Goal: Task Accomplishment & Management: Complete application form

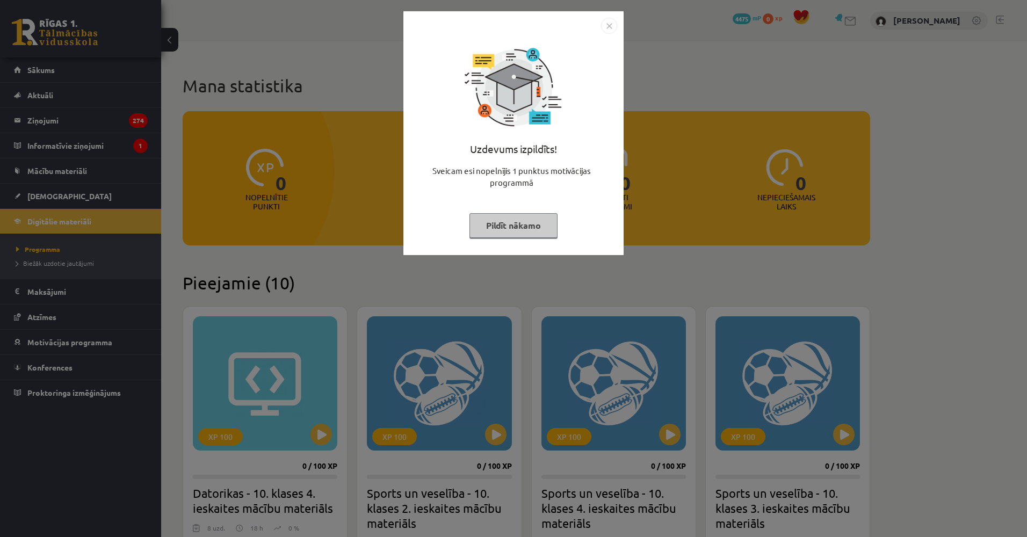
click at [214, 176] on div "Uzdevums izpildīts! Sveicam esi nopelnījis 1 punktus motivācijas programmā Pild…" at bounding box center [513, 268] width 1027 height 537
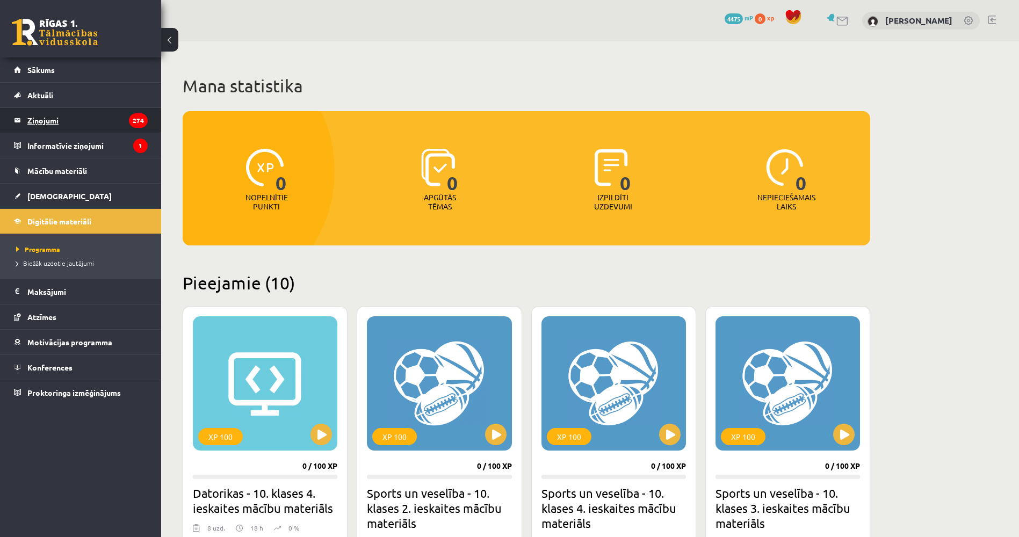
click at [112, 120] on legend "Ziņojumi 274" at bounding box center [87, 120] width 120 height 25
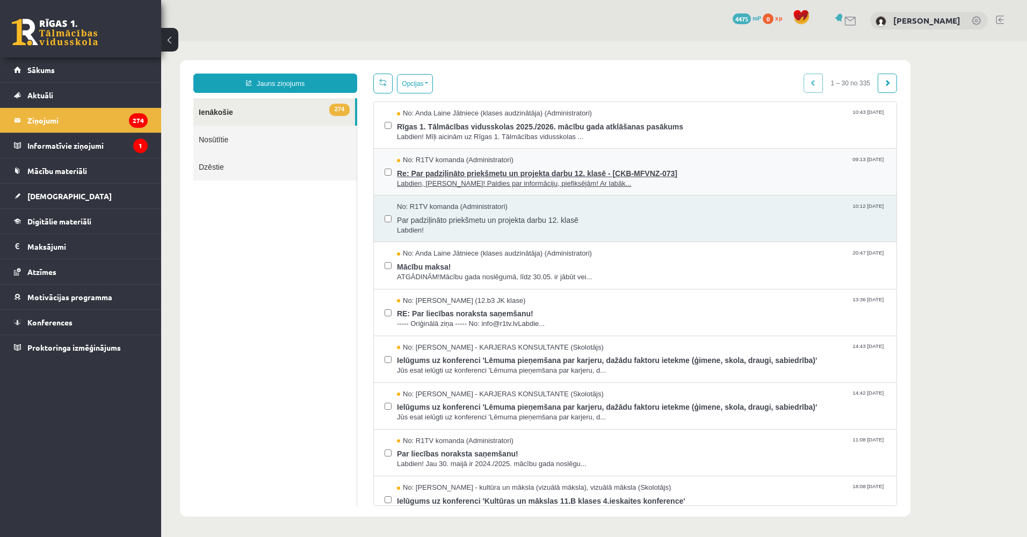
click at [535, 161] on div "No: R1TV komanda (Administratori) 09:13 11/08/2025" at bounding box center [641, 160] width 489 height 10
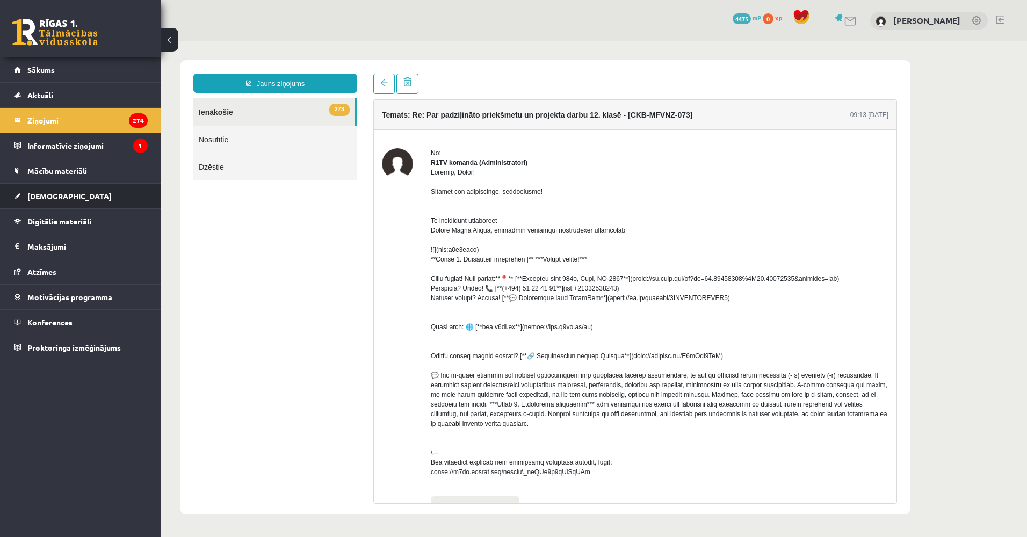
click at [73, 185] on link "[DEMOGRAPHIC_DATA]" at bounding box center [81, 196] width 134 height 25
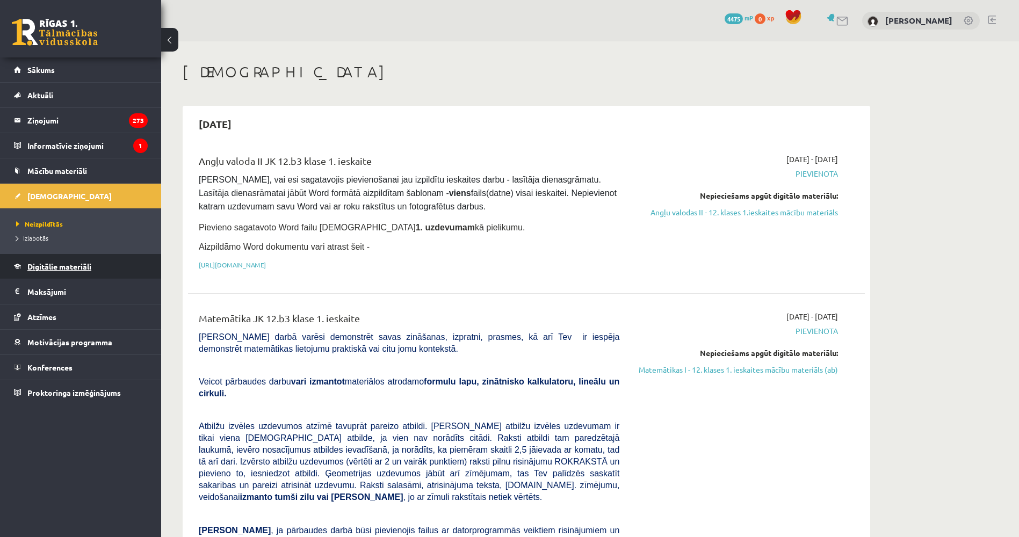
click at [76, 268] on span "Digitālie materiāli" at bounding box center [59, 266] width 64 height 10
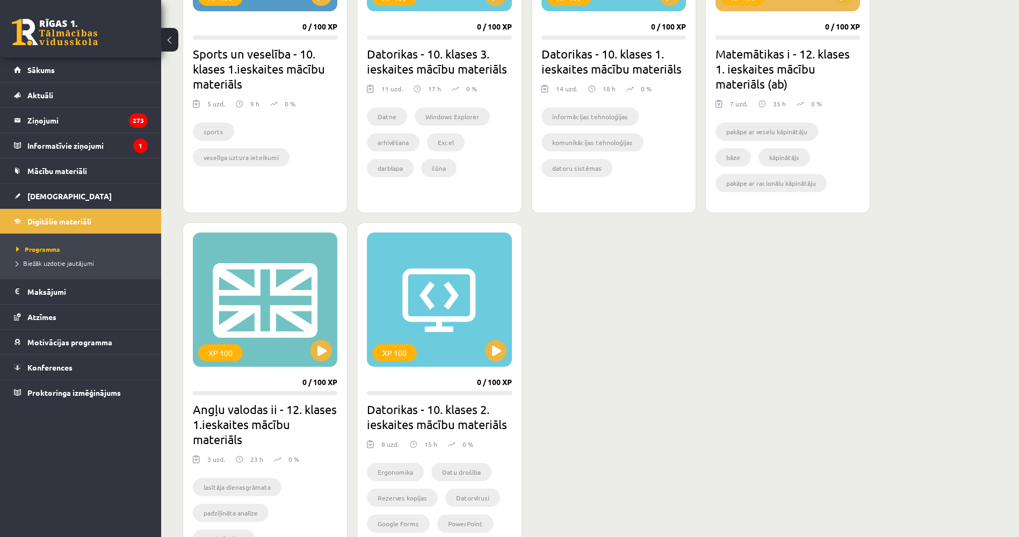
scroll to position [802, 0]
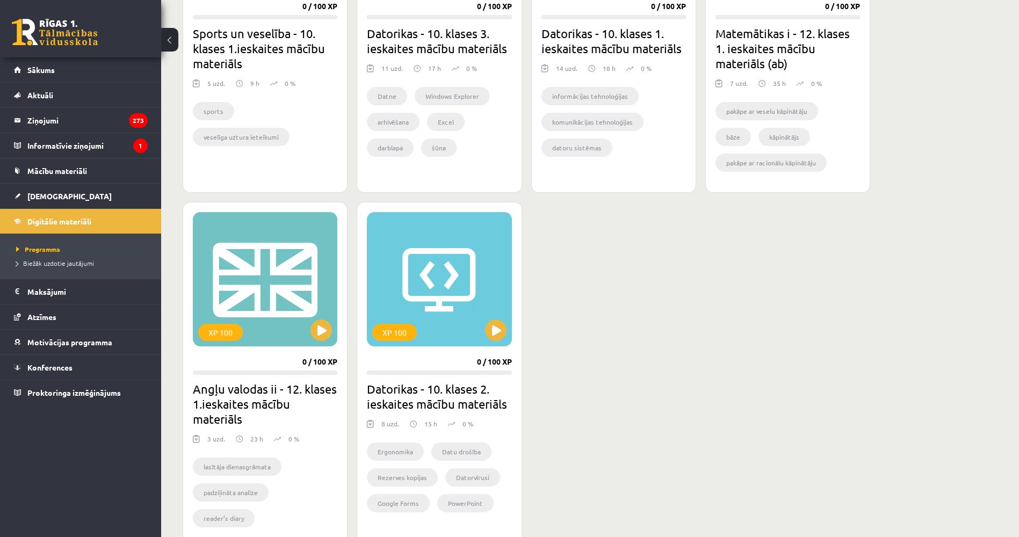
drag, startPoint x: 347, startPoint y: 272, endPoint x: 349, endPoint y: 302, distance: 30.7
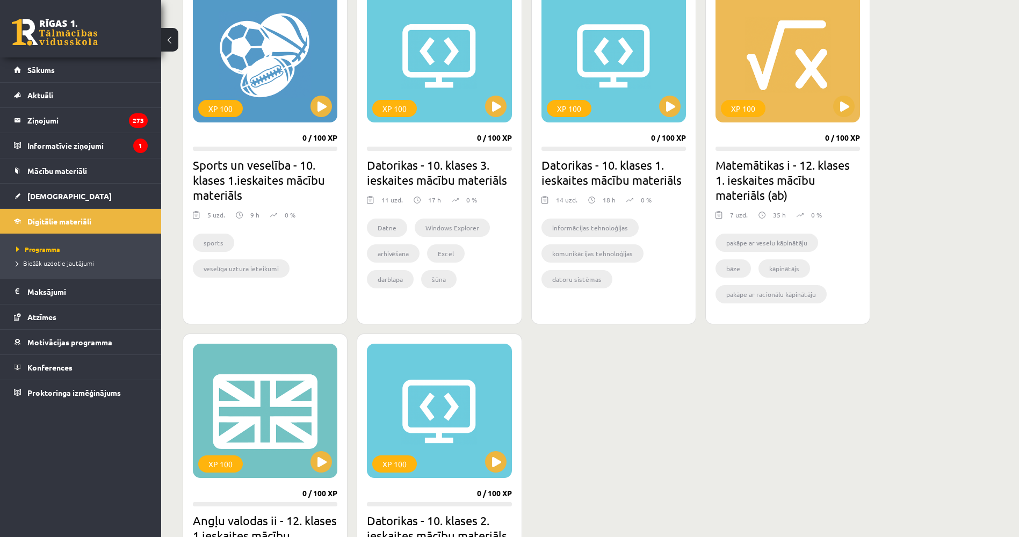
drag, startPoint x: 644, startPoint y: 354, endPoint x: 642, endPoint y: 306, distance: 48.4
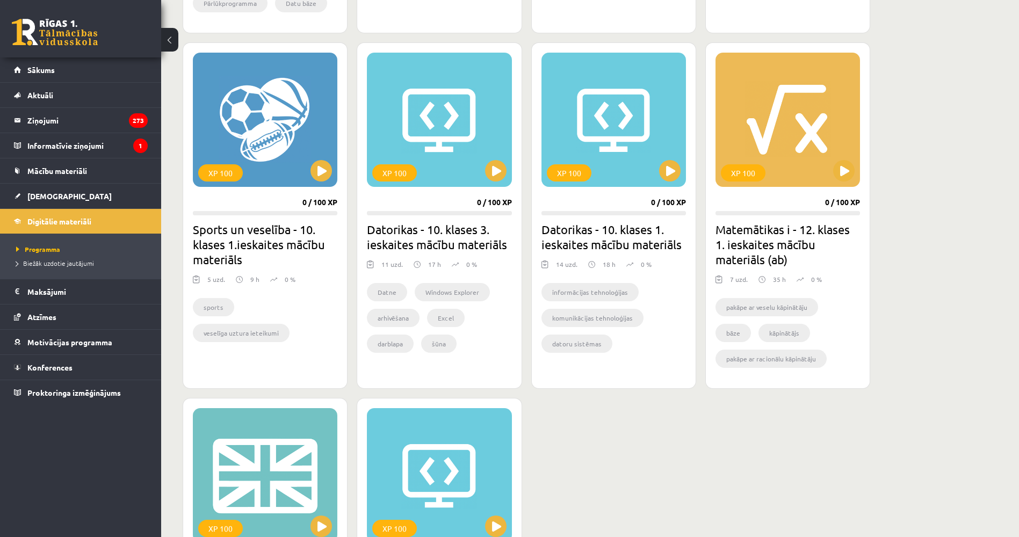
scroll to position [575, 0]
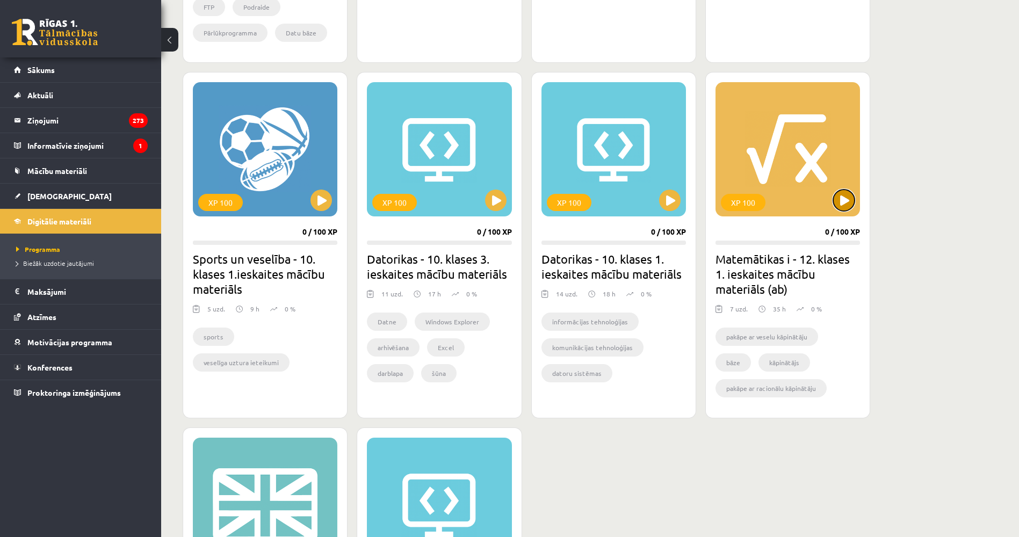
click at [845, 198] on button at bounding box center [843, 200] width 21 height 21
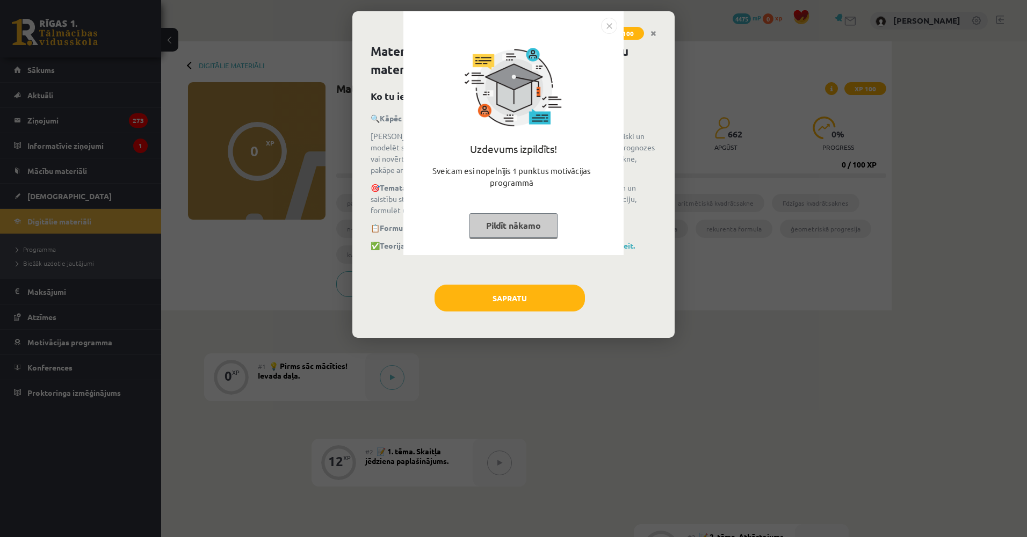
click at [532, 215] on button "Pildīt nākamo" at bounding box center [513, 225] width 88 height 25
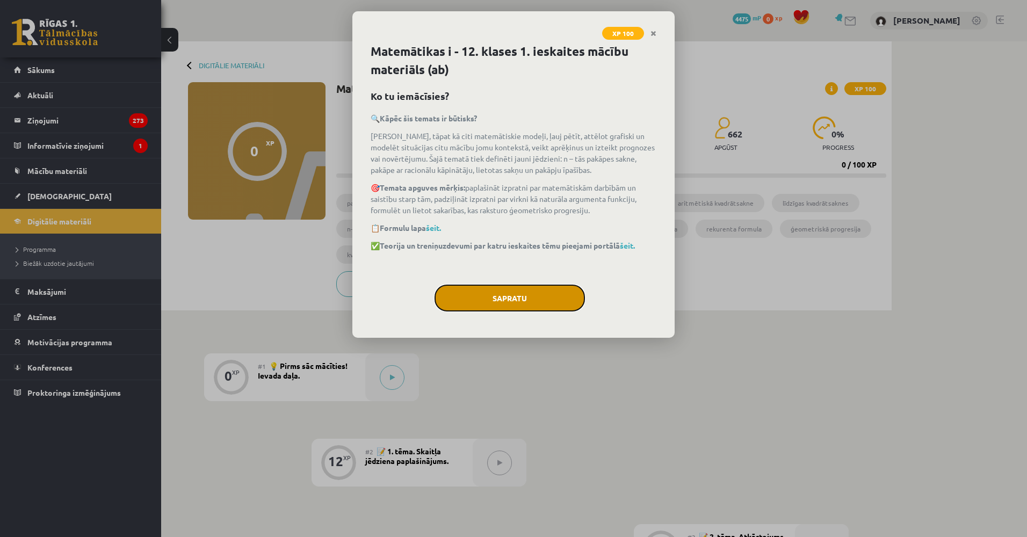
click at [531, 294] on button "Sapratu" at bounding box center [509, 298] width 150 height 27
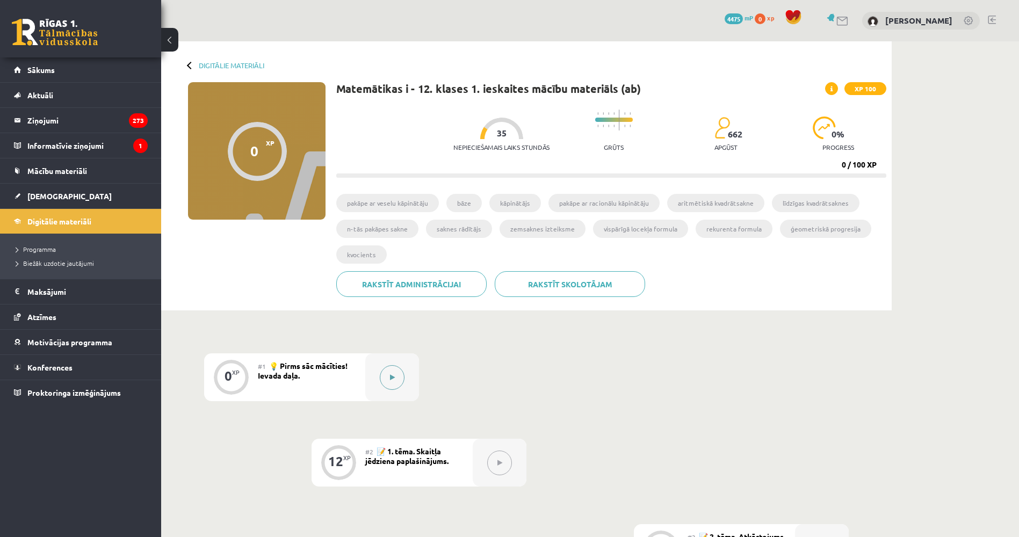
click at [389, 385] on button at bounding box center [392, 377] width 25 height 25
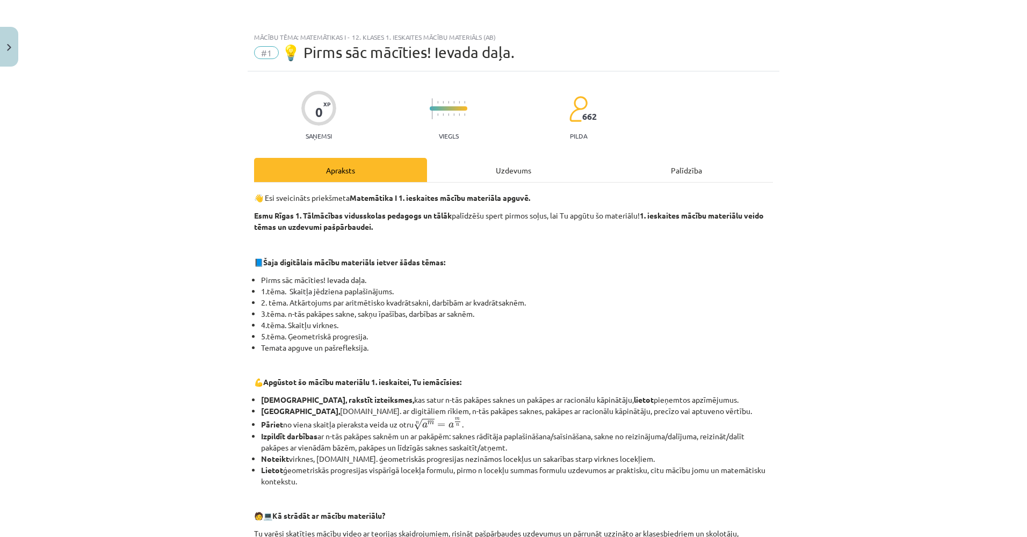
click at [530, 163] on div "Uzdevums" at bounding box center [513, 170] width 173 height 24
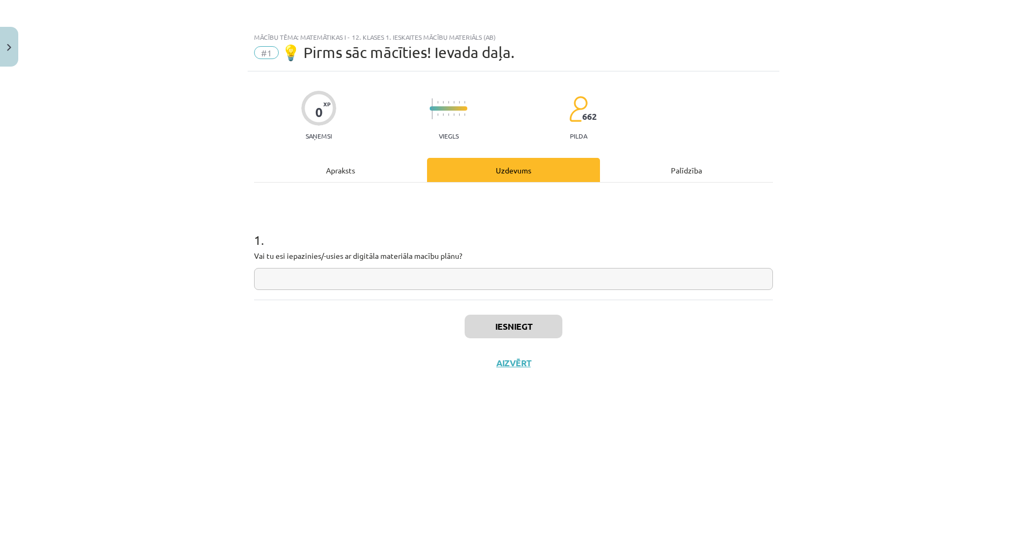
click at [424, 287] on input "text" at bounding box center [513, 279] width 519 height 22
type input "*"
click at [489, 324] on button "Iesniegt" at bounding box center [513, 327] width 98 height 24
click at [539, 367] on button "Nākamā nodarbība" at bounding box center [513, 370] width 105 height 25
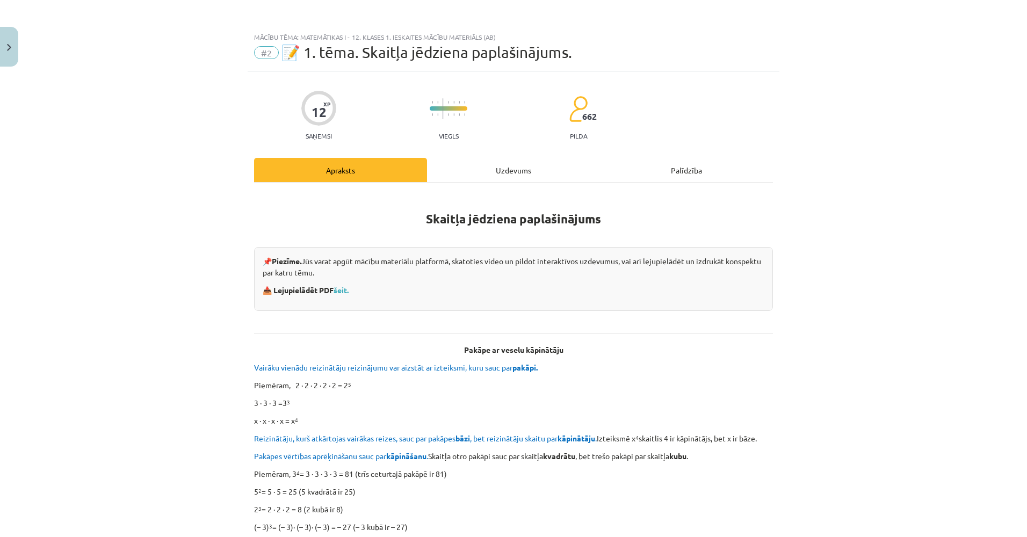
click at [475, 166] on div "Uzdevums" at bounding box center [513, 170] width 173 height 24
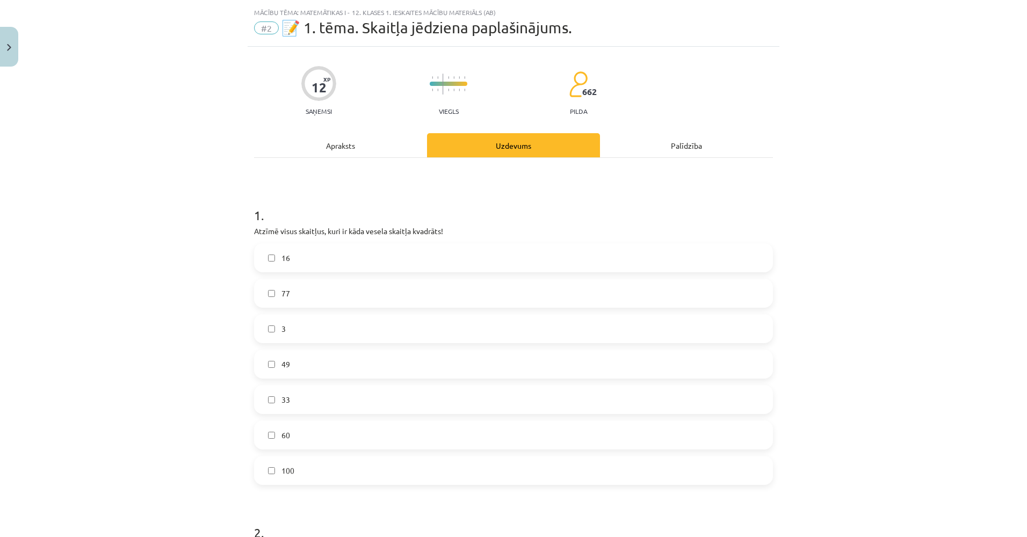
scroll to position [27, 0]
click at [313, 255] on label "16" at bounding box center [513, 255] width 517 height 27
click at [287, 363] on label "49" at bounding box center [513, 361] width 517 height 27
click at [299, 466] on label "100" at bounding box center [513, 468] width 517 height 27
click at [292, 329] on label "3" at bounding box center [513, 326] width 517 height 27
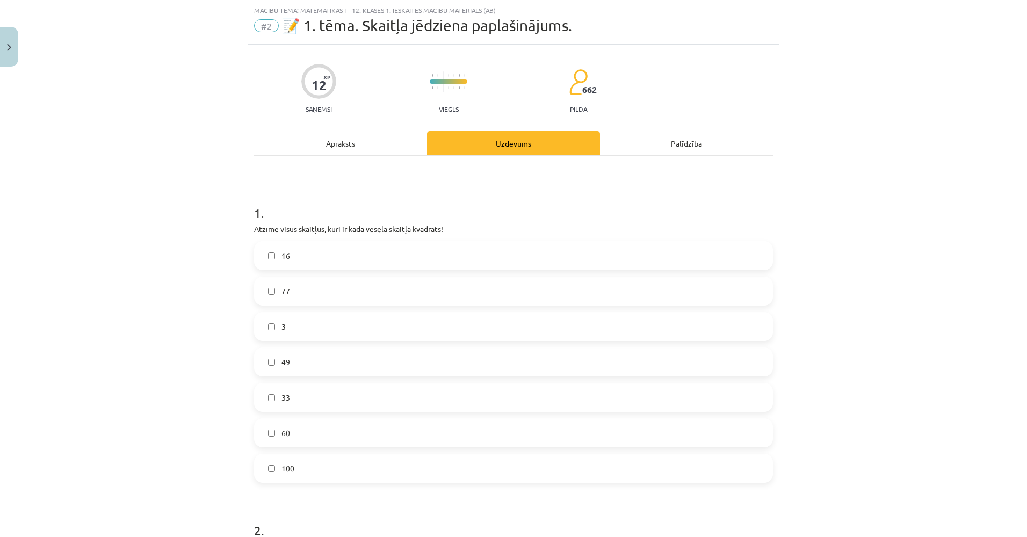
click at [307, 331] on label "3" at bounding box center [513, 326] width 517 height 27
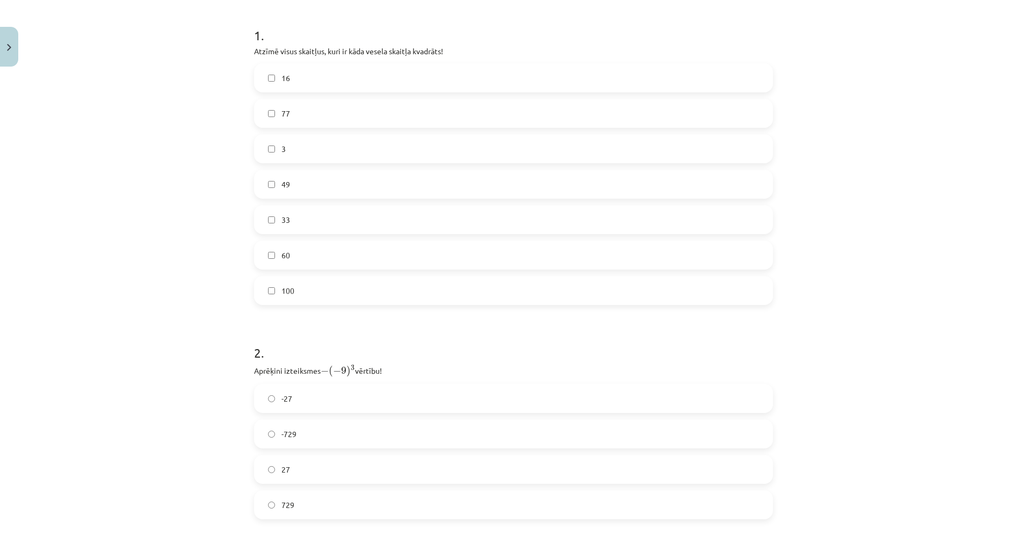
drag, startPoint x: 157, startPoint y: 374, endPoint x: 156, endPoint y: 425, distance: 51.0
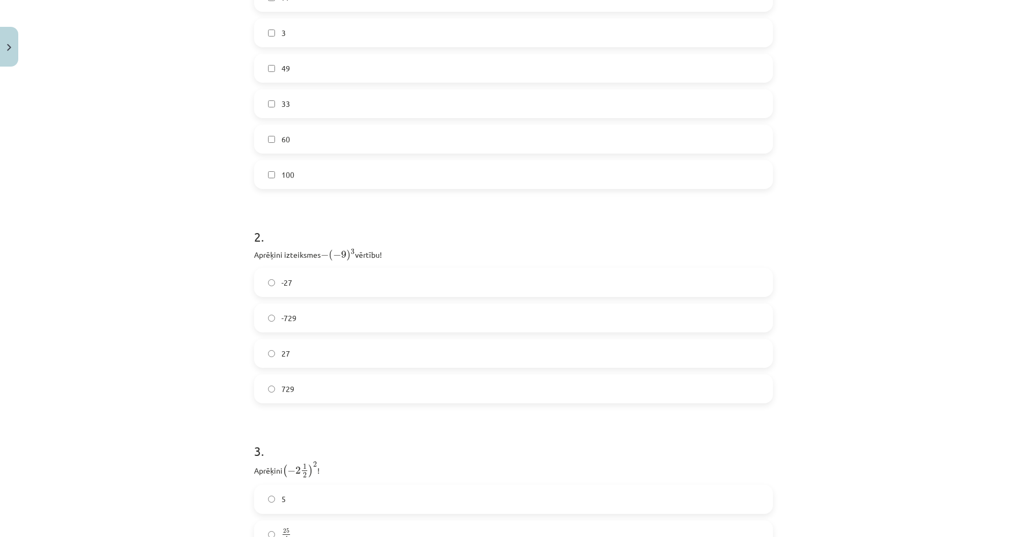
scroll to position [328, 0]
drag, startPoint x: 332, startPoint y: 245, endPoint x: 354, endPoint y: 246, distance: 22.6
click at [354, 246] on p "Aprēķini izteiksmes − ( − 9 ) 3 − ( − 9 ) 3 vērtību!" at bounding box center [513, 246] width 519 height 14
drag, startPoint x: 354, startPoint y: 246, endPoint x: 336, endPoint y: 245, distance: 18.8
click at [341, 245] on span "9" at bounding box center [343, 247] width 5 height 8
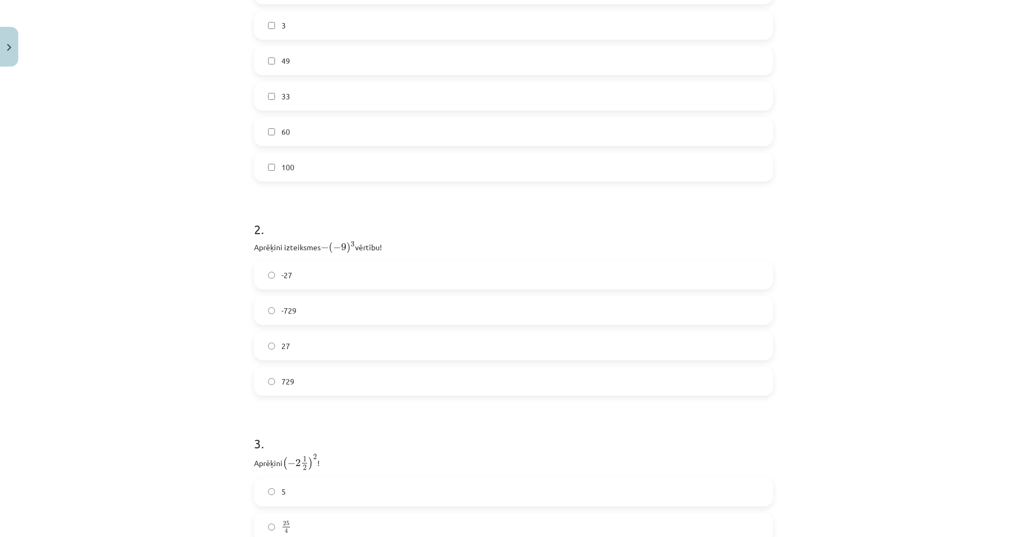
click at [333, 244] on span "−" at bounding box center [337, 248] width 8 height 8
drag, startPoint x: 330, startPoint y: 245, endPoint x: 345, endPoint y: 246, distance: 15.1
click at [345, 246] on span "− ( − 9 ) 3" at bounding box center [338, 248] width 34 height 12
click at [300, 384] on label "729" at bounding box center [513, 381] width 517 height 27
drag, startPoint x: 330, startPoint y: 247, endPoint x: 351, endPoint y: 246, distance: 20.4
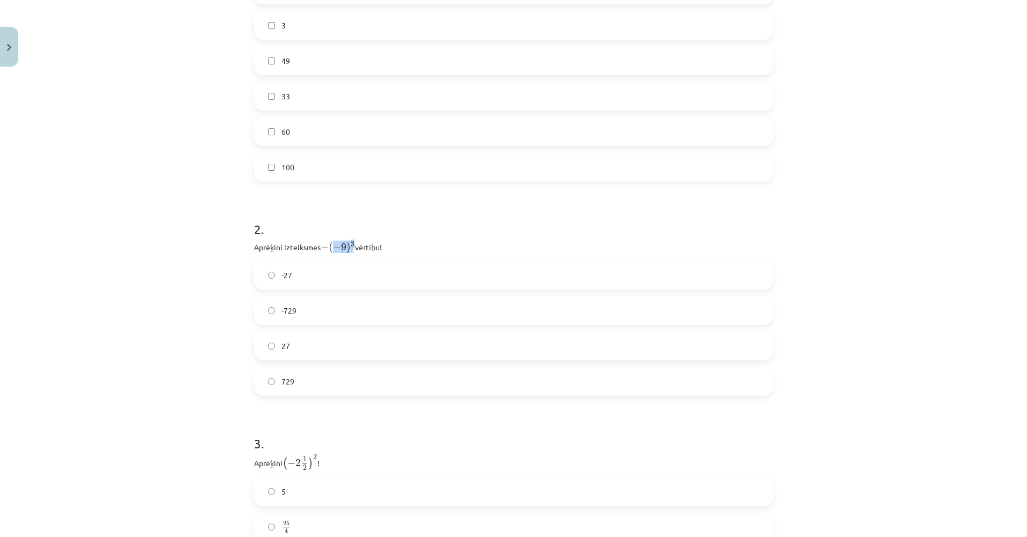
click at [351, 246] on span "− ( − 9 ) 3" at bounding box center [338, 248] width 34 height 12
click at [135, 265] on div "Mācību tēma: Matemātikas i - 12. klases 1. ieskaites mācību materiāls (ab) #2 📝…" at bounding box center [513, 268] width 1027 height 537
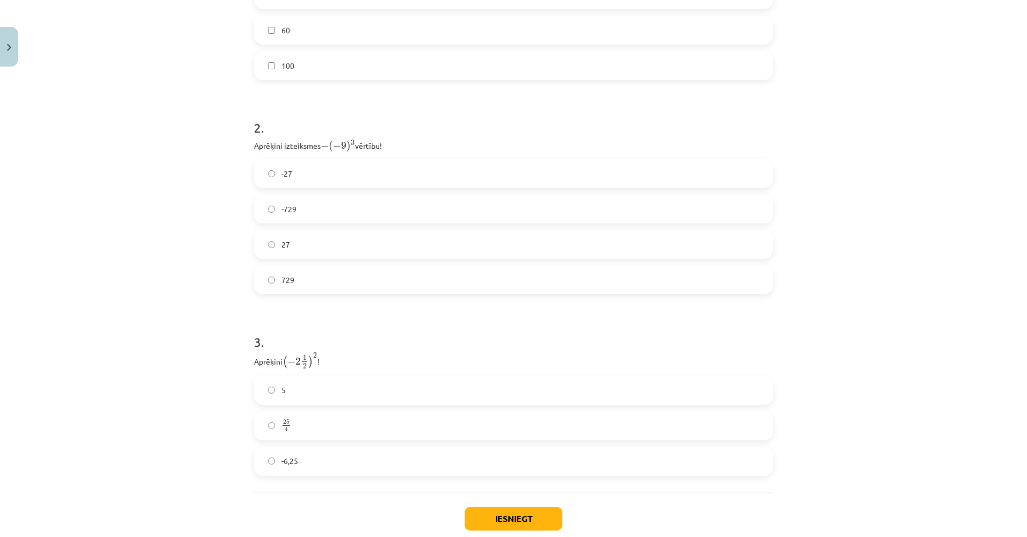
scroll to position [435, 0]
click at [299, 418] on label "25 4 25 4" at bounding box center [513, 419] width 517 height 27
click at [483, 510] on button "Iesniegt" at bounding box center [513, 513] width 98 height 24
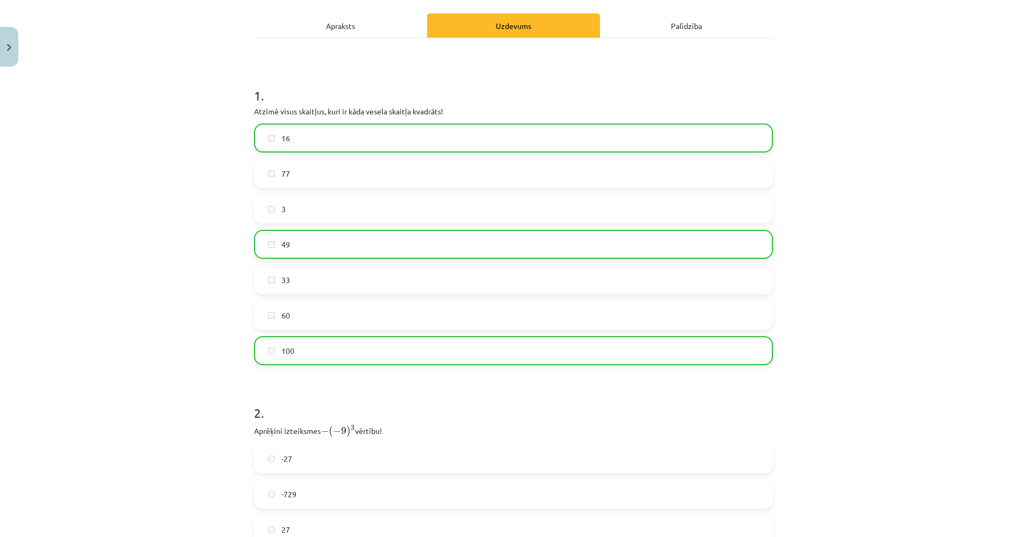
scroll to position [43, 0]
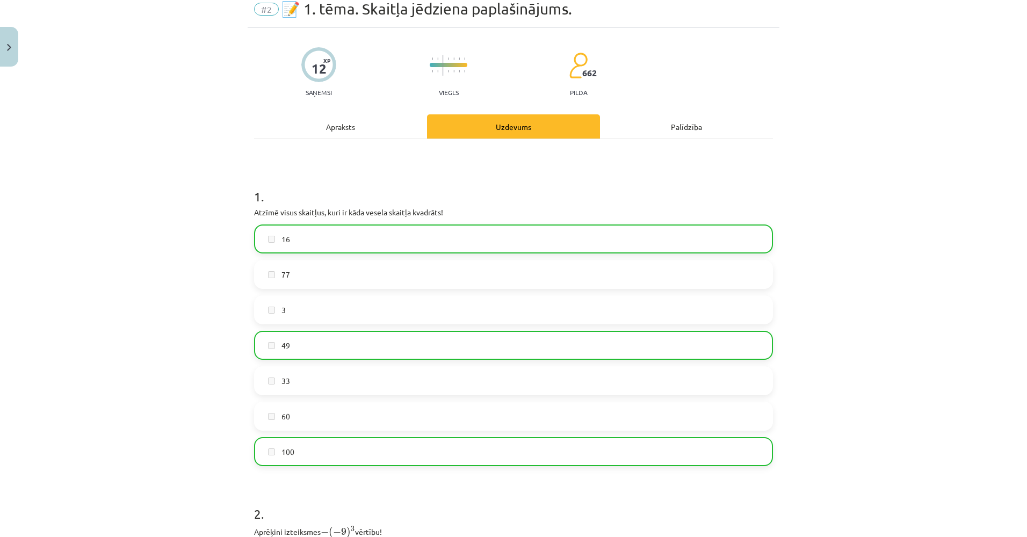
drag, startPoint x: 162, startPoint y: 383, endPoint x: 143, endPoint y: 310, distance: 75.8
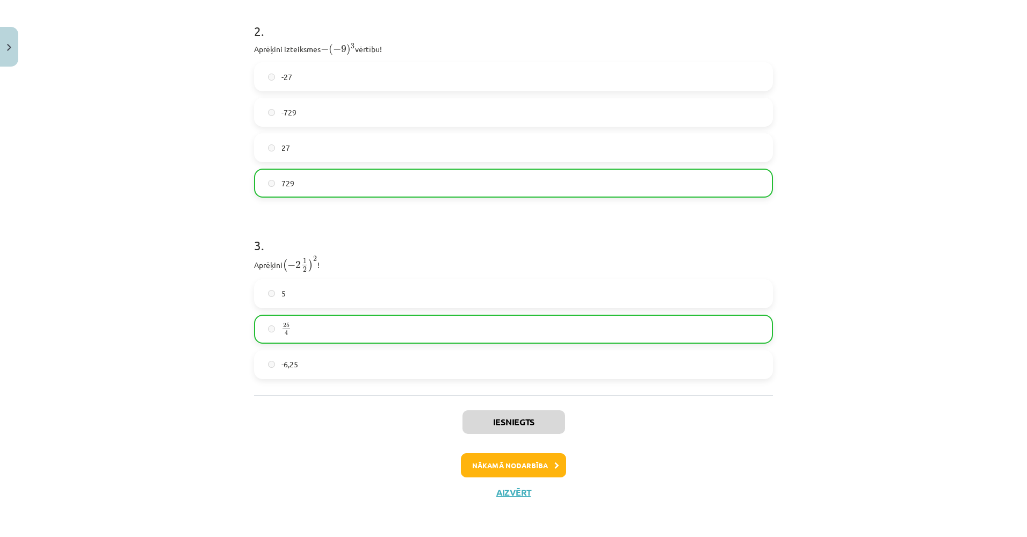
drag, startPoint x: 138, startPoint y: 308, endPoint x: 193, endPoint y: 423, distance: 127.0
click at [482, 463] on button "Nākamā nodarbība" at bounding box center [513, 465] width 105 height 25
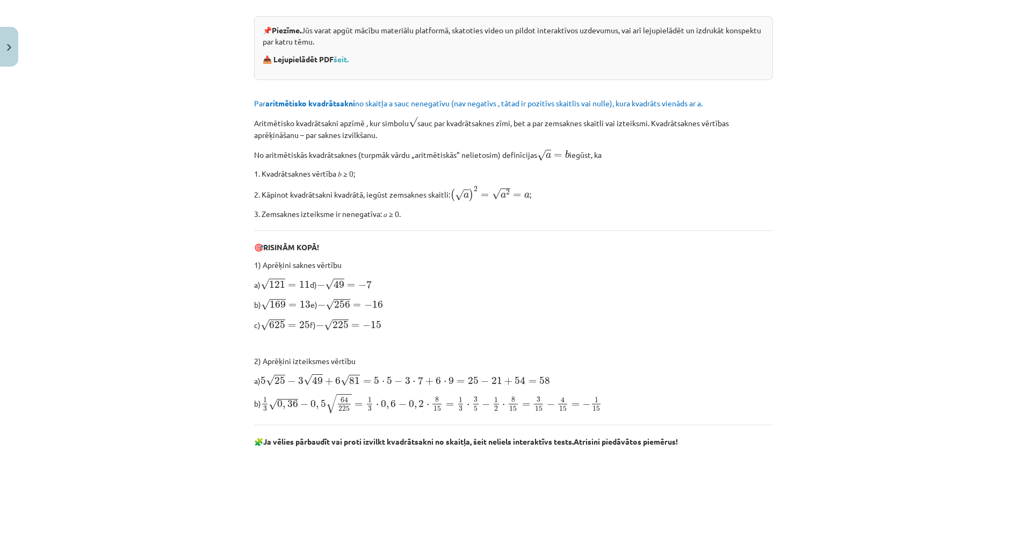
scroll to position [27, 0]
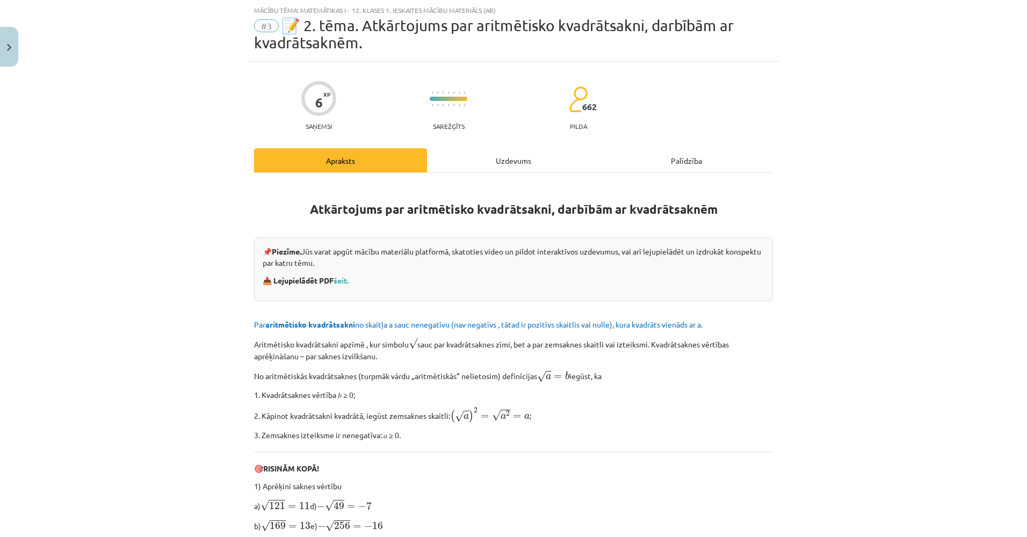
click at [499, 164] on div "Uzdevums" at bounding box center [513, 160] width 173 height 24
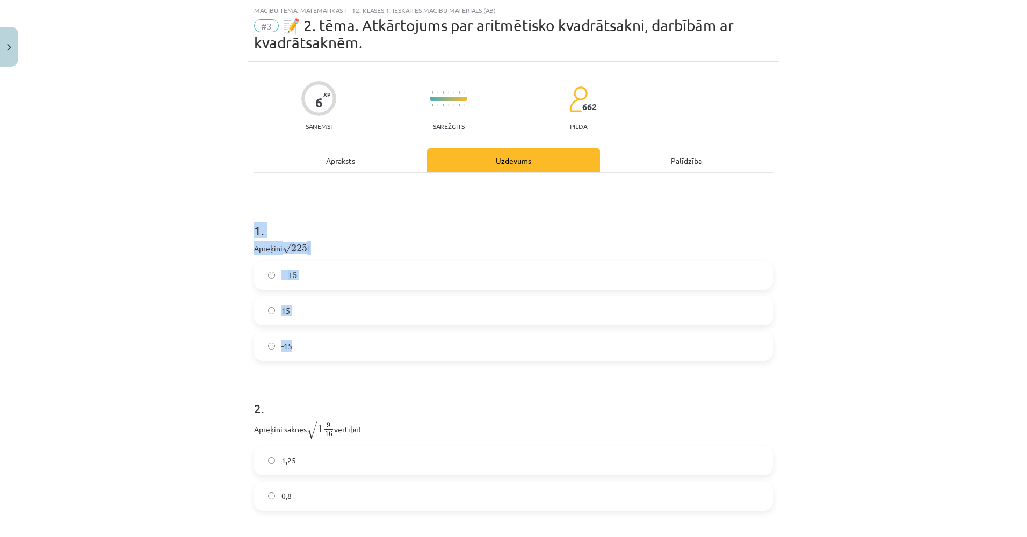
drag, startPoint x: 263, startPoint y: 237, endPoint x: 322, endPoint y: 354, distance: 130.9
click at [322, 354] on div "1 . Aprēķini √ 225 225 ! ± 15 ± 15 15 -15" at bounding box center [513, 282] width 519 height 157
copy div "1 . Aprēķini √ 225 225 ! ± 15 ± 15 15 -15"
click at [311, 325] on div "± 15 ± 15 15 -15" at bounding box center [513, 311] width 519 height 100
click at [301, 310] on label "15" at bounding box center [513, 310] width 517 height 27
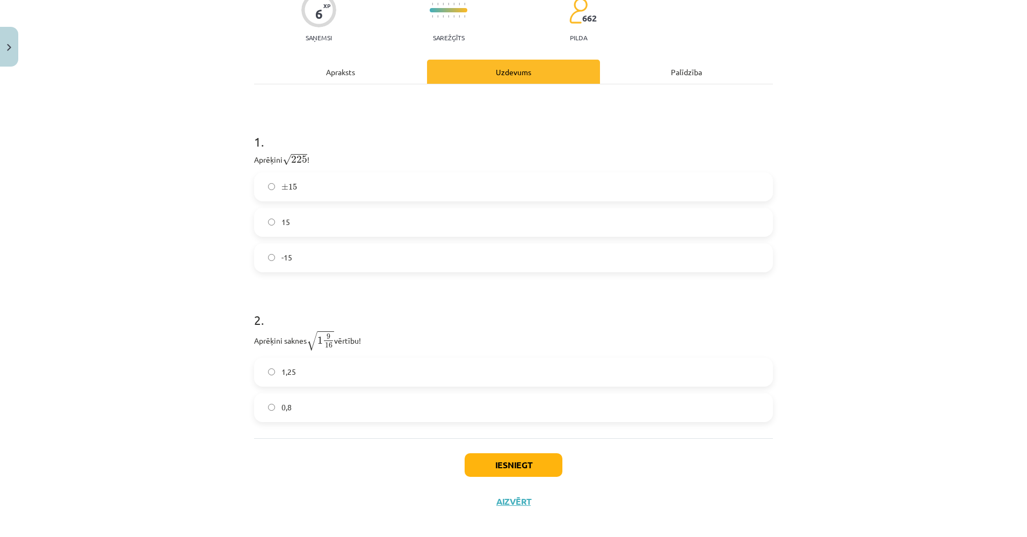
drag, startPoint x: 137, startPoint y: 234, endPoint x: 146, endPoint y: 288, distance: 54.9
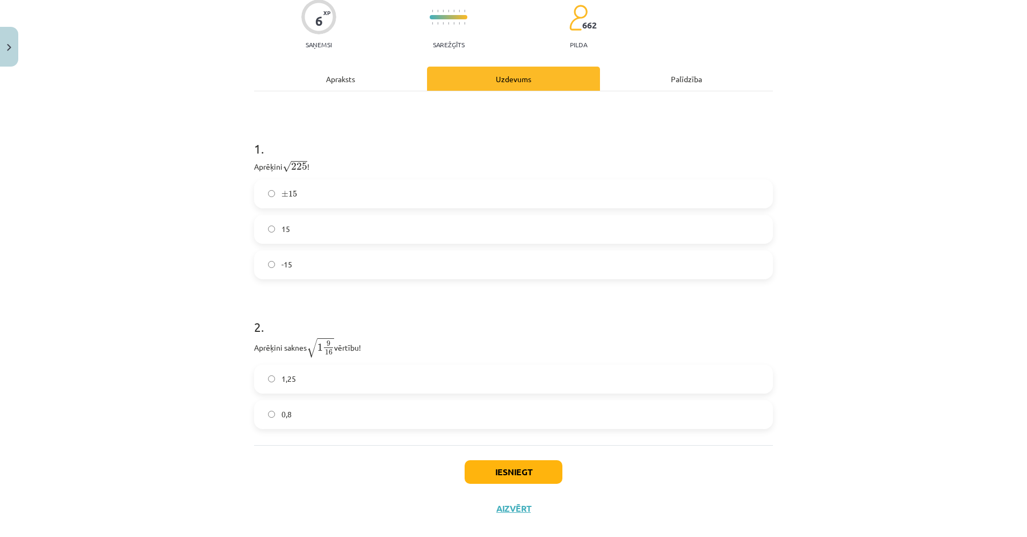
scroll to position [125, 0]
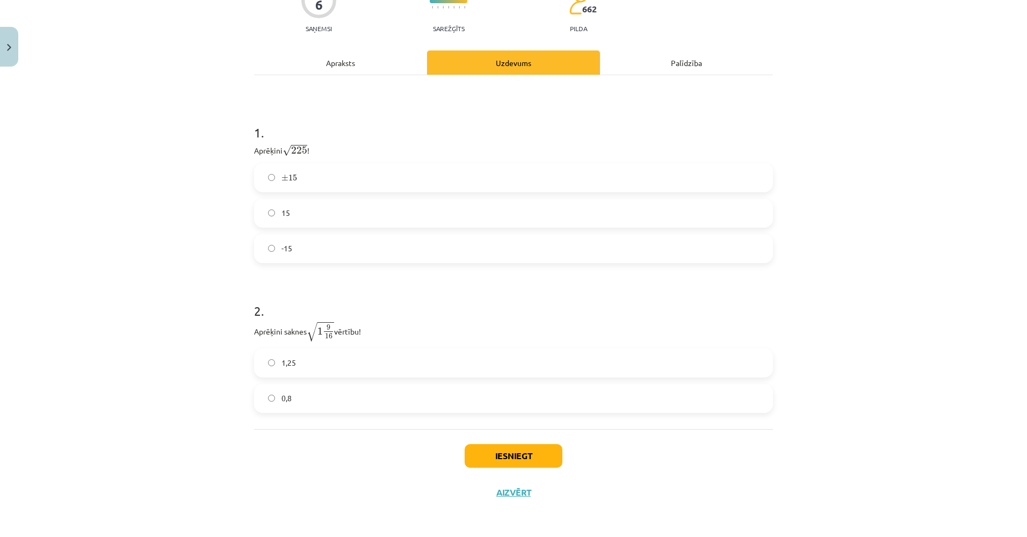
click at [310, 368] on label "1,25" at bounding box center [513, 363] width 517 height 27
click at [473, 451] on button "Iesniegt" at bounding box center [513, 456] width 98 height 24
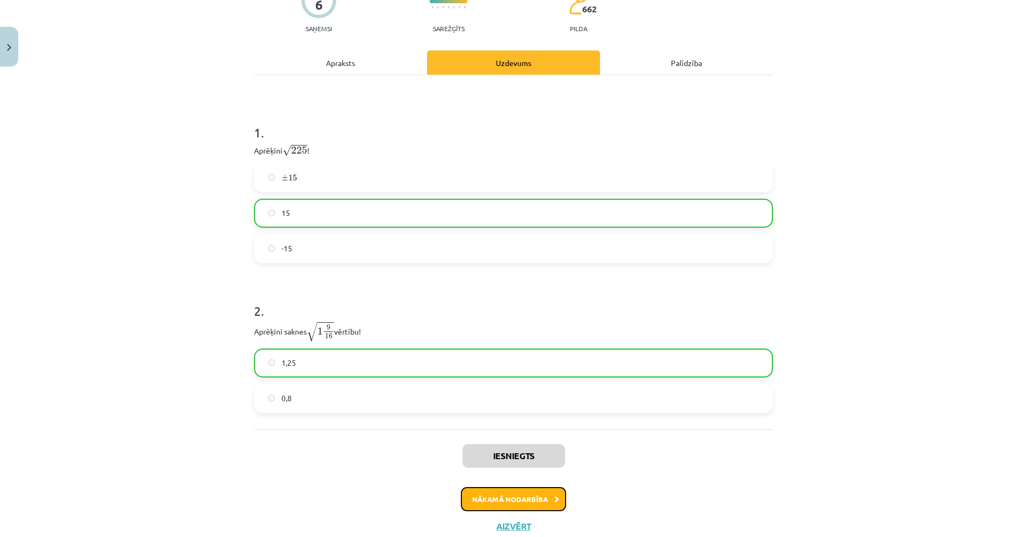
click at [481, 494] on button "Nākamā nodarbība" at bounding box center [513, 499] width 105 height 25
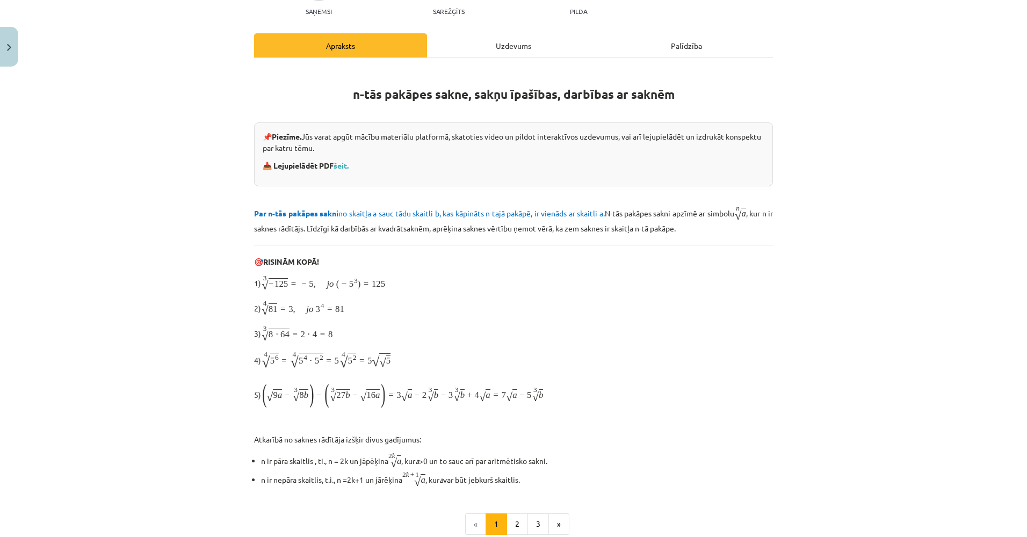
scroll to position [27, 0]
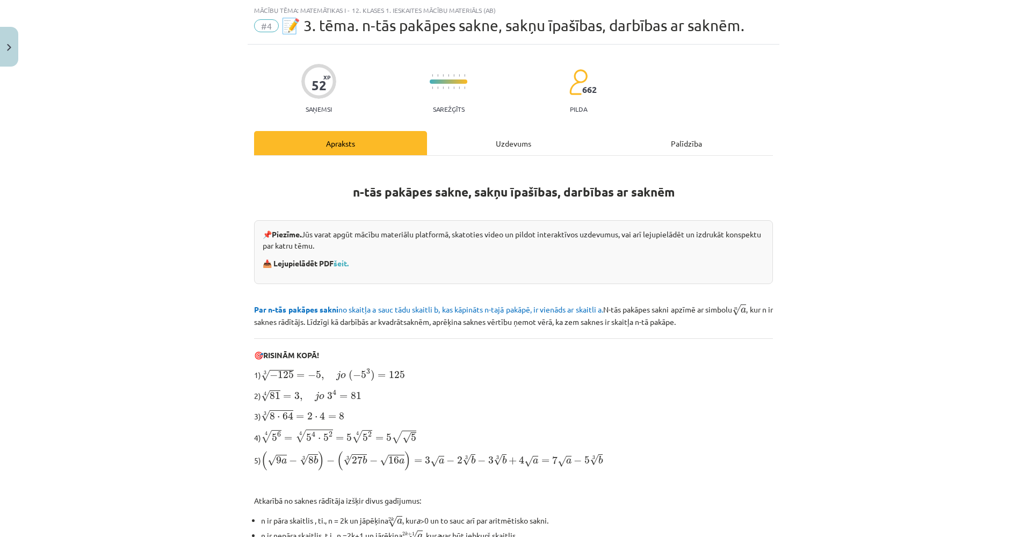
click at [115, 248] on div "Mācību tēma: Matemātikas i - 12. klases 1. ieskaites mācību materiāls (ab) #4 📝…" at bounding box center [513, 268] width 1027 height 537
click at [531, 135] on div "Uzdevums" at bounding box center [513, 143] width 173 height 24
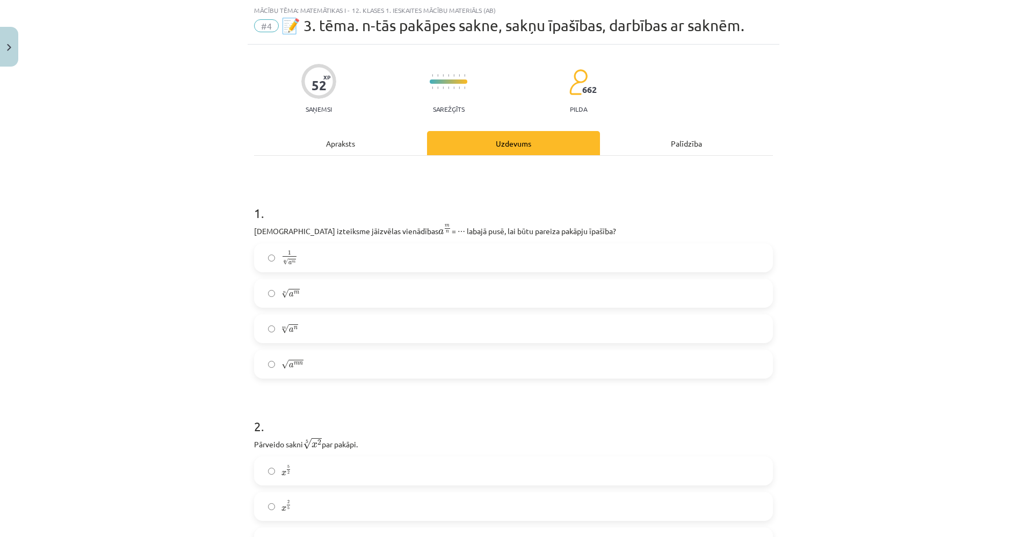
click at [183, 181] on div "Mācību tēma: Matemātikas i - 12. klases 1. ieskaites mācību materiāls (ab) #4 📝…" at bounding box center [513, 268] width 1027 height 537
click at [304, 328] on label "m √ a n a n m" at bounding box center [513, 328] width 517 height 27
click at [286, 307] on label "n √ a m a m n" at bounding box center [513, 293] width 517 height 27
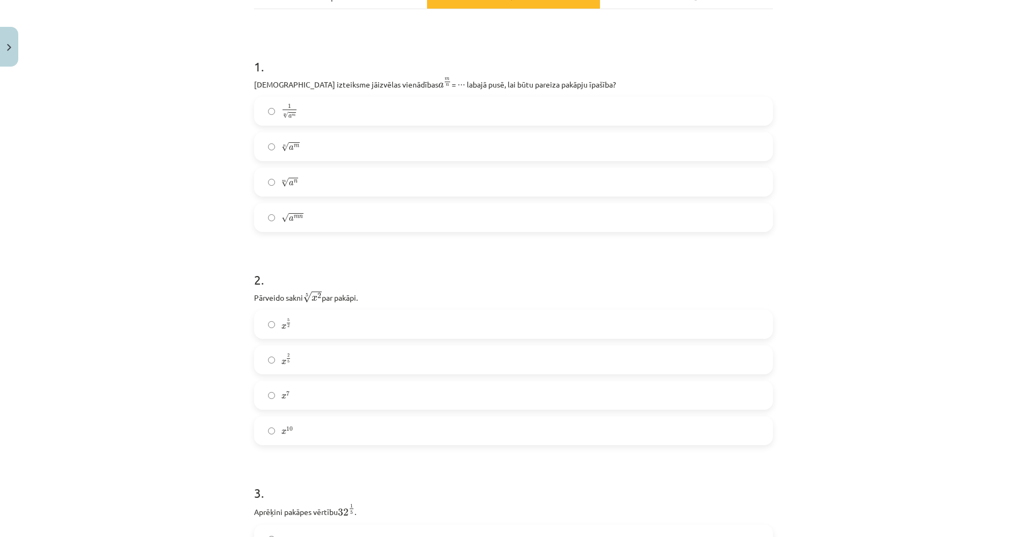
drag, startPoint x: 163, startPoint y: 261, endPoint x: 162, endPoint y: 277, distance: 15.6
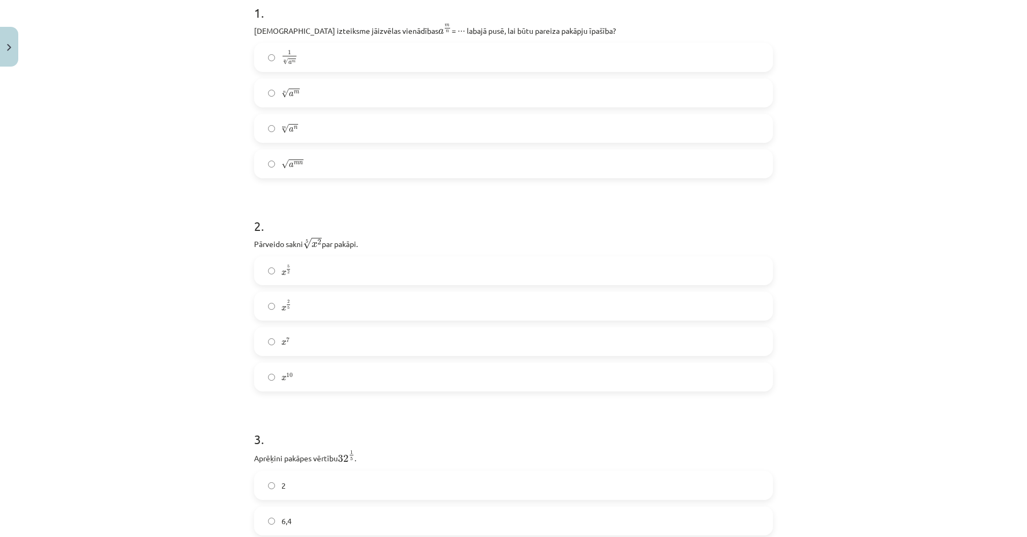
scroll to position [250, 0]
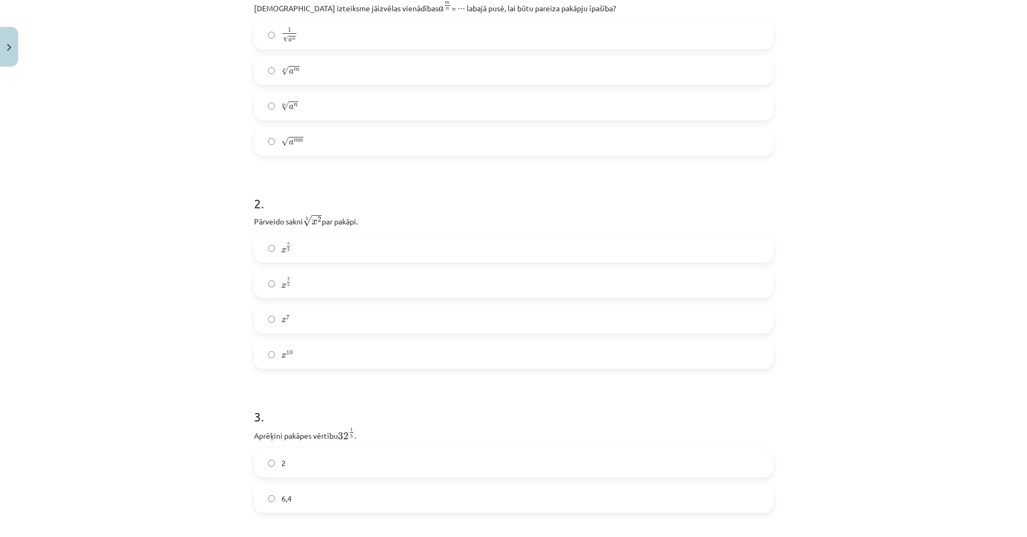
drag, startPoint x: 164, startPoint y: 300, endPoint x: 166, endPoint y: 307, distance: 7.2
click at [310, 279] on label "x 2 5 x 2 5" at bounding box center [513, 283] width 517 height 27
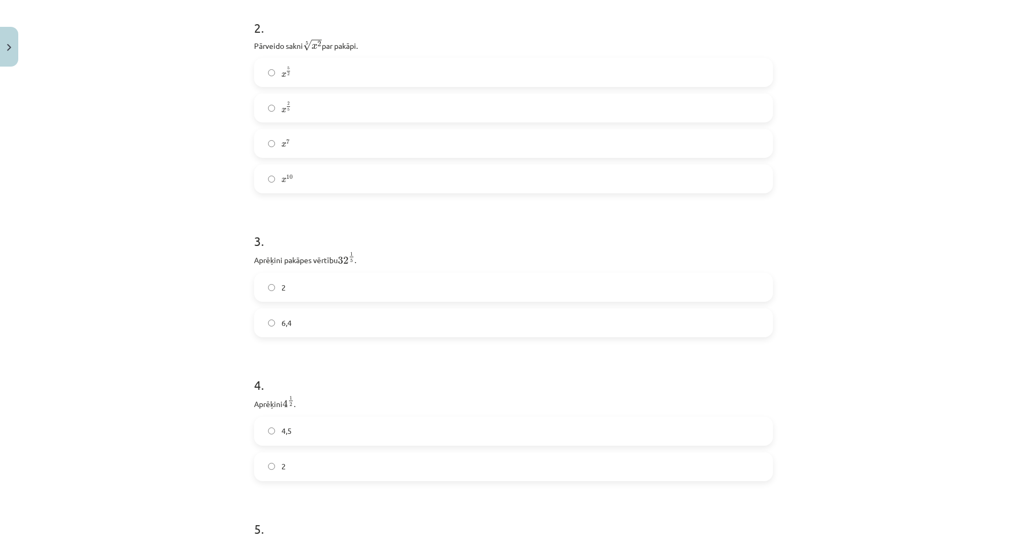
drag, startPoint x: 138, startPoint y: 294, endPoint x: 139, endPoint y: 346, distance: 52.1
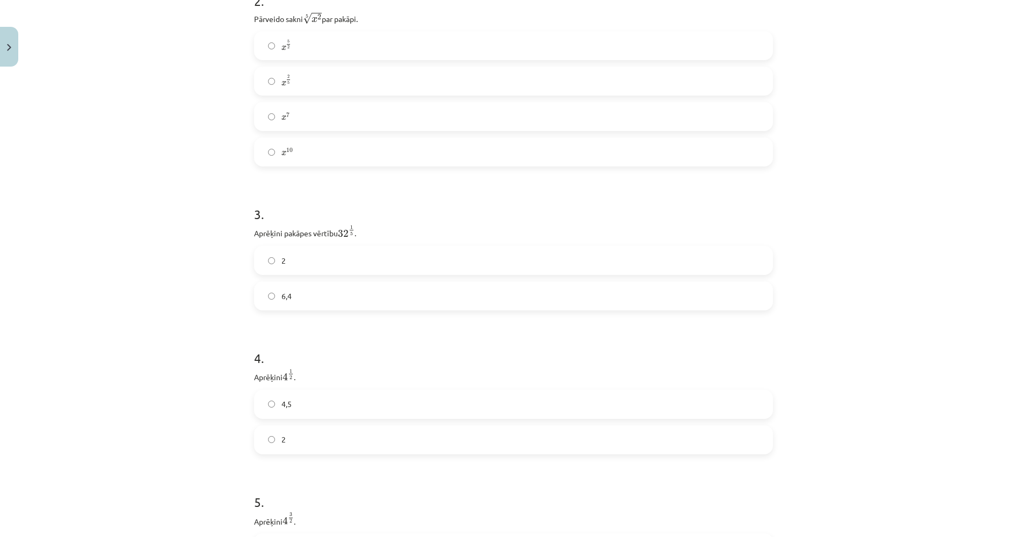
click at [308, 260] on label "2" at bounding box center [513, 260] width 517 height 27
drag, startPoint x: 112, startPoint y: 258, endPoint x: 118, endPoint y: 292, distance: 35.0
click at [341, 280] on div "4,5 2" at bounding box center [513, 277] width 519 height 64
click at [338, 288] on label "2" at bounding box center [513, 294] width 517 height 27
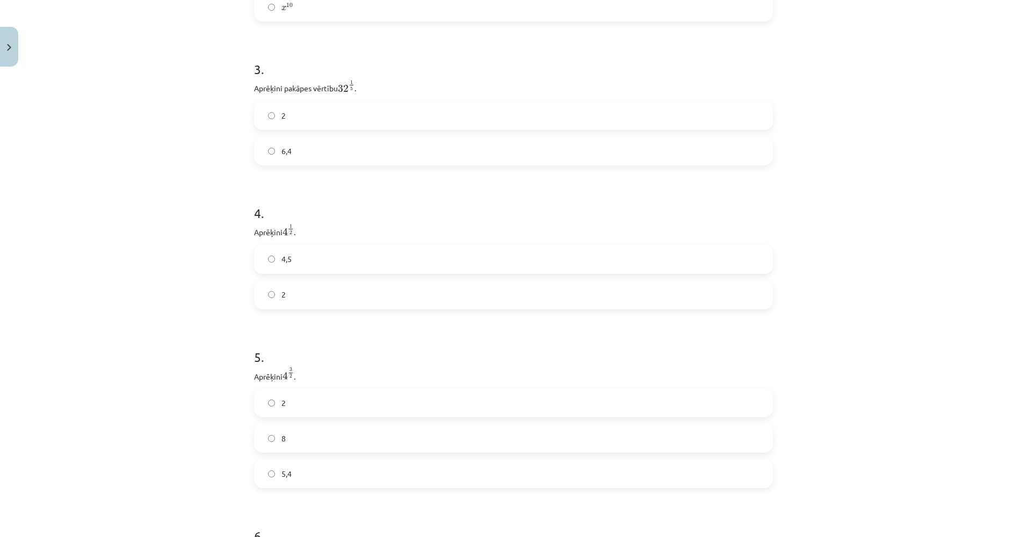
click at [118, 241] on div "Mācību tēma: Matemātikas i - 12. klases 1. ieskaites mācību materiāls (ab) #4 📝…" at bounding box center [513, 268] width 1027 height 537
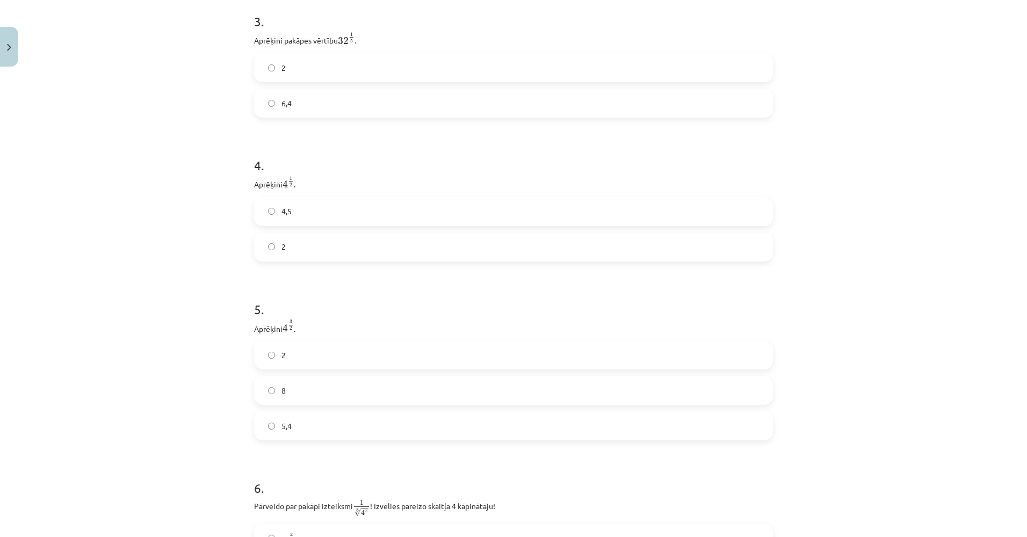
scroll to position [714, 0]
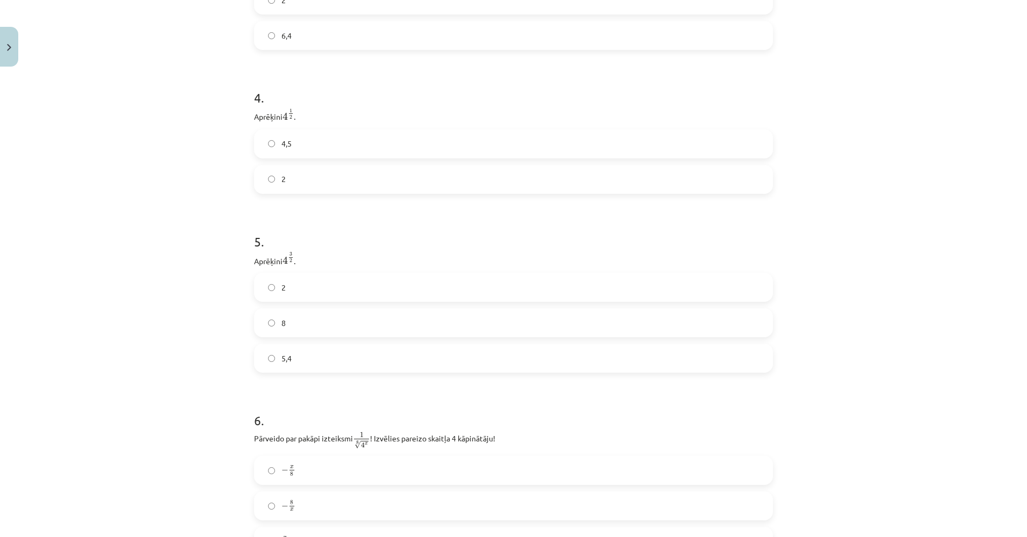
drag, startPoint x: 120, startPoint y: 245, endPoint x: 127, endPoint y: 290, distance: 45.2
click at [281, 321] on span "8" at bounding box center [283, 321] width 4 height 11
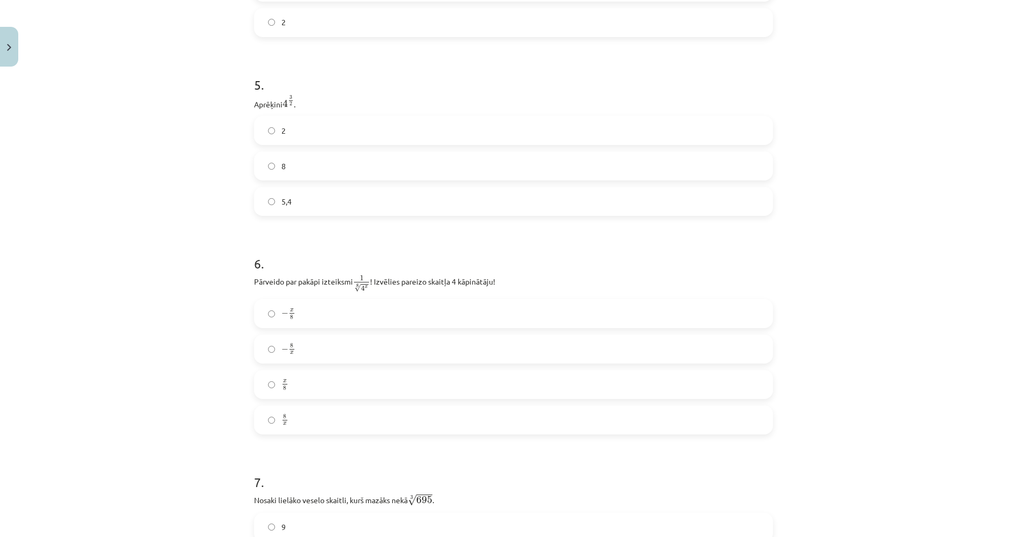
drag, startPoint x: 172, startPoint y: 283, endPoint x: 179, endPoint y: 319, distance: 37.2
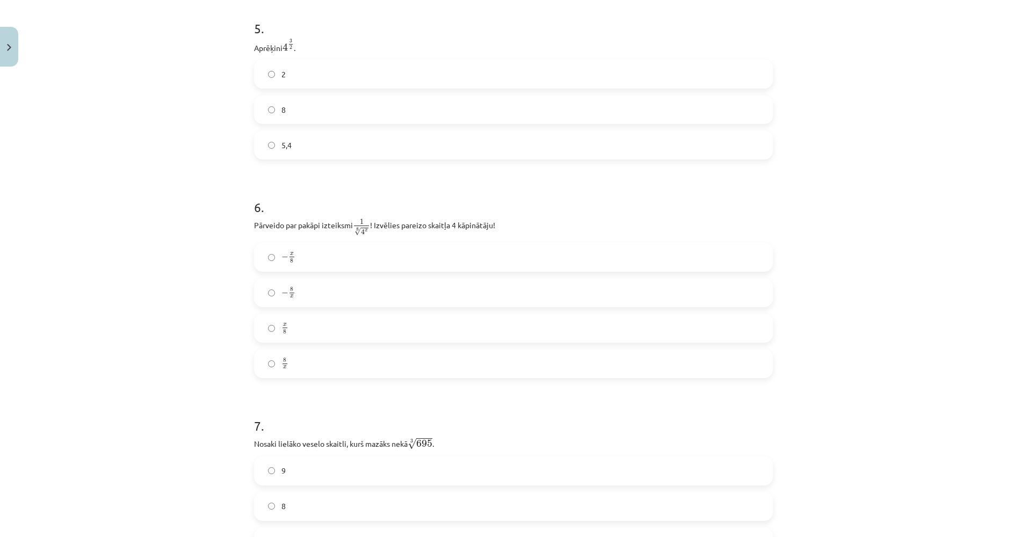
scroll to position [935, 0]
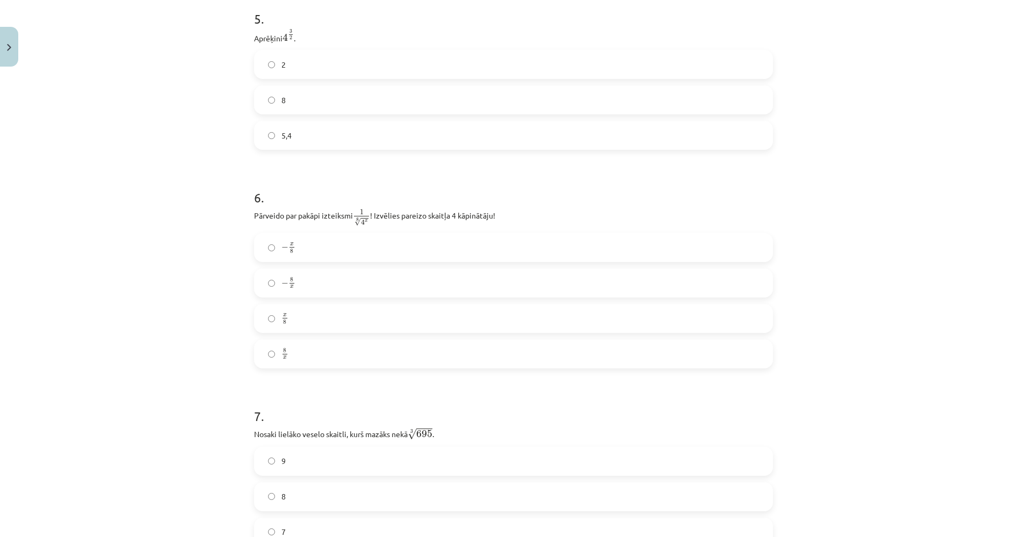
click at [304, 248] on label "− x 8 − x 8" at bounding box center [513, 247] width 517 height 27
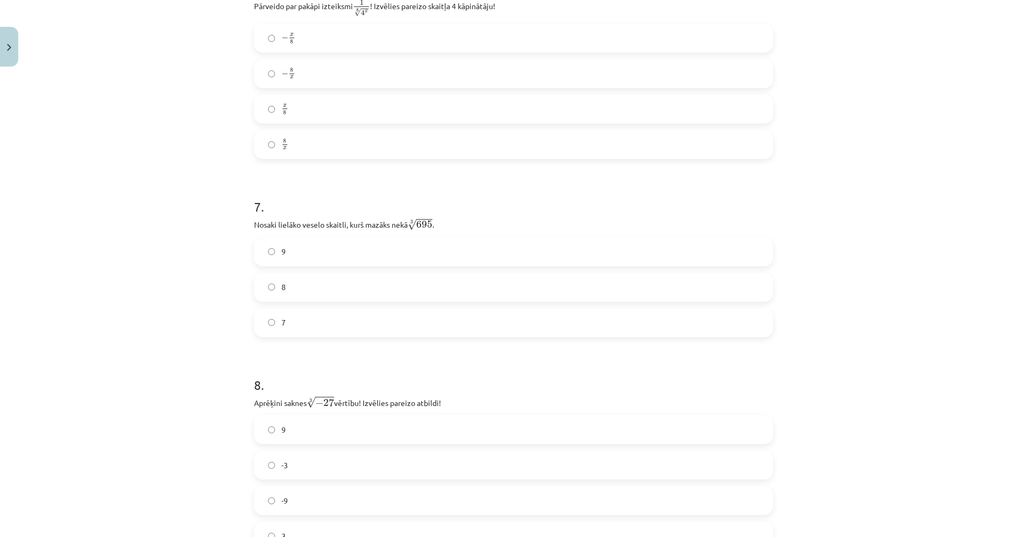
drag, startPoint x: 161, startPoint y: 283, endPoint x: 160, endPoint y: 321, distance: 37.6
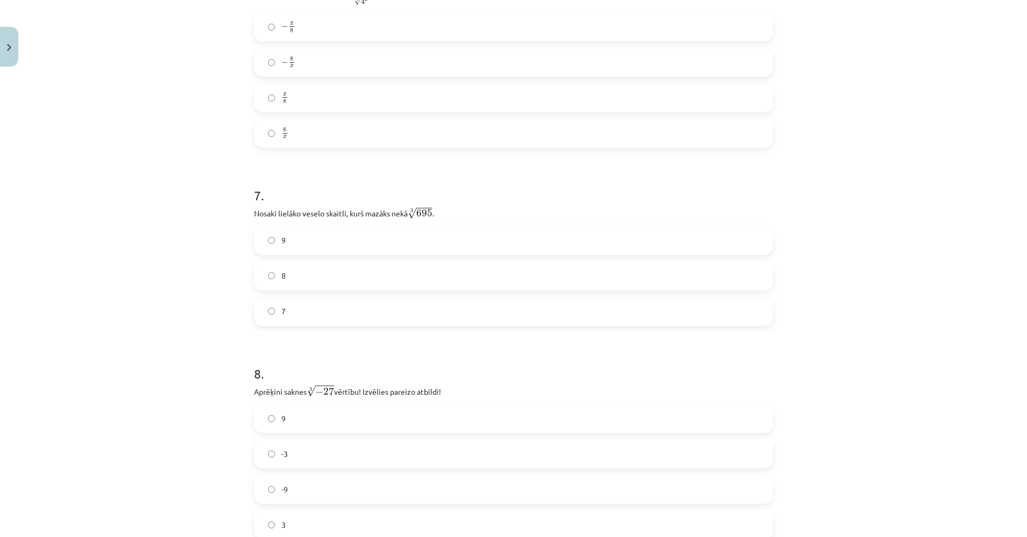
click at [325, 276] on label "8" at bounding box center [513, 276] width 517 height 27
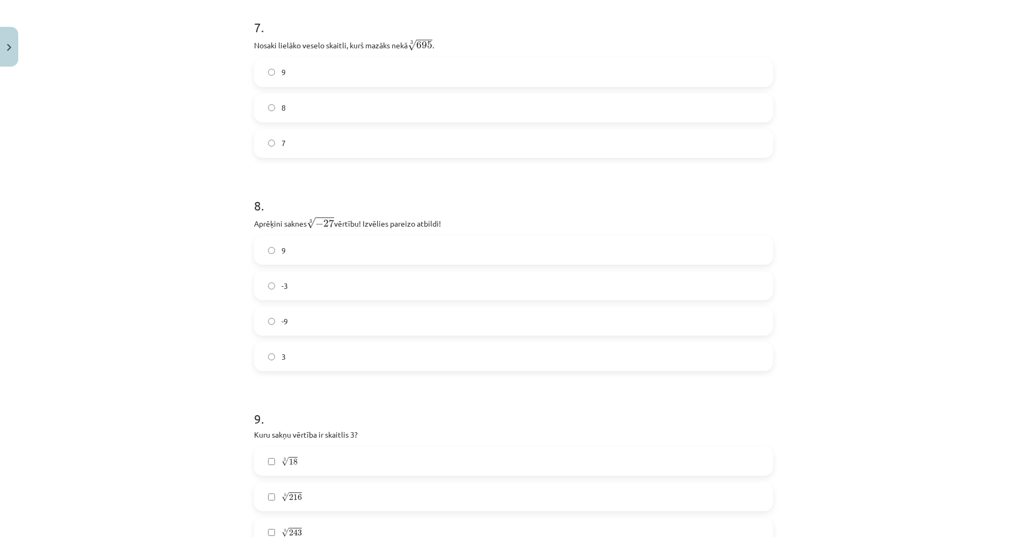
drag, startPoint x: 185, startPoint y: 292, endPoint x: 185, endPoint y: 307, distance: 14.5
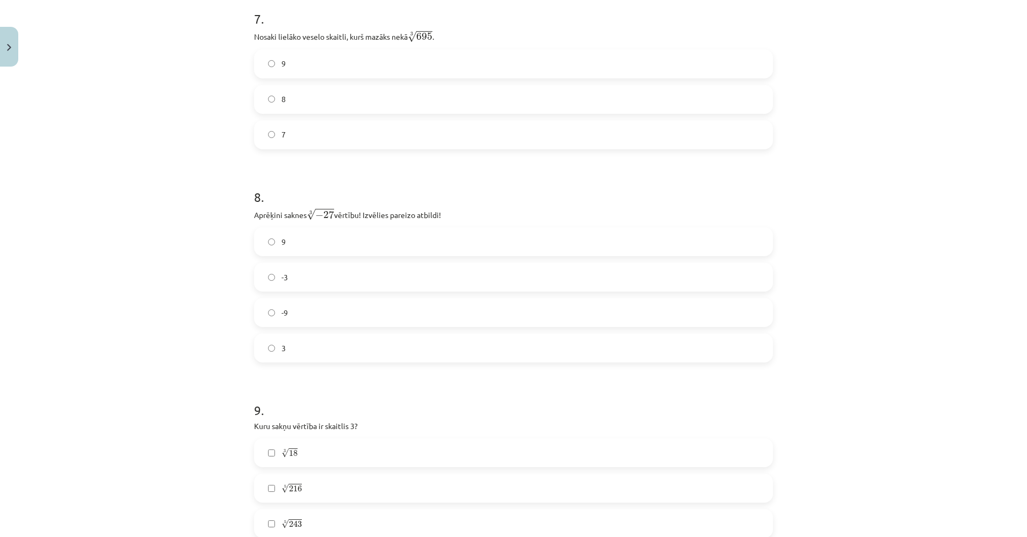
click at [316, 353] on label "3" at bounding box center [513, 348] width 517 height 27
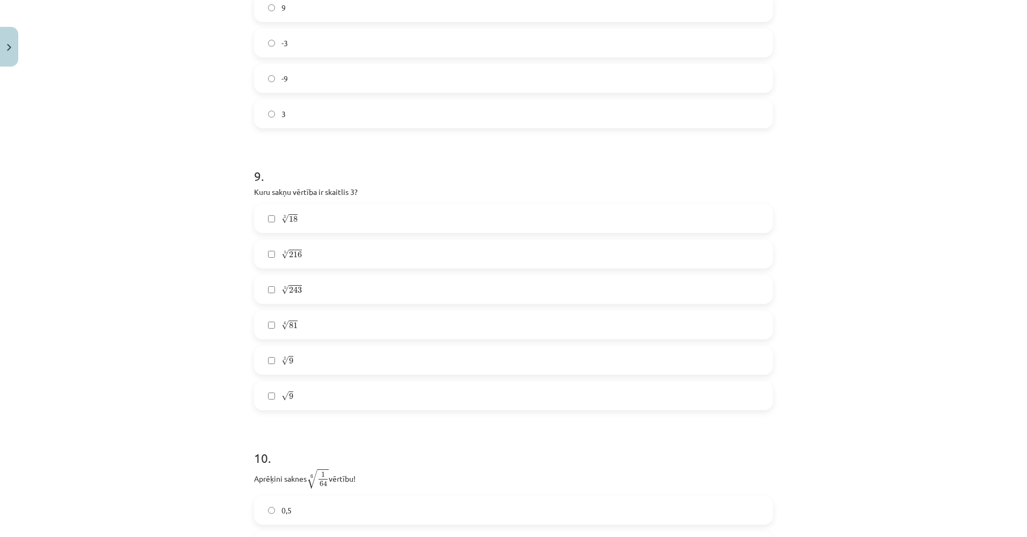
scroll to position [1593, 0]
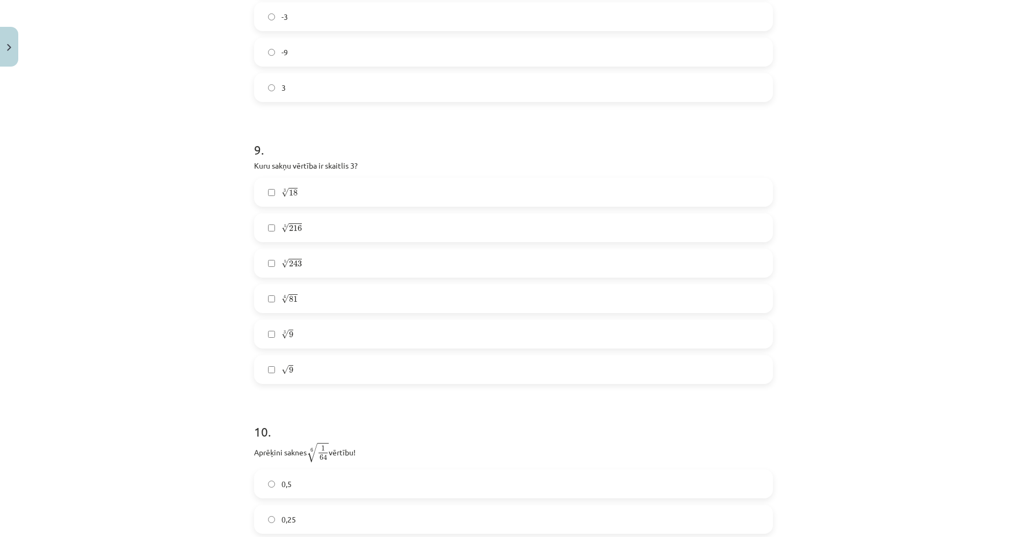
drag, startPoint x: 180, startPoint y: 231, endPoint x: 188, endPoint y: 266, distance: 35.9
click at [281, 191] on span "√" at bounding box center [285, 192] width 8 height 9
click at [281, 193] on span "√" at bounding box center [285, 192] width 8 height 9
click at [295, 300] on label "4 √ 81 81 4" at bounding box center [513, 298] width 517 height 27
click at [335, 370] on label "√ 9 9" at bounding box center [513, 369] width 517 height 27
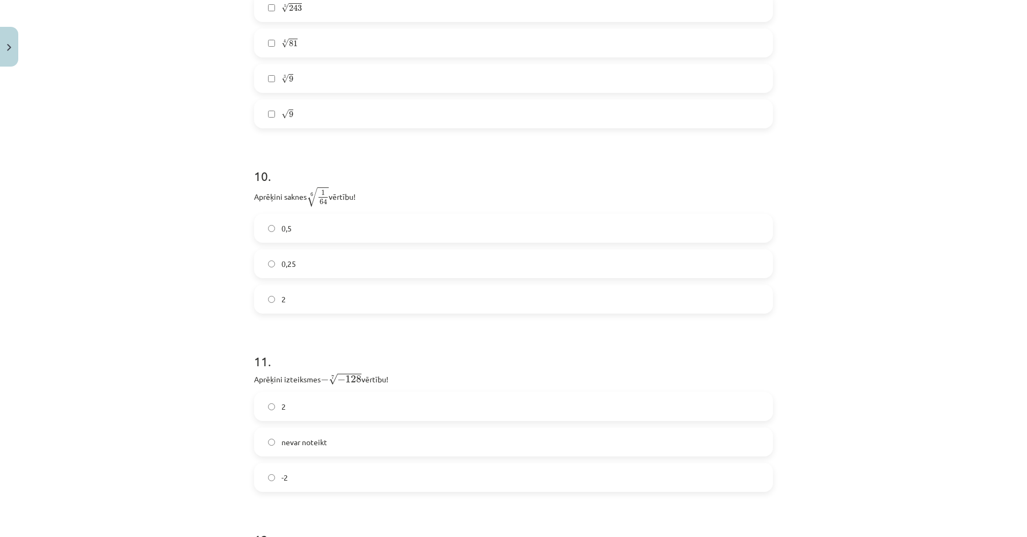
drag, startPoint x: 173, startPoint y: 288, endPoint x: 200, endPoint y: 338, distance: 57.2
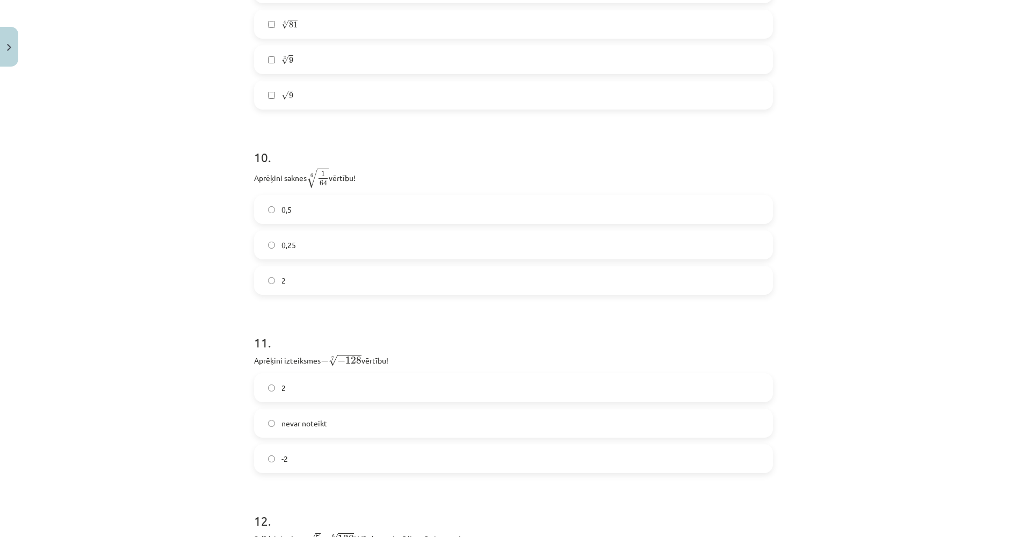
click at [335, 219] on label "0,5" at bounding box center [513, 209] width 517 height 27
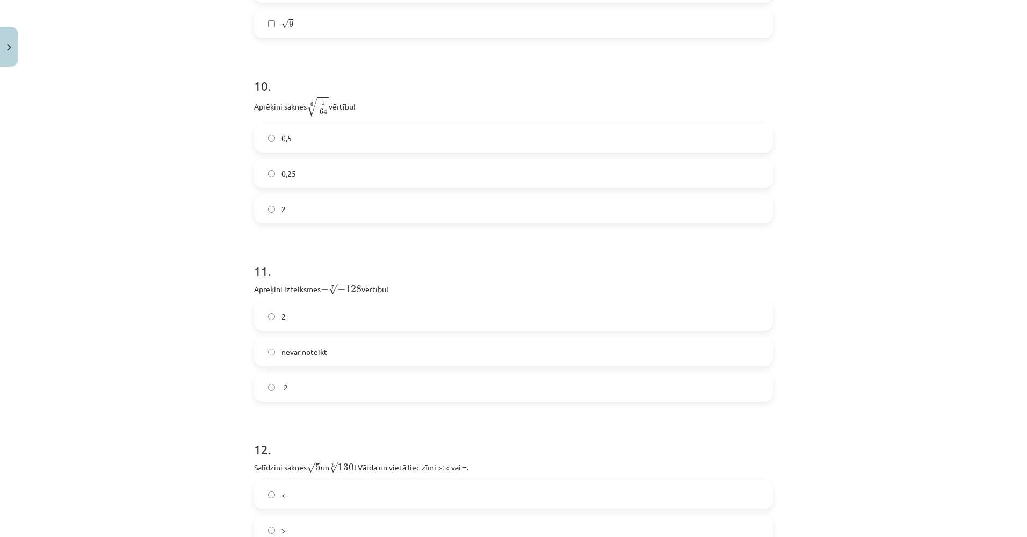
drag, startPoint x: 216, startPoint y: 236, endPoint x: 214, endPoint y: 261, distance: 25.9
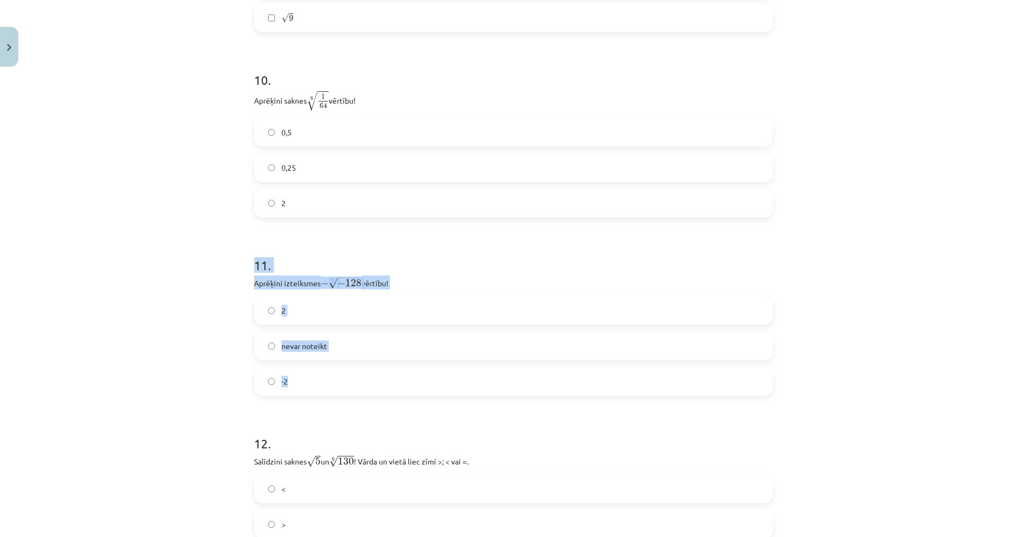
drag, startPoint x: 249, startPoint y: 270, endPoint x: 331, endPoint y: 373, distance: 131.9
copy div "11 . Aprēķini izteiksmes − 7 √ − 128 − − 128 7 vērtību! 2 nevar noteikt -2"
click at [295, 351] on span "nevar noteikt" at bounding box center [304, 345] width 46 height 11
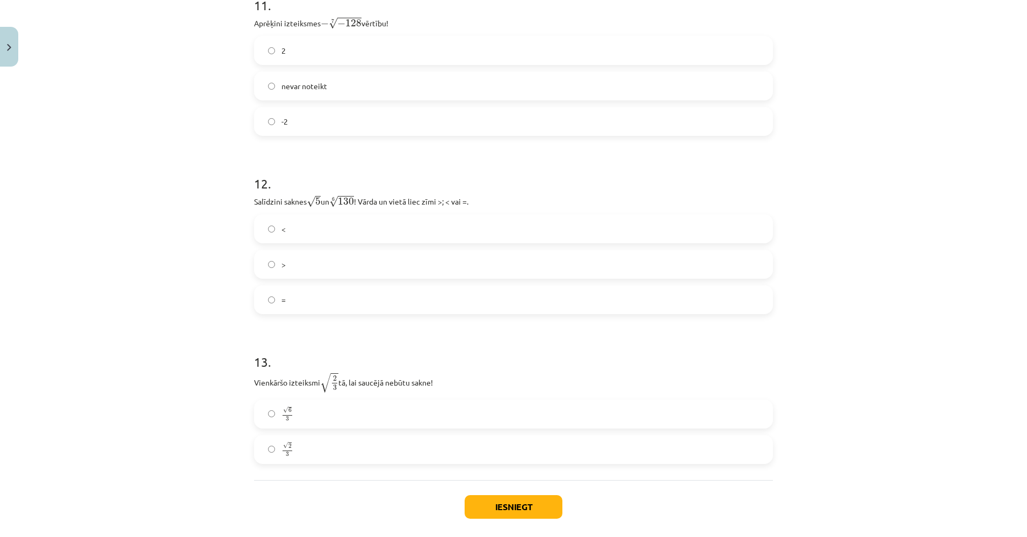
drag, startPoint x: 169, startPoint y: 303, endPoint x: 172, endPoint y: 349, distance: 46.3
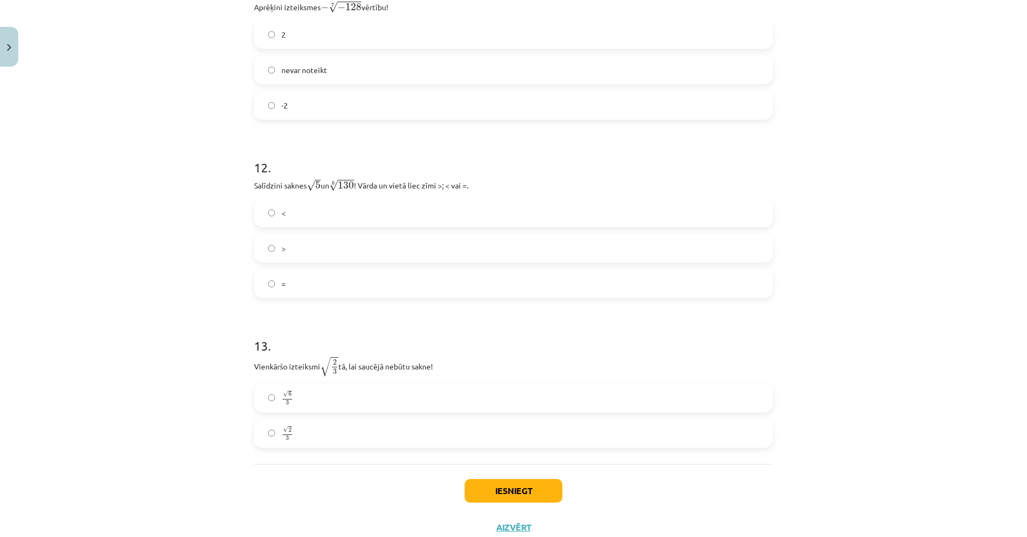
click at [291, 406] on label "√ 6 3 6 3" at bounding box center [513, 397] width 517 height 27
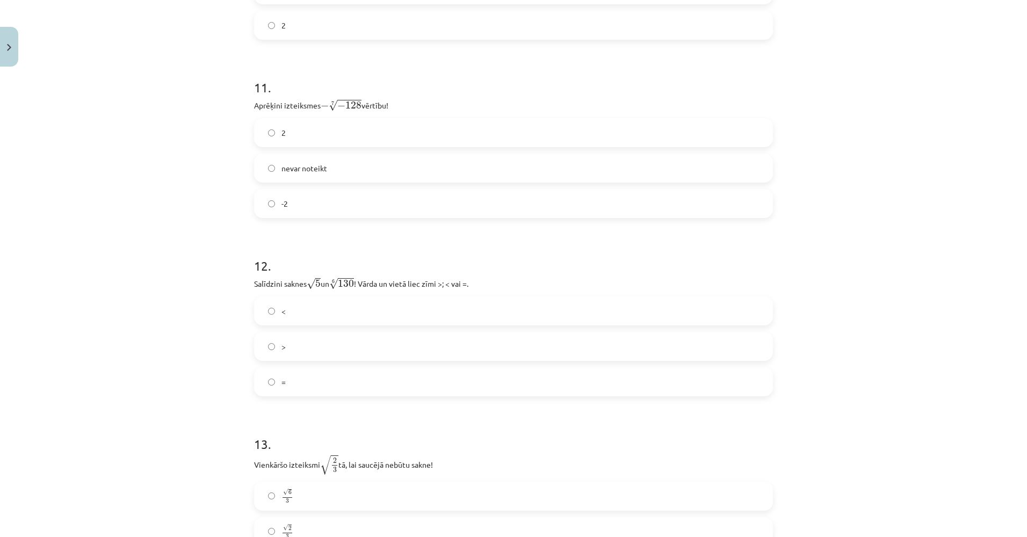
drag, startPoint x: 175, startPoint y: 361, endPoint x: 164, endPoint y: 322, distance: 40.5
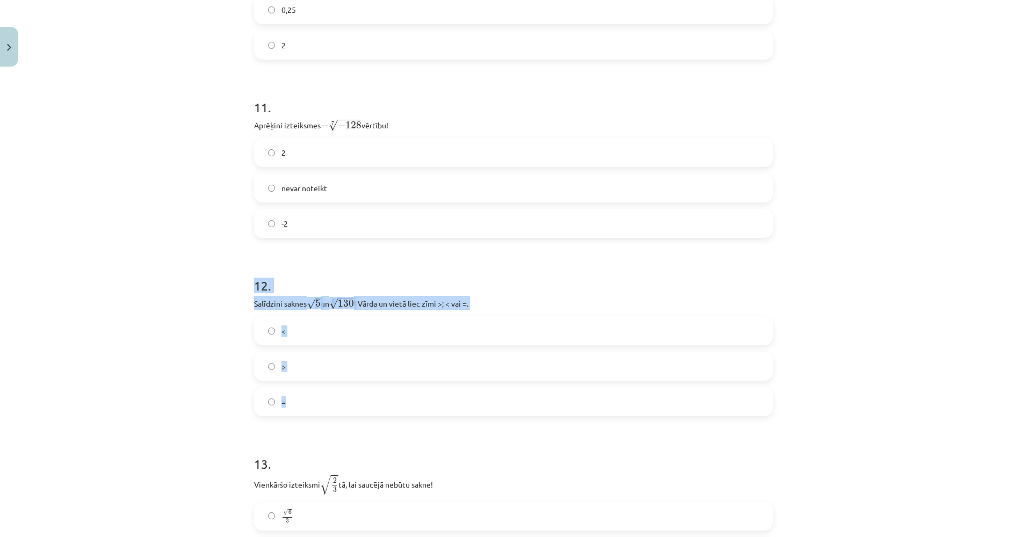
drag, startPoint x: 246, startPoint y: 283, endPoint x: 342, endPoint y: 404, distance: 154.1
copy div "12 . Salīdzini saknes √ 5 5 un 6 √ 130 130 6 ! Vārda un vietā liec zīmi >; < va…"
click at [32, 245] on div "Mācību tēma: Matemātikas i - 12. klases 1. ieskaites mācību materiāls (ab) #4 📝…" at bounding box center [513, 268] width 1027 height 537
click at [52, 423] on div "Mācību tēma: Matemātikas i - 12. klases 1. ieskaites mācību materiāls (ab) #4 📝…" at bounding box center [513, 268] width 1027 height 537
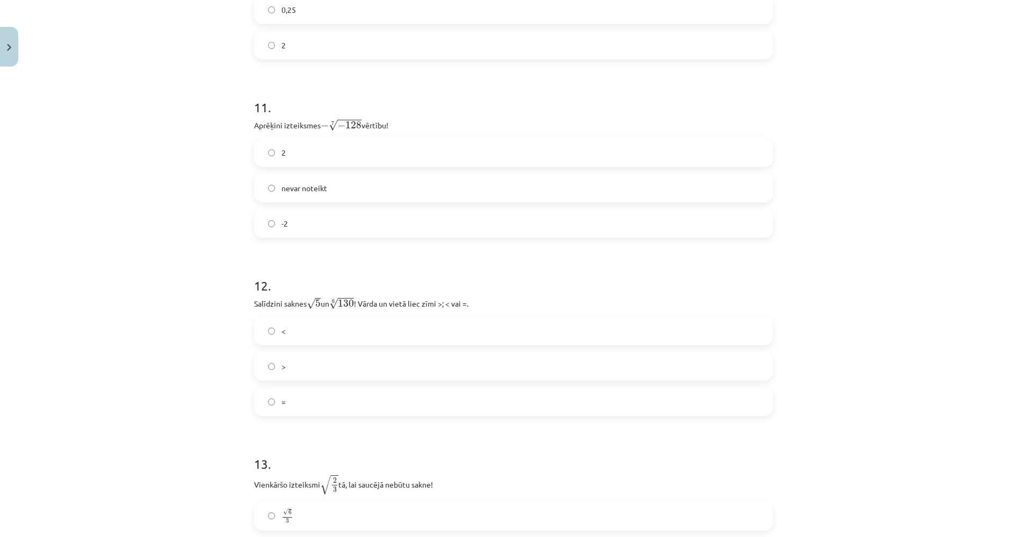
click at [307, 343] on label "<" at bounding box center [513, 330] width 517 height 27
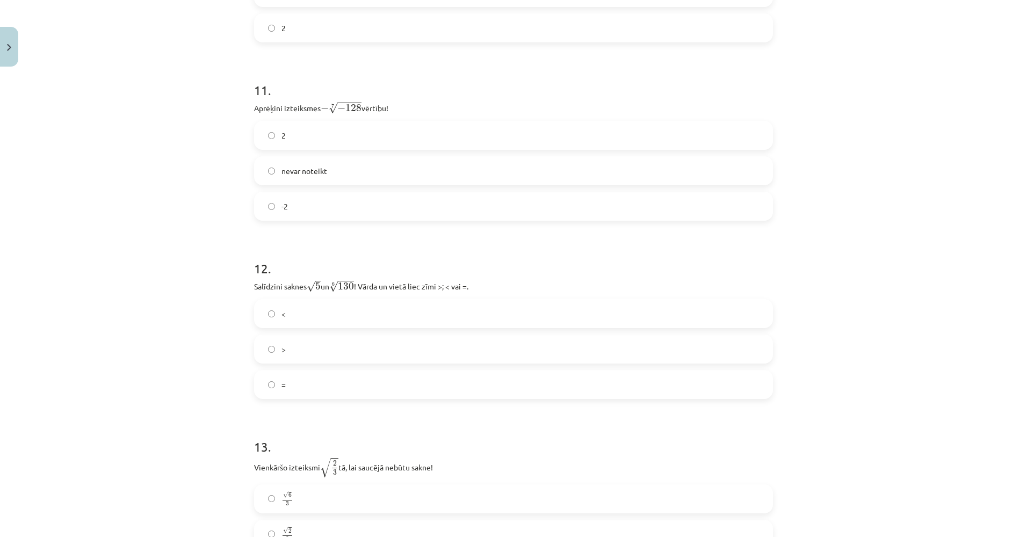
scroll to position [2256, 0]
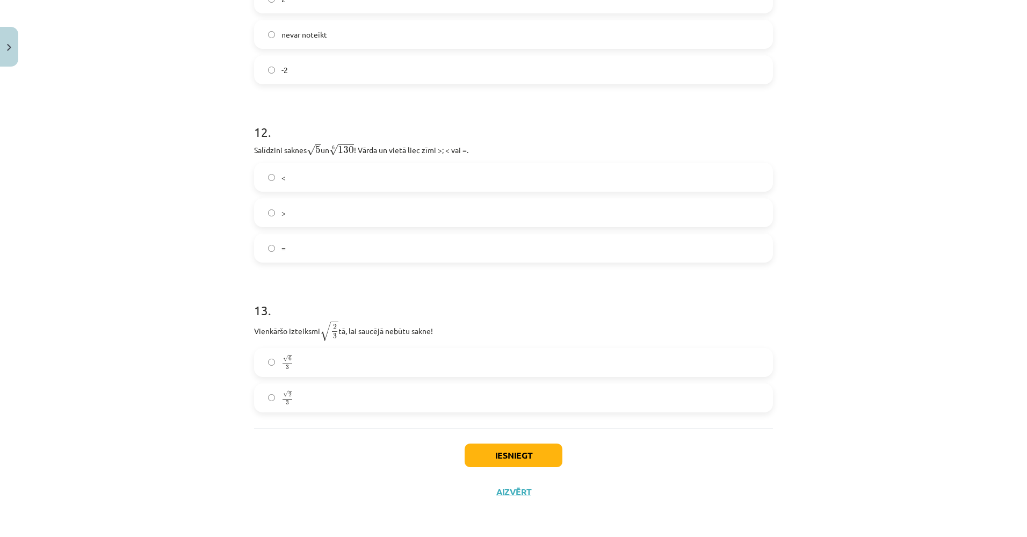
drag, startPoint x: 173, startPoint y: 344, endPoint x: 170, endPoint y: 437, distance: 93.5
click at [476, 456] on button "Iesniegt" at bounding box center [513, 456] width 98 height 24
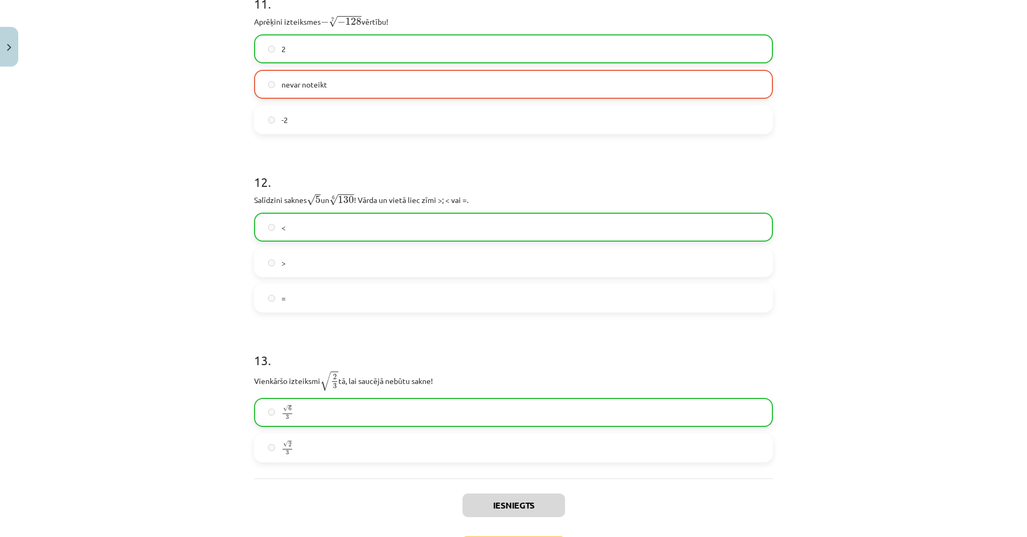
drag, startPoint x: 194, startPoint y: 325, endPoint x: 186, endPoint y: 256, distance: 69.8
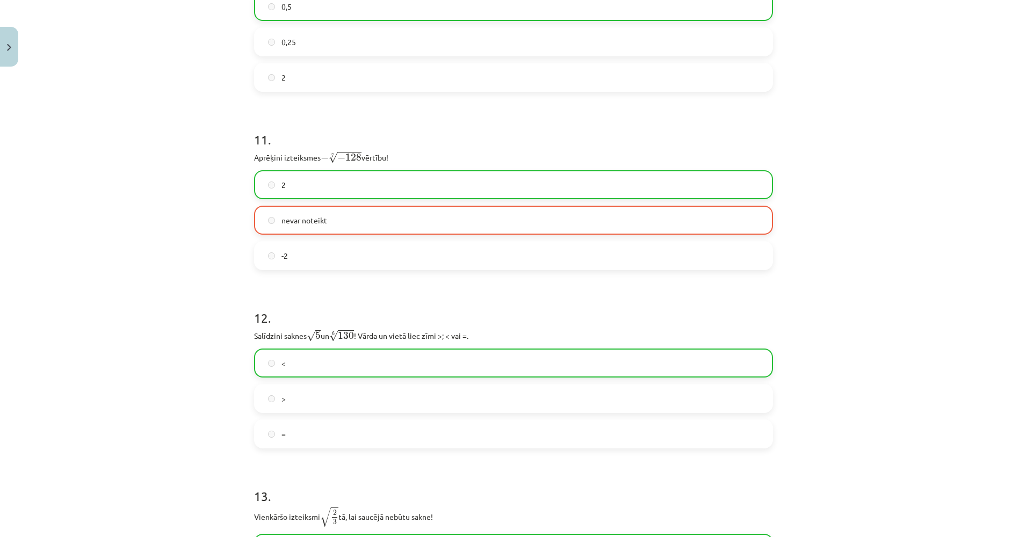
scroll to position [2035, 0]
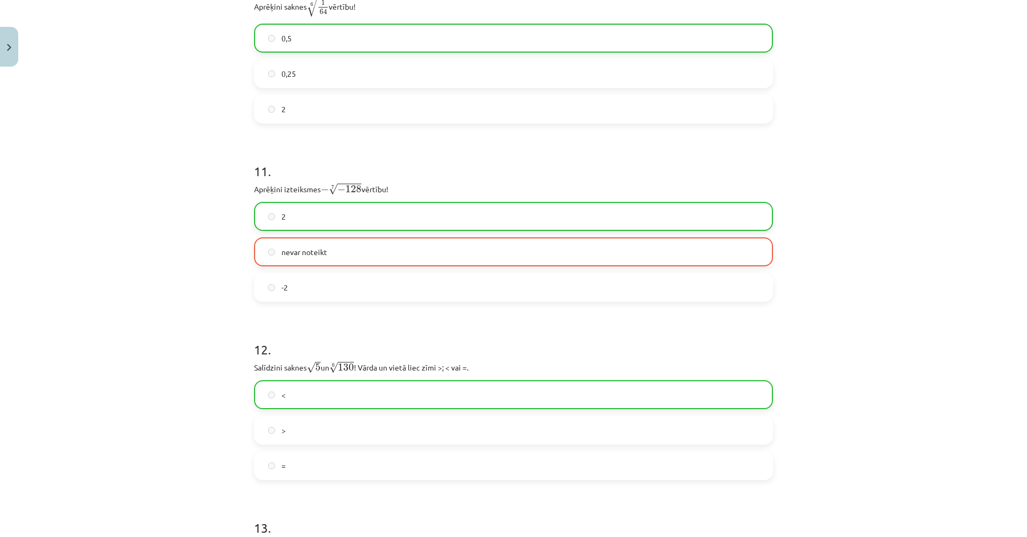
drag, startPoint x: 192, startPoint y: 292, endPoint x: 185, endPoint y: 274, distance: 19.4
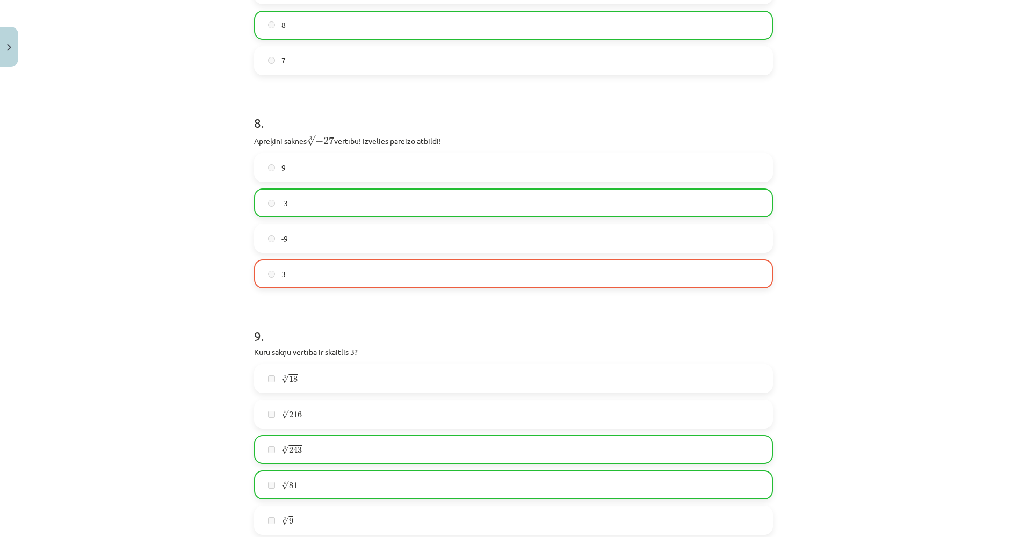
drag, startPoint x: 187, startPoint y: 323, endPoint x: 173, endPoint y: 250, distance: 74.3
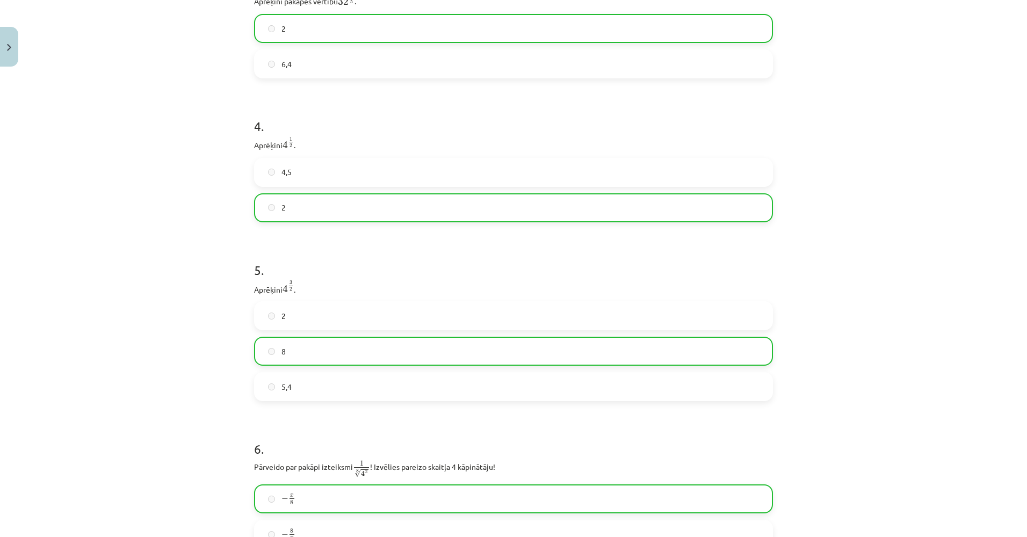
drag, startPoint x: 170, startPoint y: 268, endPoint x: 155, endPoint y: 229, distance: 42.7
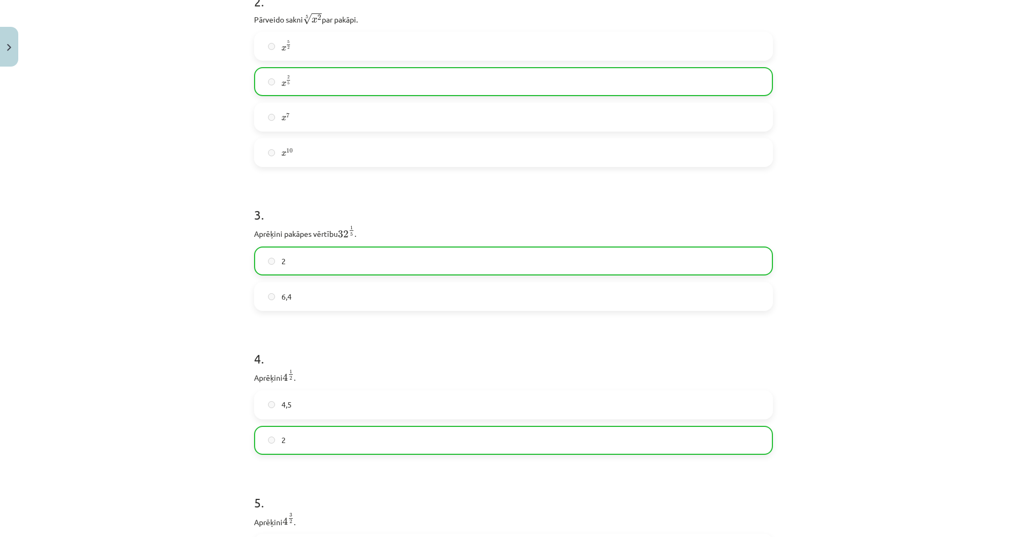
drag, startPoint x: 155, startPoint y: 289, endPoint x: 146, endPoint y: 226, distance: 63.6
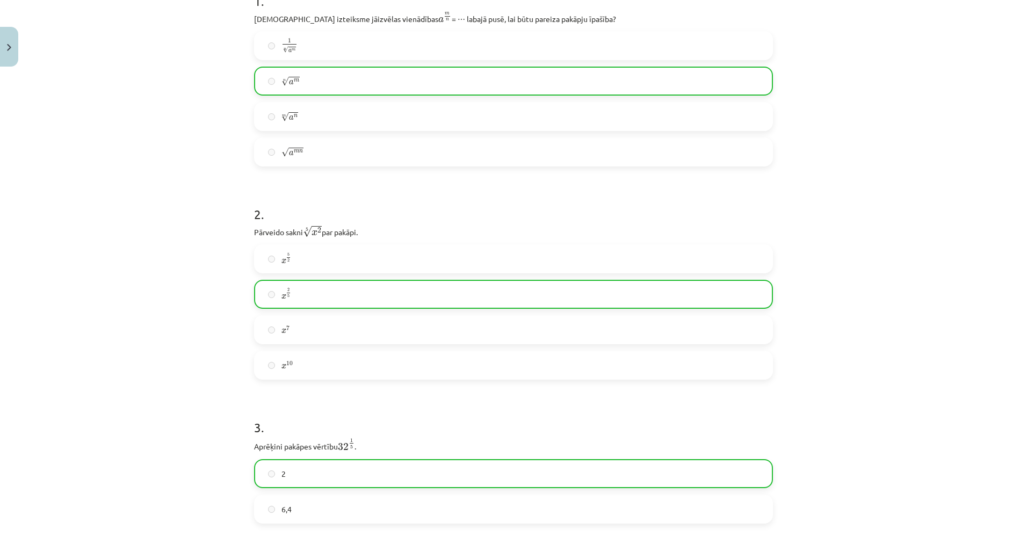
drag, startPoint x: 143, startPoint y: 233, endPoint x: 106, endPoint y: 166, distance: 76.7
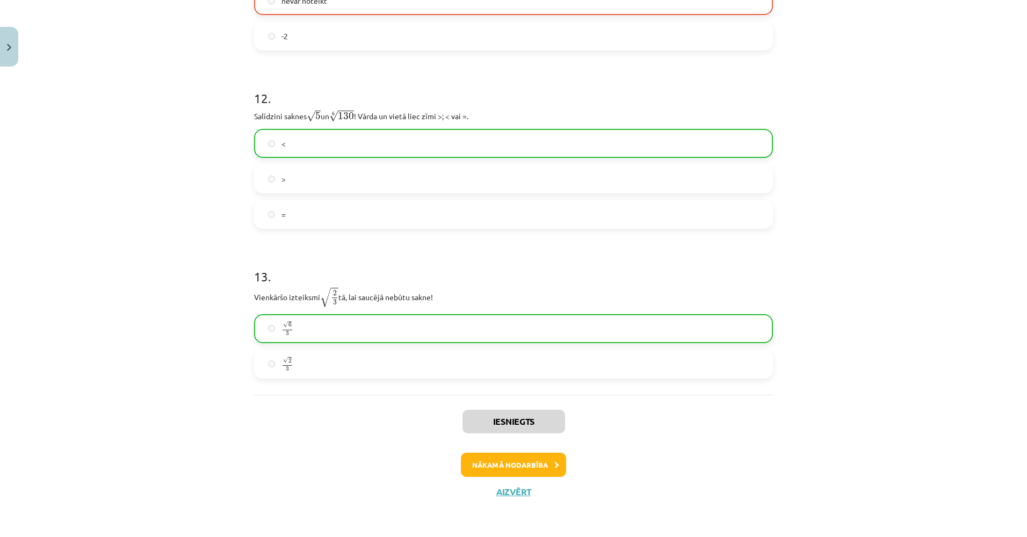
drag, startPoint x: 149, startPoint y: 284, endPoint x: 190, endPoint y: 440, distance: 161.5
click at [517, 466] on button "Nākamā nodarbība" at bounding box center [513, 465] width 105 height 25
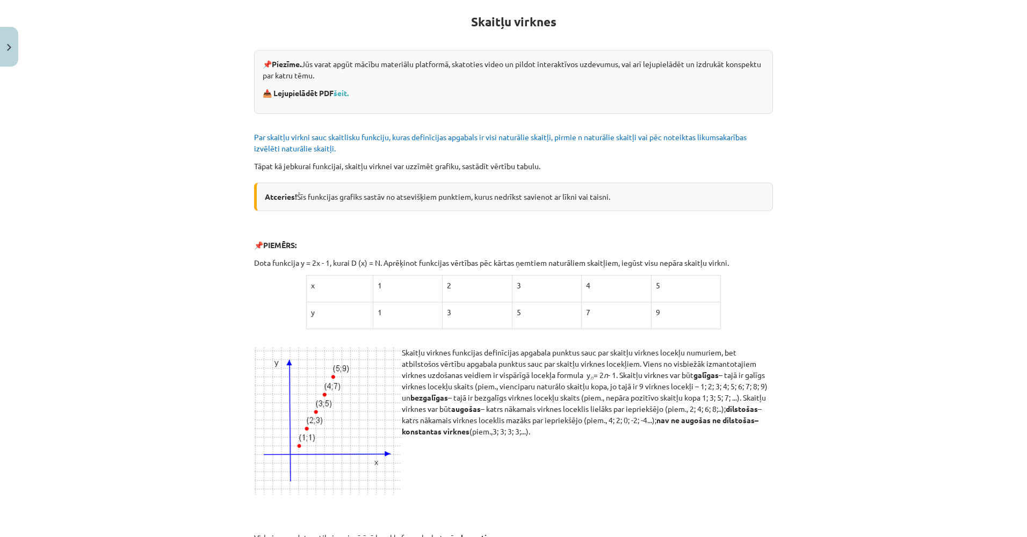
scroll to position [27, 0]
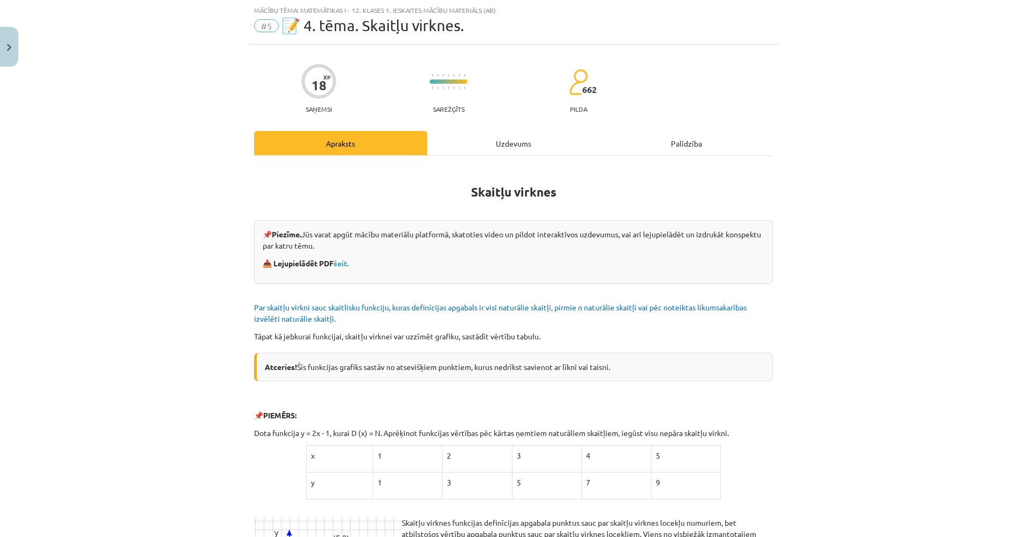
click at [490, 148] on div "Uzdevums" at bounding box center [513, 143] width 173 height 24
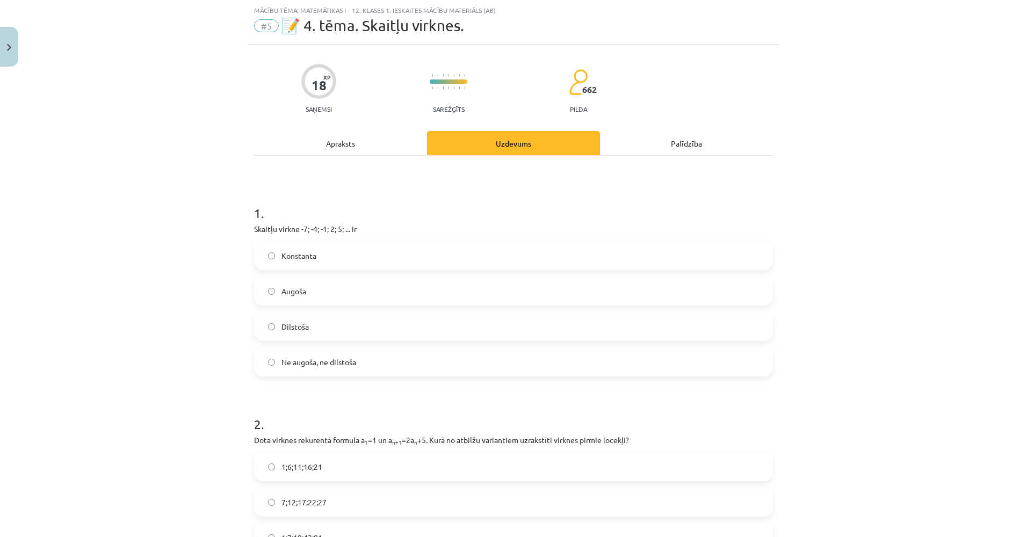
click at [372, 287] on label "Augoša" at bounding box center [513, 291] width 517 height 27
drag, startPoint x: 250, startPoint y: 207, endPoint x: 391, endPoint y: 377, distance: 220.8
drag, startPoint x: 391, startPoint y: 377, endPoint x: 337, endPoint y: 362, distance: 55.8
copy form "1 . Skaitļu virkne -7; -4; -1; 2; 5; ... ir Konstanta Augoša Dilstoša Ne augoša…"
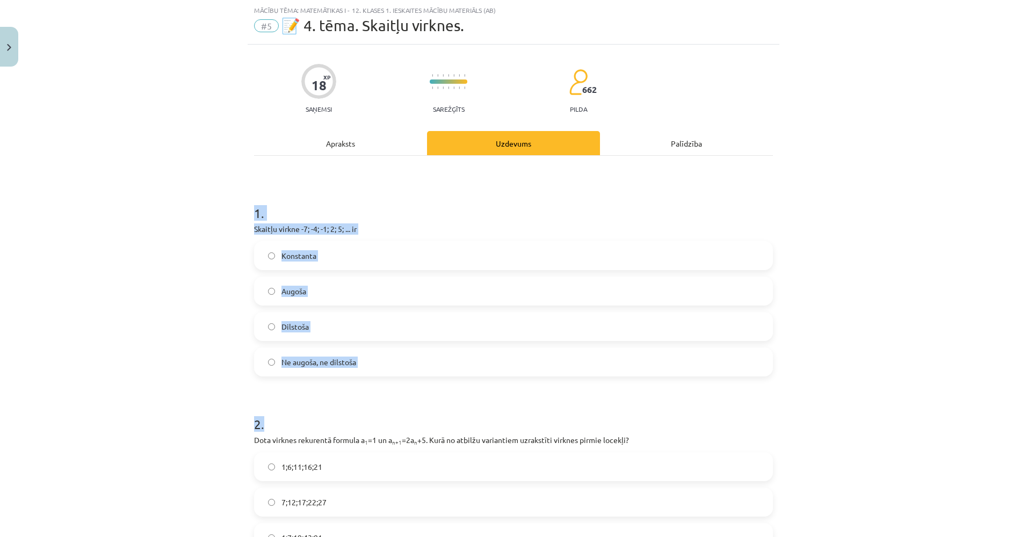
click at [183, 274] on div "Mācību tēma: Matemātikas i - 12. klases 1. ieskaites mācību materiāls (ab) #5 📝…" at bounding box center [513, 268] width 1027 height 537
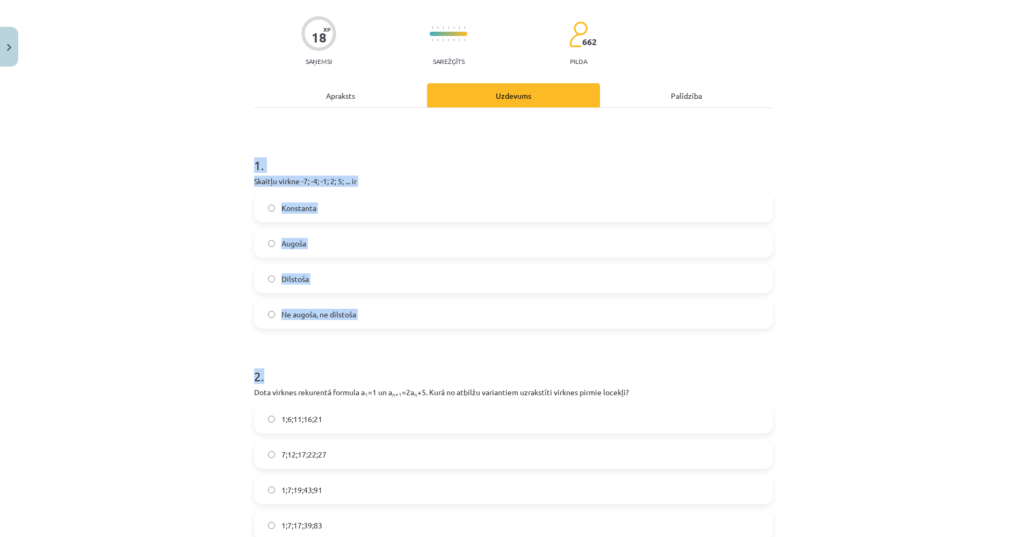
click at [185, 309] on div "Mācību tēma: Matemātikas i - 12. klases 1. ieskaites mācību materiāls (ab) #5 📝…" at bounding box center [513, 268] width 1027 height 537
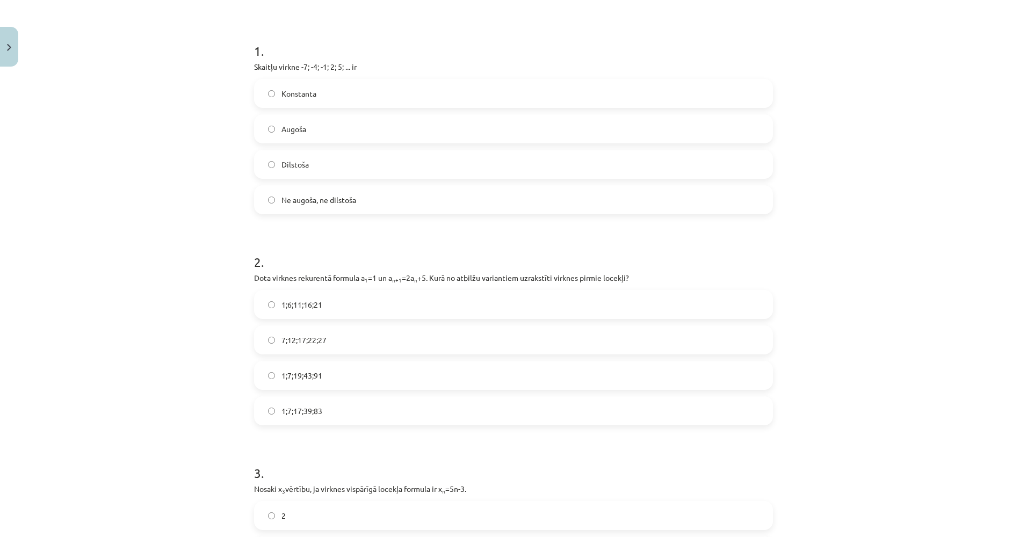
scroll to position [195, 0]
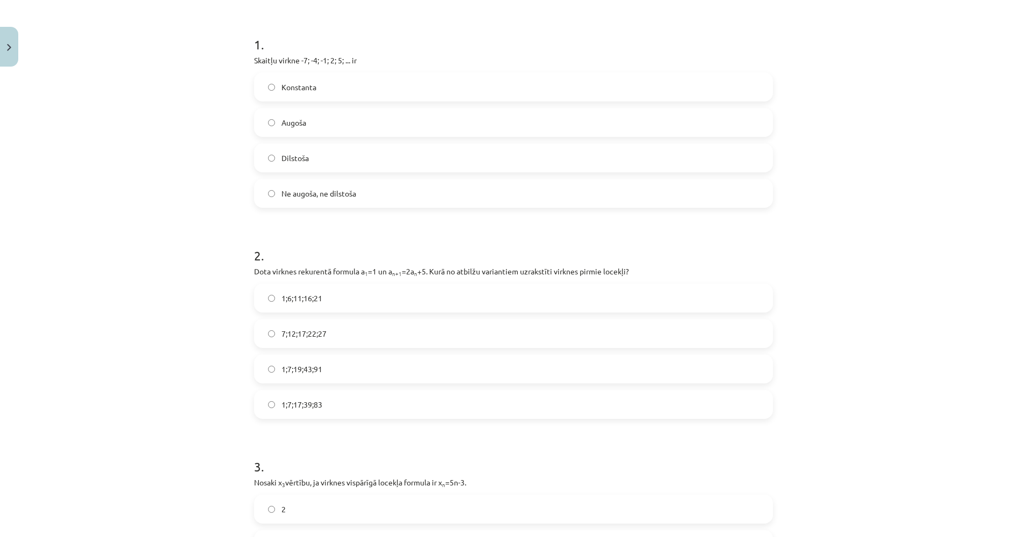
click at [333, 374] on label "1;7;19;43;91" at bounding box center [513, 368] width 517 height 27
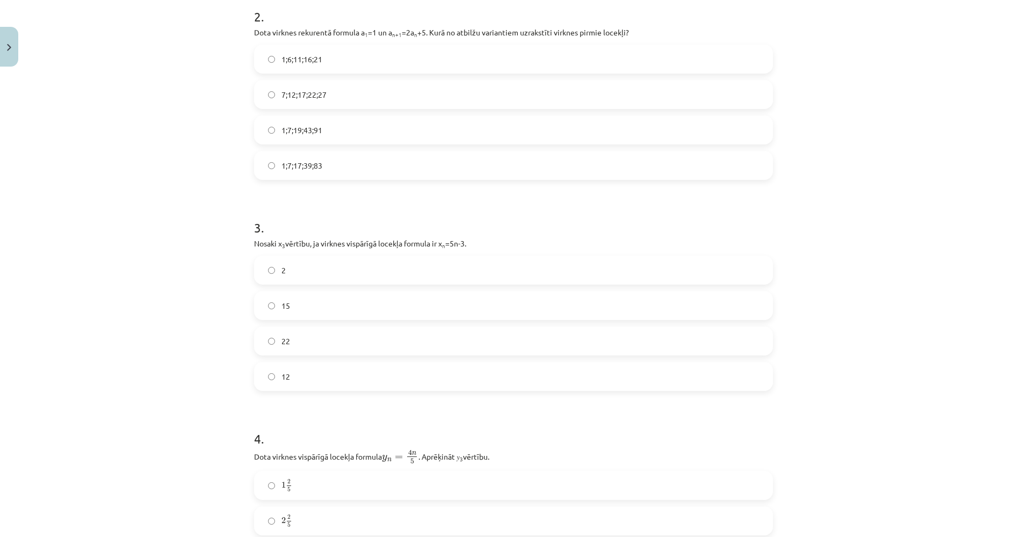
drag, startPoint x: 135, startPoint y: 344, endPoint x: 141, endPoint y: 373, distance: 30.1
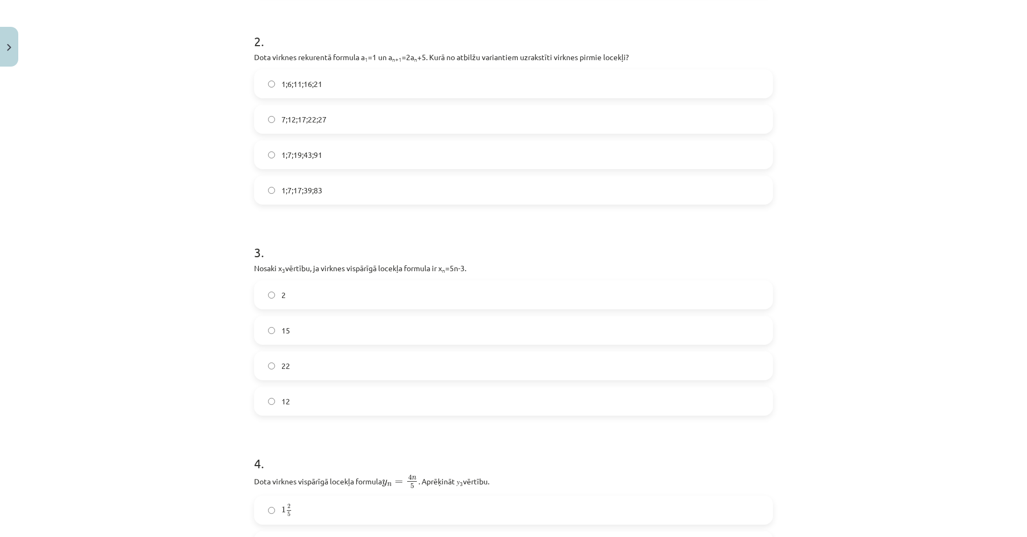
scroll to position [392, 0]
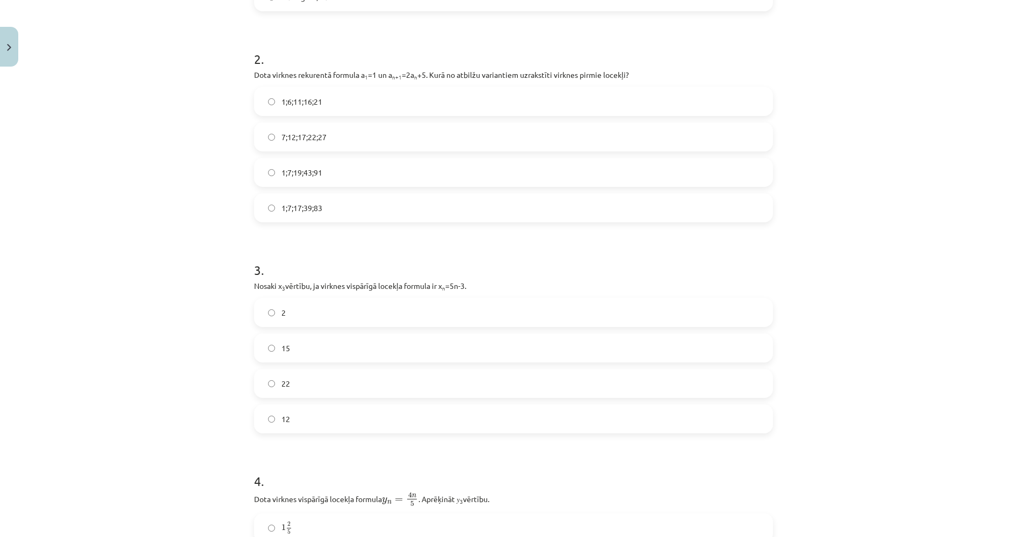
click at [299, 418] on label "12" at bounding box center [513, 418] width 517 height 27
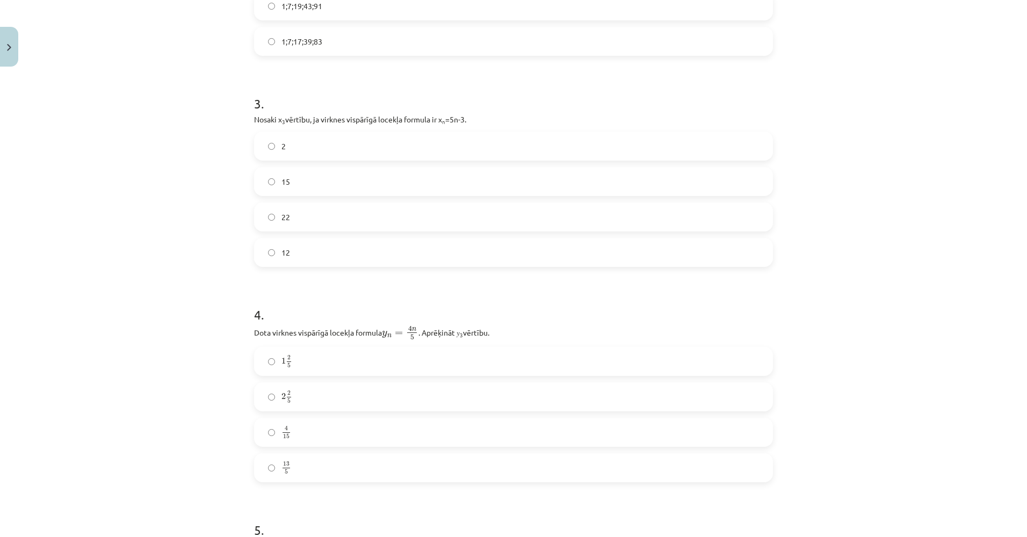
drag, startPoint x: 193, startPoint y: 318, endPoint x: 191, endPoint y: 369, distance: 50.5
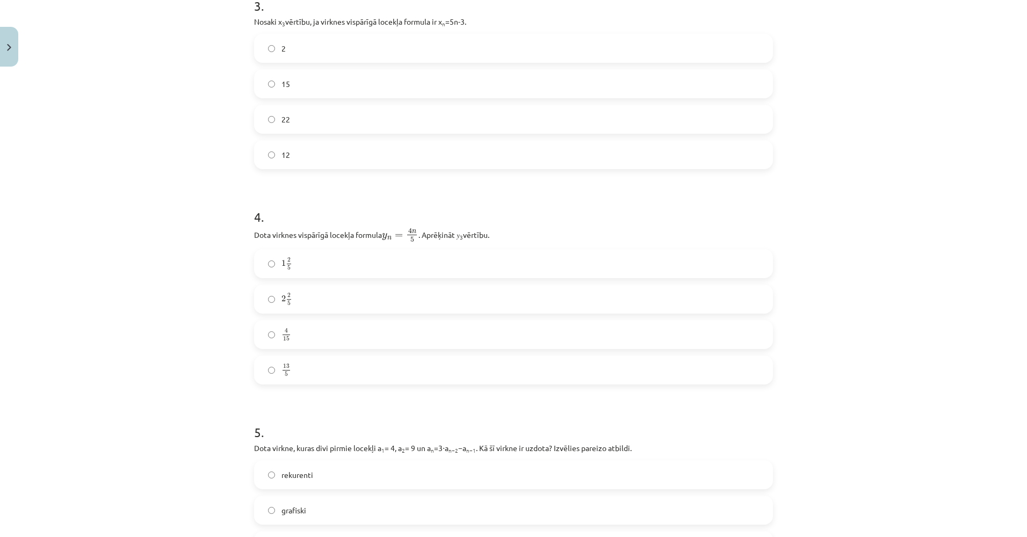
drag, startPoint x: 188, startPoint y: 375, endPoint x: 187, endPoint y: 393, distance: 18.3
click at [326, 301] on label "2 2 5 2 2 5" at bounding box center [513, 293] width 517 height 27
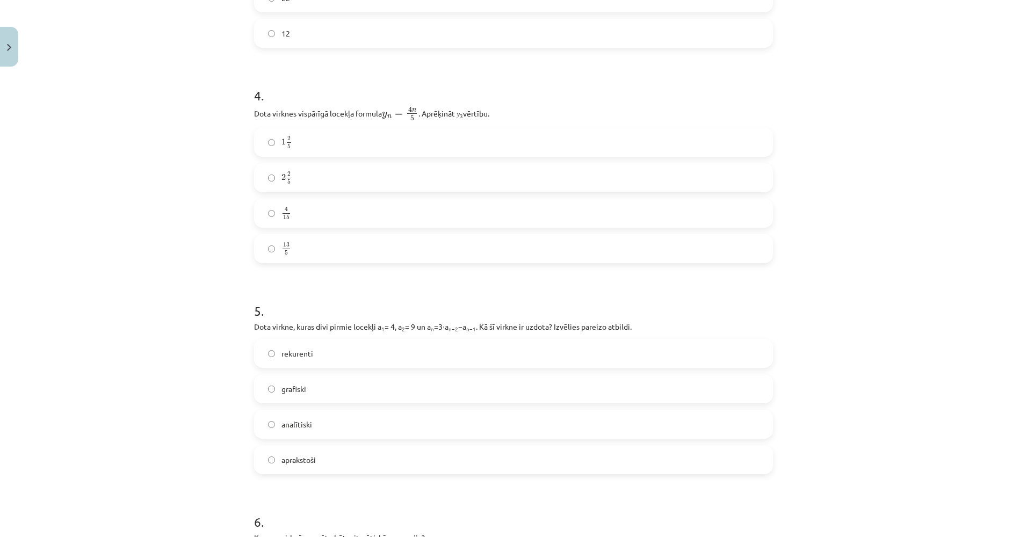
drag, startPoint x: 169, startPoint y: 241, endPoint x: 171, endPoint y: 297, distance: 57.0
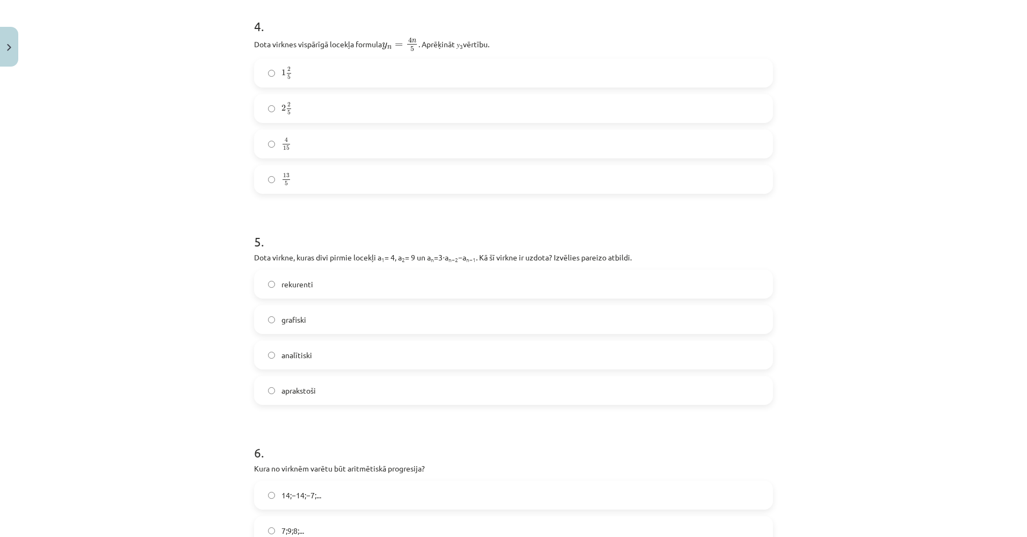
drag, startPoint x: 165, startPoint y: 319, endPoint x: 164, endPoint y: 340, distance: 21.0
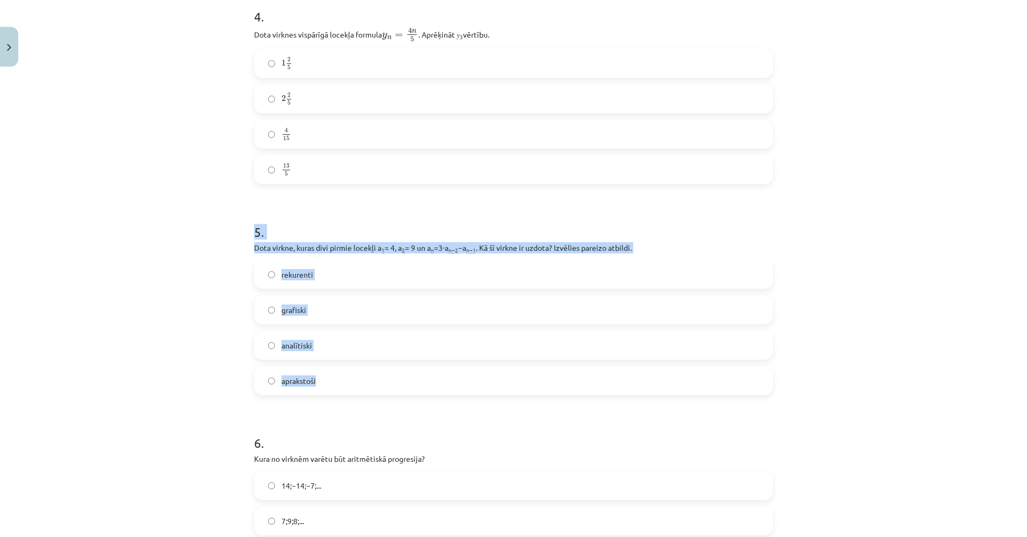
drag, startPoint x: 251, startPoint y: 230, endPoint x: 401, endPoint y: 373, distance: 207.4
drag, startPoint x: 401, startPoint y: 373, endPoint x: 311, endPoint y: 372, distance: 89.7
copy div "5 . Dota virkne, kuras divi pirmie locekļi a 1 = 4, a 2 = 9 un a n =3⋅a n−2 −a …"
click at [162, 361] on div "Mācību tēma: Matemātikas i - 12. klases 1. ieskaites mācību materiāls (ab) #5 📝…" at bounding box center [513, 268] width 1027 height 537
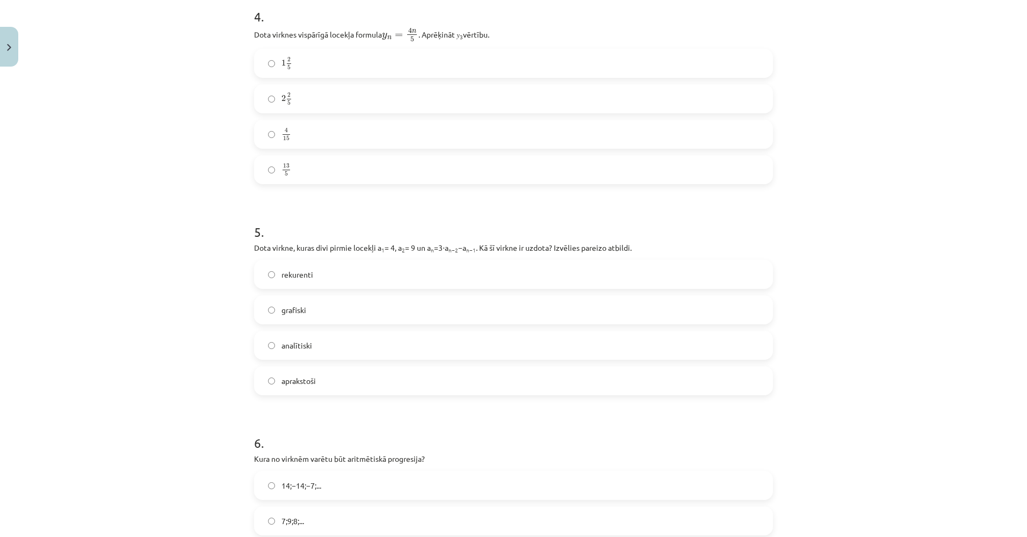
click at [120, 338] on div "Mācību tēma: Matemātikas i - 12. klases 1. ieskaites mācību materiāls (ab) #5 📝…" at bounding box center [513, 268] width 1027 height 537
click at [304, 276] on span "rekurenti" at bounding box center [297, 274] width 32 height 11
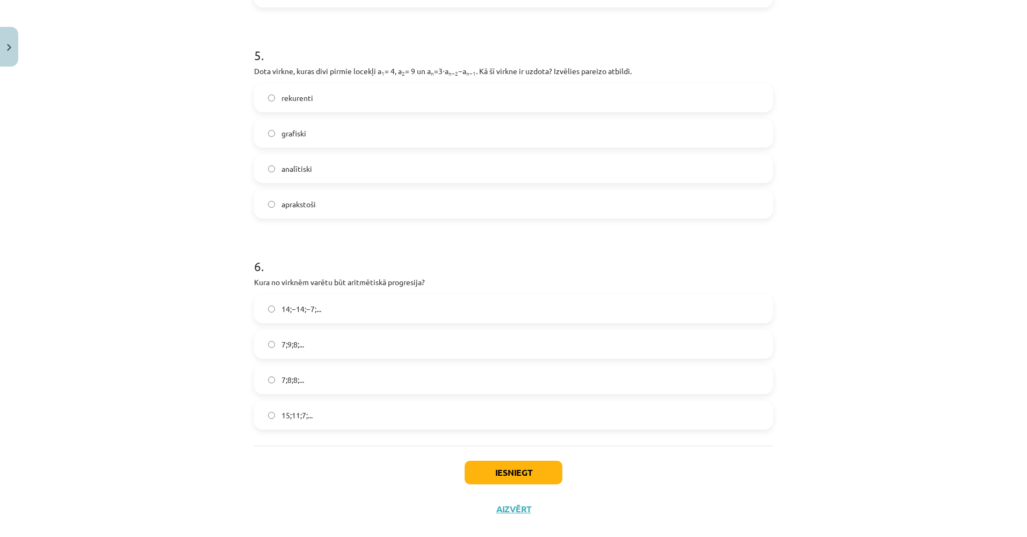
scroll to position [1050, 0]
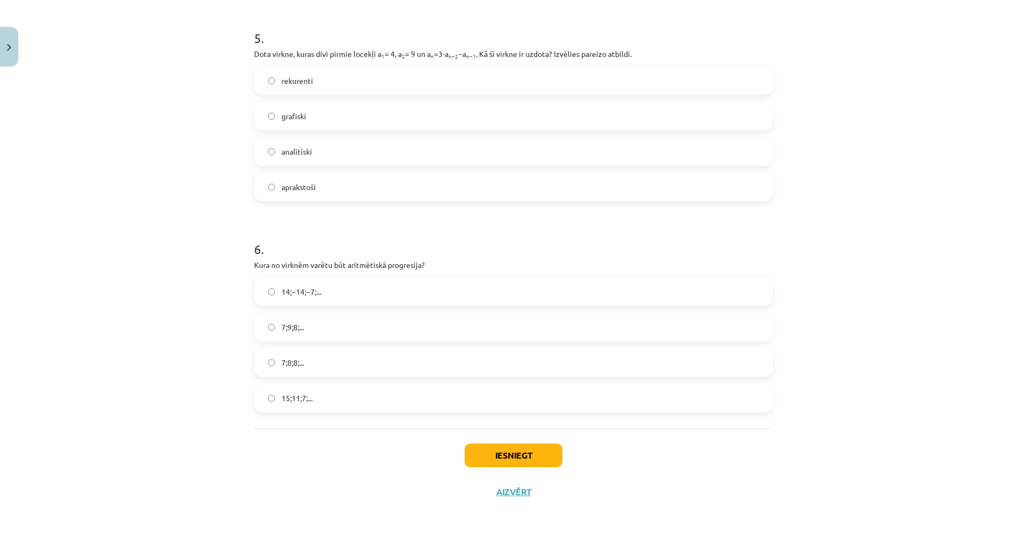
drag, startPoint x: 175, startPoint y: 349, endPoint x: 176, endPoint y: 354, distance: 5.6
drag, startPoint x: 267, startPoint y: 265, endPoint x: 348, endPoint y: 395, distance: 153.6
click at [348, 395] on div "Mācību tēma: Matemātikas i - 12. klases 1. ieskaites mācību materiāls (ab) #5 📝…" at bounding box center [513, 268] width 1027 height 537
drag, startPoint x: 348, startPoint y: 395, endPoint x: 310, endPoint y: 397, distance: 38.2
copy div "6 . Kura no virknēm varētu būt aritmētiskā progresija? 14;−14;−7;... 7;9;8;... …"
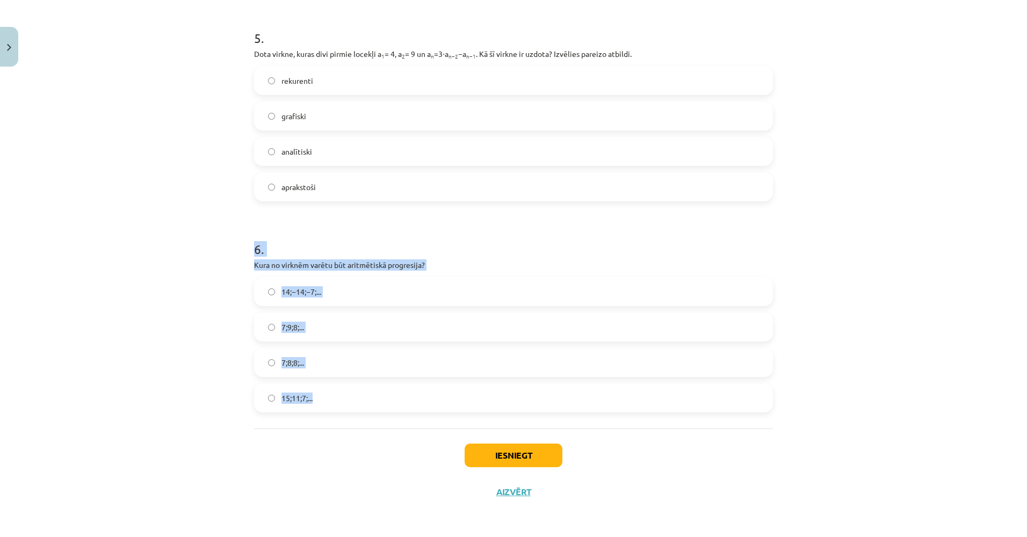
click at [28, 331] on div "Mācību tēma: Matemātikas i - 12. klases 1. ieskaites mācību materiāls (ab) #5 📝…" at bounding box center [513, 268] width 1027 height 537
click at [302, 397] on span "15;11;7;..." at bounding box center [296, 398] width 31 height 11
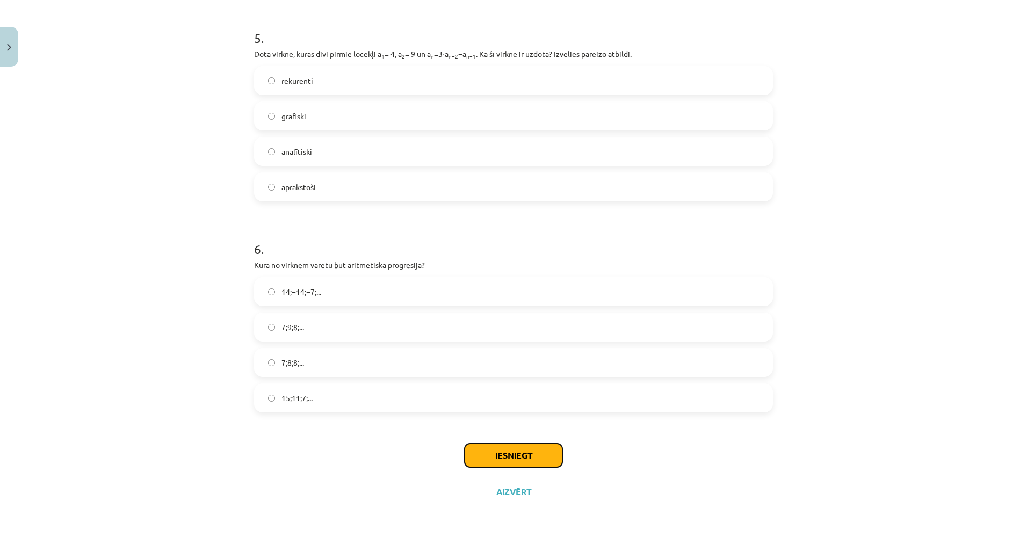
click at [501, 457] on button "Iesniegt" at bounding box center [513, 456] width 98 height 24
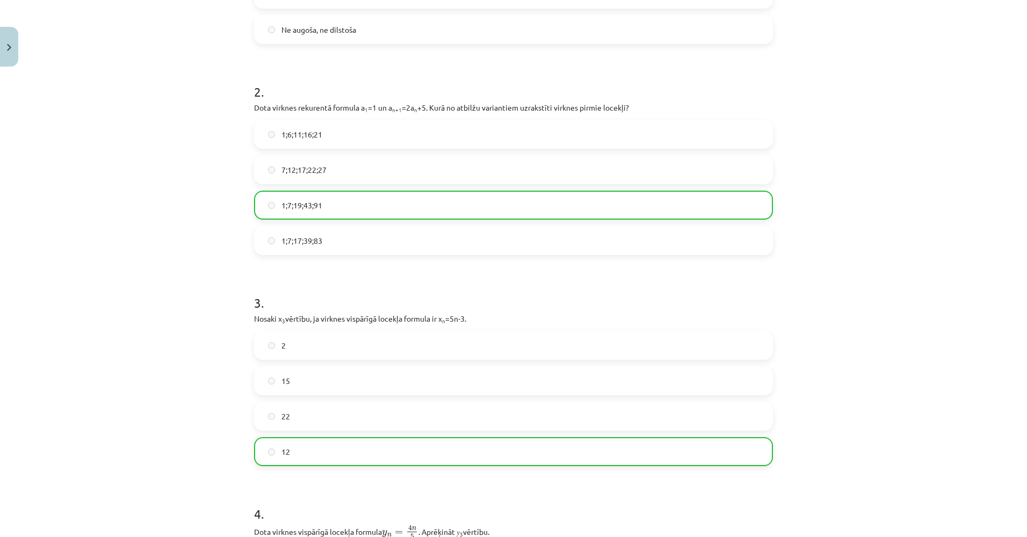
scroll to position [0, 0]
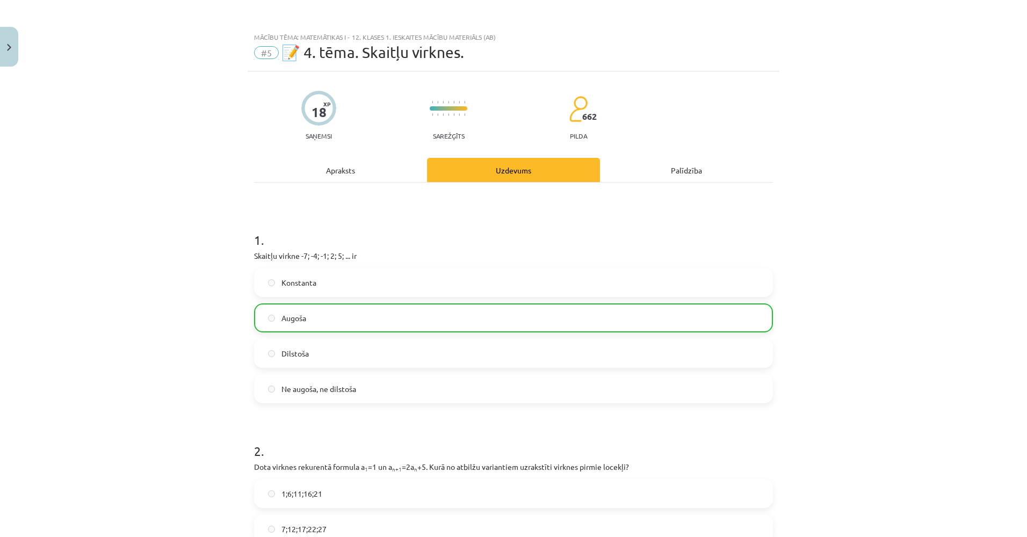
drag, startPoint x: 165, startPoint y: 389, endPoint x: 143, endPoint y: 261, distance: 129.8
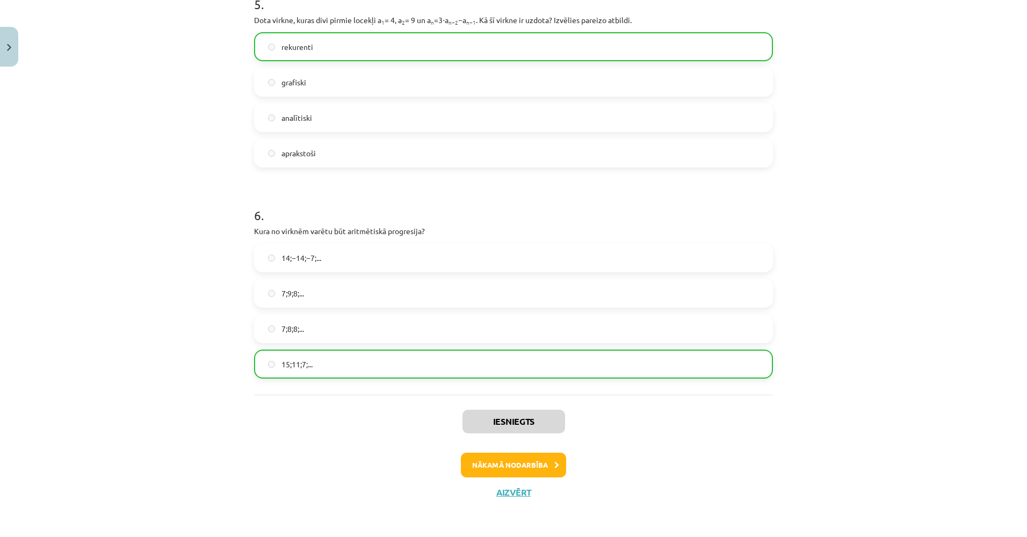
drag, startPoint x: 140, startPoint y: 375, endPoint x: 309, endPoint y: 445, distance: 182.5
click at [483, 455] on button "Nākamā nodarbība" at bounding box center [513, 465] width 105 height 25
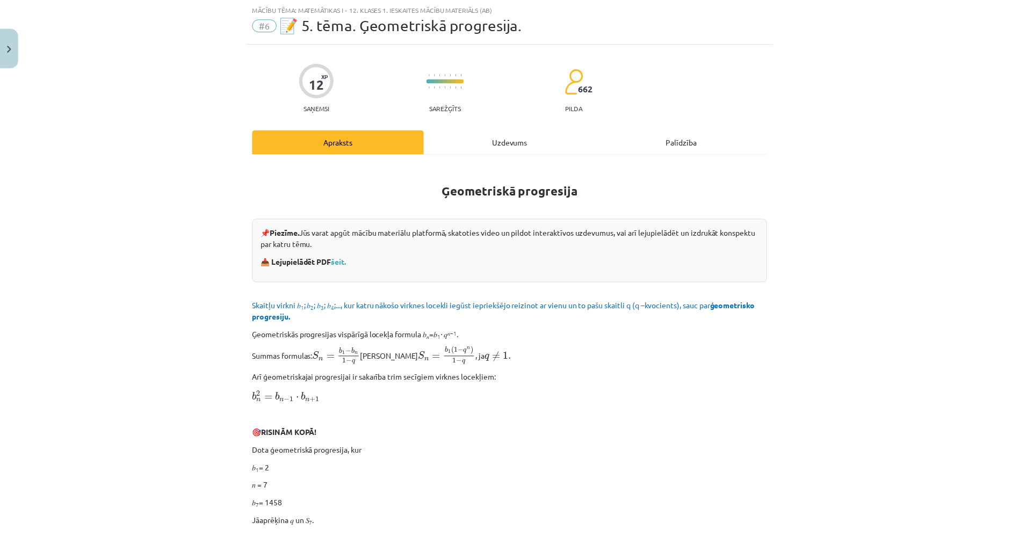
scroll to position [27, 0]
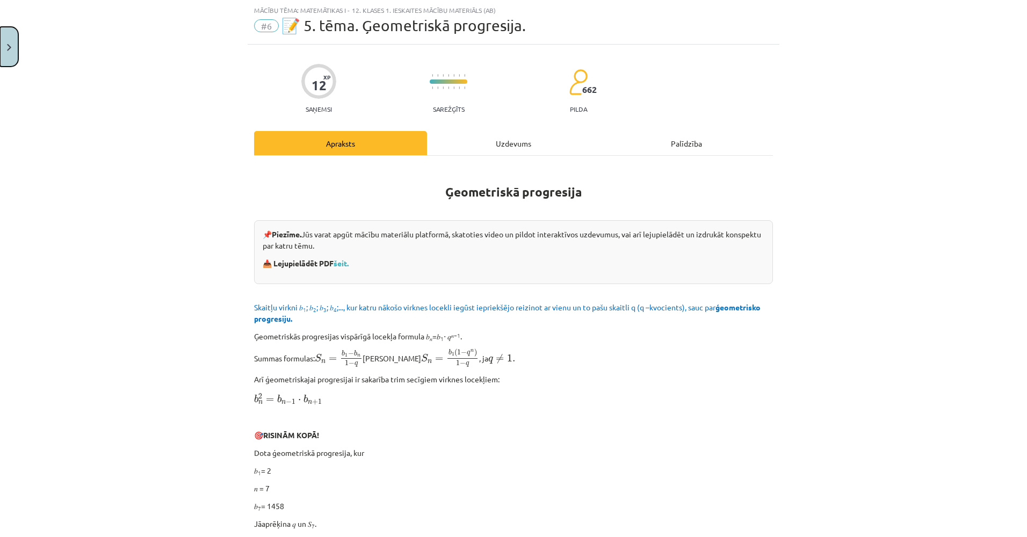
click at [6, 45] on button "Close" at bounding box center [9, 47] width 18 height 40
drag, startPoint x: 380, startPoint y: 350, endPoint x: 354, endPoint y: 399, distance: 55.2
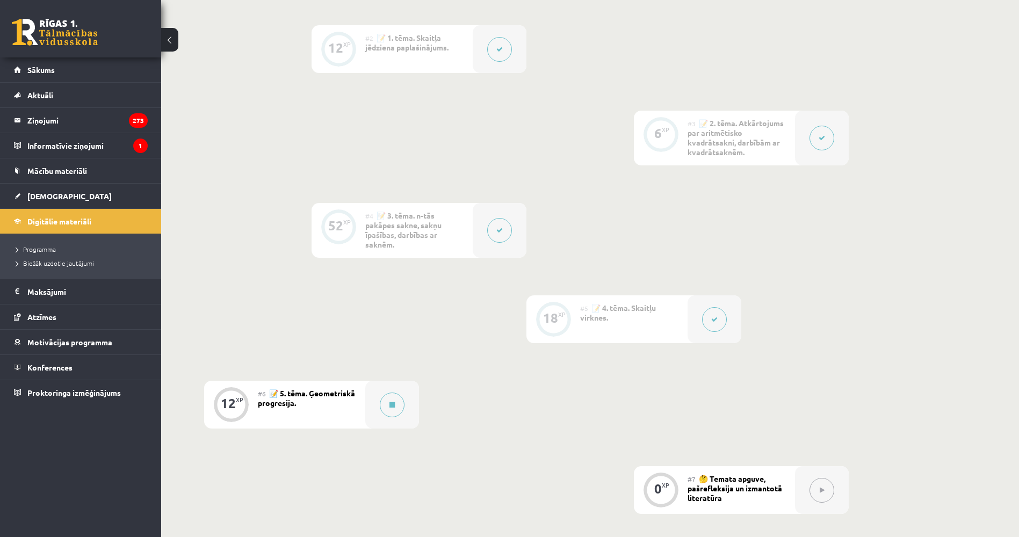
drag, startPoint x: 335, startPoint y: 467, endPoint x: 326, endPoint y: 502, distance: 35.4
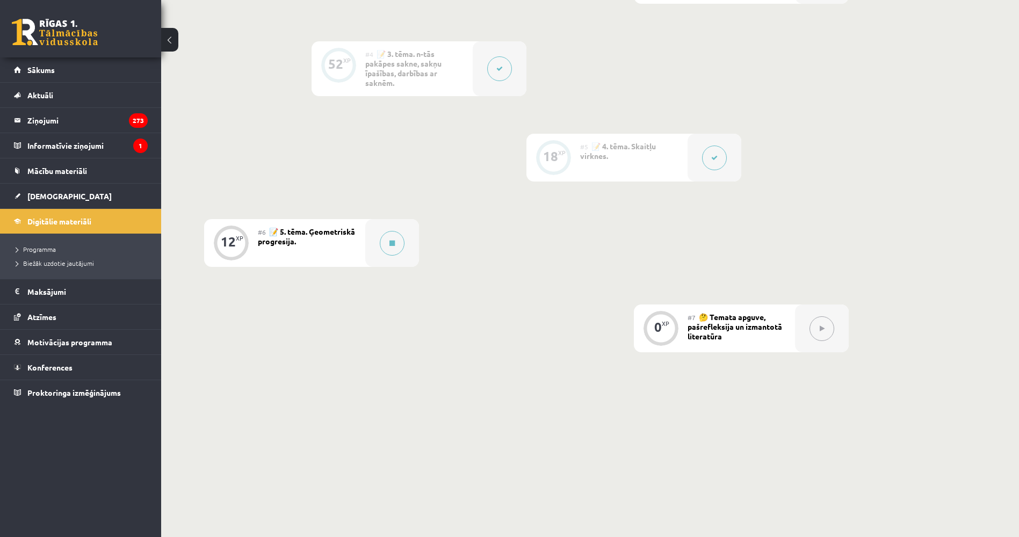
drag, startPoint x: 299, startPoint y: 323, endPoint x: 299, endPoint y: 378, distance: 55.3
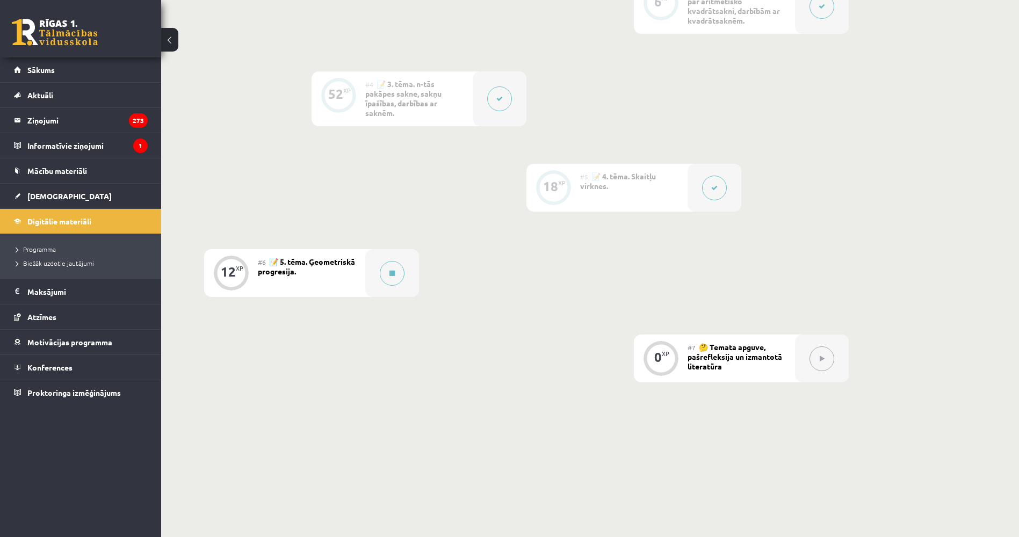
drag, startPoint x: 441, startPoint y: 178, endPoint x: 438, endPoint y: 147, distance: 30.8
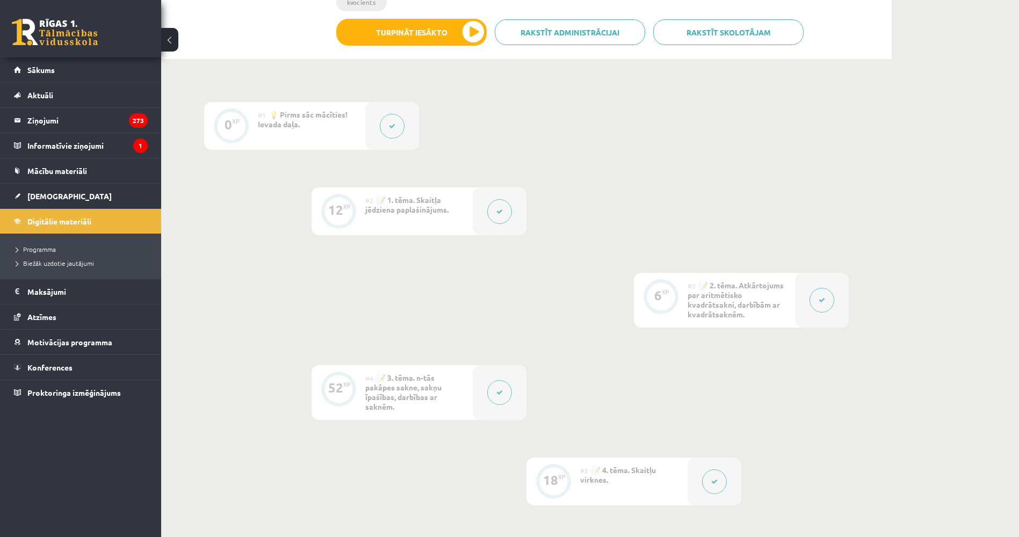
scroll to position [0, 0]
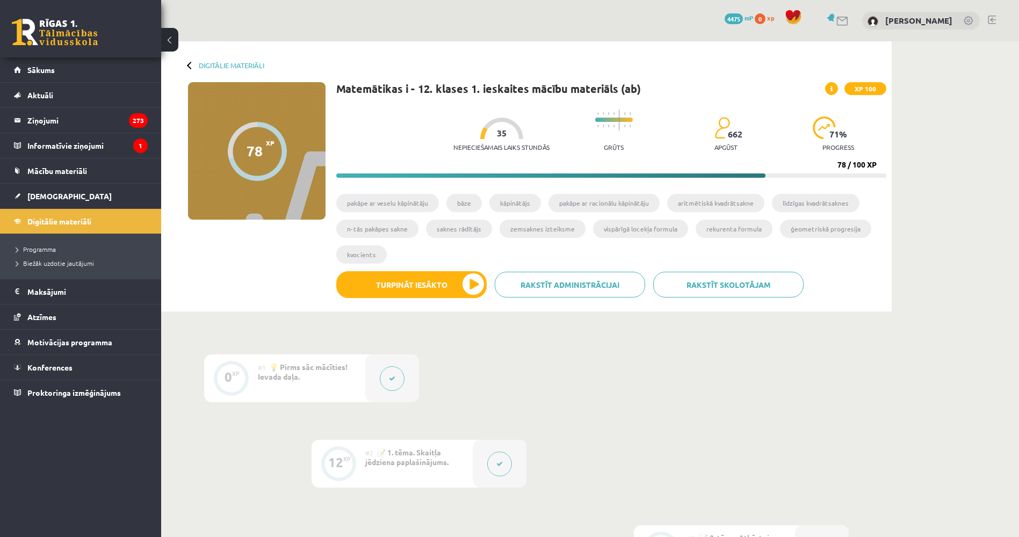
drag, startPoint x: 436, startPoint y: 129, endPoint x: 412, endPoint y: 30, distance: 102.6
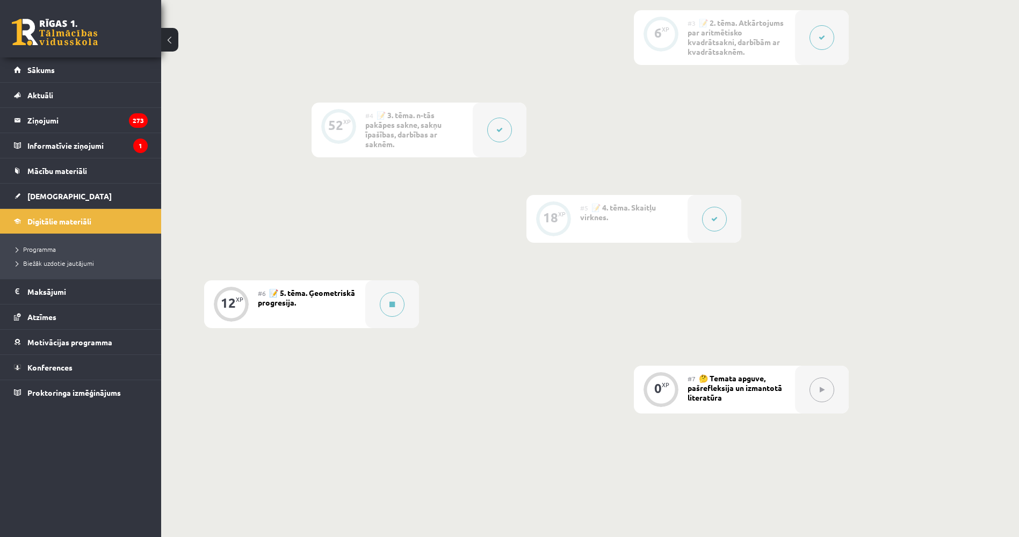
drag, startPoint x: 407, startPoint y: 61, endPoint x: 397, endPoint y: 138, distance: 78.0
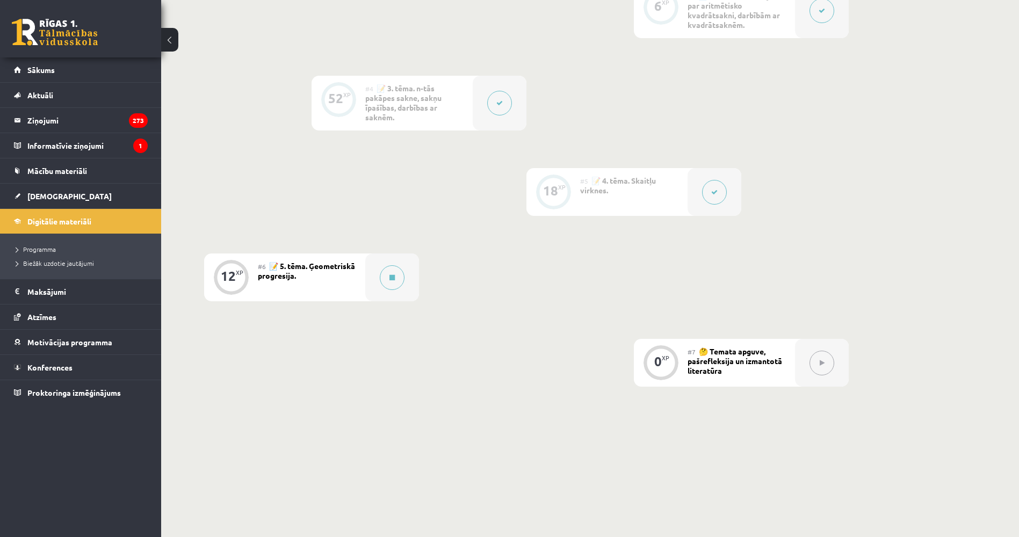
drag, startPoint x: 392, startPoint y: 143, endPoint x: 385, endPoint y: 160, distance: 18.5
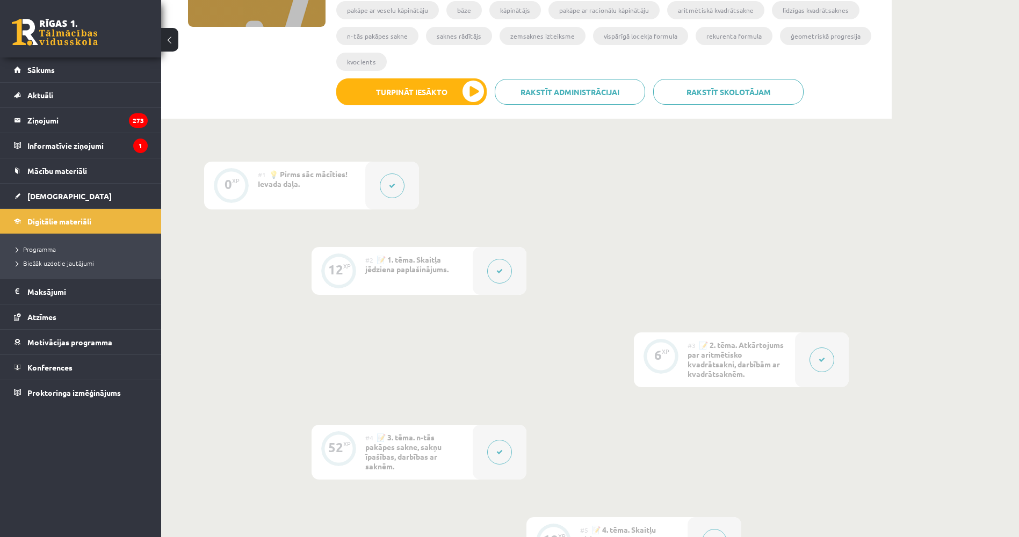
drag, startPoint x: 380, startPoint y: 149, endPoint x: 357, endPoint y: 78, distance: 74.5
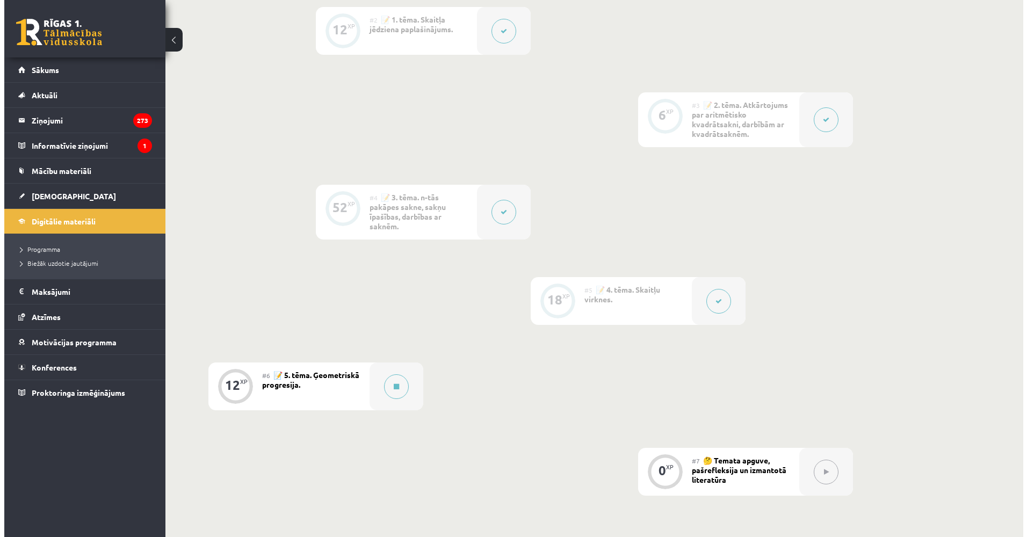
scroll to position [579, 0]
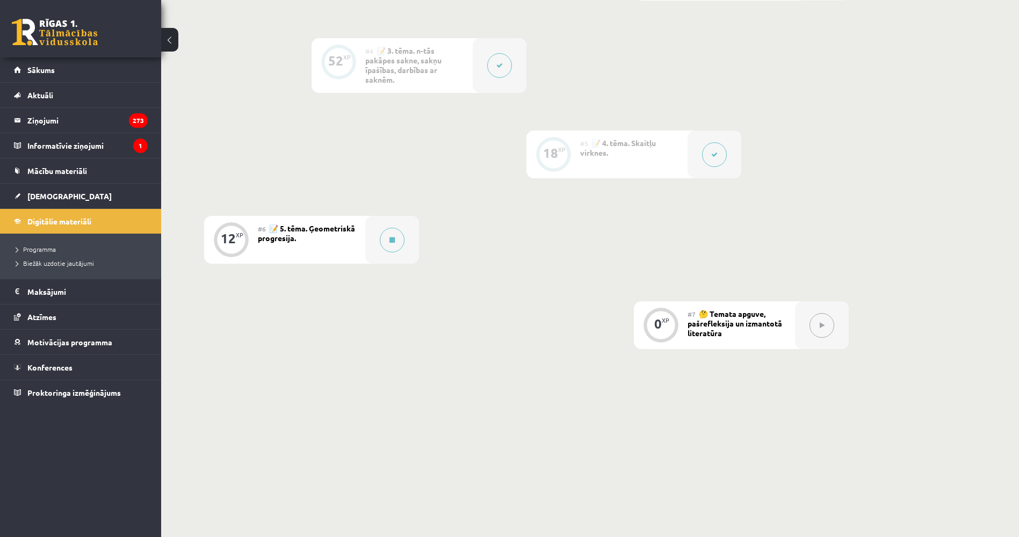
drag, startPoint x: 576, startPoint y: 313, endPoint x: 557, endPoint y: 396, distance: 85.8
click at [399, 240] on button at bounding box center [392, 240] width 25 height 25
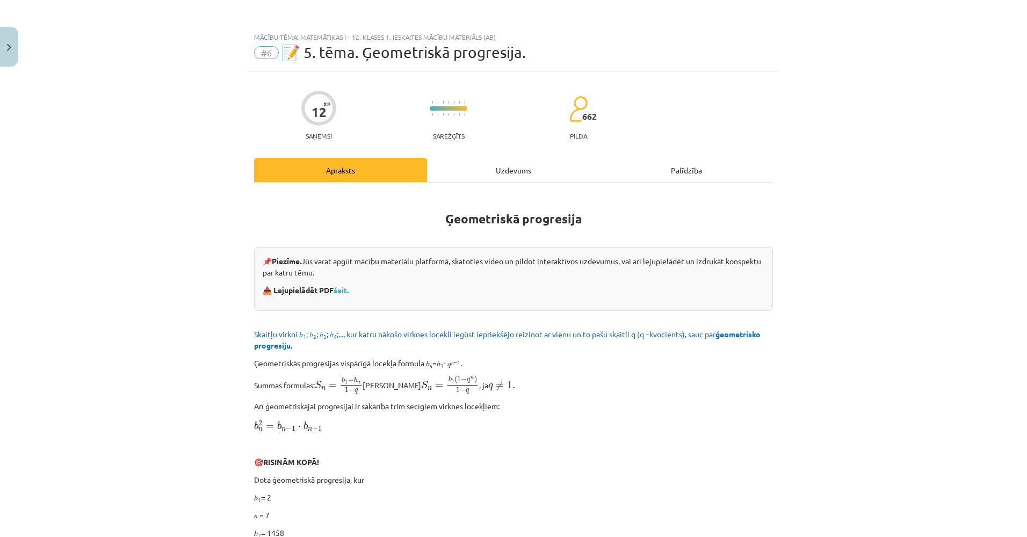
click at [548, 178] on div "Uzdevums" at bounding box center [513, 170] width 173 height 24
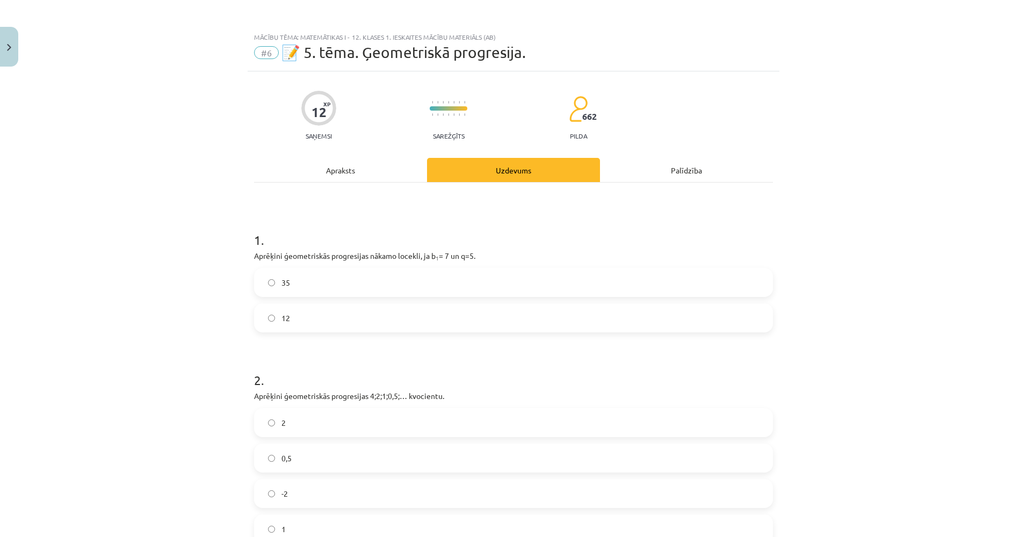
scroll to position [27, 0]
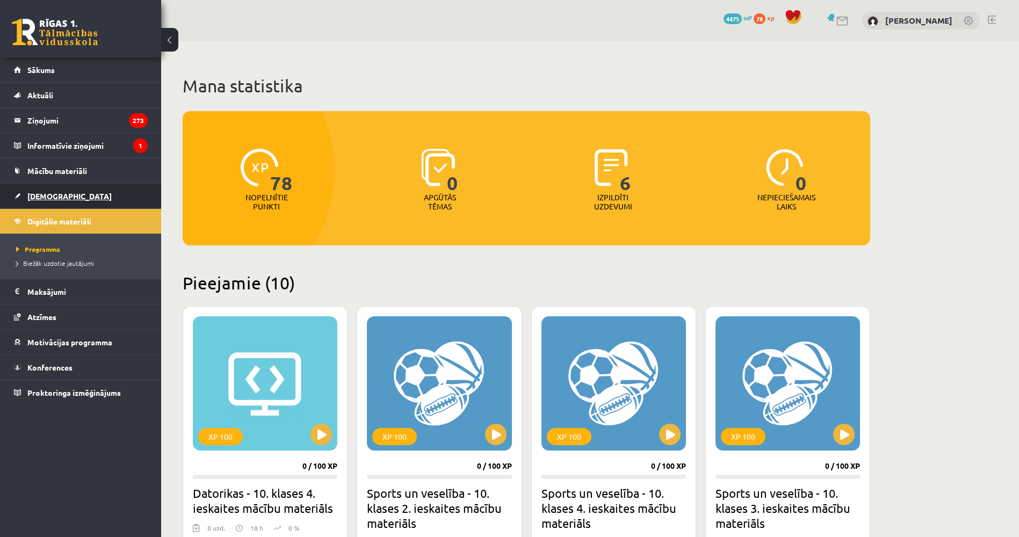
click at [68, 188] on link "[DEMOGRAPHIC_DATA]" at bounding box center [81, 196] width 134 height 25
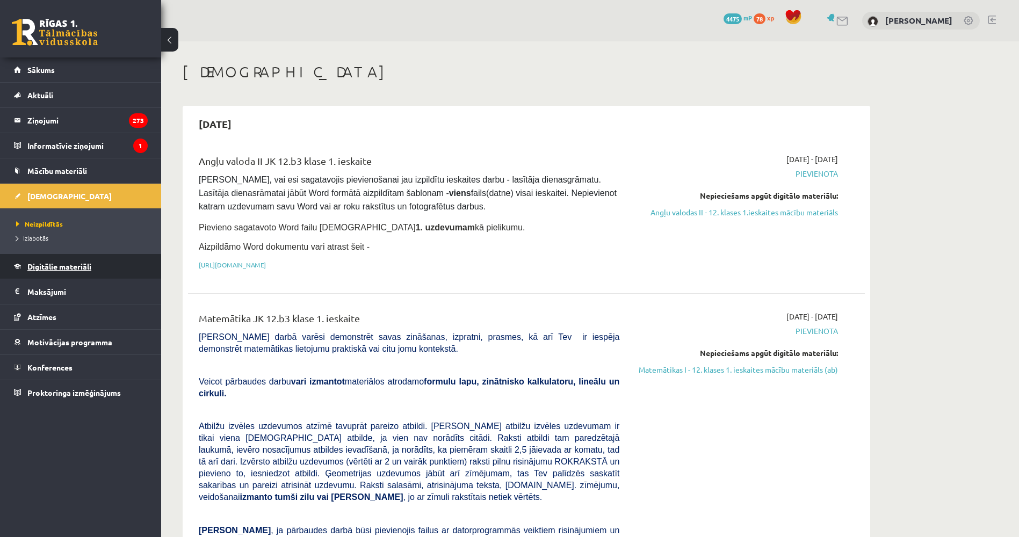
click at [82, 268] on span "Digitālie materiāli" at bounding box center [59, 266] width 64 height 10
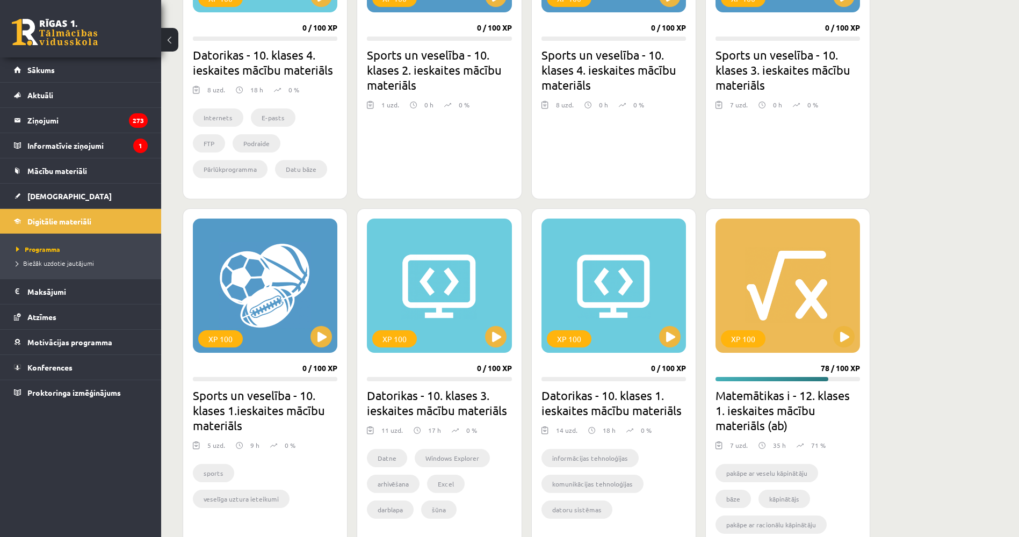
scroll to position [579, 0]
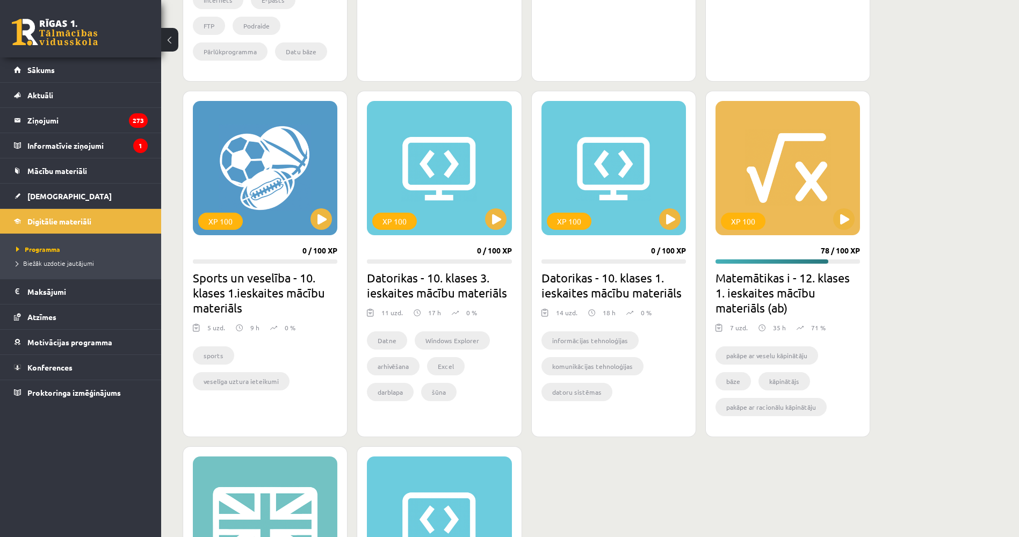
drag, startPoint x: 356, startPoint y: 316, endPoint x: 352, endPoint y: 342, distance: 25.5
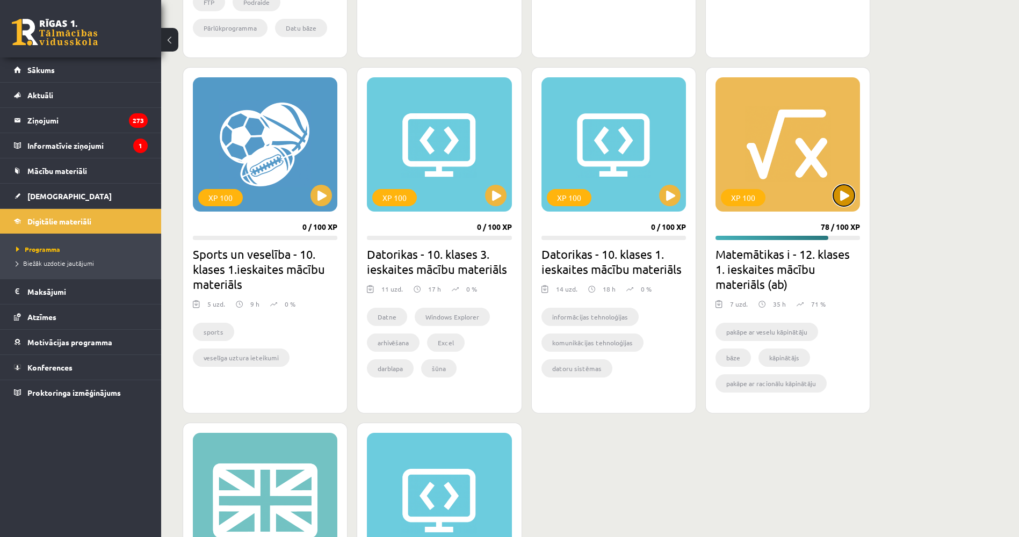
click at [845, 200] on button at bounding box center [843, 195] width 21 height 21
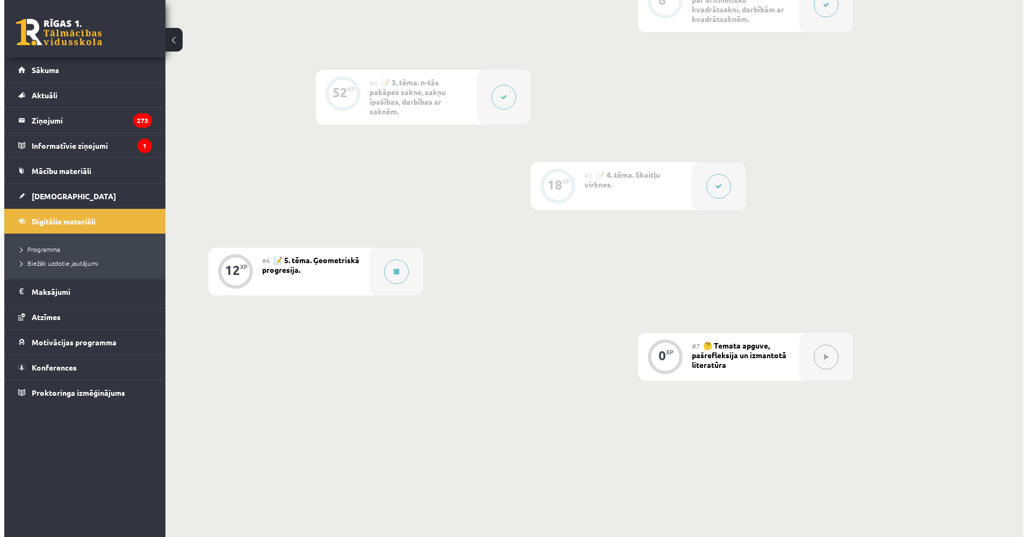
scroll to position [579, 0]
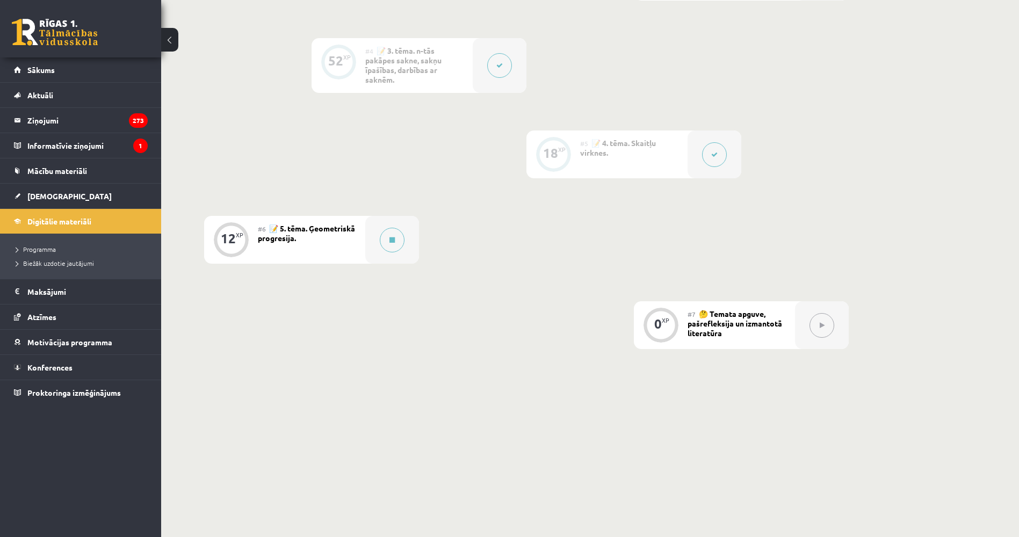
drag, startPoint x: 842, startPoint y: 331, endPoint x: 825, endPoint y: 398, distance: 69.7
click at [385, 240] on button at bounding box center [392, 240] width 25 height 25
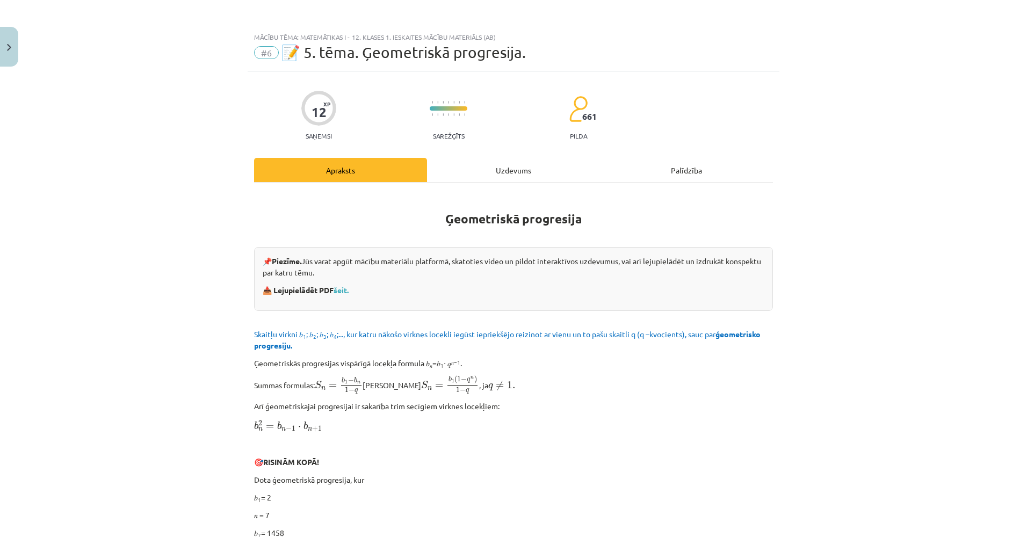
click at [467, 163] on div "Uzdevums" at bounding box center [513, 170] width 173 height 24
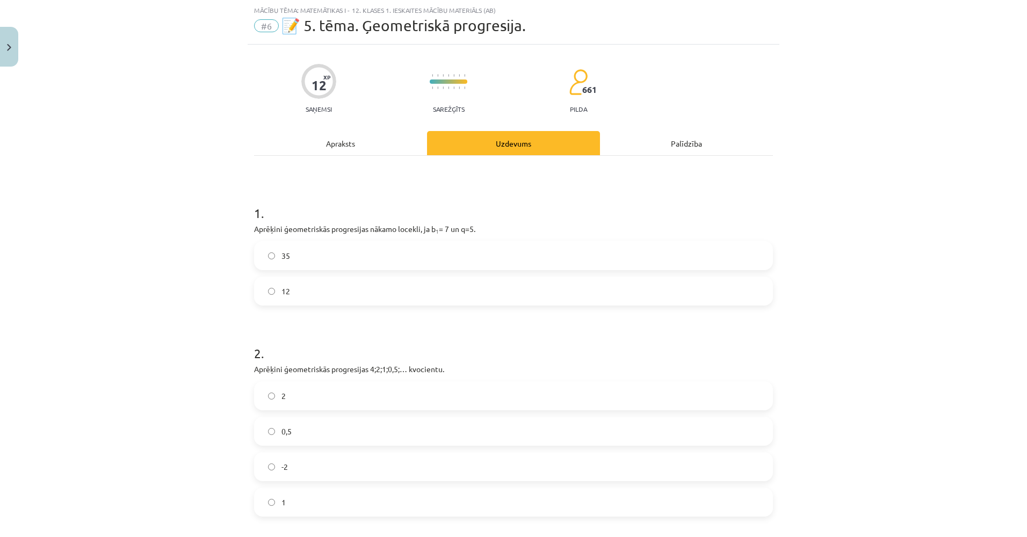
click at [248, 207] on div "12 XP Saņemsi Sarežģīts 661 pilda Apraksts Uzdevums Palīdzība 1 . Aprēķini ģeom…" at bounding box center [514, 435] width 532 height 781
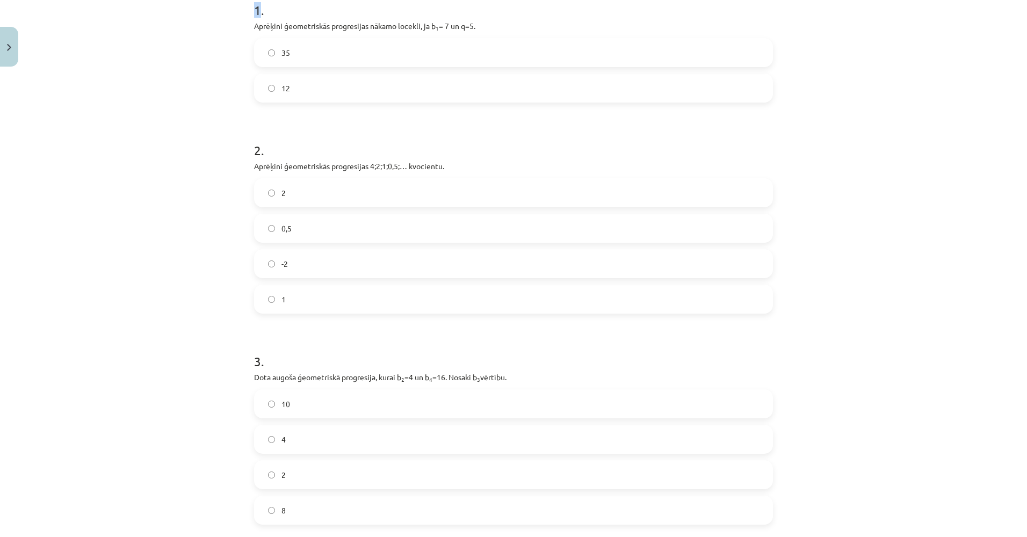
scroll to position [342, 0]
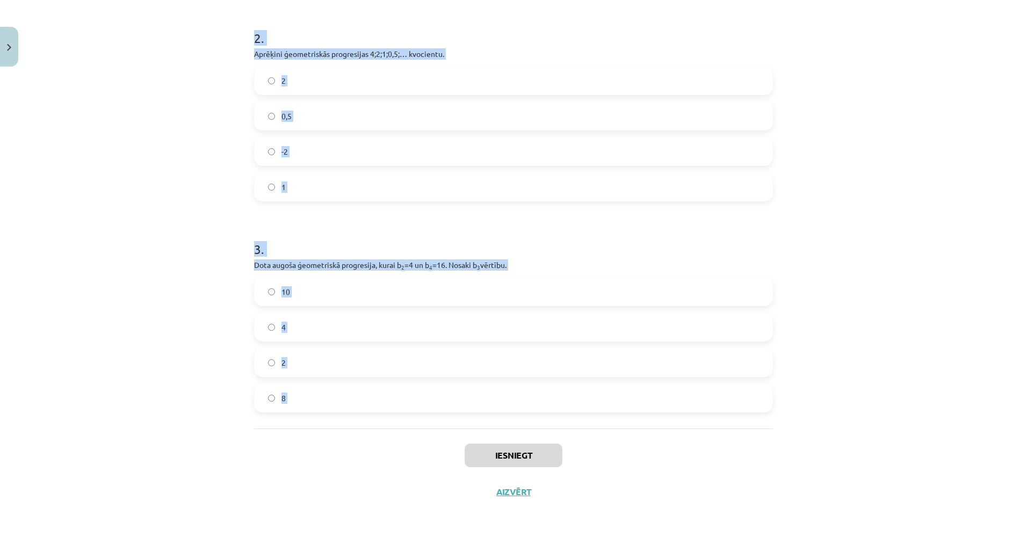
drag, startPoint x: 249, startPoint y: 208, endPoint x: 400, endPoint y: 411, distance: 253.3
click at [400, 411] on div "12 XP Saņemsi Sarežģīts 661 pilda Apraksts Uzdevums Palīdzība 1 . Aprēķini ģeom…" at bounding box center [514, 119] width 532 height 781
drag, startPoint x: 400, startPoint y: 411, endPoint x: 295, endPoint y: 399, distance: 105.4
copy form "1 . Aprēķini ģeometriskās progresijas nākamo locekli, ja b 1 = 7 un q=5. 35 12 …"
click at [175, 112] on div "Mācību tēma: Matemātikas i - 12. klases 1. ieskaites mācību materiāls (ab) #6 📝…" at bounding box center [513, 268] width 1027 height 537
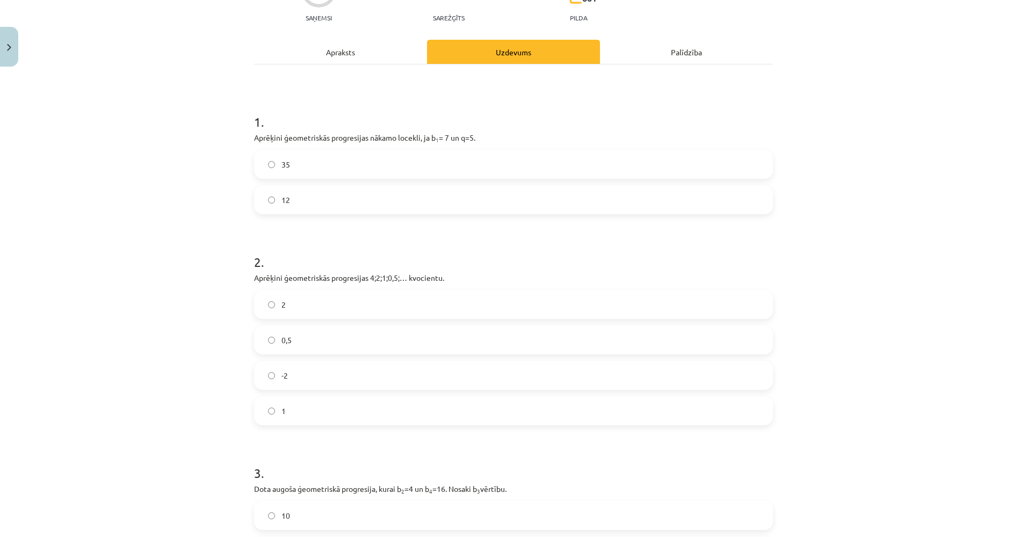
drag, startPoint x: 187, startPoint y: 105, endPoint x: 172, endPoint y: 25, distance: 80.8
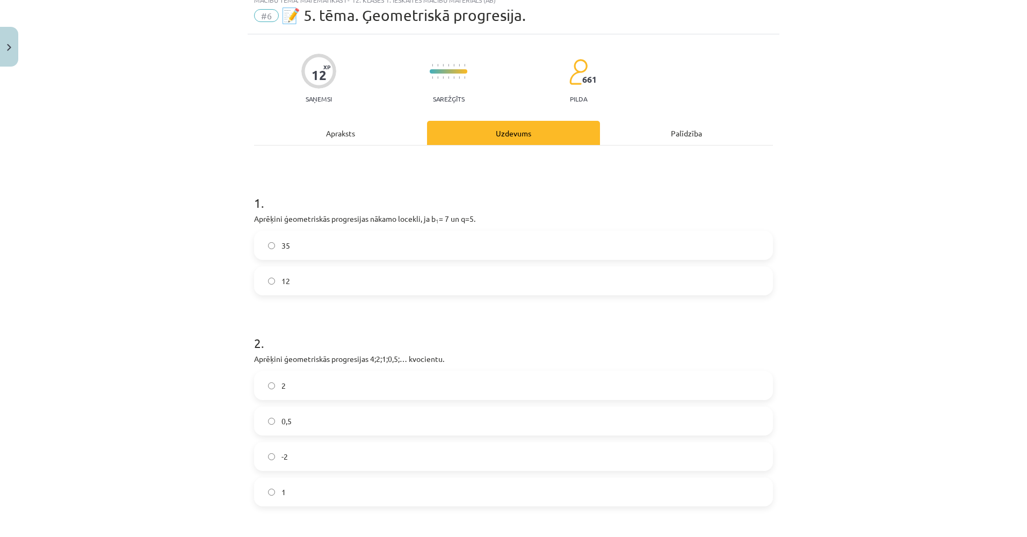
click at [312, 253] on label "35" at bounding box center [513, 245] width 517 height 27
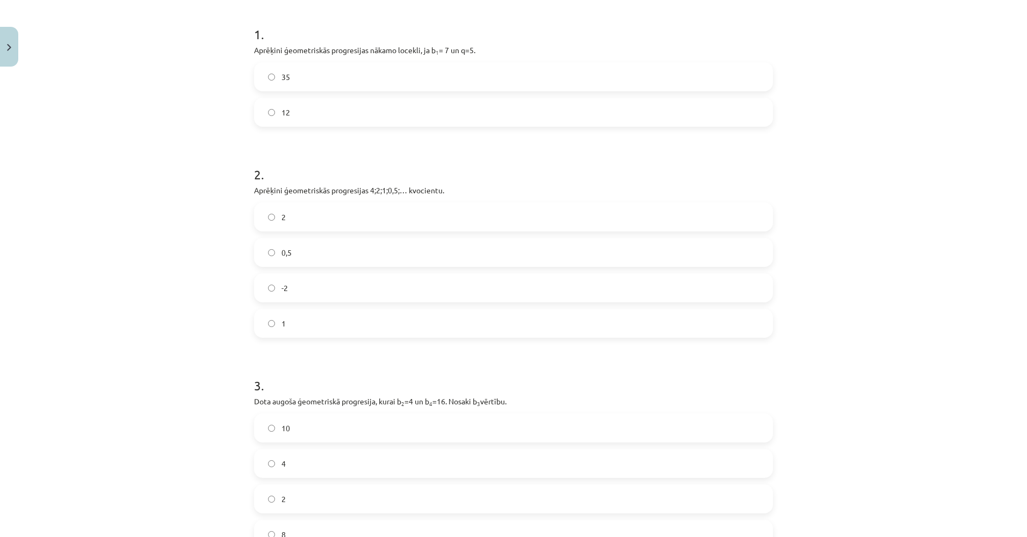
drag, startPoint x: 169, startPoint y: 230, endPoint x: 174, endPoint y: 244, distance: 14.3
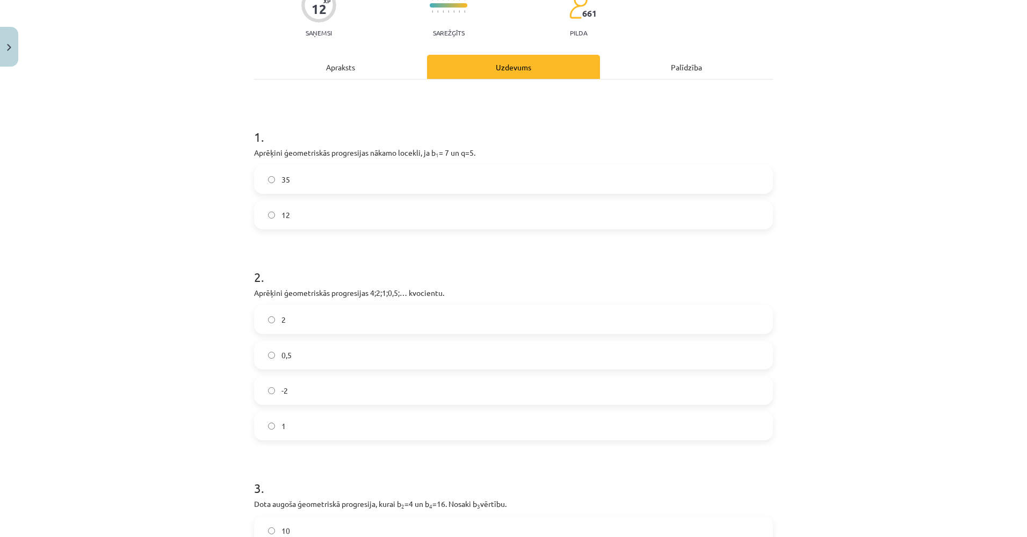
scroll to position [99, 0]
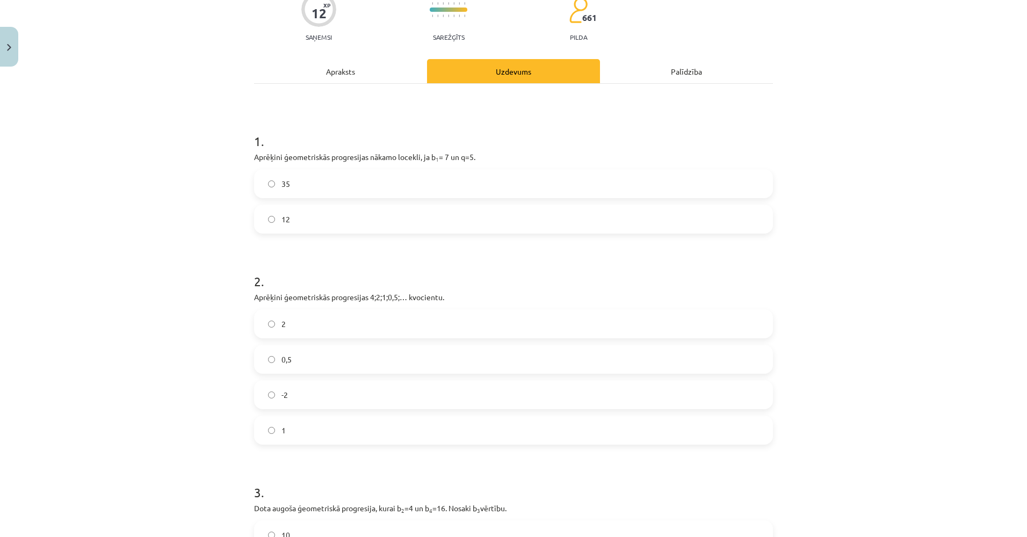
click at [358, 366] on label "0,5" at bounding box center [513, 359] width 517 height 27
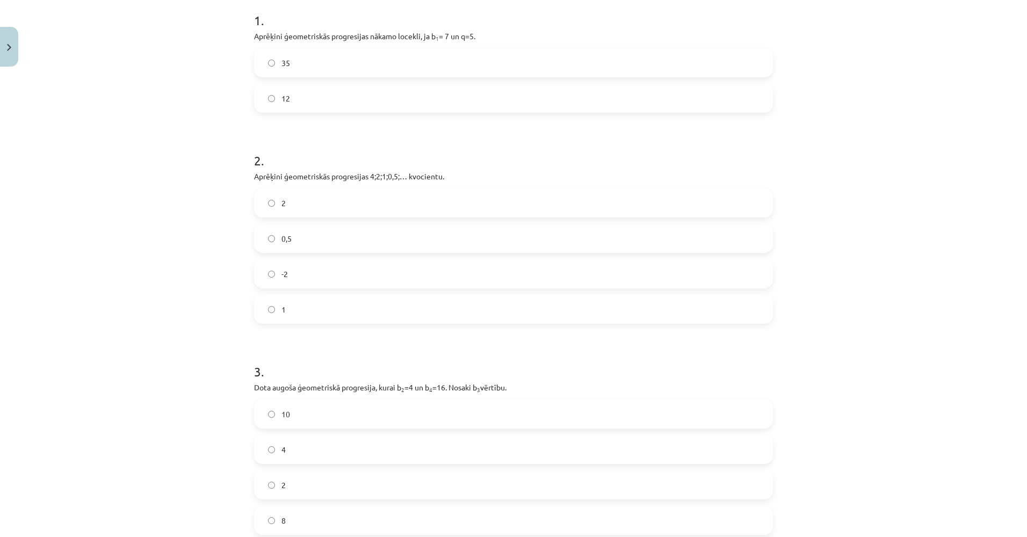
scroll to position [342, 0]
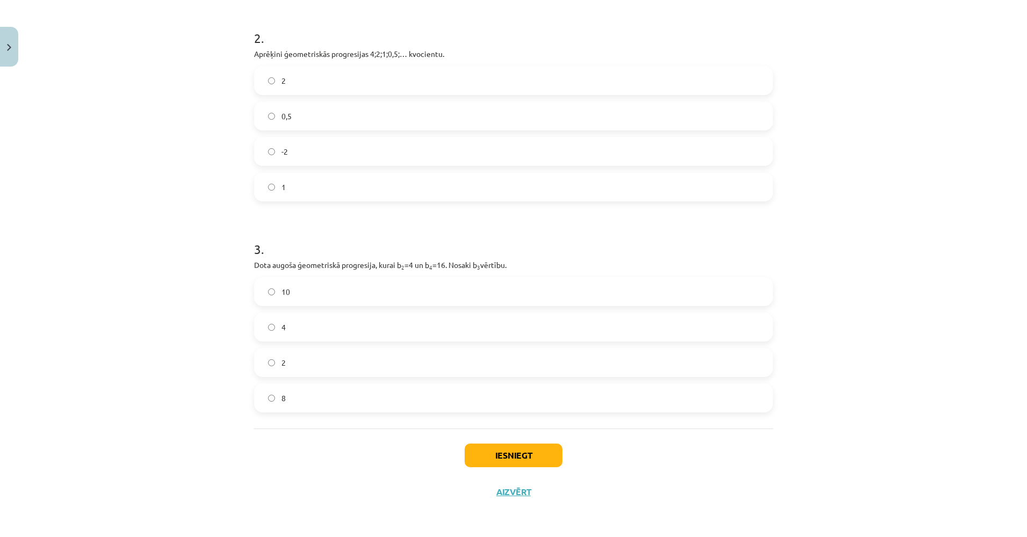
drag, startPoint x: 209, startPoint y: 271, endPoint x: 233, endPoint y: 334, distance: 67.6
drag, startPoint x: 335, startPoint y: 395, endPoint x: 347, endPoint y: 401, distance: 14.2
click at [334, 395] on label "8" at bounding box center [513, 397] width 517 height 27
click at [464, 451] on button "Iesniegt" at bounding box center [513, 456] width 98 height 24
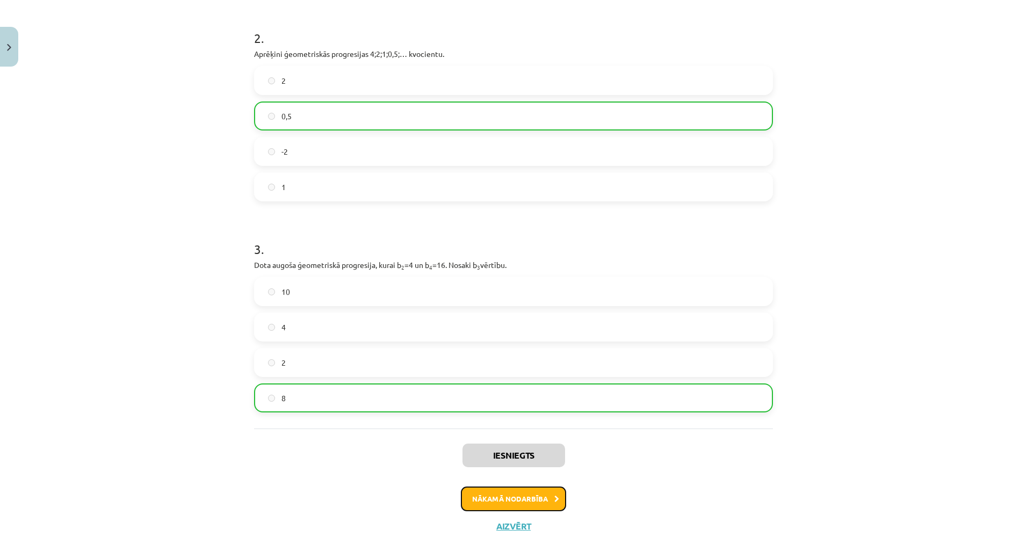
click at [527, 499] on button "Nākamā nodarbība" at bounding box center [513, 498] width 105 height 25
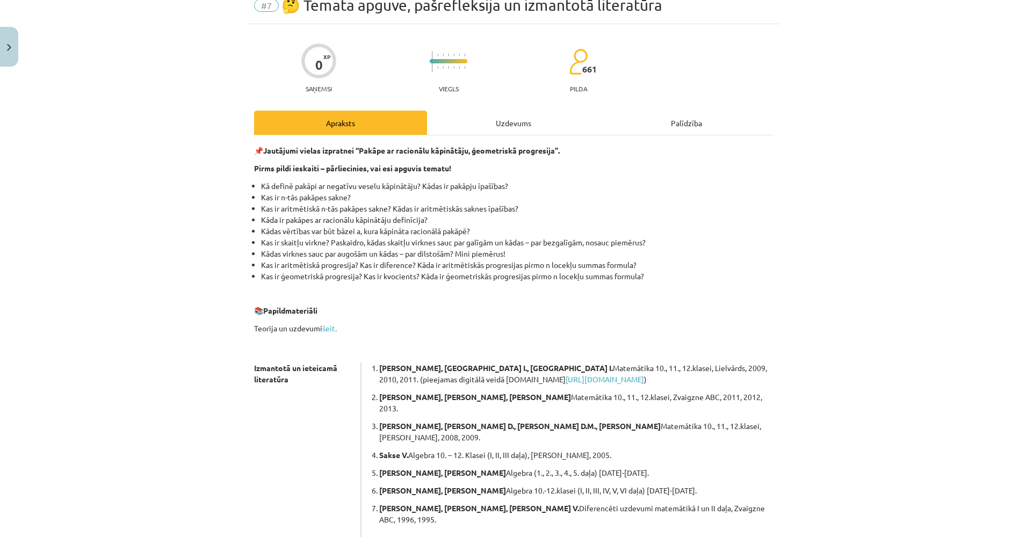
scroll to position [27, 0]
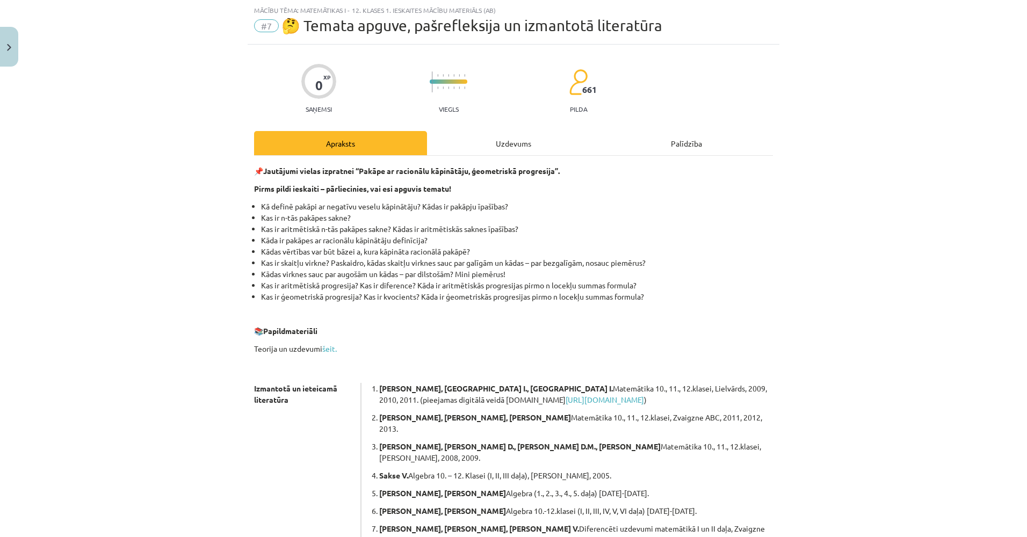
click at [444, 126] on div "0 XP Saņemsi Viegls 661 pilda Apraksts Uzdevums Palīdzība 📌 Jautājumi vielas iz…" at bounding box center [514, 352] width 532 height 615
click at [453, 140] on div "Uzdevums" at bounding box center [513, 143] width 173 height 24
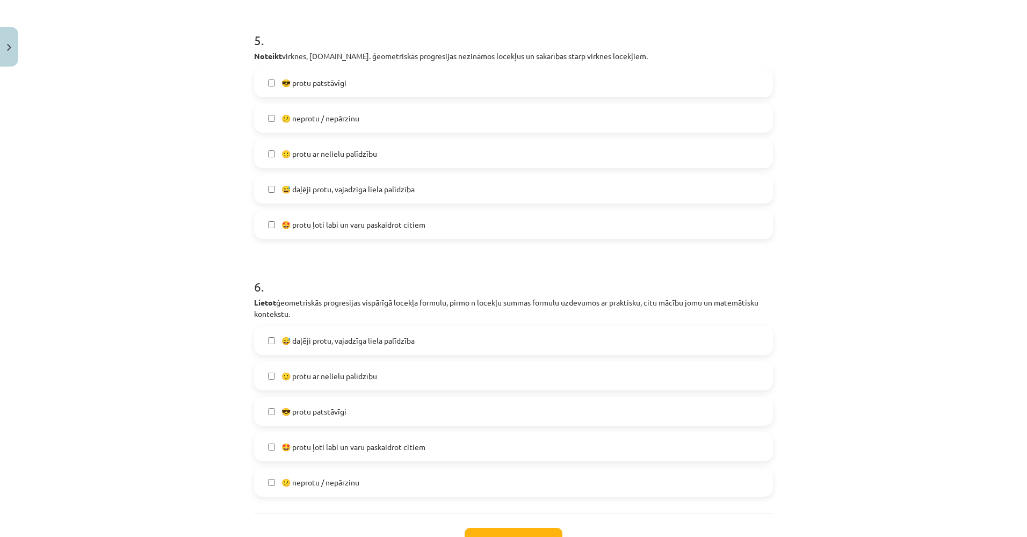
scroll to position [1284, 0]
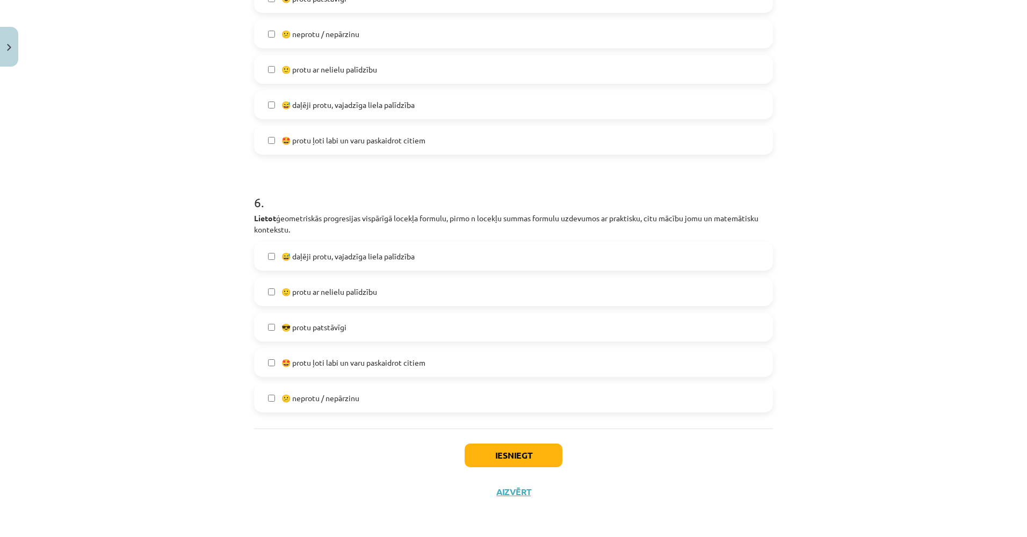
drag, startPoint x: 829, startPoint y: 321, endPoint x: 815, endPoint y: 402, distance: 82.3
click at [526, 448] on button "Iesniegt" at bounding box center [513, 456] width 98 height 24
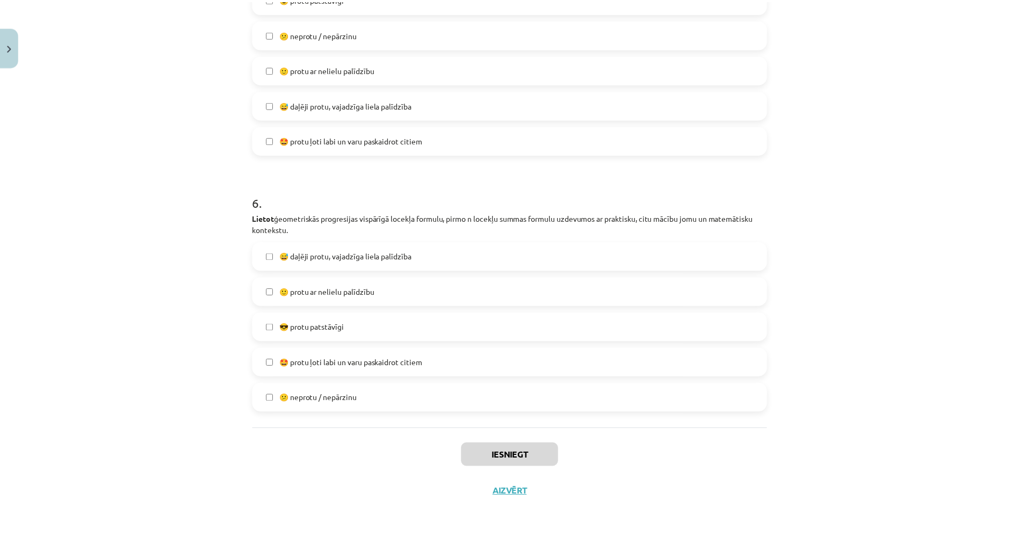
scroll to position [578, 0]
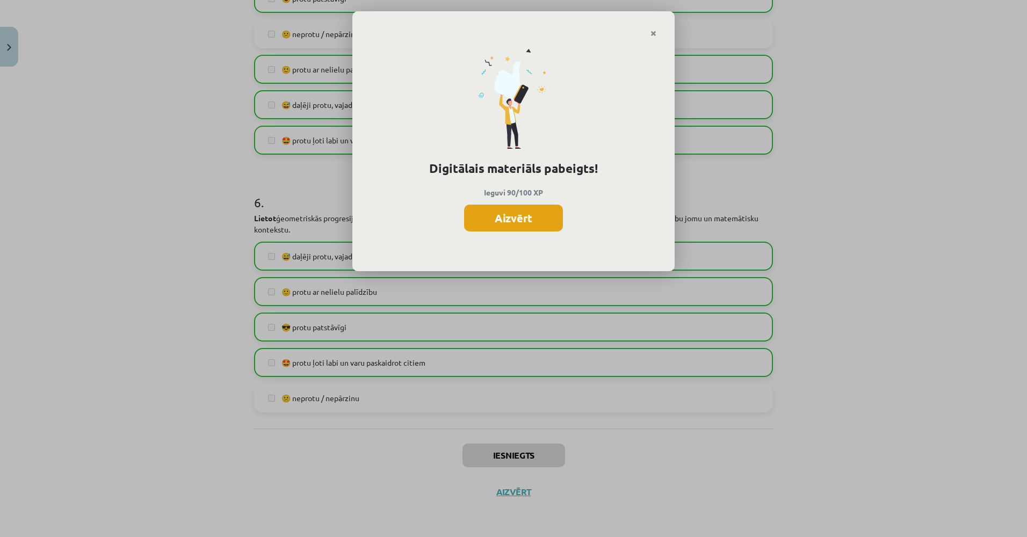
click at [537, 220] on button "Aizvērt" at bounding box center [513, 218] width 99 height 27
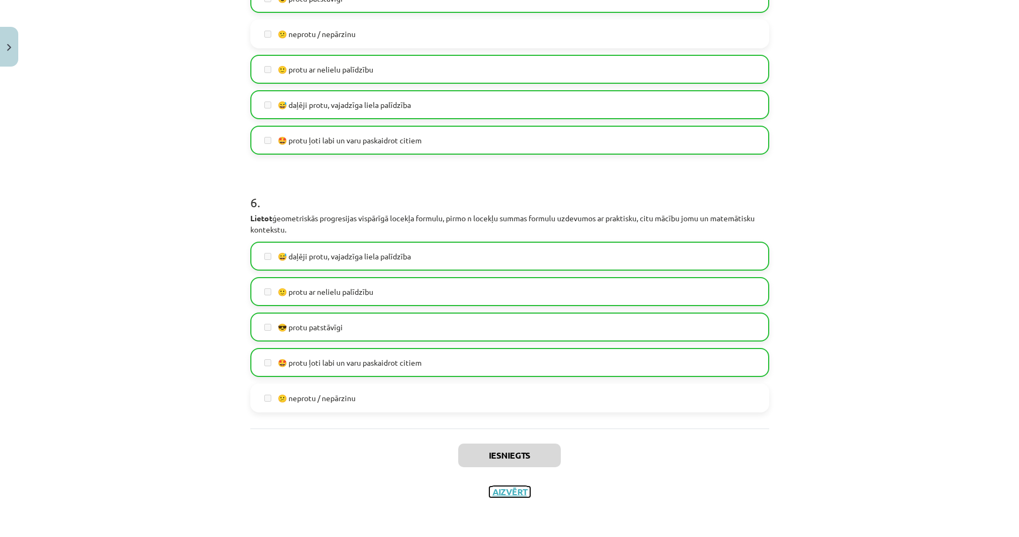
click at [525, 488] on button "Aizvērt" at bounding box center [509, 491] width 41 height 11
click at [95, 199] on div "Mācību tēma: Matemātikas i - 12. klases 1. ieskaites mācību materiāls (ab) #7 🤔…" at bounding box center [509, 268] width 1019 height 537
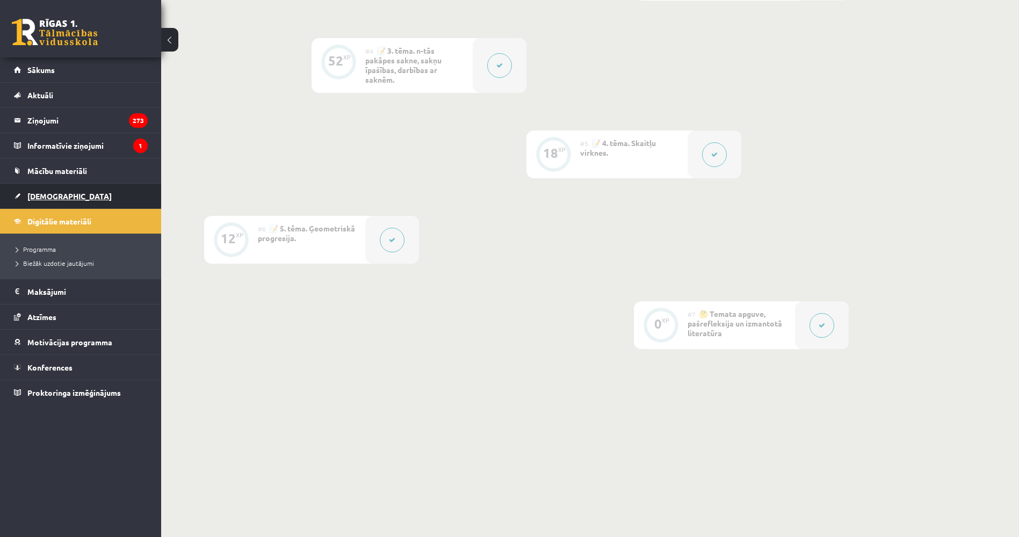
click at [74, 196] on link "[DEMOGRAPHIC_DATA]" at bounding box center [81, 196] width 134 height 25
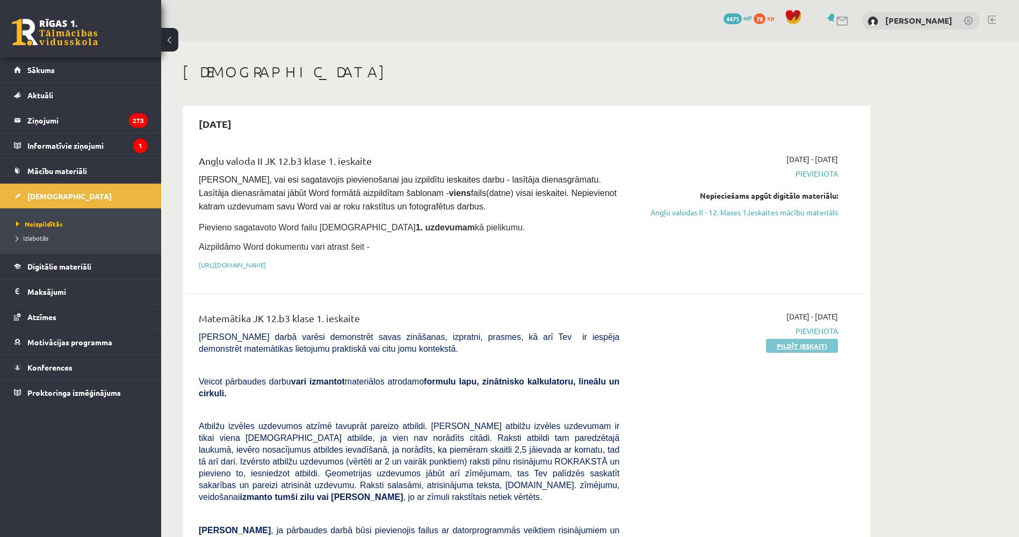
click at [778, 339] on link "Pildīt ieskaiti" at bounding box center [802, 346] width 72 height 14
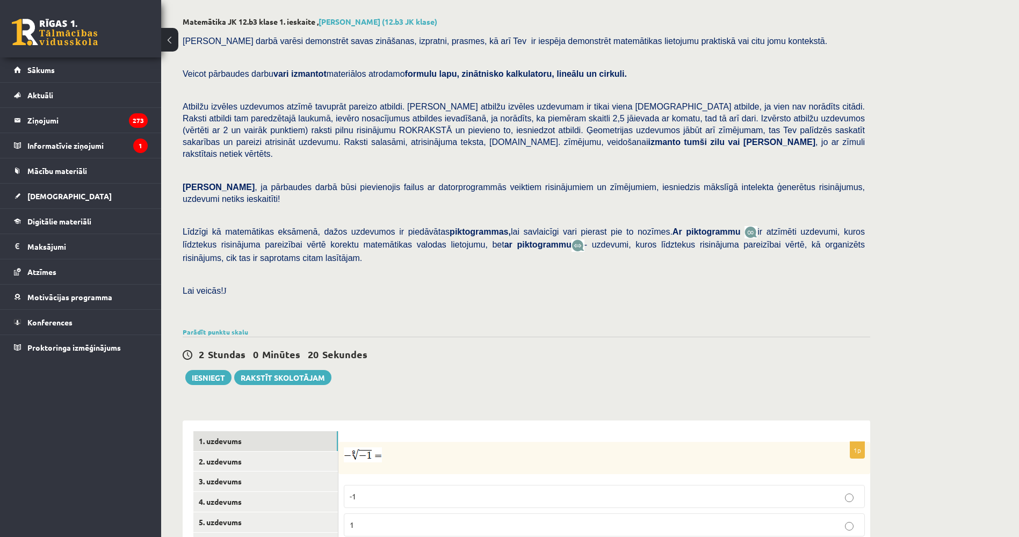
scroll to position [253, 0]
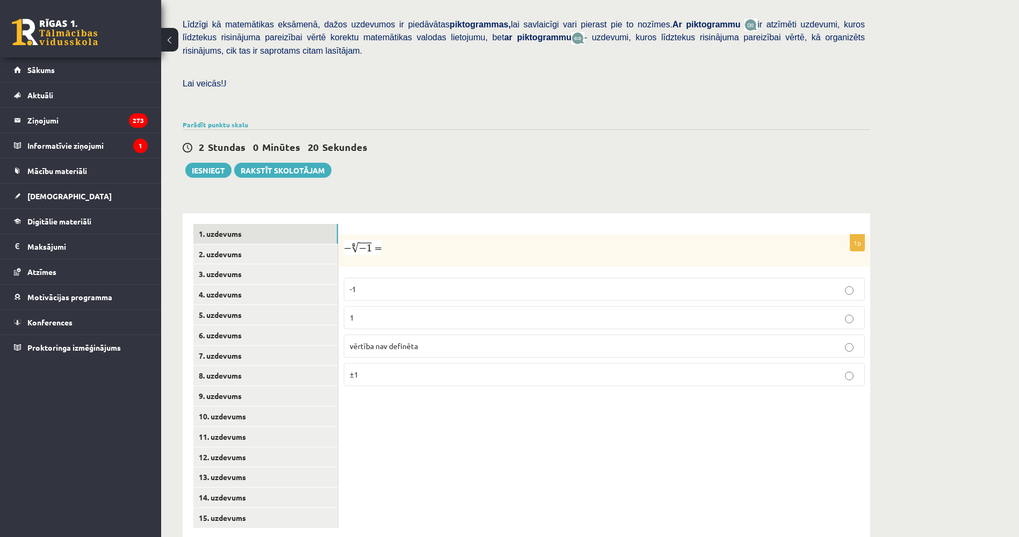
drag, startPoint x: 335, startPoint y: 204, endPoint x: 355, endPoint y: 276, distance: 74.8
click at [456, 158] on div "Matemātika JK 12.b3 klase 1. ieskaite , Oskars Pokrovskis (12.b3 JK klase) Pārb…" at bounding box center [526, 174] width 730 height 772
click at [484, 154] on div "1 Stunda 59 Minūtes 38 Sekundes Ieskaite saglabāta! Iesniegt Rakstīt skolotājam" at bounding box center [526, 153] width 687 height 48
click at [420, 340] on p "vērtība nav definēta" at bounding box center [604, 345] width 509 height 11
click at [219, 244] on link "2. uzdevums" at bounding box center [265, 254] width 144 height 20
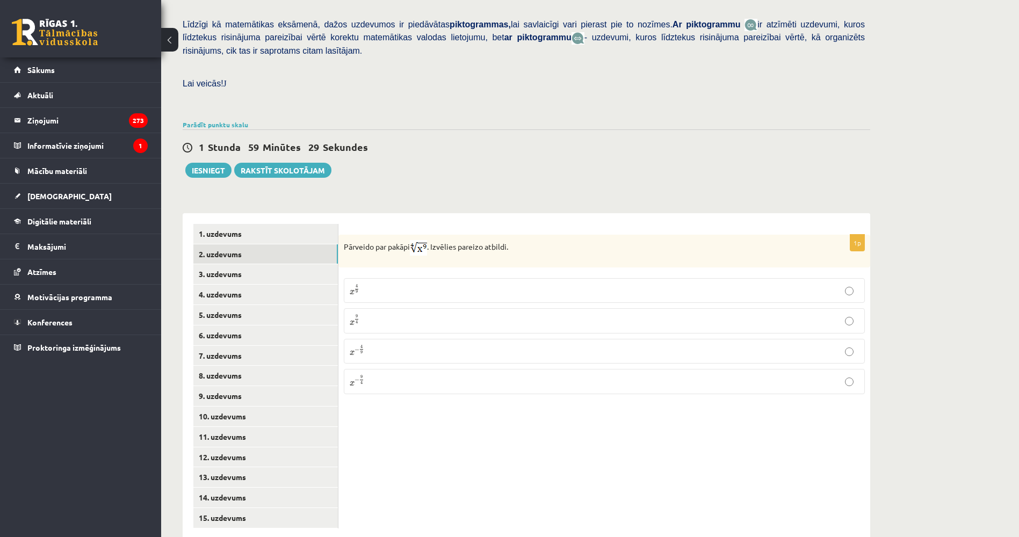
click at [388, 314] on p "x 9 4 x 9 4" at bounding box center [604, 320] width 509 height 13
click at [277, 264] on link "3. uzdevums" at bounding box center [265, 274] width 144 height 20
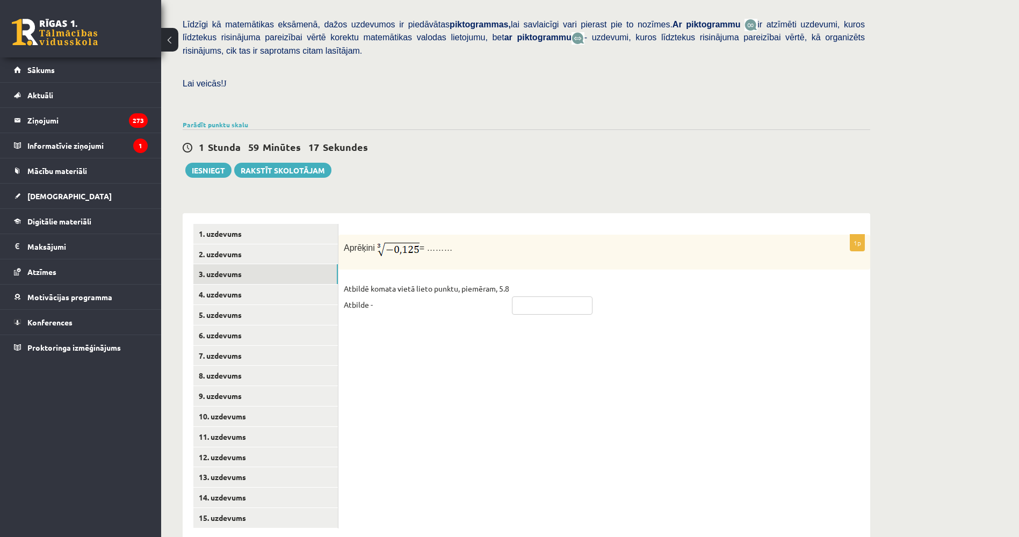
click at [531, 296] on input "text" at bounding box center [552, 305] width 81 height 18
click at [533, 296] on input "text" at bounding box center [552, 305] width 81 height 18
type input "****"
click at [537, 202] on div "**********" at bounding box center [526, 370] width 687 height 337
click at [535, 296] on input "****" at bounding box center [552, 305] width 81 height 18
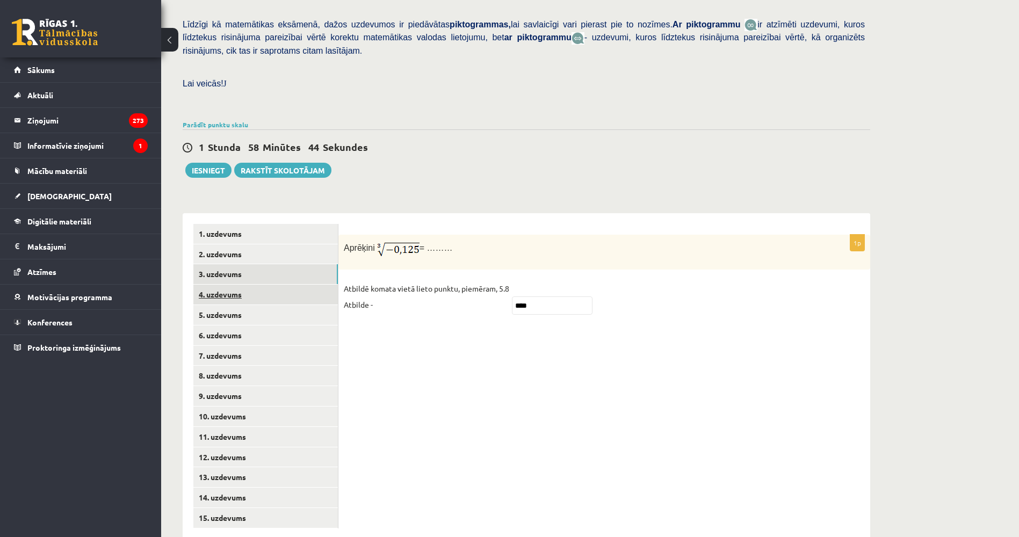
click at [242, 285] on link "4. uzdevums" at bounding box center [265, 295] width 144 height 20
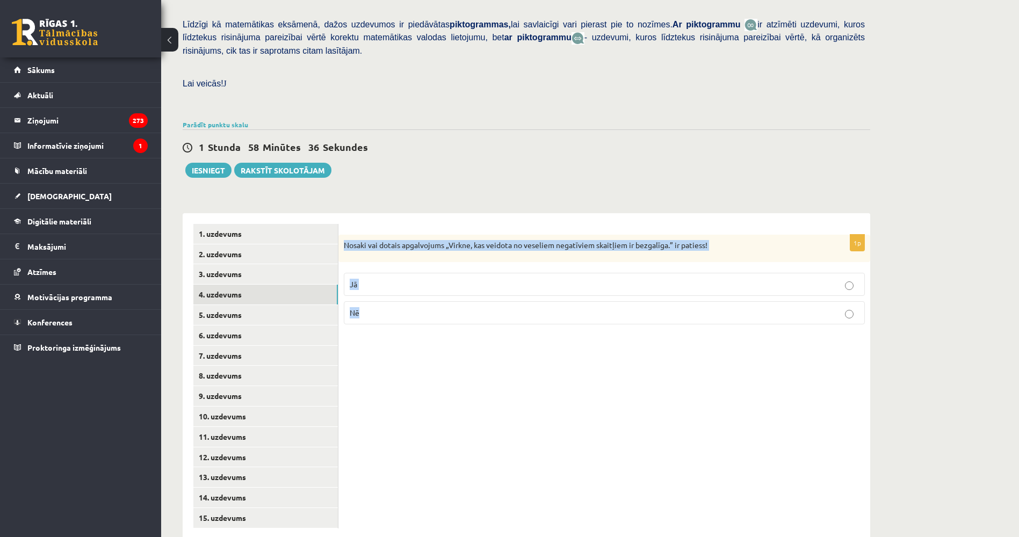
drag, startPoint x: 345, startPoint y: 219, endPoint x: 850, endPoint y: 311, distance: 513.7
click at [850, 311] on div "1p Nosaki vai dotais apgalvojums „Virkne, kas veidota no veseliem negatīviem sk…" at bounding box center [604, 376] width 532 height 326
copy div "Nosaki vai dotais apgalvojums „Virkne, kas veidota no veseliem negatīviem skait…"
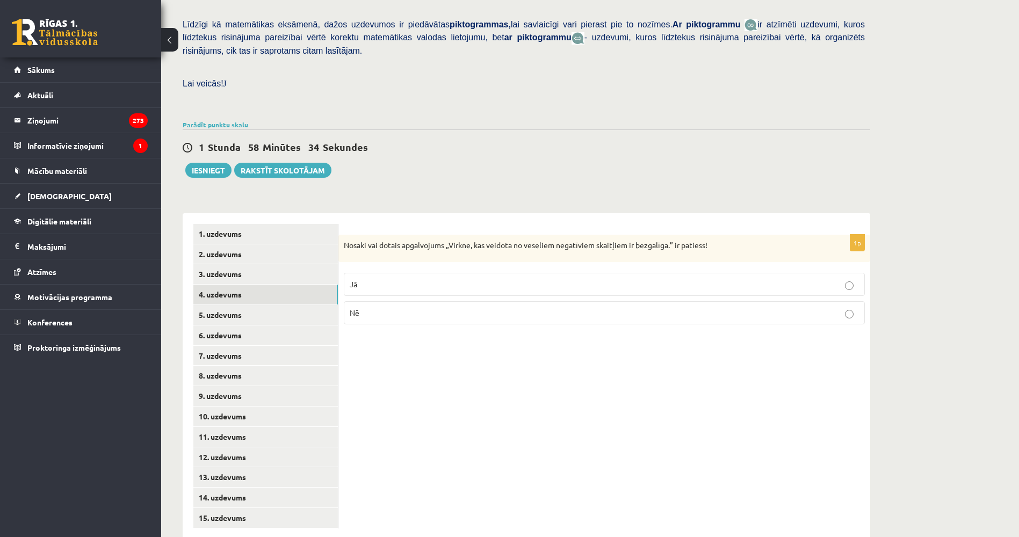
click at [468, 144] on div "1 Stunda 58 Minūtes 34 Sekundes Ieskaite saglabāta! Iesniegt Rakstīt skolotājam" at bounding box center [526, 153] width 687 height 48
click at [426, 307] on p "Nē" at bounding box center [604, 312] width 509 height 11
drag, startPoint x: 451, startPoint y: 219, endPoint x: 671, endPoint y: 213, distance: 220.2
click at [671, 235] on div "Nosaki vai dotais apgalvojums „Virkne, kas veidota no veseliem negatīviem skait…" at bounding box center [604, 249] width 532 height 28
drag, startPoint x: 671, startPoint y: 213, endPoint x: 666, endPoint y: 219, distance: 6.9
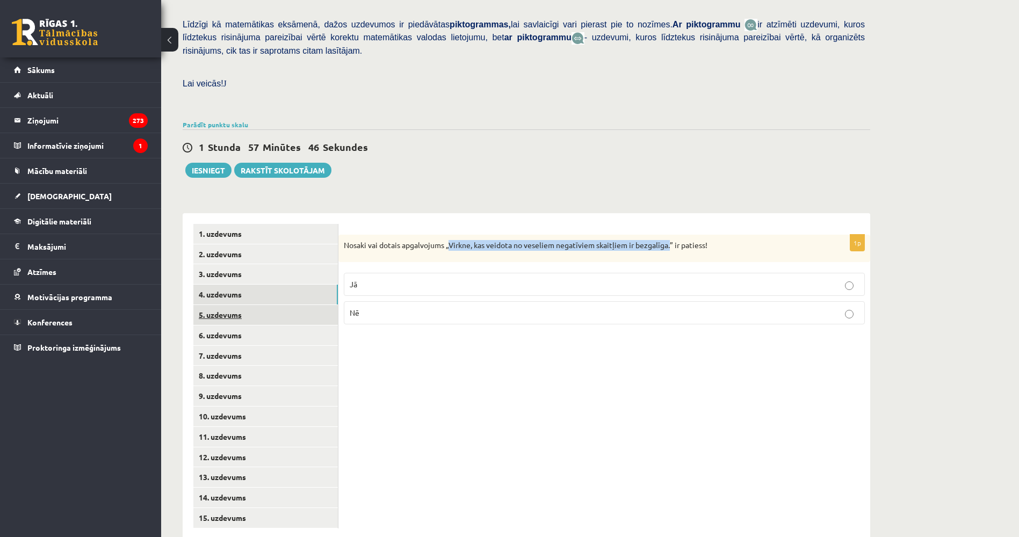
click at [289, 305] on link "5. uzdevums" at bounding box center [265, 315] width 144 height 20
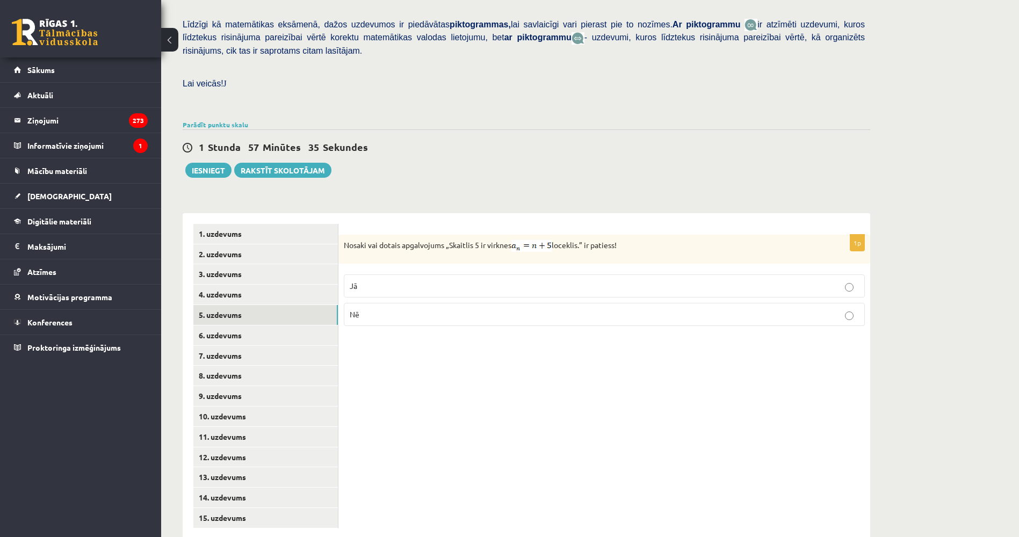
click at [455, 309] on p "Nē" at bounding box center [604, 314] width 509 height 11
drag, startPoint x: 343, startPoint y: 221, endPoint x: 629, endPoint y: 308, distance: 299.6
click at [629, 308] on div "1p Nosaki vai dotais apgalvojums „Skaitlis 5 ir virknes loceklis.” ir patiess! …" at bounding box center [604, 285] width 532 height 100
copy div "Nosaki vai dotais apgalvojums „Skaitlis 5 ir virknes loceklis.” ir patiess! Jā …"
click at [530, 393] on div "1p Nosaki vai dotais apgalvojums „Skaitlis 5 ir virknes loceklis.” ir patiess! …" at bounding box center [604, 376] width 532 height 326
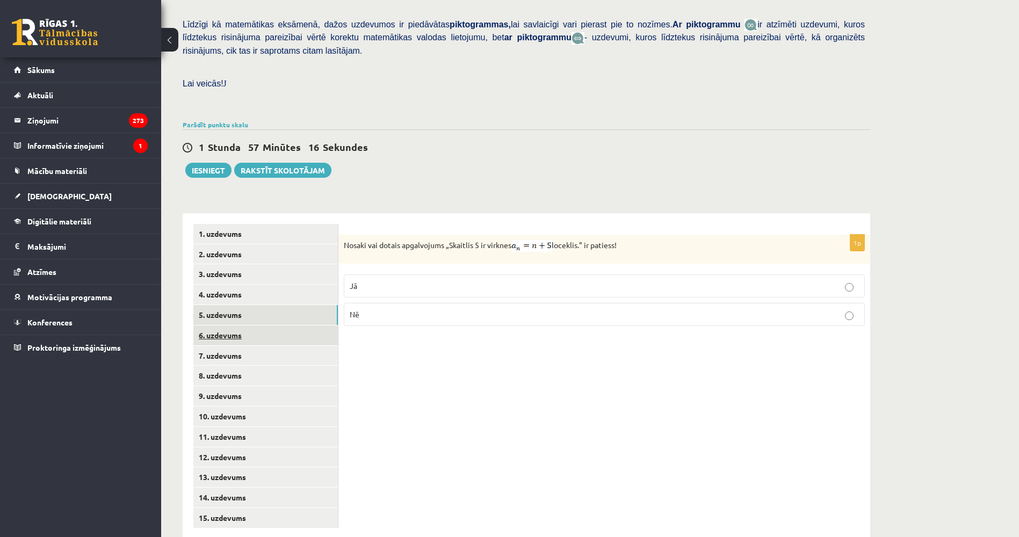
click at [269, 325] on link "6. uzdevums" at bounding box center [265, 335] width 144 height 20
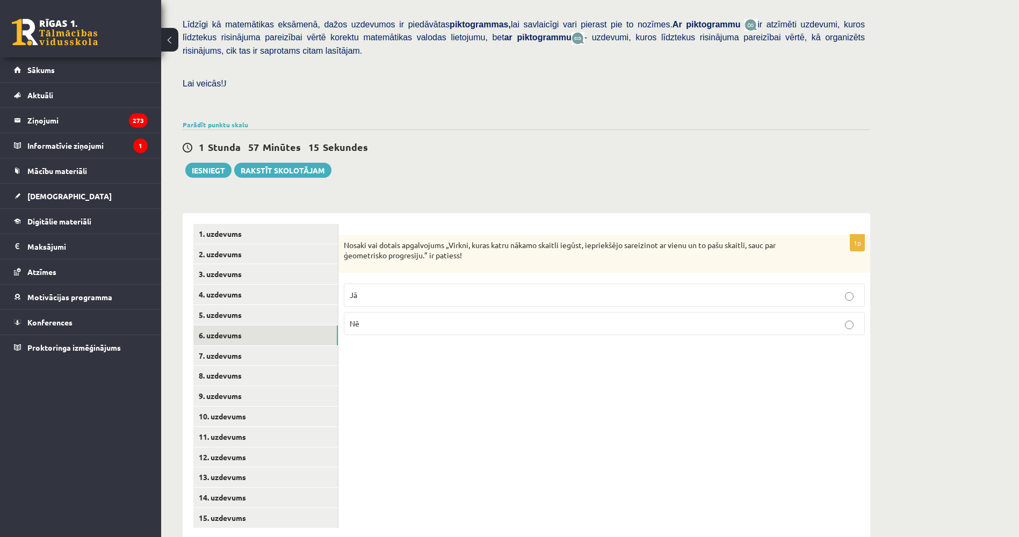
click at [498, 389] on div "1p Nosaki vai dotais apgalvojums „Virkni, kuras katru nākamo skaitli iegūst, ie…" at bounding box center [604, 376] width 532 height 326
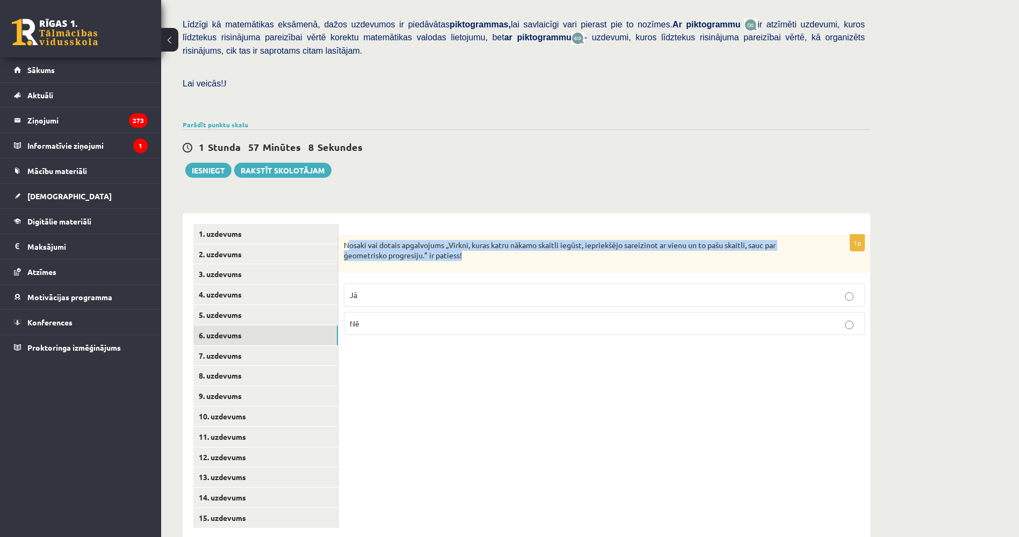
drag, startPoint x: 456, startPoint y: 233, endPoint x: 350, endPoint y: 220, distance: 107.6
click at [350, 240] on p "Nosaki vai dotais apgalvojums „Virkni, kuras katru nākamo skaitli iegūst, iepri…" at bounding box center [577, 250] width 467 height 21
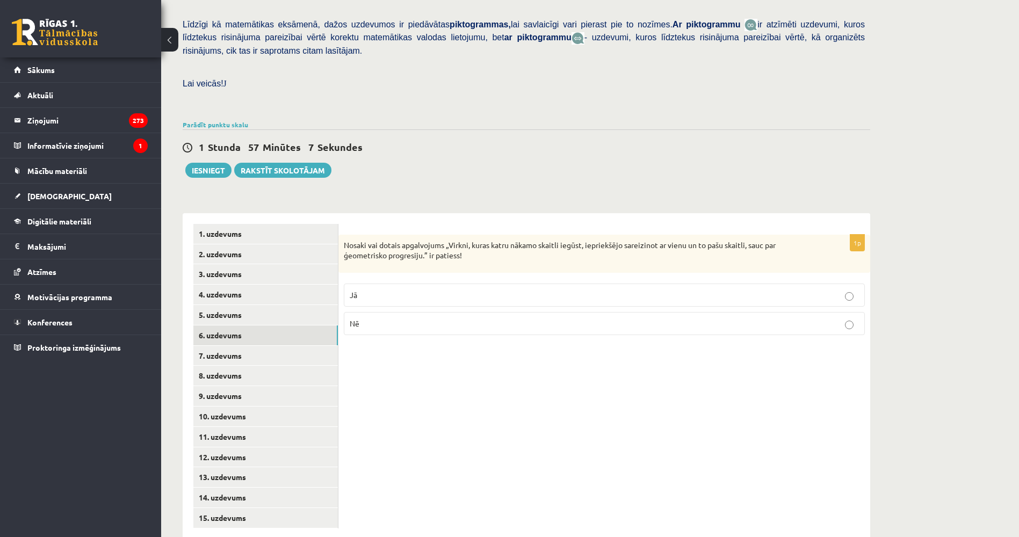
drag, startPoint x: 350, startPoint y: 220, endPoint x: 390, endPoint y: 332, distance: 119.4
click at [392, 337] on div "1p Nosaki vai dotais apgalvojums „Virkni, kuras katru nākamo skaitli iegūst, ie…" at bounding box center [604, 376] width 532 height 326
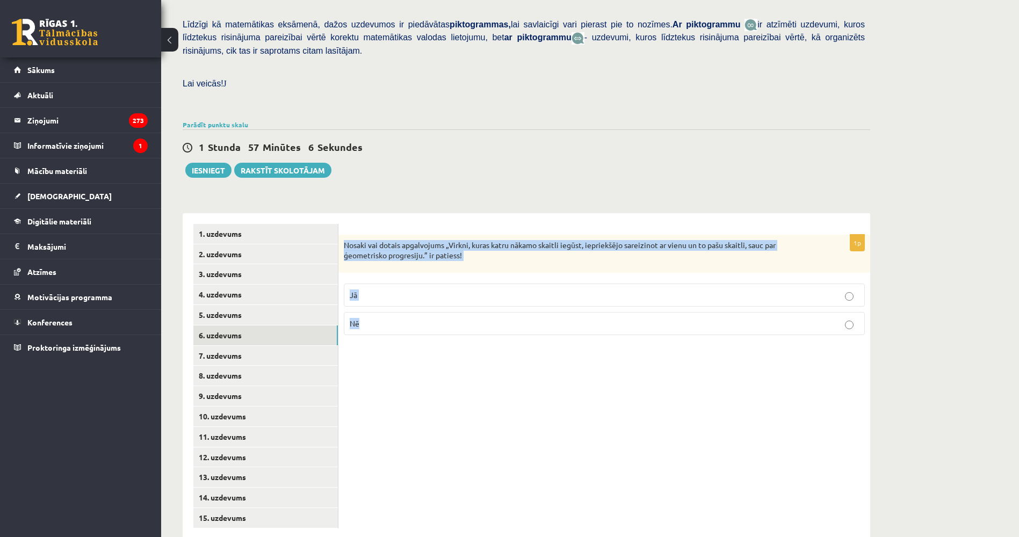
drag, startPoint x: 389, startPoint y: 331, endPoint x: 344, endPoint y: 221, distance: 118.7
click at [344, 221] on div "1p Nosaki vai dotais apgalvojums „Virkni, kuras katru nākamo skaitli iegūst, ie…" at bounding box center [604, 376] width 532 height 326
copy div "Nosaki vai dotais apgalvojums „Virkni, kuras katru nākamo skaitli iegūst, iepri…"
click at [408, 410] on div "1p Nosaki vai dotais apgalvojums „Virkni, kuras katru nākamo skaitli iegūst, ie…" at bounding box center [604, 376] width 532 height 326
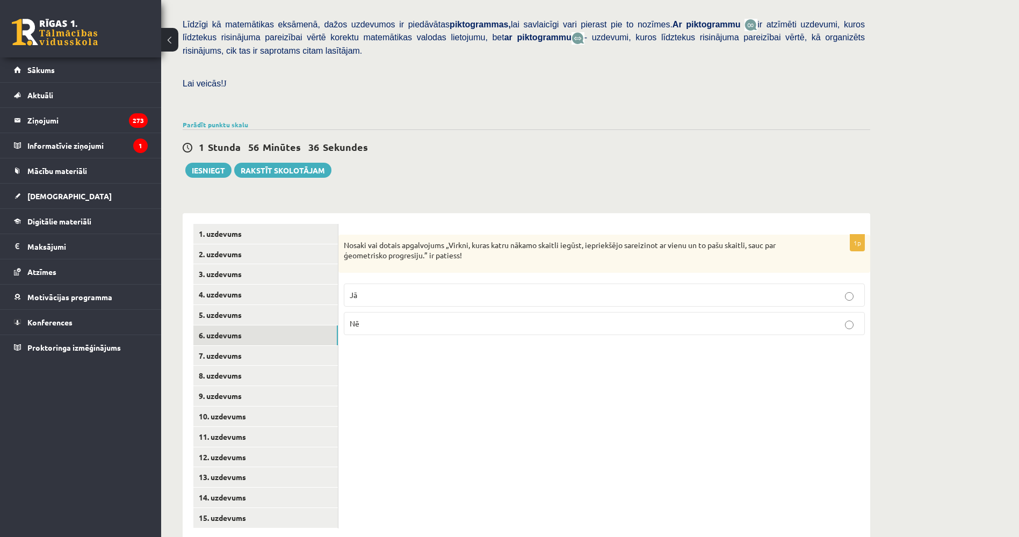
click at [368, 289] on p "Jā" at bounding box center [604, 294] width 509 height 11
click at [308, 346] on link "7. uzdevums" at bounding box center [265, 356] width 144 height 20
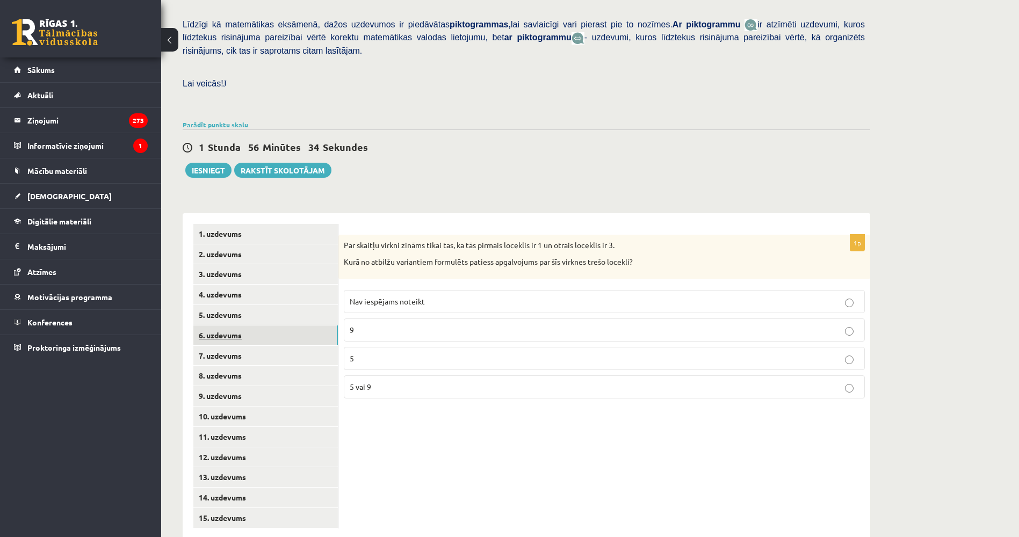
click at [289, 325] on link "6. uzdevums" at bounding box center [265, 335] width 144 height 20
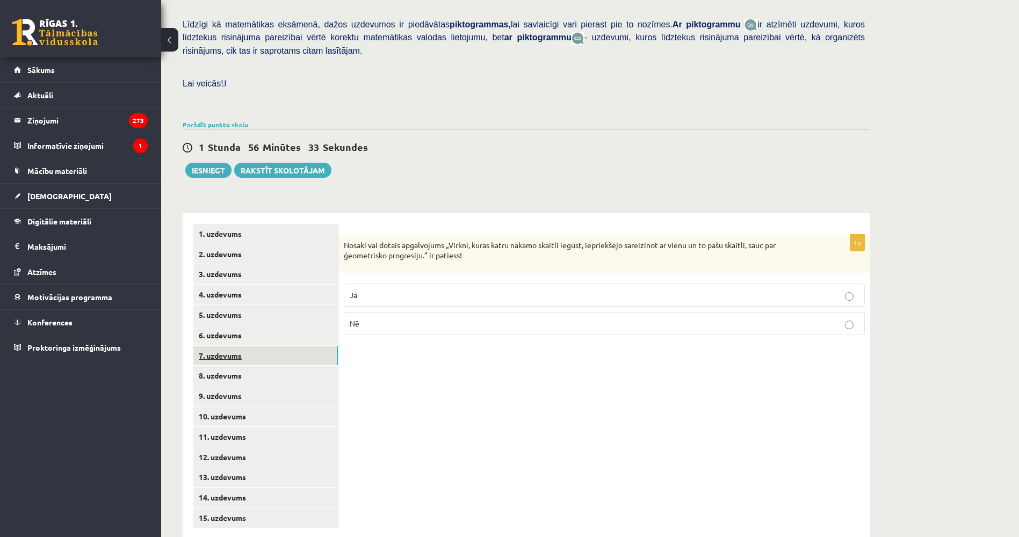
click at [288, 346] on link "7. uzdevums" at bounding box center [265, 356] width 144 height 20
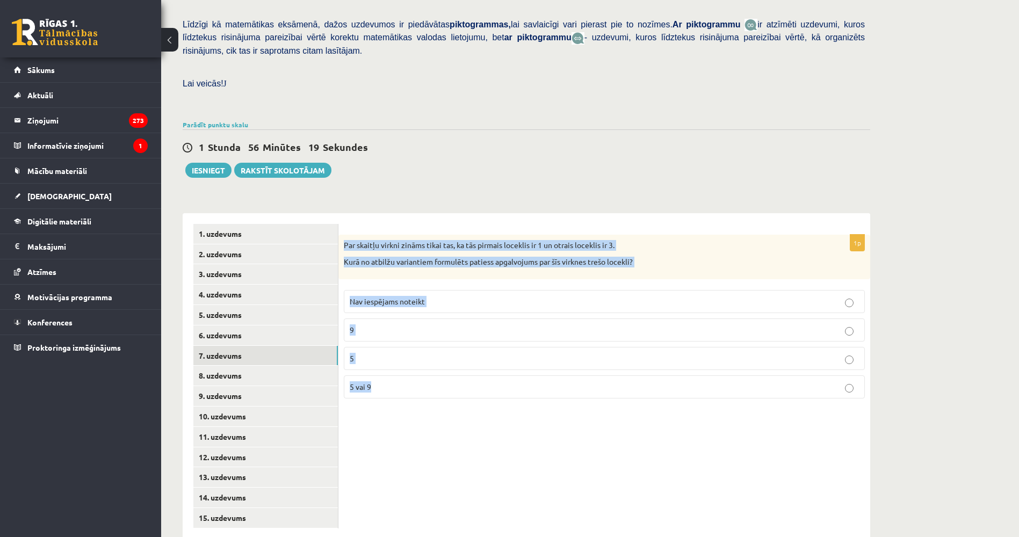
drag, startPoint x: 344, startPoint y: 220, endPoint x: 486, endPoint y: 410, distance: 237.3
click at [486, 410] on div "1p Par skaitļu virkni zināms tikai tas, ka tās pirmais loceklis ir 1 un otrais …" at bounding box center [604, 376] width 532 height 326
copy div "Par skaitļu virkni zināms tikai tas, ka tās pirmais loceklis ir 1 un otrais loc…"
click at [460, 434] on div "1p Par skaitļu virkni zināms tikai tas, ka tās pirmais loceklis ir 1 un otrais …" at bounding box center [604, 376] width 532 height 326
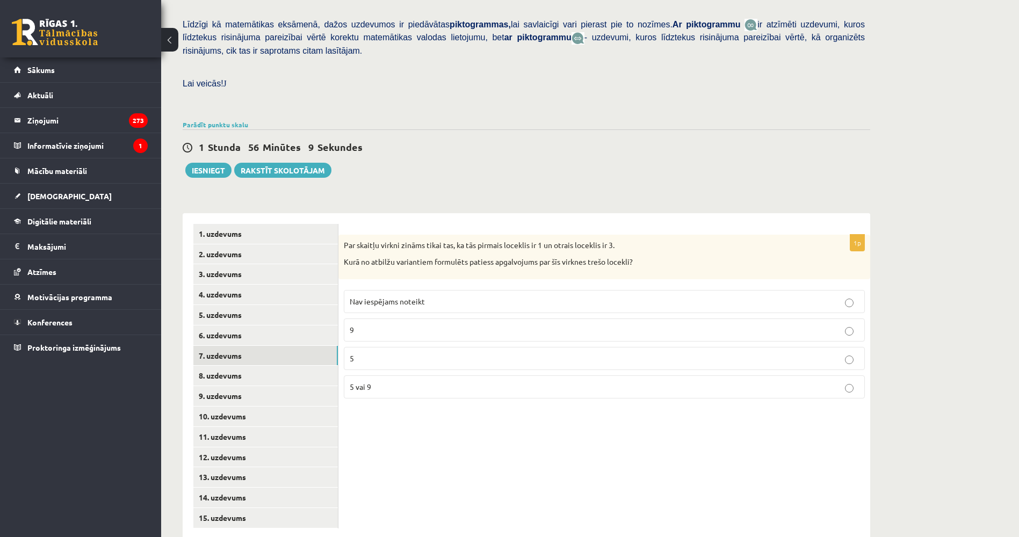
click at [371, 296] on span "Nav iespējams noteikt" at bounding box center [387, 301] width 75 height 10
click at [302, 366] on link "8. uzdevums" at bounding box center [265, 376] width 144 height 20
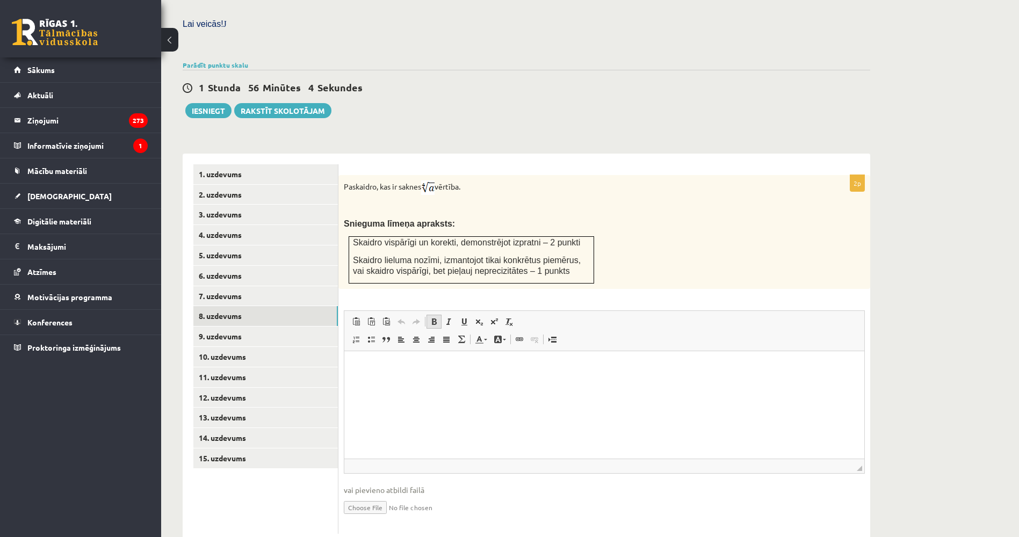
scroll to position [318, 0]
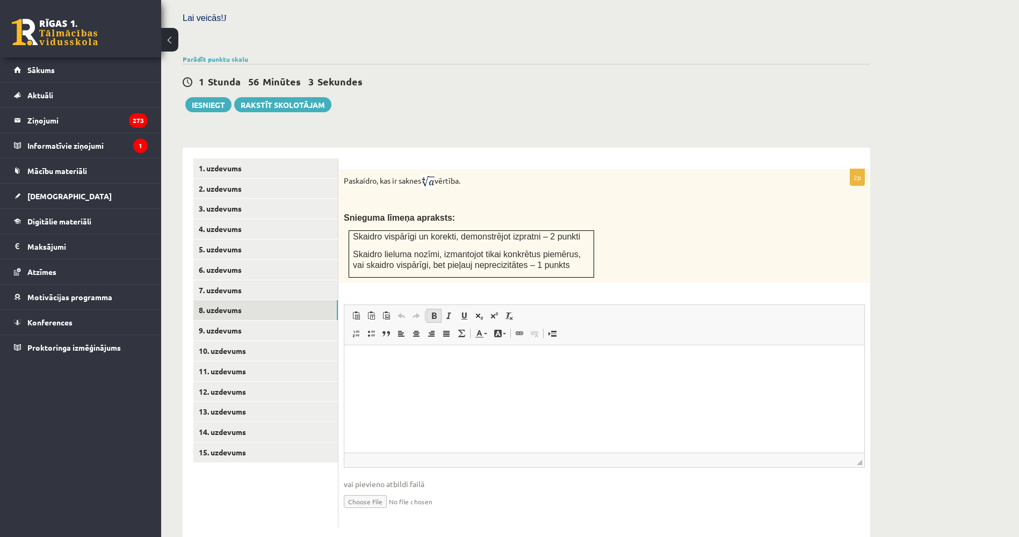
drag, startPoint x: 783, startPoint y: 672, endPoint x: 781, endPoint y: 680, distance: 8.3
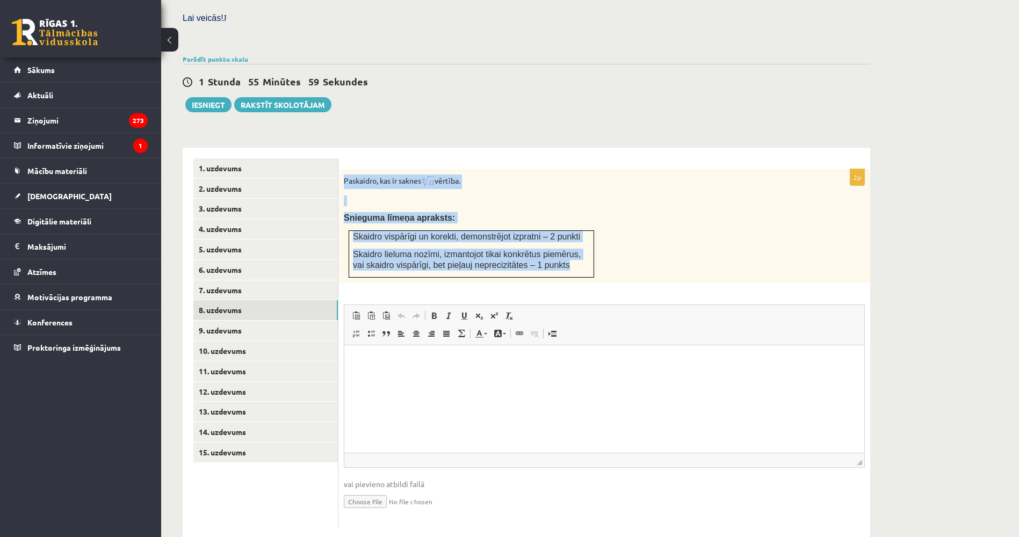
drag, startPoint x: 345, startPoint y: 153, endPoint x: 560, endPoint y: 245, distance: 234.1
click at [560, 245] on div "Paskaidro, kas ir saknes vērtība. Snieguma līmeņa apraksts: Skaidro vispārīgi u…" at bounding box center [604, 226] width 532 height 114
copy div "Paskaidro, kas ir saknes vērtība. Snieguma līmeņa apraksts: Skaidro vispārīgi u…"
click at [440, 195] on p at bounding box center [577, 200] width 467 height 11
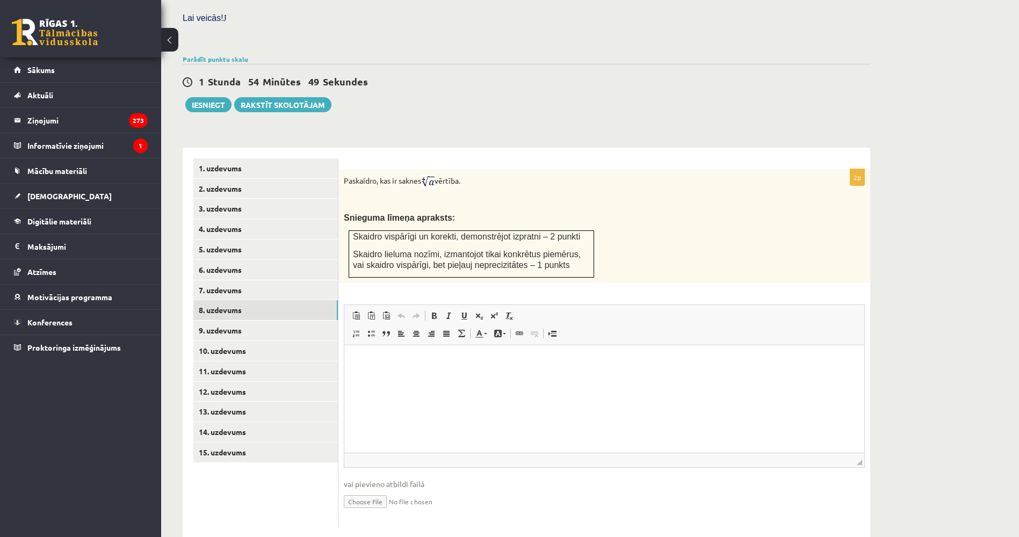
drag, startPoint x: 342, startPoint y: 158, endPoint x: 479, endPoint y: 158, distance: 137.5
click at [479, 169] on div "Paskaidro, kas ir saknes vērtība. Snieguma līmeņa apraksts: Skaidro vispārīgi u…" at bounding box center [604, 226] width 532 height 114
copy p "Paskaidro, kas ir saknes vērtība."
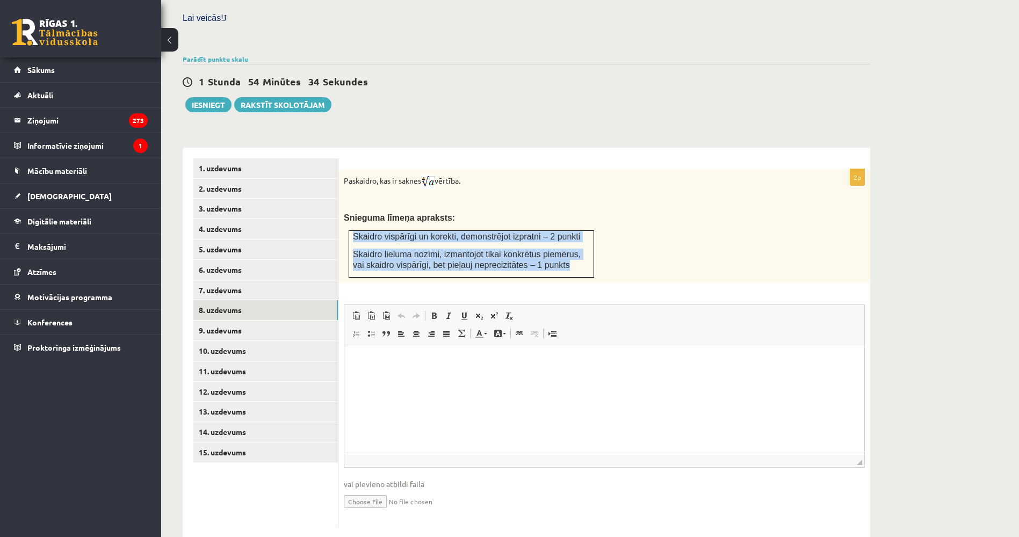
drag, startPoint x: 352, startPoint y: 211, endPoint x: 555, endPoint y: 238, distance: 205.3
click at [555, 238] on td "Skaidro vispārīgi un korekti, demonstrējot izpratni – 2 punkti Skaidro lieluma …" at bounding box center [471, 254] width 245 height 47
copy td "Skaidro vispārīgi un korekti, demonstrējot izpratni – 2 punkti Skaidro lieluma …"
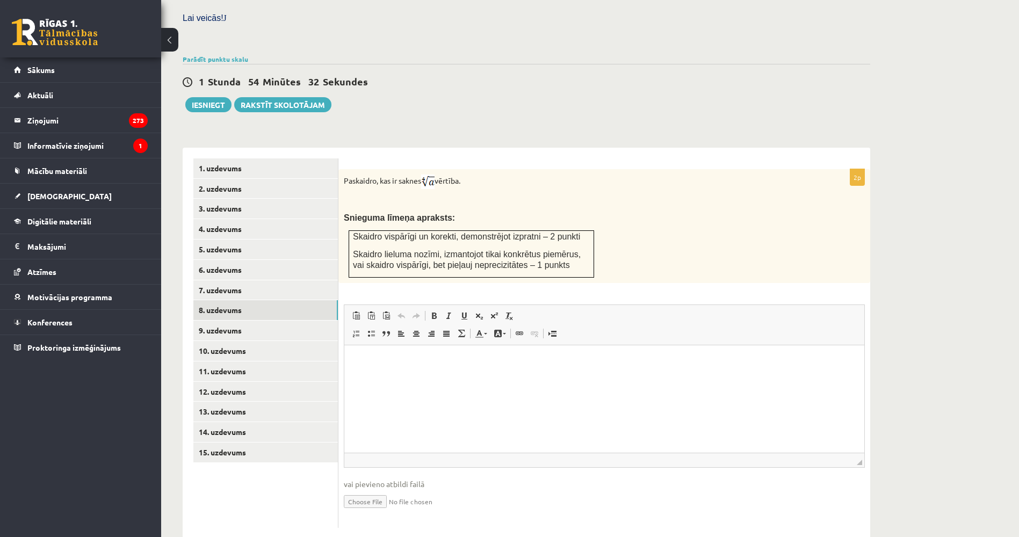
click at [623, 252] on div "Paskaidro, kas ir saknes vērtība. Snieguma līmeņa apraksts: Skaidro vispārīgi u…" at bounding box center [604, 226] width 532 height 114
click at [631, 236] on div "Paskaidro, kas ir saknes vērtība. Snieguma līmeņa apraksts: Skaidro vispārīgi u…" at bounding box center [604, 226] width 532 height 114
click at [418, 377] on html at bounding box center [604, 361] width 520 height 33
click at [250, 321] on link "9. uzdevums" at bounding box center [265, 331] width 144 height 20
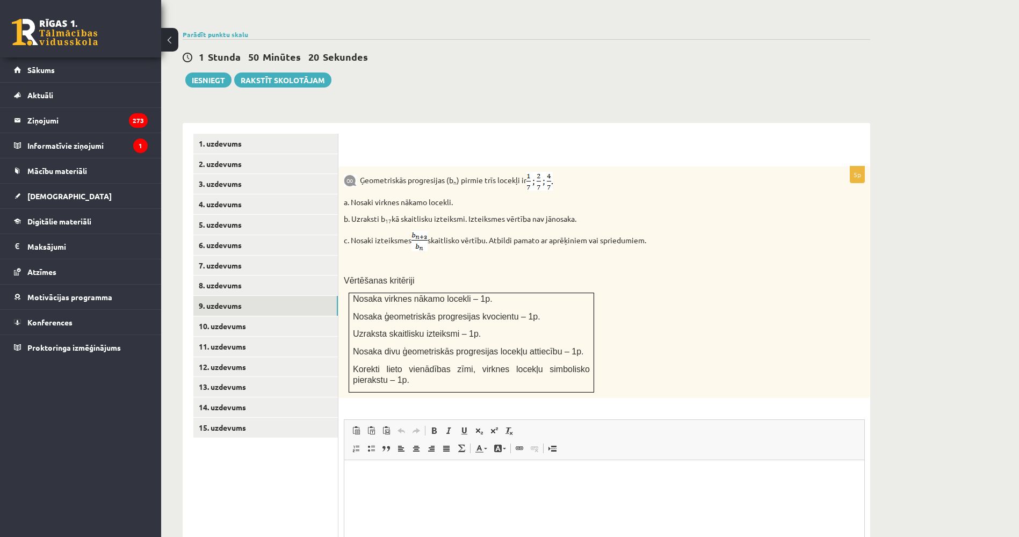
scroll to position [353, 0]
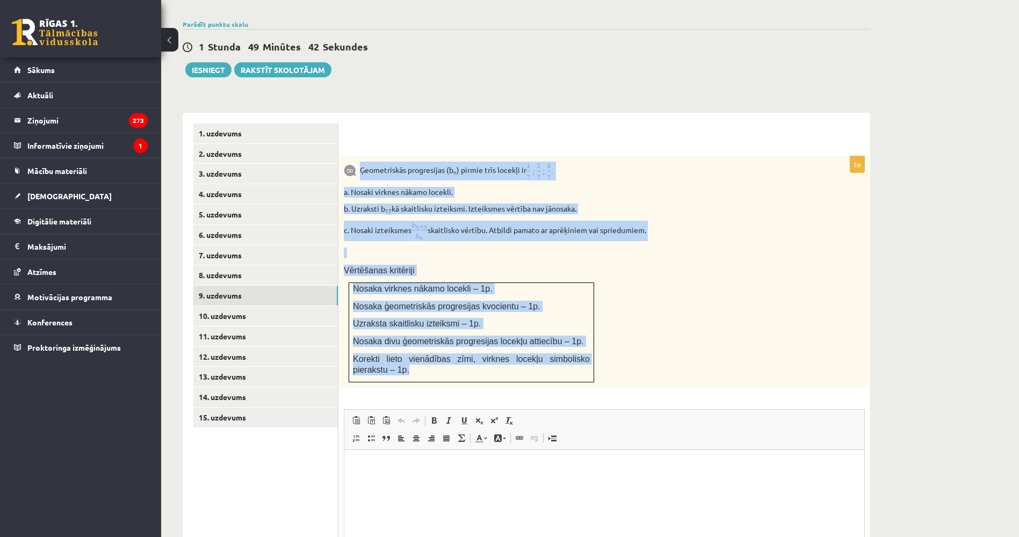
drag, startPoint x: 363, startPoint y: 145, endPoint x: 524, endPoint y: 356, distance: 265.5
click at [524, 356] on div "Ģeometriskās progresijas (b n ) pirmie trīs locekļi ir a. Nosaki virknes nākamo…" at bounding box center [604, 271] width 532 height 231
copy div "Ģeometriskās progresijas (b n ) pirmie trīs locekļi ir a. Nosaki virknes nākamo…"
click at [729, 265] on p "Vērtēšanas kritēriji" at bounding box center [577, 270] width 467 height 11
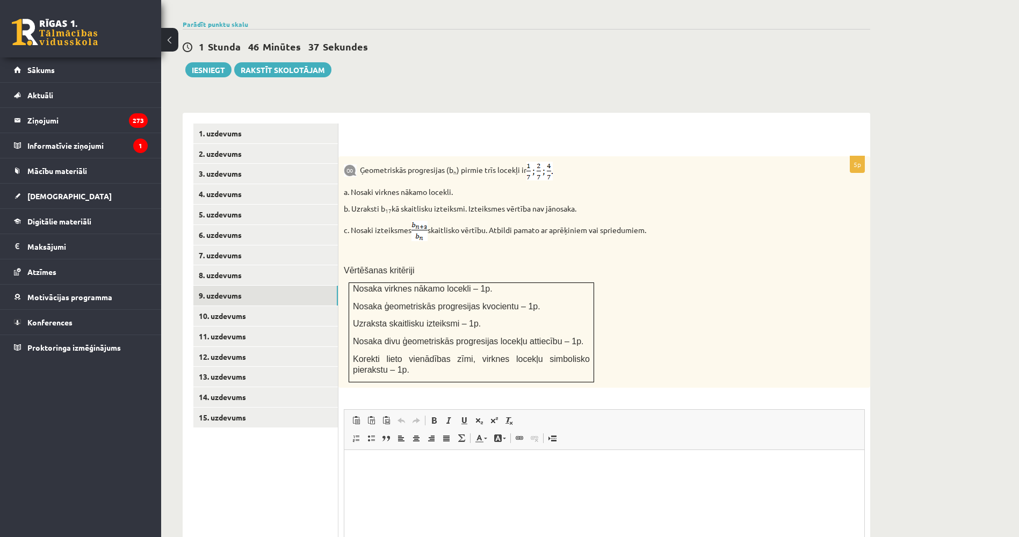
drag, startPoint x: 342, startPoint y: 206, endPoint x: 677, endPoint y: 210, distance: 335.1
click at [677, 210] on div "Ģeometriskās progresijas (b n ) pirmie trīs locekļi ir a. Nosaki virknes nākamo…" at bounding box center [604, 271] width 532 height 231
copy p "c. Nosaki izteiksmes skaitlisko vērtību. Atbildi pamato ar aprēķiniem vai sprie…"
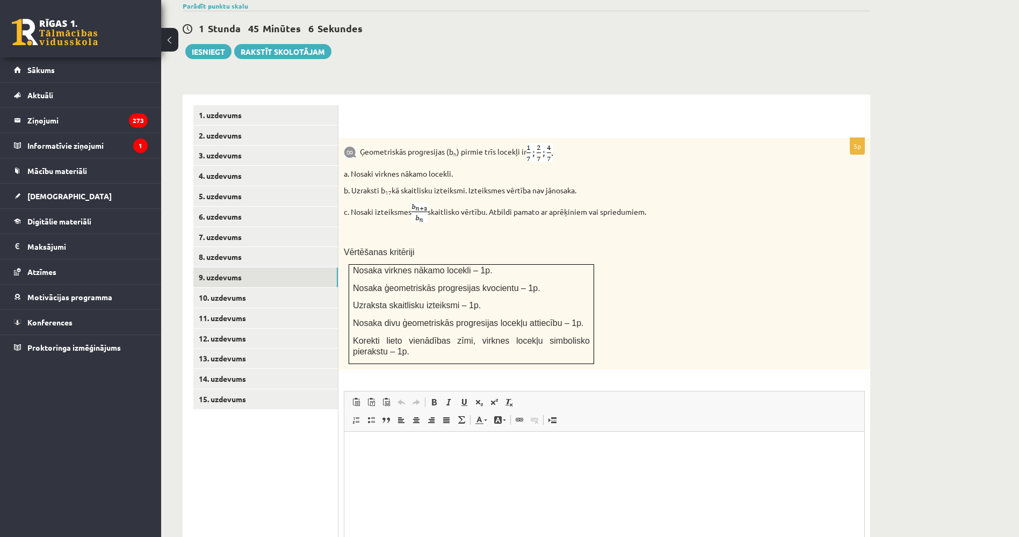
scroll to position [380, 0]
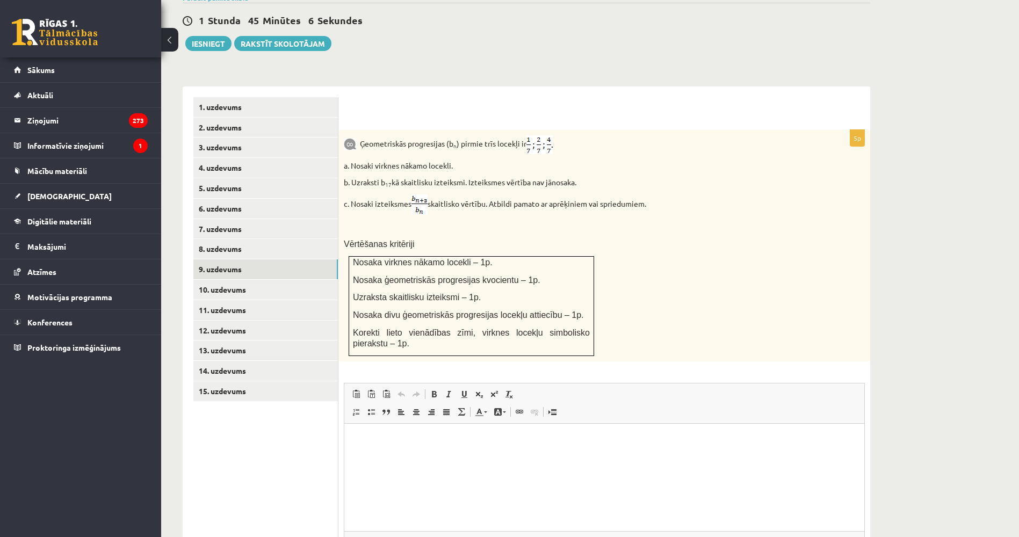
drag, startPoint x: 779, startPoint y: 343, endPoint x: 774, endPoint y: 359, distance: 17.3
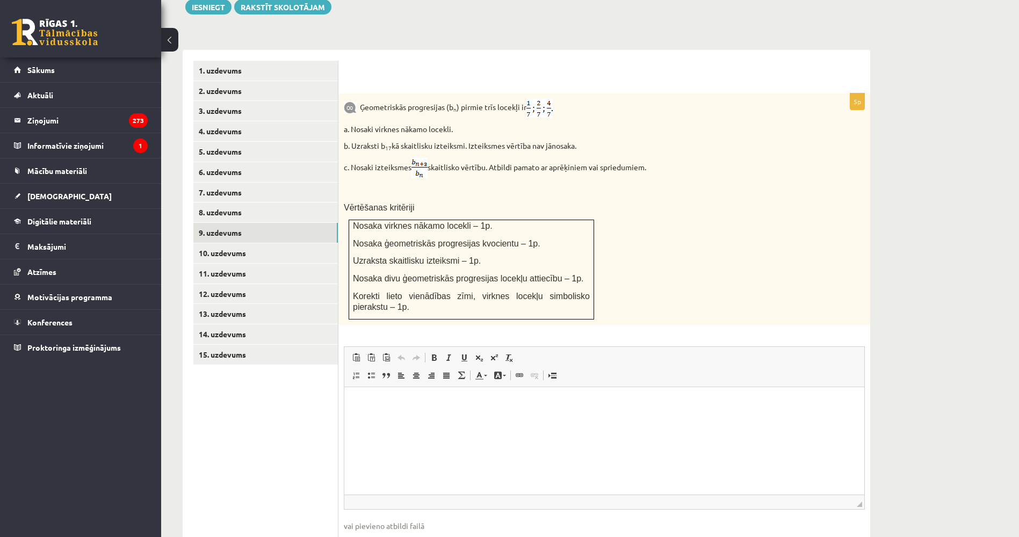
drag, startPoint x: 729, startPoint y: 719, endPoint x: 381, endPoint y: 412, distance: 463.7
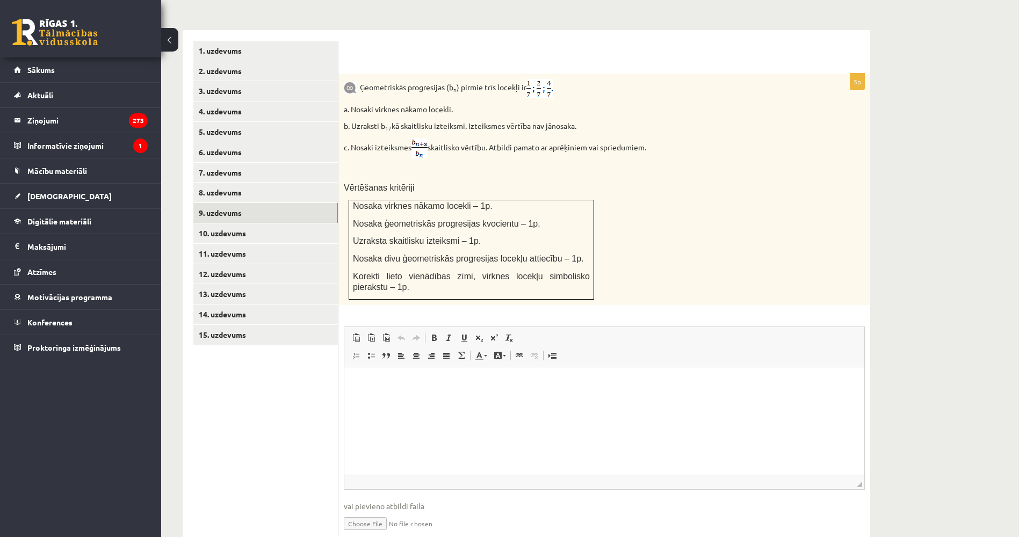
click at [381, 393] on html at bounding box center [604, 383] width 520 height 33
click at [237, 223] on link "10. uzdevums" at bounding box center [265, 233] width 144 height 20
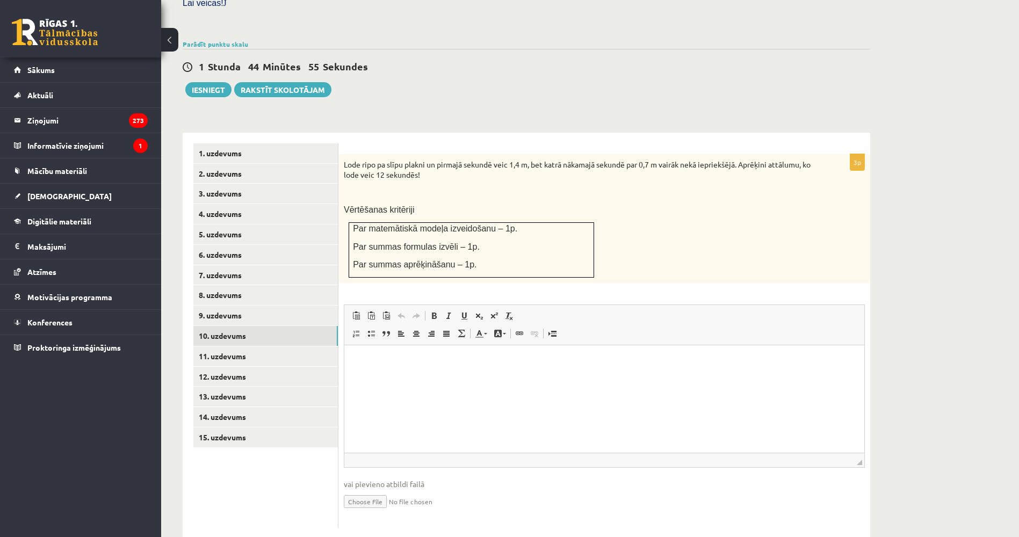
scroll to position [0, 0]
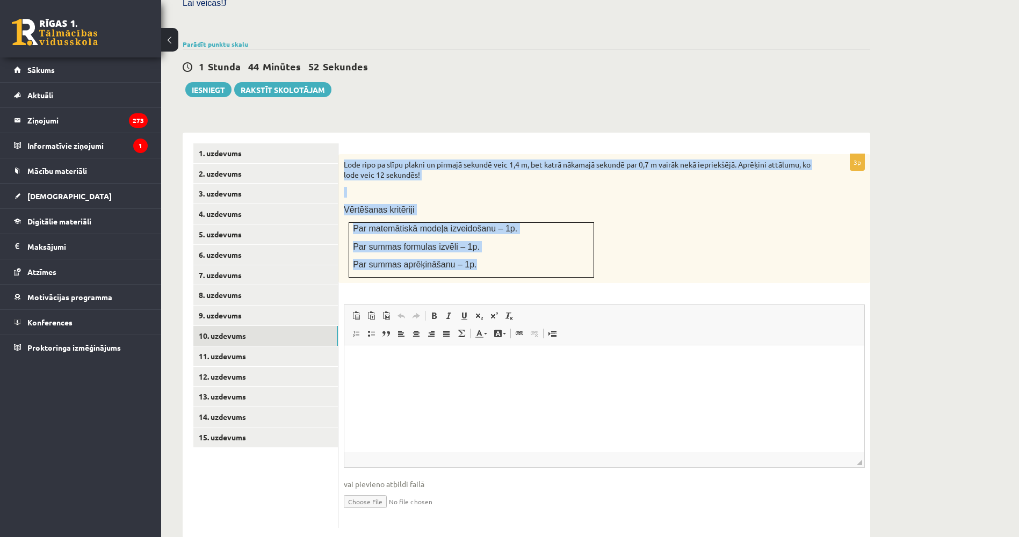
drag, startPoint x: 344, startPoint y: 139, endPoint x: 503, endPoint y: 239, distance: 188.3
click at [503, 239] on div "Lode ripo pa slīpu plakni un pirmajā sekundē veic 1,4 m, bet katrā nākamajā sek…" at bounding box center [604, 218] width 532 height 129
copy div "Lode ripo pa slīpu plakni un pirmajā sekundē veic 1,4 m, bet katrā nākamajā sek…"
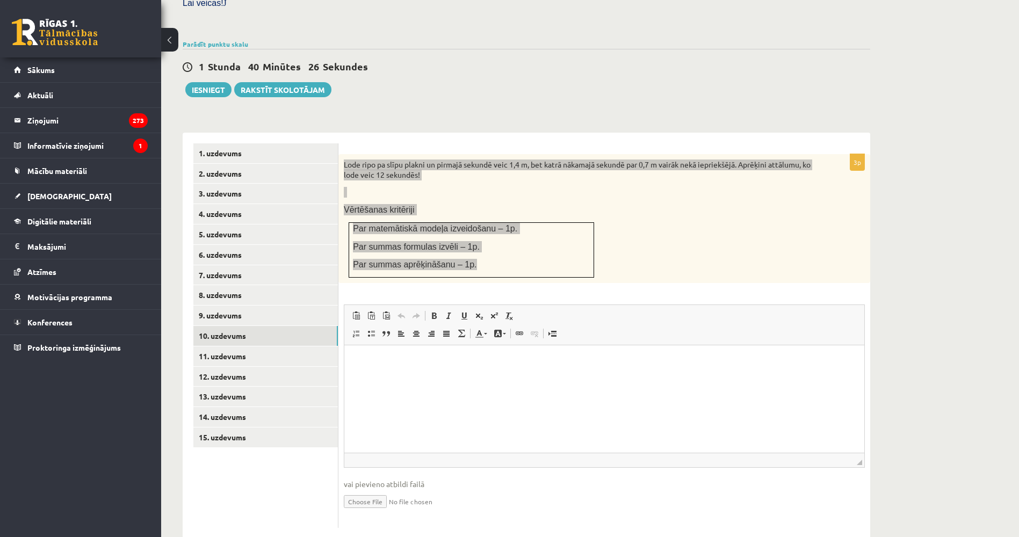
click at [465, 378] on html at bounding box center [604, 361] width 520 height 33
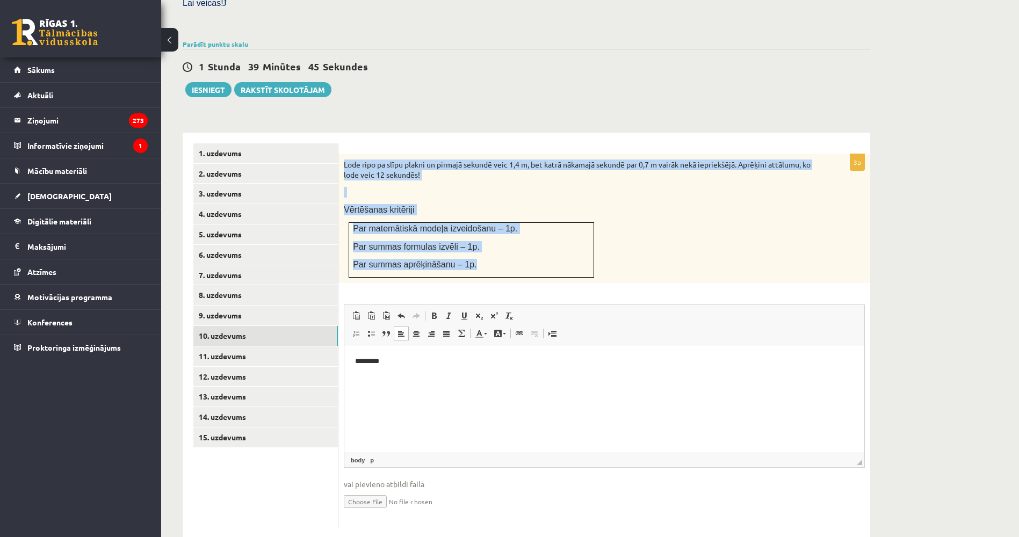
click at [820, 85] on div "Matemātika JK 12.b3 klase 1. ieskaite , Oskars Pokrovskis (12.b3 JK klase) Pārb…" at bounding box center [526, 134] width 730 height 852
click at [271, 346] on link "11. uzdevums" at bounding box center [265, 356] width 144 height 20
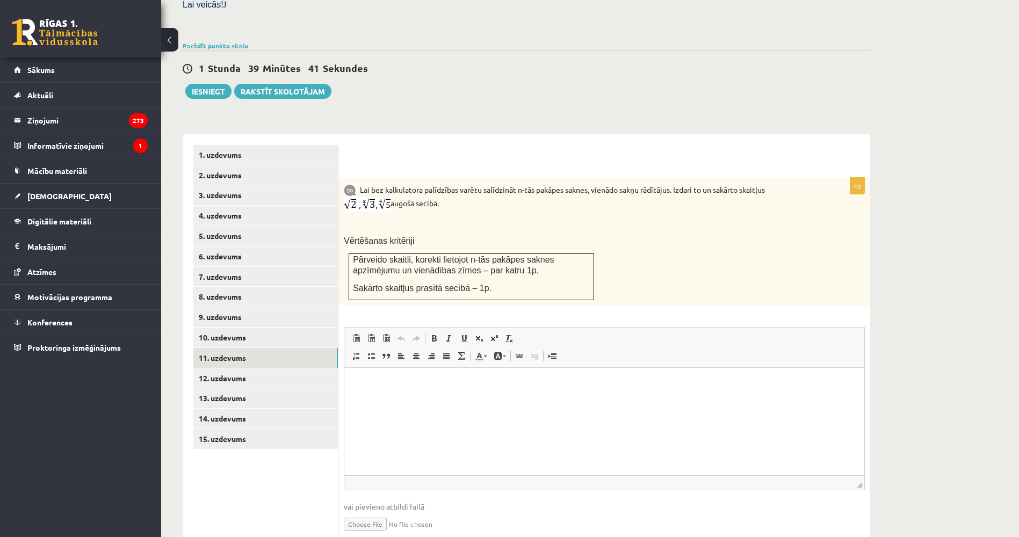
scroll to position [354, 0]
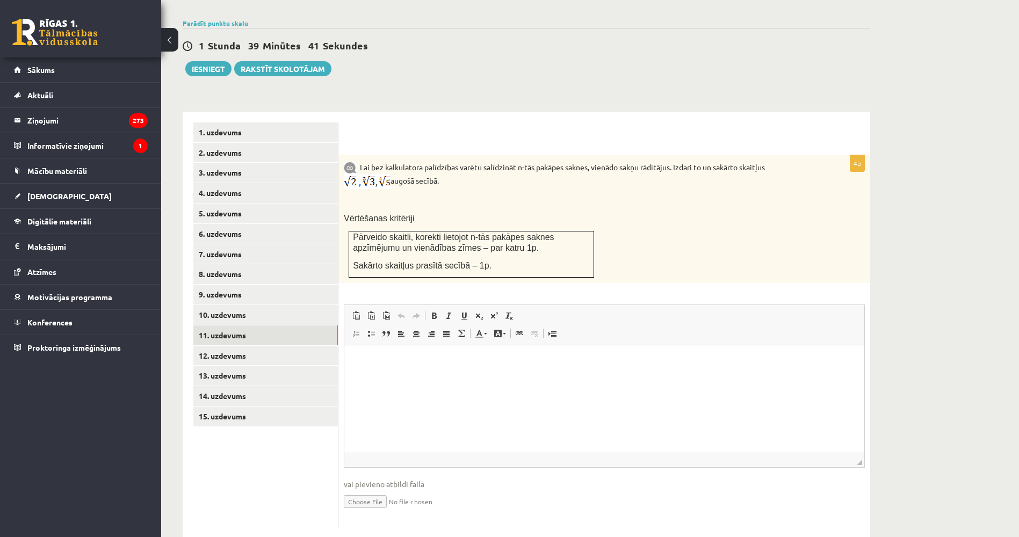
drag, startPoint x: 583, startPoint y: 291, endPoint x: 580, endPoint y: 303, distance: 12.0
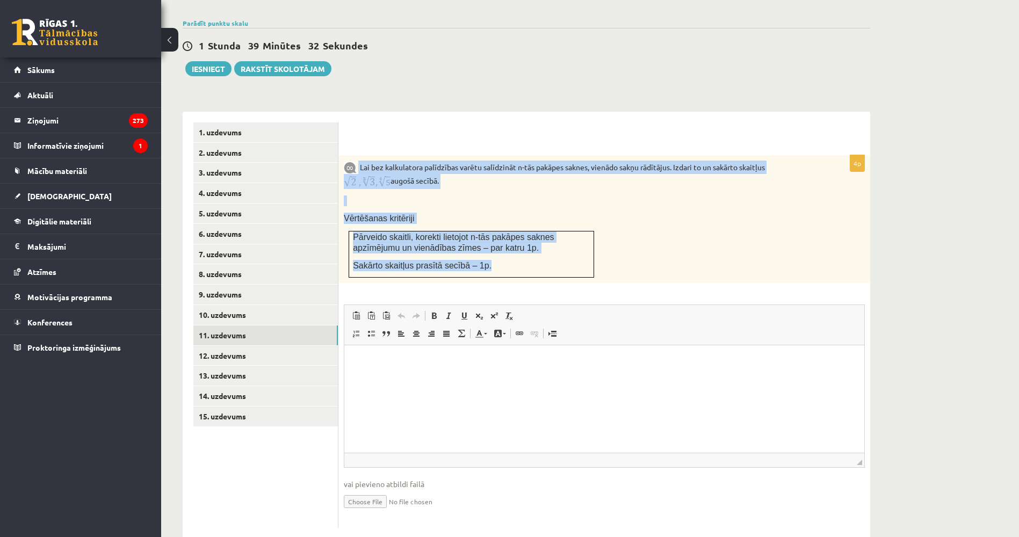
drag, startPoint x: 477, startPoint y: 244, endPoint x: 358, endPoint y: 134, distance: 162.2
click at [358, 155] on div "Lai bez kalkulatora palīdzības varētu salīdzināt n-tās pakāpes saknes, vienādo …" at bounding box center [604, 219] width 532 height 128
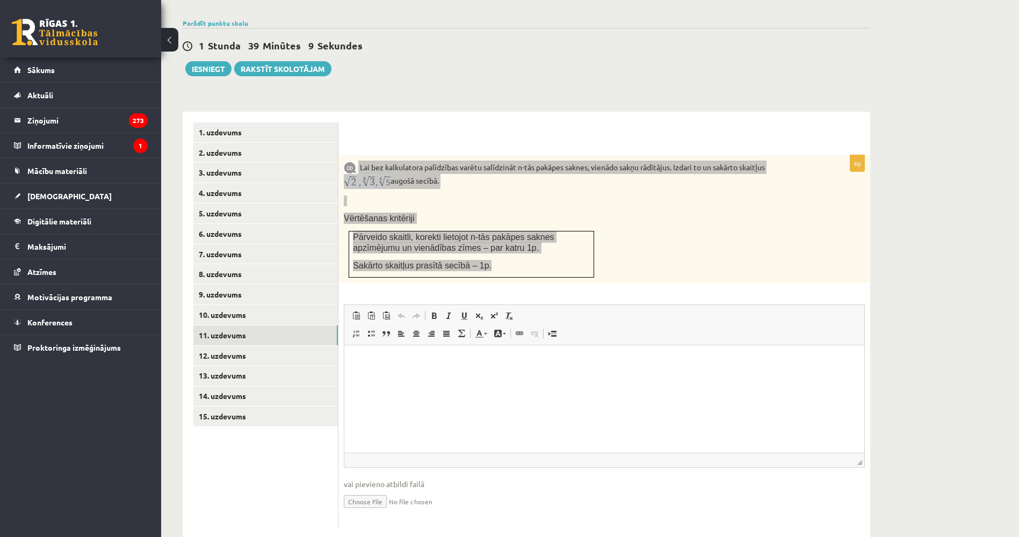
click at [431, 378] on html at bounding box center [604, 361] width 520 height 33
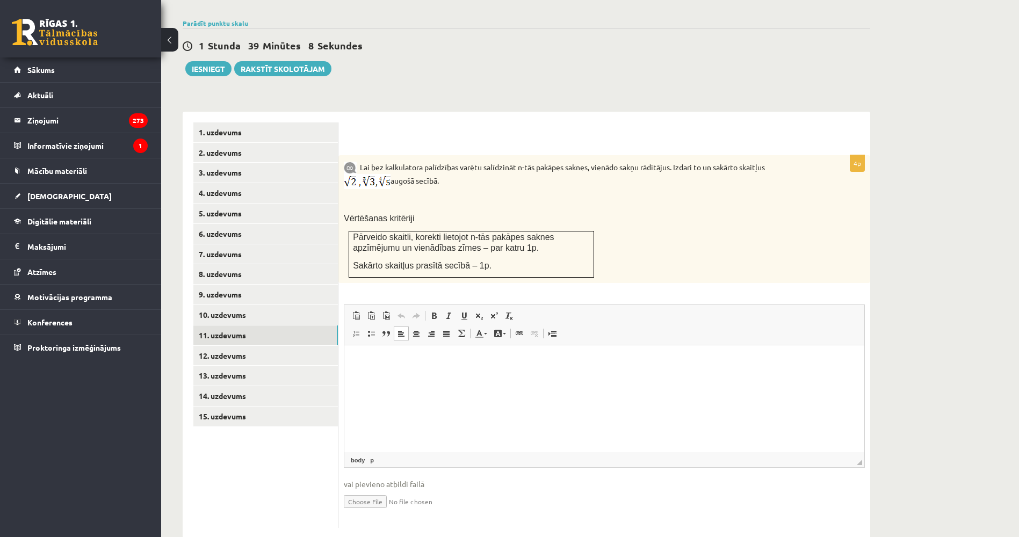
click at [260, 441] on ul "1. uzdevums 2. uzdevums 3. uzdevums 4. uzdevums 5. uzdevums 6. uzdevums 7. uzde…" at bounding box center [265, 325] width 145 height 406
click at [435, 378] on html at bounding box center [604, 361] width 520 height 33
click at [234, 346] on link "12. uzdevums" at bounding box center [265, 356] width 144 height 20
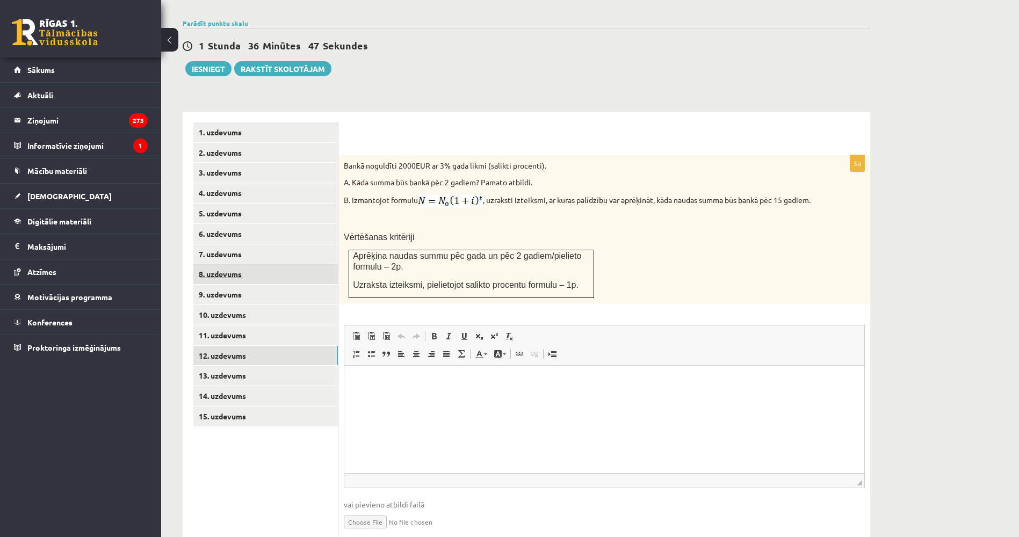
scroll to position [0, 0]
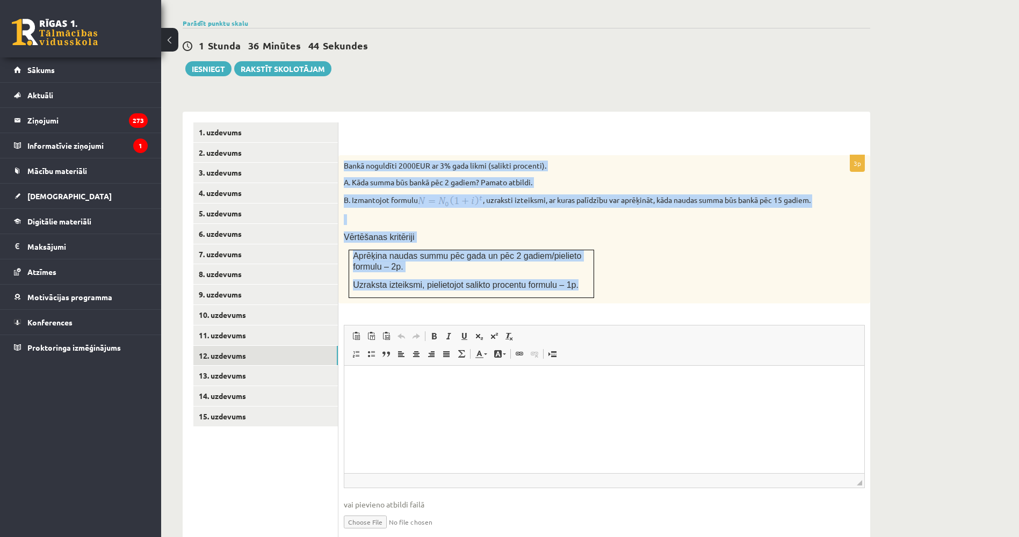
drag, startPoint x: 344, startPoint y: 140, endPoint x: 579, endPoint y: 268, distance: 267.9
click at [579, 268] on div "Bankā noguldīti 2000EUR ar 3% gada likmi (salikti procenti). A. Kāda summa būs …" at bounding box center [604, 229] width 532 height 148
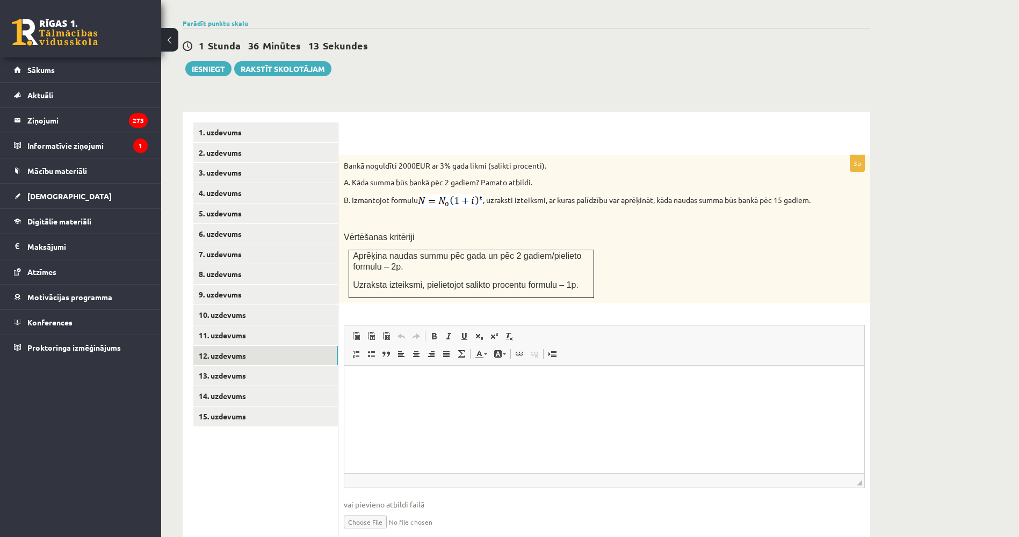
click at [431, 101] on div "**********" at bounding box center [526, 330] width 687 height 458
click at [447, 282] on td "Aprēķina naudas summu pēc gada un pēc 2 gadiem/pielieto formulu – 2p. Uzraksta …" at bounding box center [471, 274] width 245 height 48
click at [437, 383] on p "Editor, wiswyg-editor-user-answer-47024718896100" at bounding box center [604, 381] width 498 height 11
click at [306, 366] on link "13. uzdevums" at bounding box center [265, 376] width 144 height 20
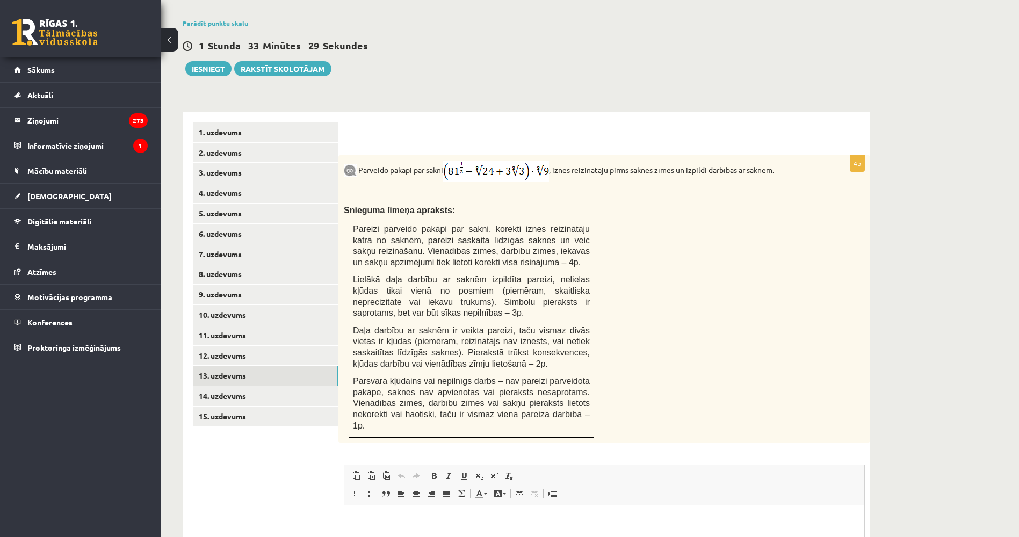
click at [490, 67] on div "Matemātika JK 12.b3 klase 1. ieskaite , Oskars Pokrovskis (12.b3 JK klase) Pārb…" at bounding box center [526, 203] width 730 height 1033
click at [594, 205] on p "Snieguma līmeņa apraksts:" at bounding box center [577, 210] width 467 height 11
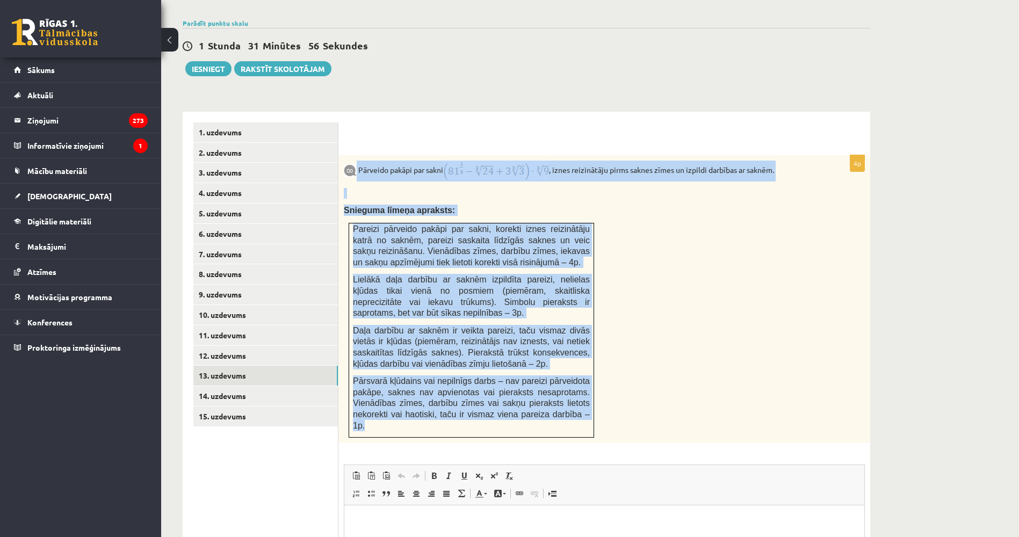
drag, startPoint x: 357, startPoint y: 147, endPoint x: 590, endPoint y: 393, distance: 338.4
click at [590, 393] on div "Pārveido pakāpi par sakni , iznes reizinātāju pirms saknes zīmes un izpildi dar…" at bounding box center [604, 299] width 532 height 288
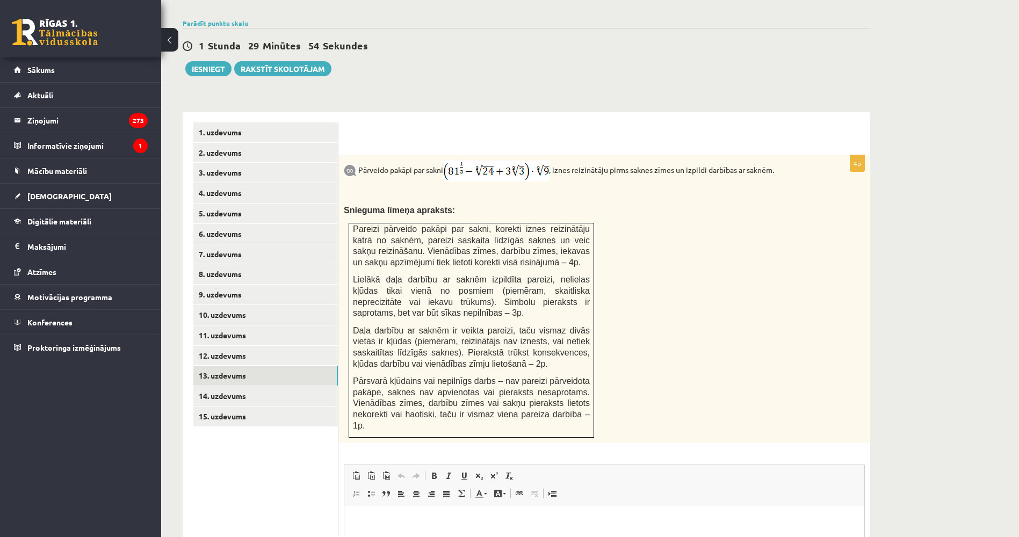
click at [395, 60] on div "Matemātika JK 12.b3 klase 1. ieskaite , Oskars Pokrovskis (12.b3 JK klase) Pārb…" at bounding box center [526, 203] width 730 height 1033
click at [419, 534] on html at bounding box center [604, 521] width 520 height 33
click at [647, 326] on div "Pārveido pakāpi par sakni , iznes reizinātāju pirms saknes zīmes un izpildi dar…" at bounding box center [604, 299] width 532 height 288
click at [287, 386] on link "14. uzdevums" at bounding box center [265, 396] width 144 height 20
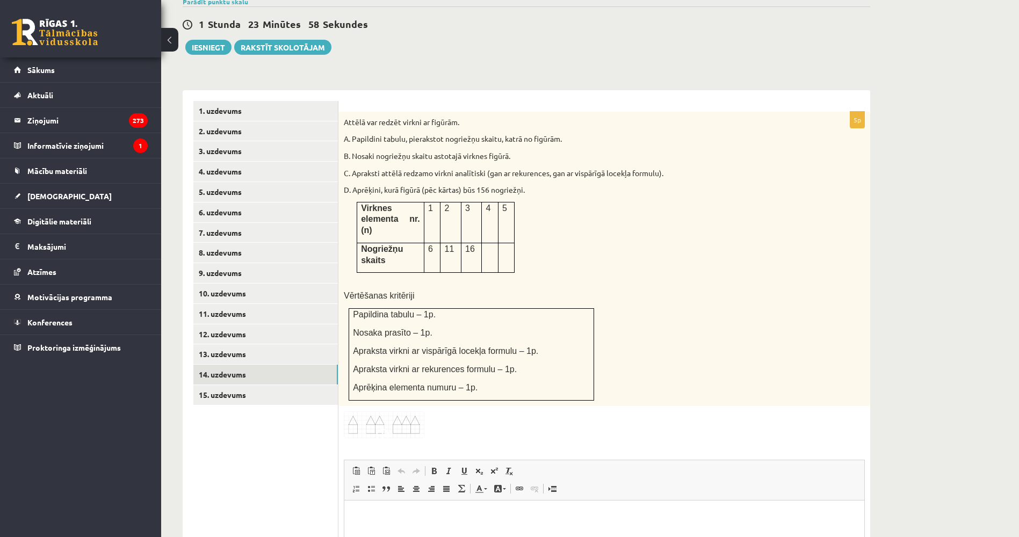
scroll to position [383, 0]
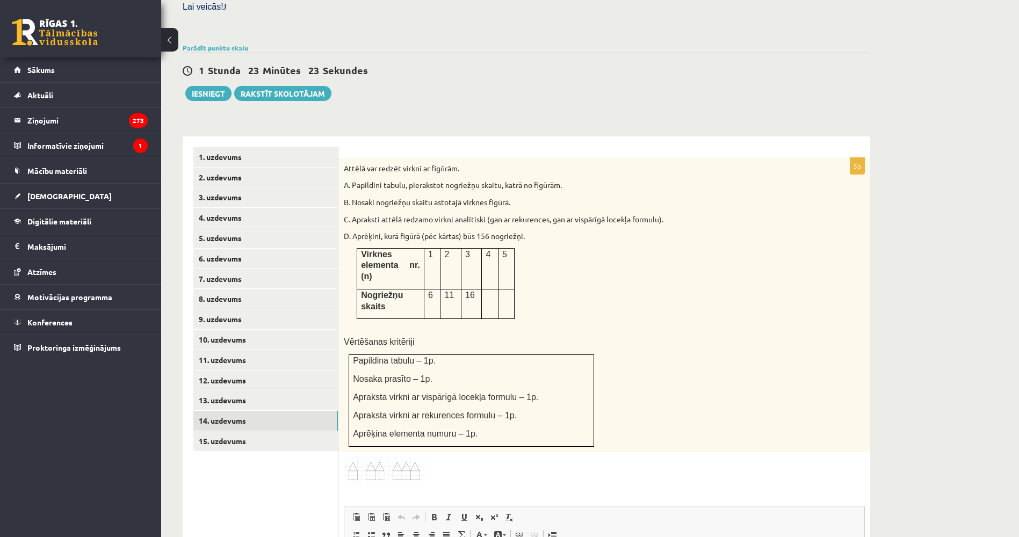
drag, startPoint x: 264, startPoint y: 474, endPoint x: 259, endPoint y: 447, distance: 27.3
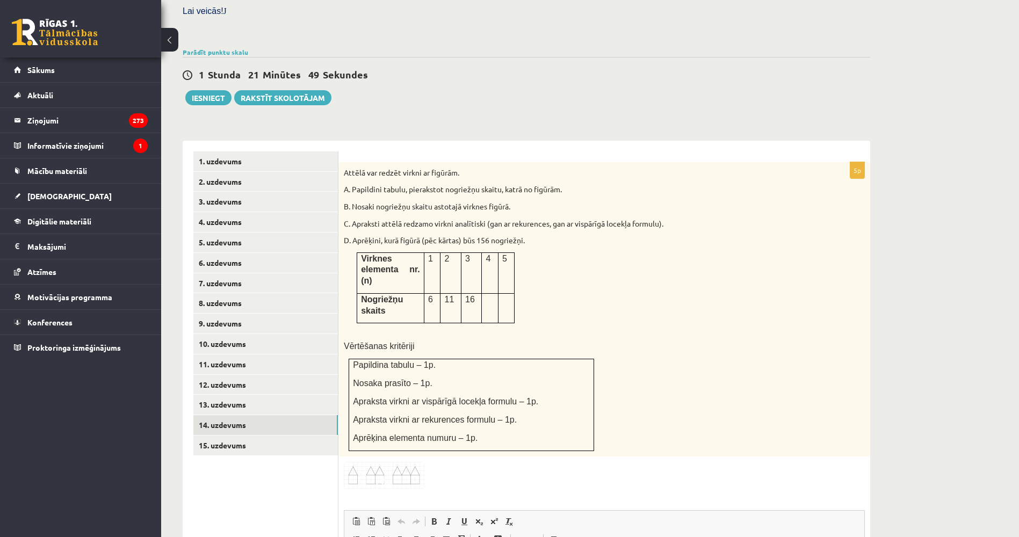
click at [765, 236] on div "Attēlā var redzēt virkni ar figūrām. A. Papildini tabulu, pierakstot nogriežņu …" at bounding box center [604, 309] width 532 height 294
click at [388, 462] on img at bounding box center [384, 475] width 81 height 27
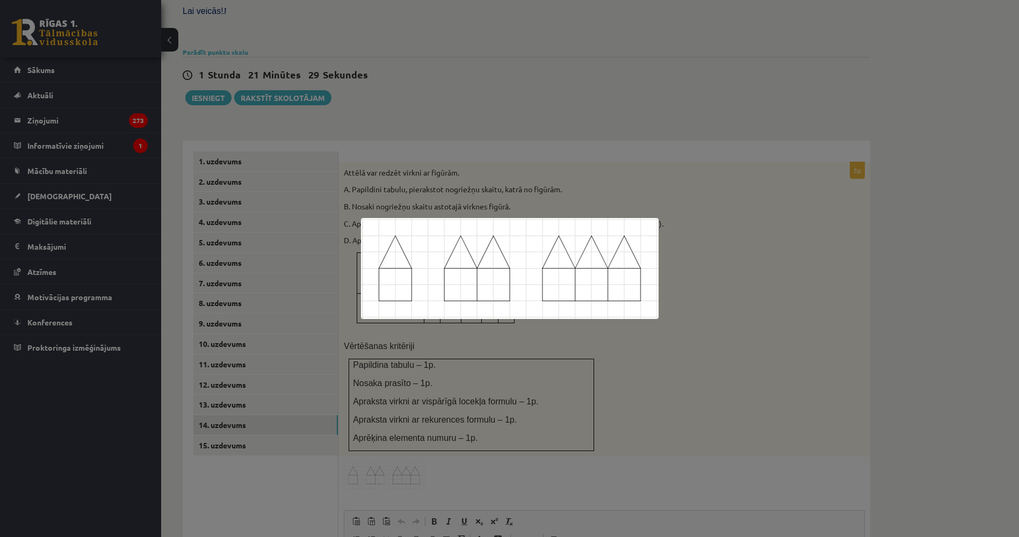
click at [257, 451] on div at bounding box center [509, 268] width 1019 height 537
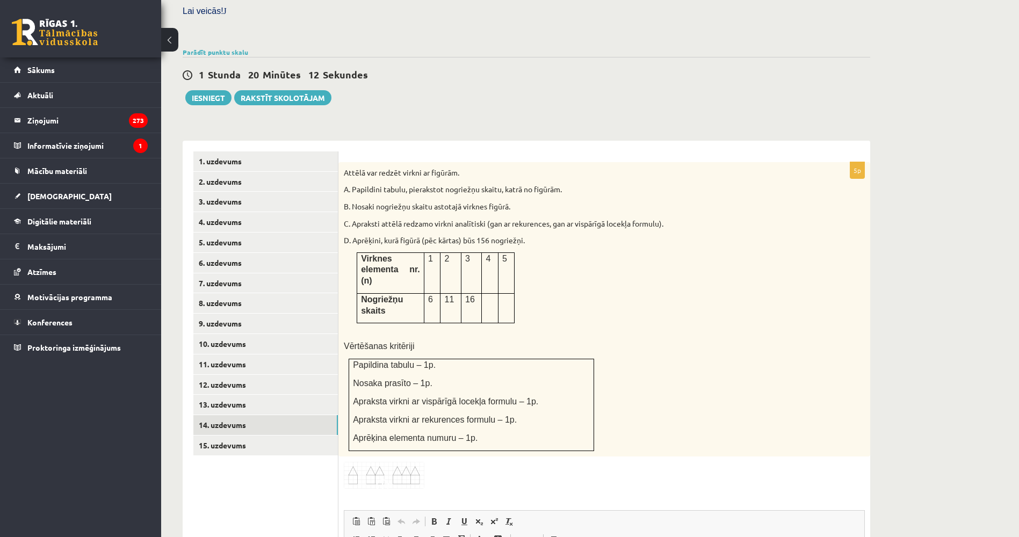
click at [236, 480] on ul "1. uzdevums 2. uzdevums 3. uzdevums 4. uzdevums 5. uzdevums 6. uzdevums 7. uzde…" at bounding box center [265, 442] width 145 height 583
click at [666, 95] on div "Matemātika JK 12.b3 klase 1. ieskaite , Oskars Pokrovskis (12.b3 JK klase) Pārb…" at bounding box center [526, 241] width 730 height 1050
click at [692, 219] on p "C. Apraksti attēlā redzamo virkni analītiski (gan ar rekurences, gan ar vispārī…" at bounding box center [577, 224] width 467 height 11
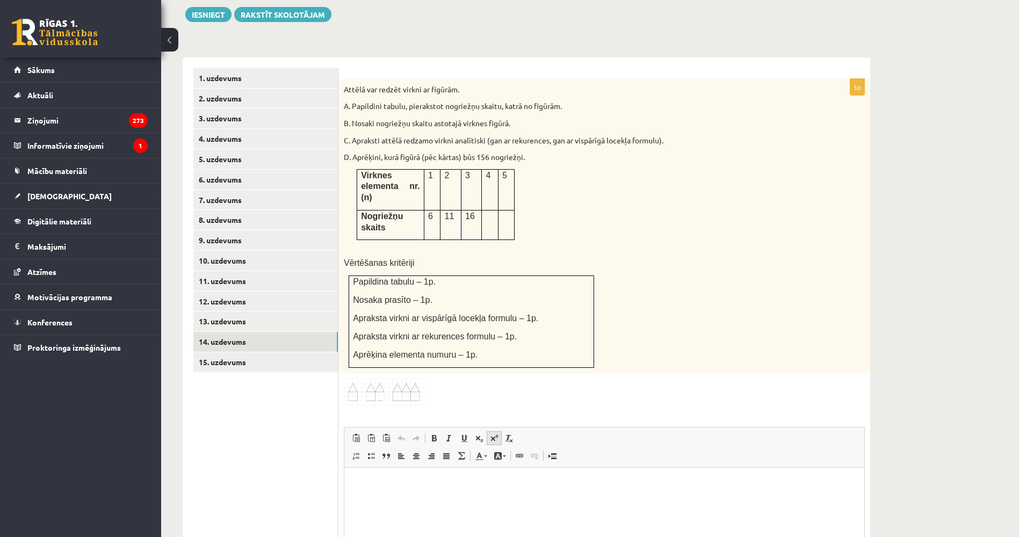
scroll to position [509, 0]
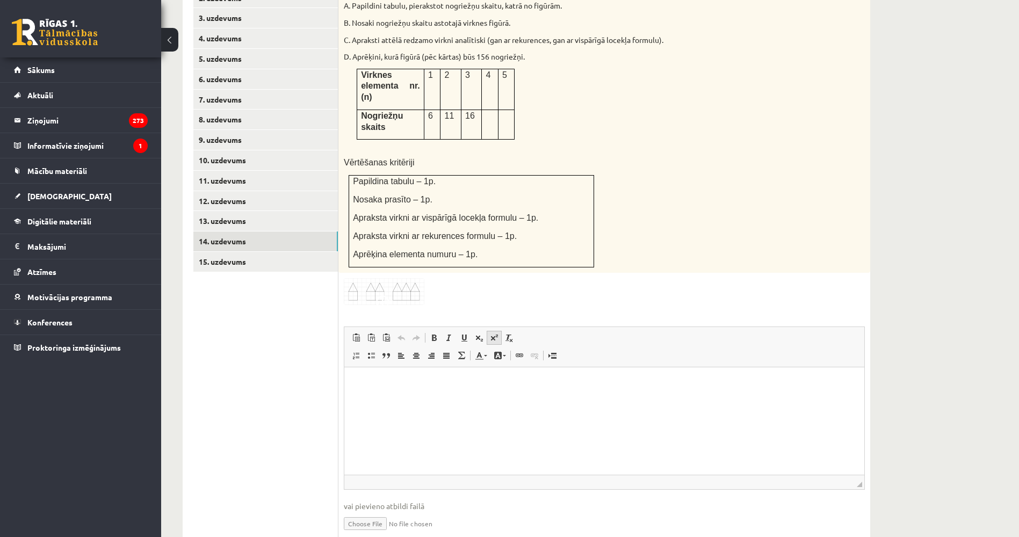
drag, startPoint x: 491, startPoint y: 273, endPoint x: 487, endPoint y: 290, distance: 17.2
click at [482, 400] on html at bounding box center [604, 383] width 520 height 33
click at [289, 252] on link "15. uzdevums" at bounding box center [265, 262] width 144 height 20
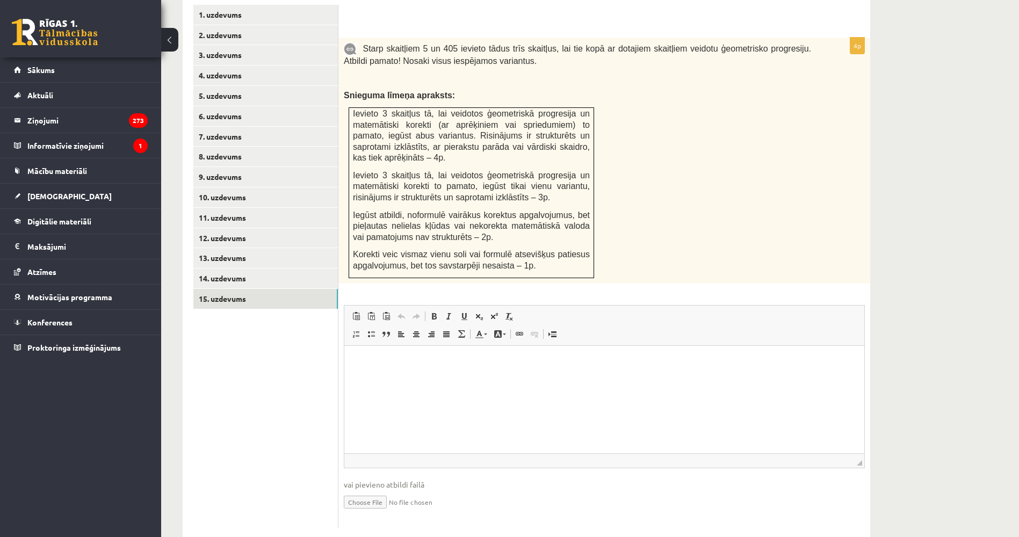
scroll to position [0, 0]
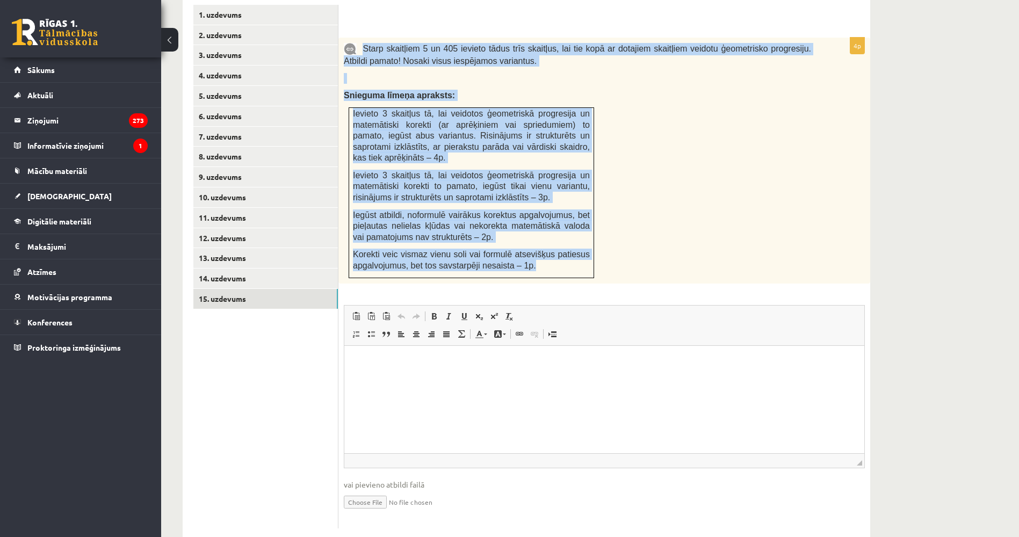
drag, startPoint x: 364, startPoint y: 24, endPoint x: 575, endPoint y: 241, distance: 302.6
click at [575, 241] on div "Starp skaitļiem 5 un 405 ievieto tādus trīs skaitļus, lai tie kopā ar dotajiem …" at bounding box center [604, 161] width 532 height 246
click at [669, 230] on div "Starp skaitļiem 5 un 405 ievieto tādus trīs skaitļus, lai tie kopā ar dotajiem …" at bounding box center [604, 161] width 532 height 246
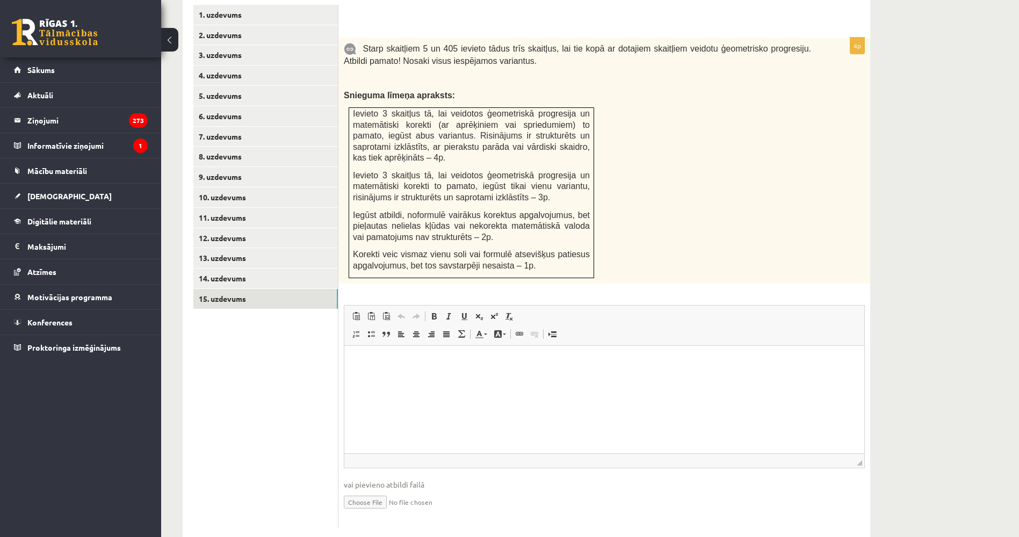
click at [238, 420] on ul "1. uzdevums 2. uzdevums 3. uzdevums 4. uzdevums 5. uzdevums 6. uzdevums 7. uzde…" at bounding box center [265, 267] width 145 height 524
click at [404, 378] on html at bounding box center [604, 361] width 520 height 33
click at [501, 378] on html at bounding box center [604, 361] width 520 height 33
click at [233, 167] on link "9. uzdevums" at bounding box center [265, 177] width 144 height 20
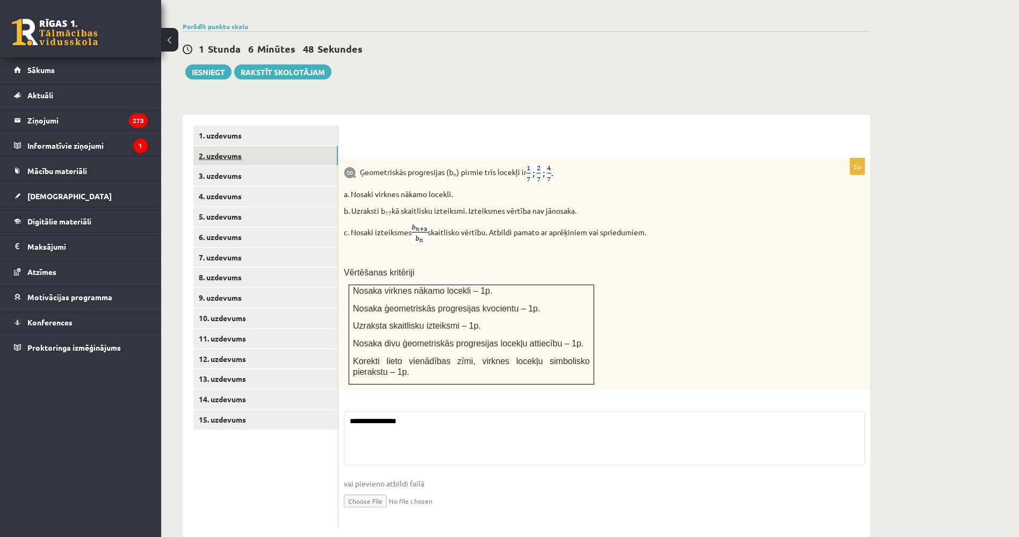
click at [241, 146] on link "2. uzdevums" at bounding box center [265, 156] width 144 height 20
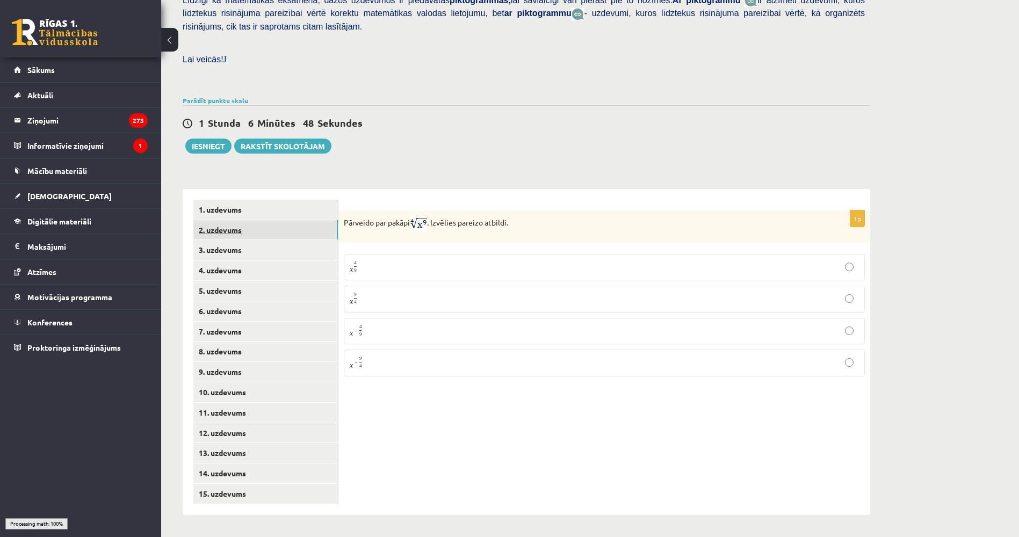
scroll to position [253, 0]
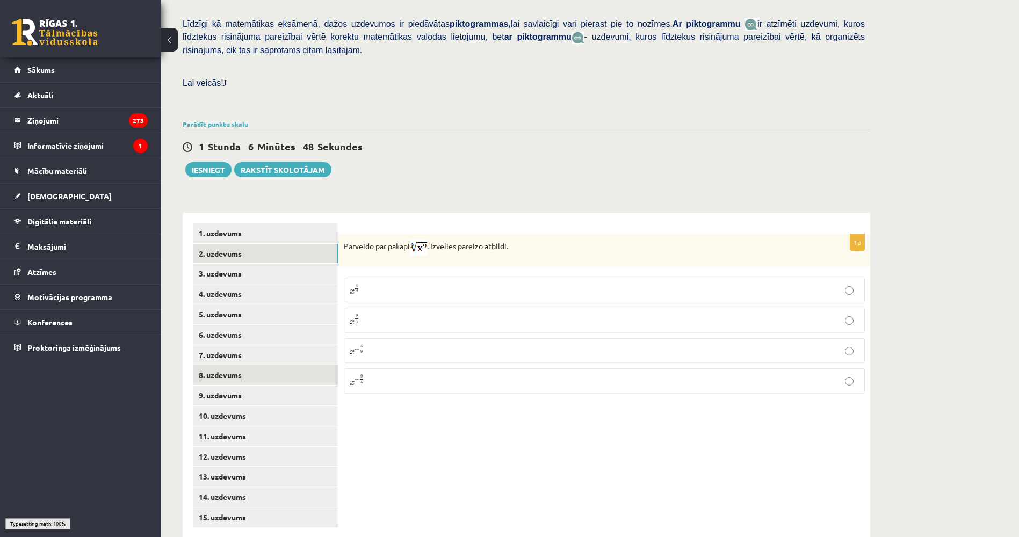
click at [218, 365] on link "8. uzdevums" at bounding box center [265, 375] width 144 height 20
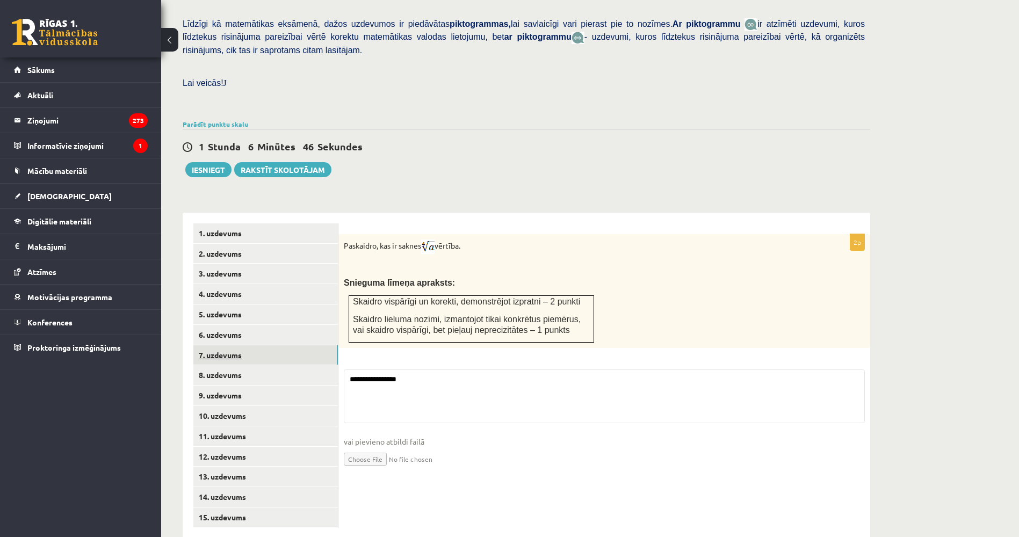
click at [223, 345] on link "7. uzdevums" at bounding box center [265, 355] width 144 height 20
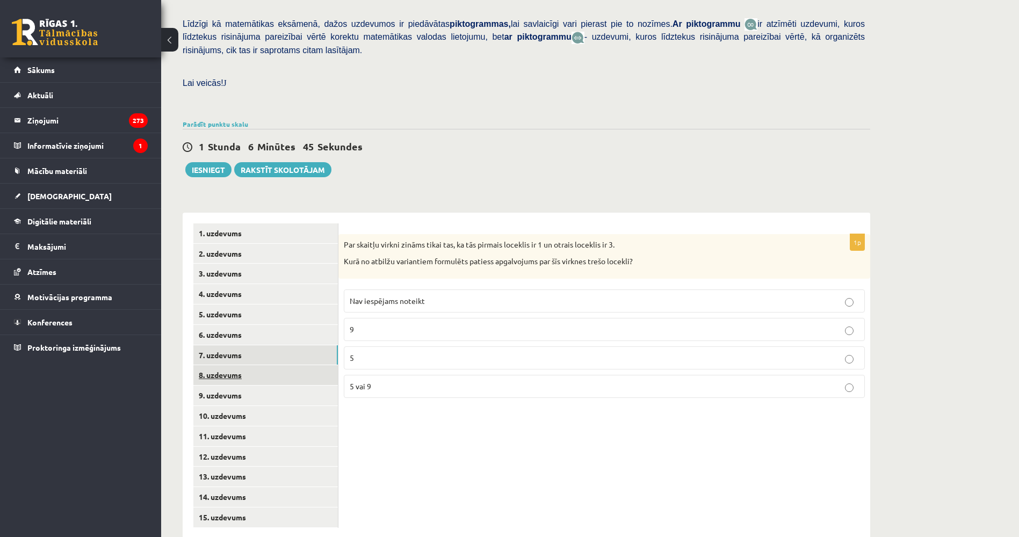
click at [221, 365] on link "8. uzdevums" at bounding box center [265, 375] width 144 height 20
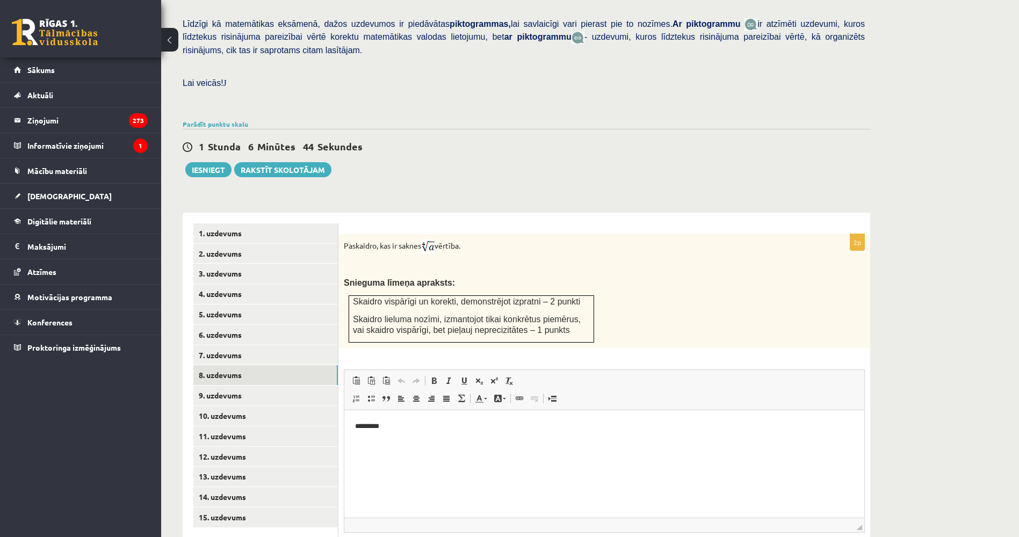
scroll to position [0, 0]
click at [416, 442] on html "*********" at bounding box center [604, 426] width 520 height 33
click at [405, 460] on html "**********" at bounding box center [604, 435] width 520 height 50
drag, startPoint x: 446, startPoint y: 446, endPoint x: 348, endPoint y: 441, distance: 97.8
click at [348, 441] on html "**********" at bounding box center [604, 435] width 520 height 50
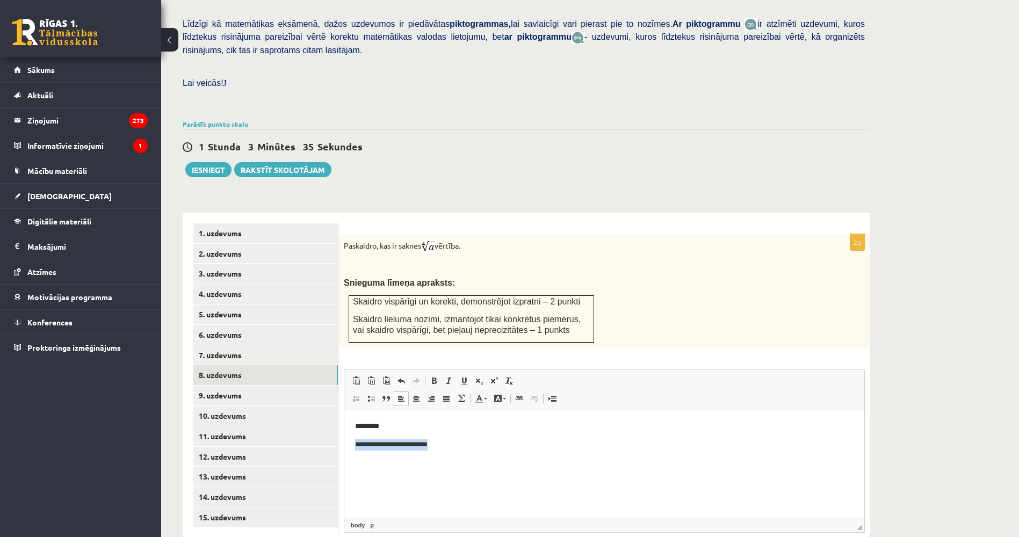
click at [356, 443] on p "**********" at bounding box center [604, 444] width 498 height 11
click at [357, 443] on p "**********" at bounding box center [604, 444] width 498 height 11
click at [433, 319] on div "Paskaidro, kas ir saknes vērtība. Snieguma līmeņa apraksts: Skaidro vispārīgi u…" at bounding box center [604, 291] width 532 height 114
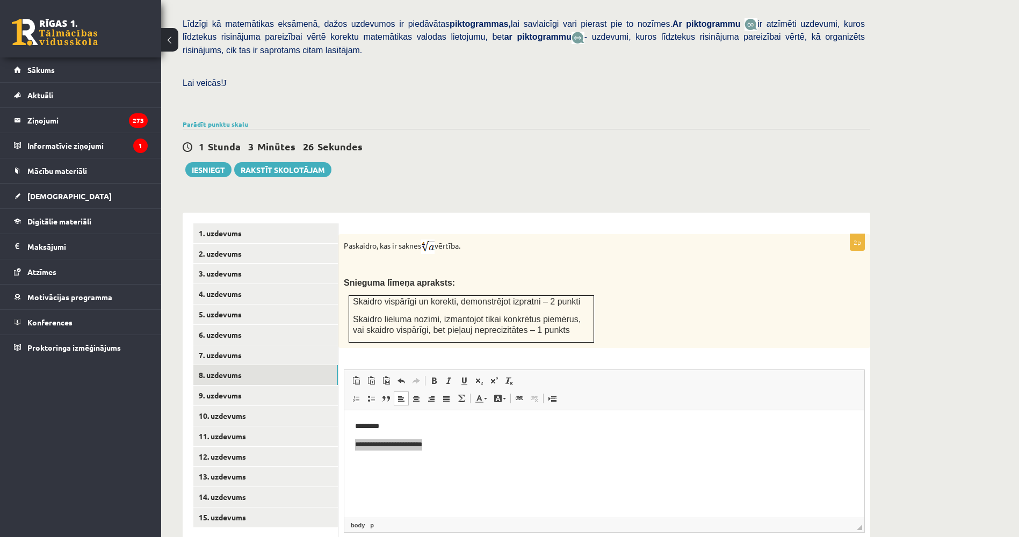
drag, startPoint x: 318, startPoint y: 503, endPoint x: 315, endPoint y: 534, distance: 30.7
click at [219, 223] on link "1. uzdevums" at bounding box center [265, 233] width 144 height 20
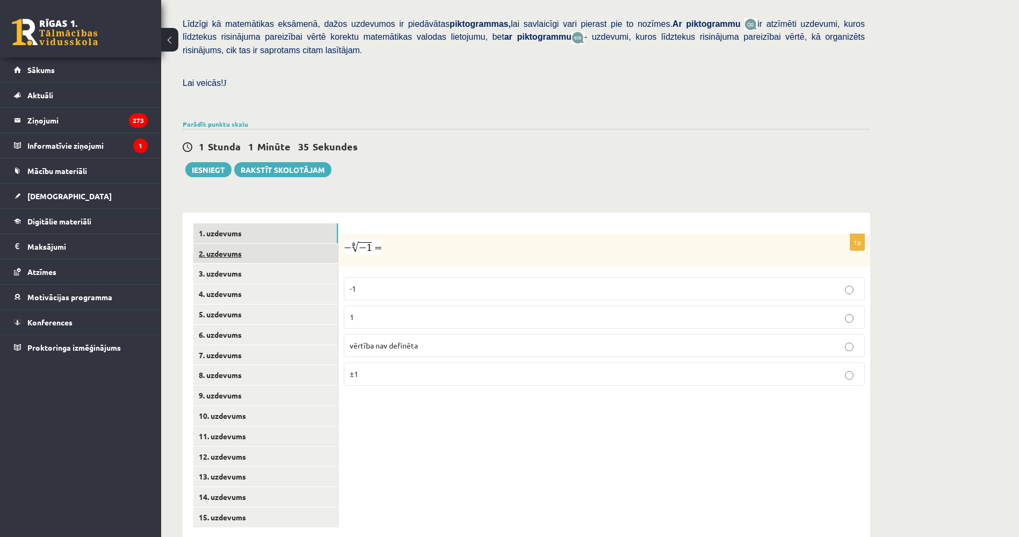
click at [221, 244] on link "2. uzdevums" at bounding box center [265, 254] width 144 height 20
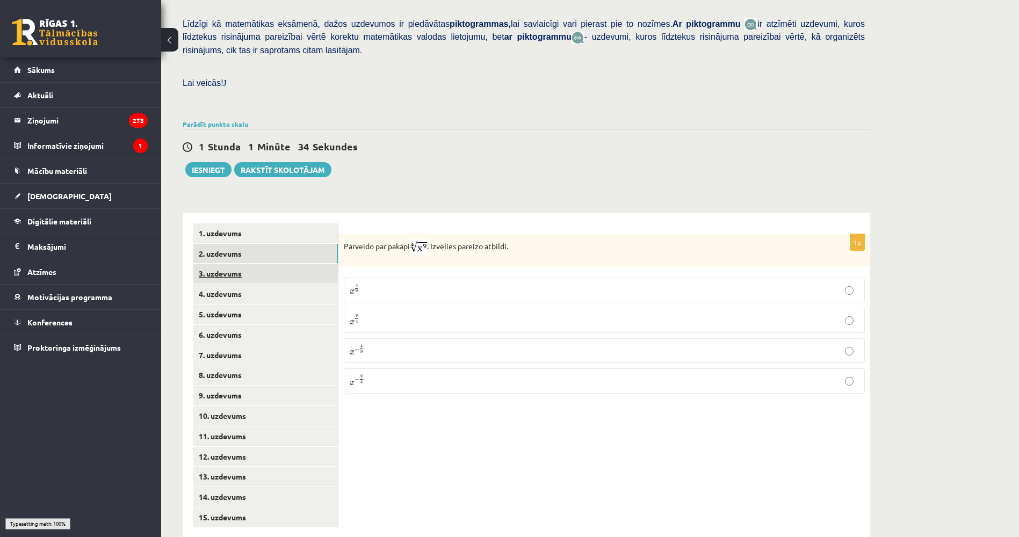
click at [223, 264] on link "3. uzdevums" at bounding box center [265, 274] width 144 height 20
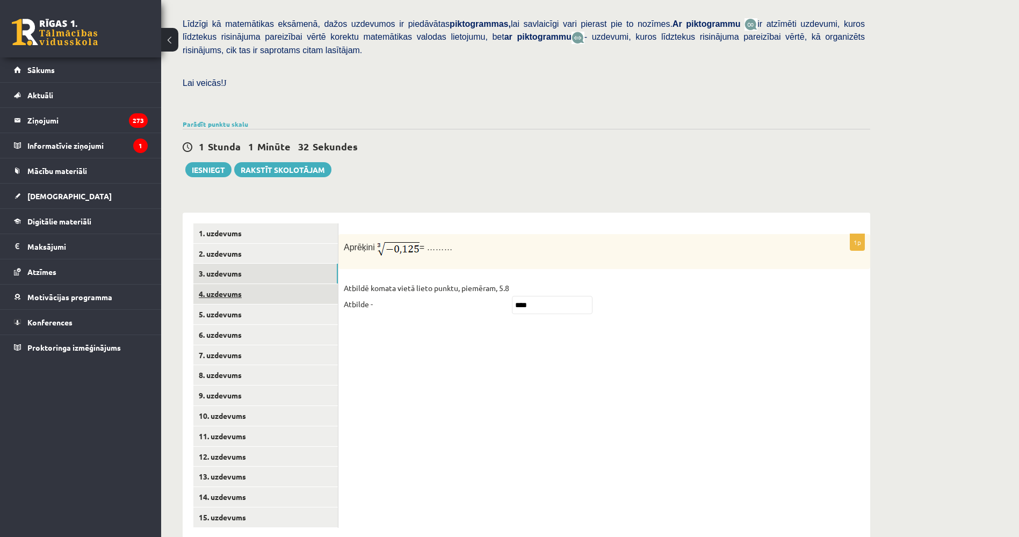
click at [233, 284] on link "4. uzdevums" at bounding box center [265, 294] width 144 height 20
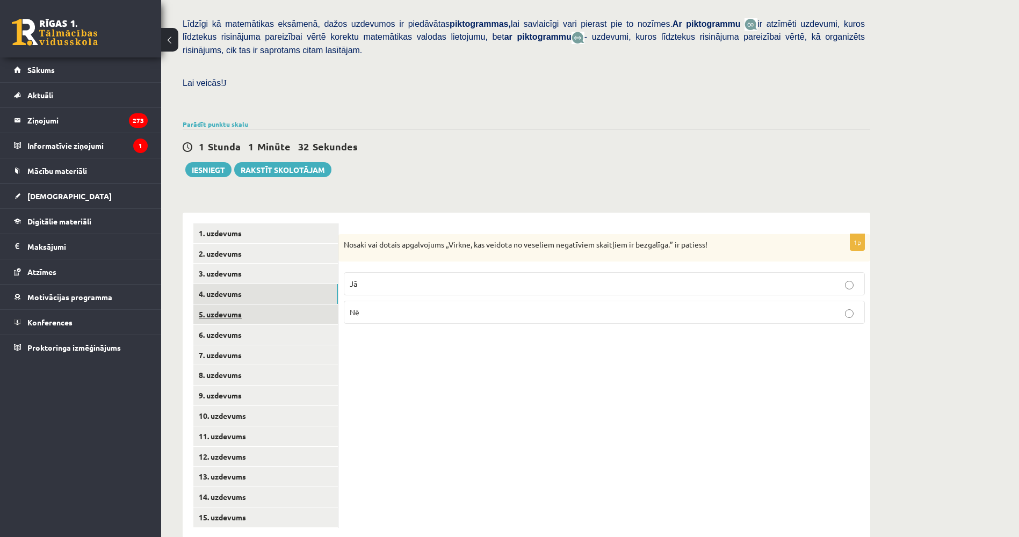
click at [232, 304] on link "5. uzdevums" at bounding box center [265, 314] width 144 height 20
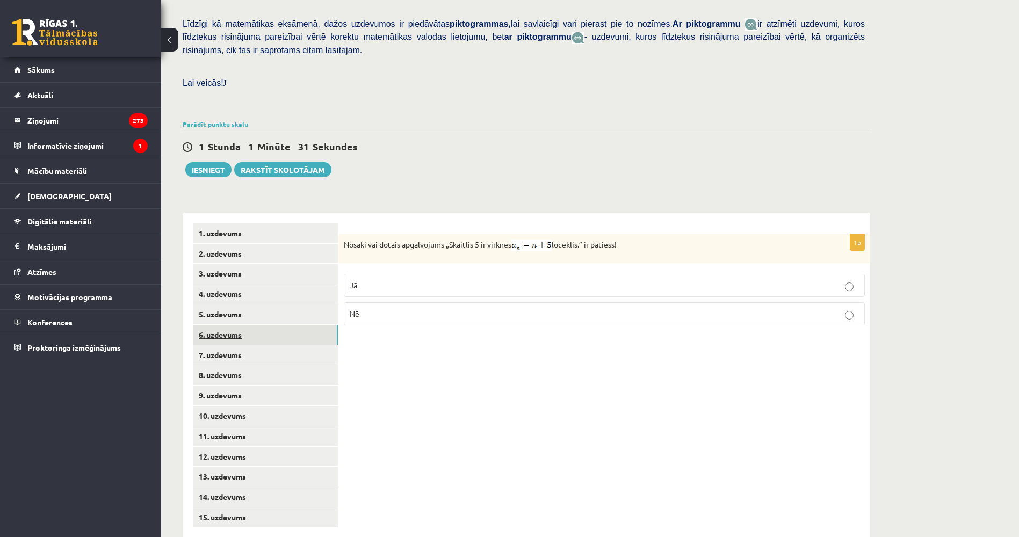
click at [235, 325] on link "6. uzdevums" at bounding box center [265, 335] width 144 height 20
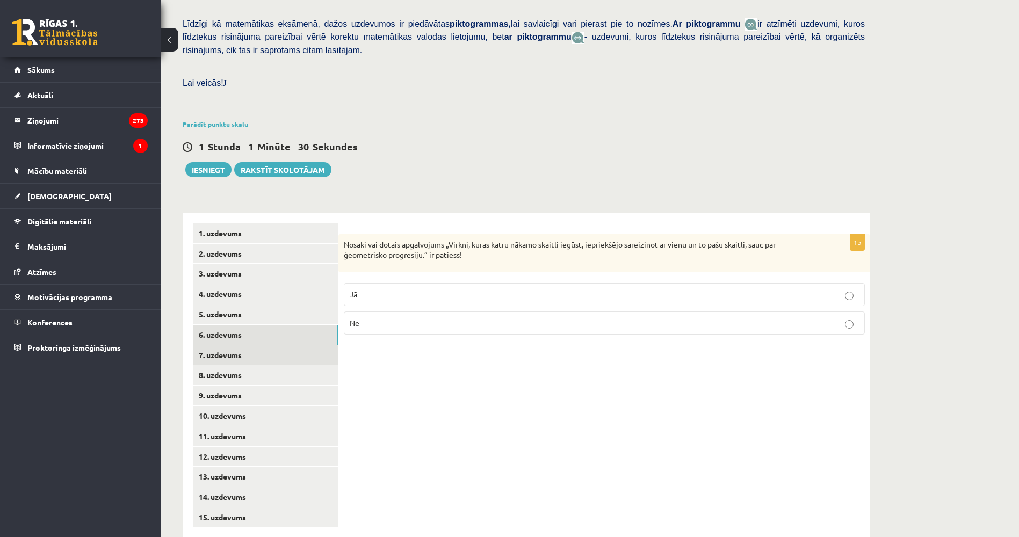
click at [241, 345] on link "7. uzdevums" at bounding box center [265, 355] width 144 height 20
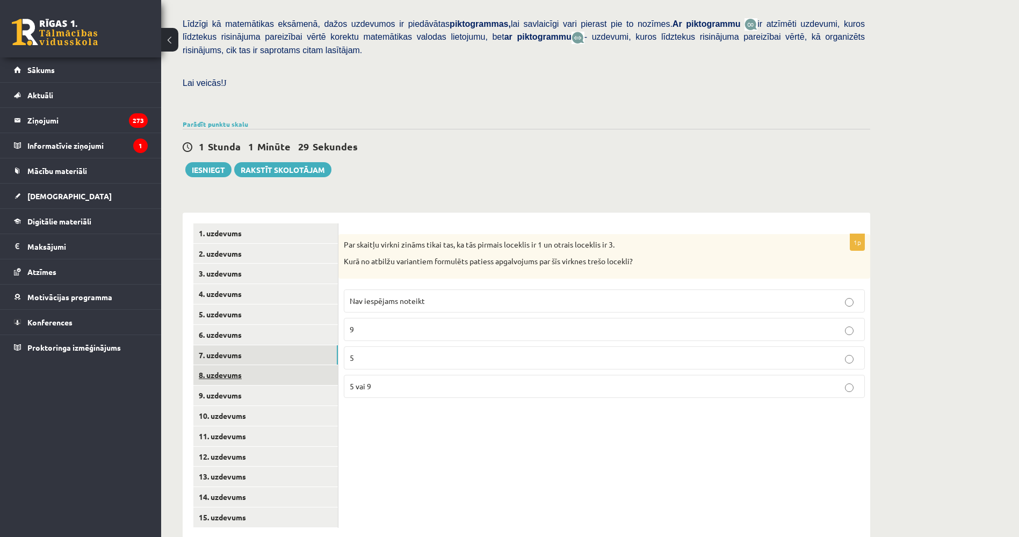
click at [243, 365] on link "8. uzdevums" at bounding box center [265, 375] width 144 height 20
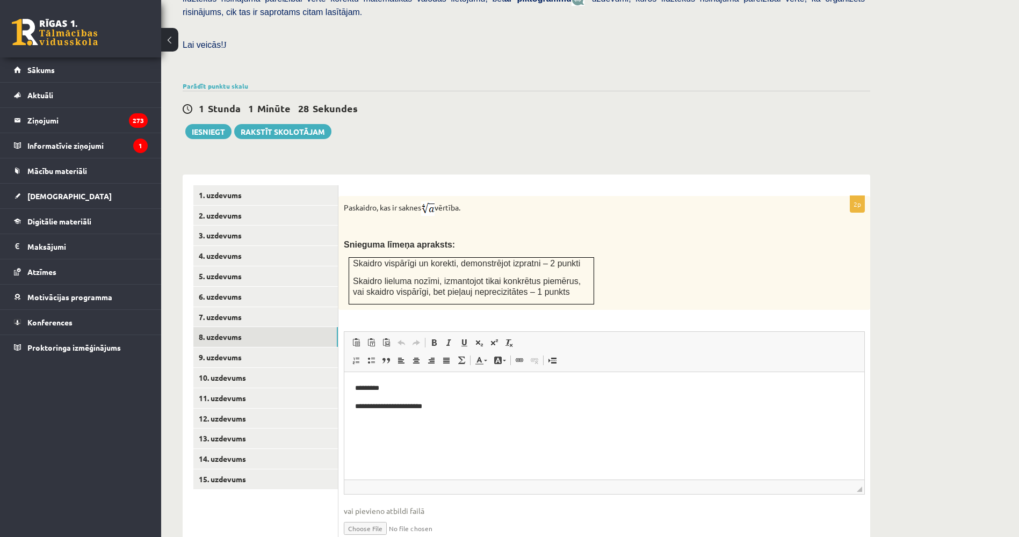
scroll to position [318, 0]
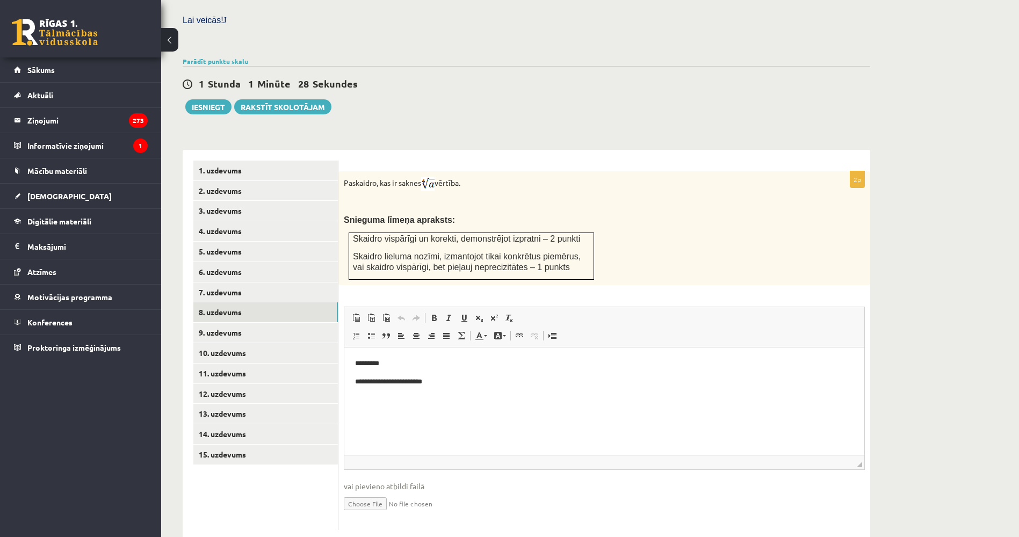
drag, startPoint x: 474, startPoint y: 460, endPoint x: 474, endPoint y: 489, distance: 28.5
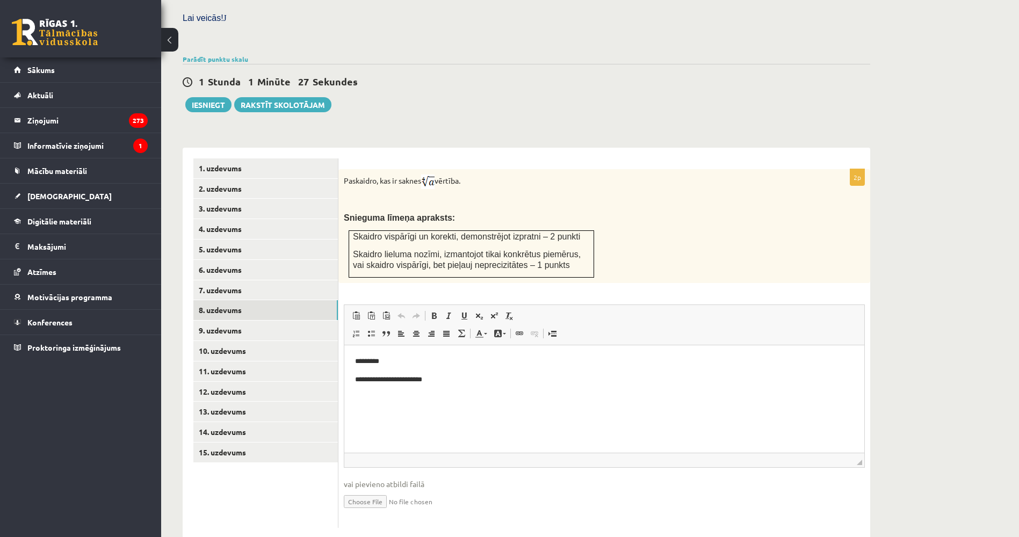
click at [374, 490] on input "file" at bounding box center [604, 501] width 521 height 22
type input "**********"
click at [381, 512] on link "Iesniegtā atbilde" at bounding box center [372, 517] width 57 height 11
click at [379, 512] on link "Iesniegtā atbilde" at bounding box center [372, 517] width 57 height 11
click at [286, 321] on link "9. uzdevums" at bounding box center [265, 331] width 144 height 20
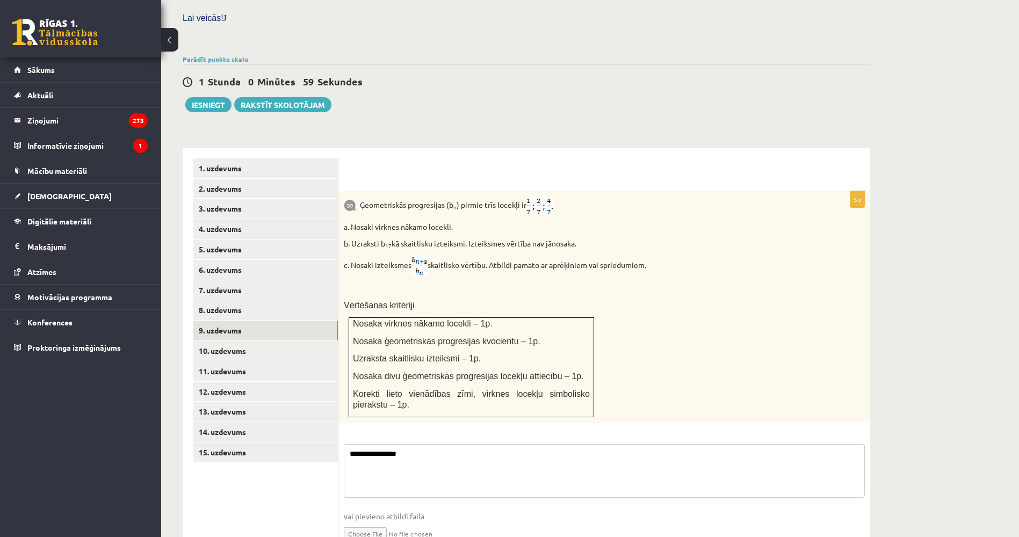
click at [394, 461] on textarea "**********" at bounding box center [604, 471] width 521 height 54
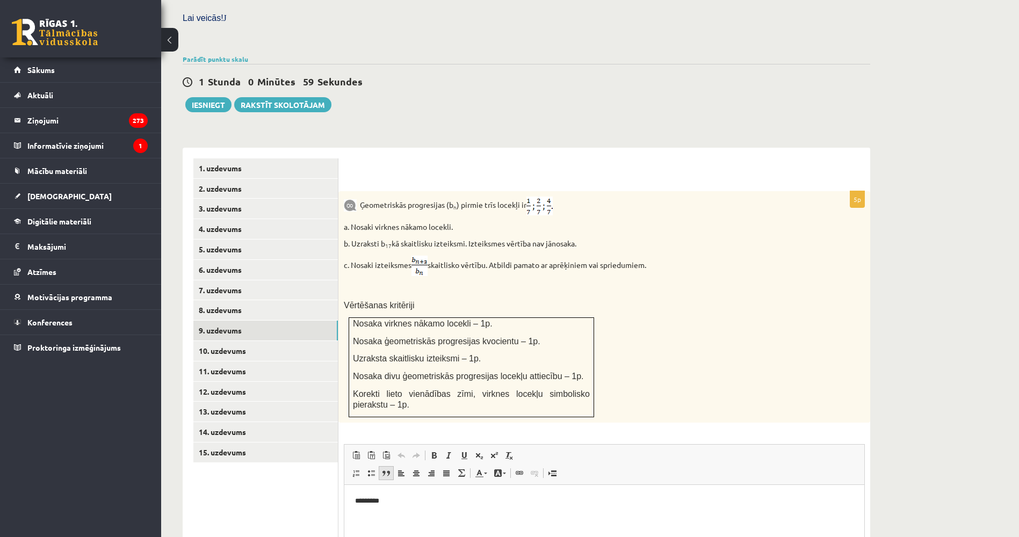
scroll to position [0, 0]
click at [386, 512] on html "*********" at bounding box center [604, 500] width 520 height 33
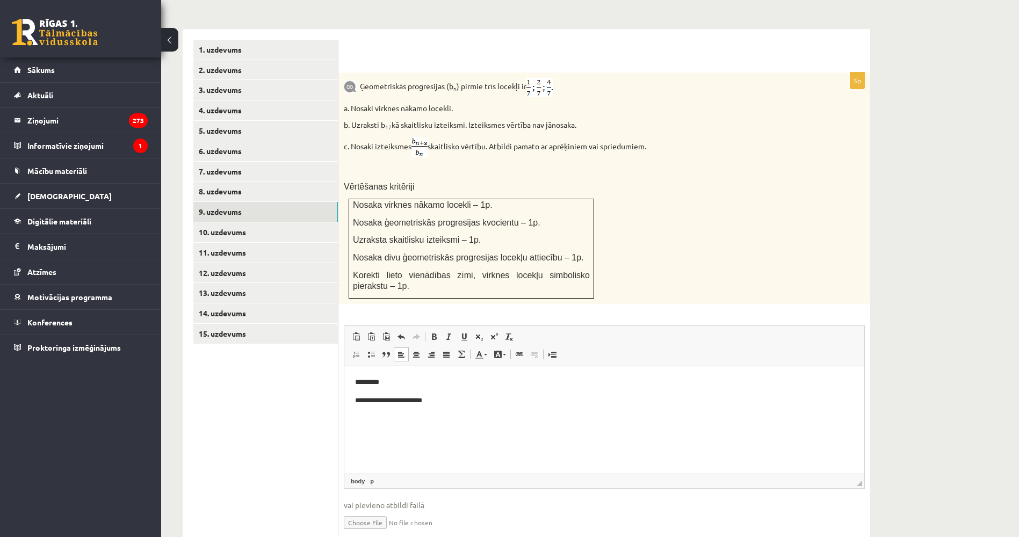
drag, startPoint x: 1041, startPoint y: 704, endPoint x: 675, endPoint y: 448, distance: 445.7
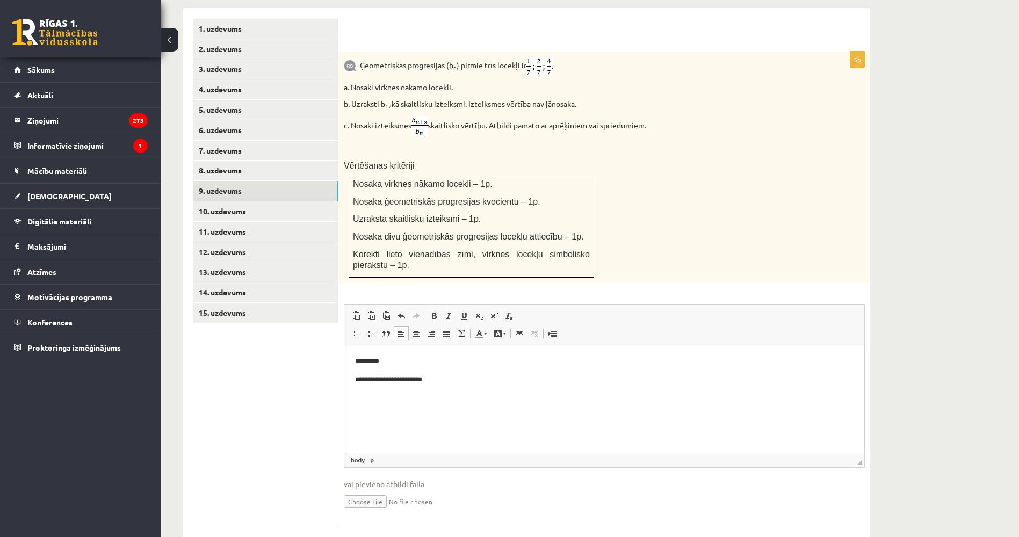
click at [358, 490] on input "file" at bounding box center [604, 501] width 521 height 22
type input "**********"
click at [394, 512] on link "Iesniegtā atbilde" at bounding box center [372, 517] width 57 height 11
click at [290, 201] on link "10. uzdevums" at bounding box center [265, 211] width 144 height 20
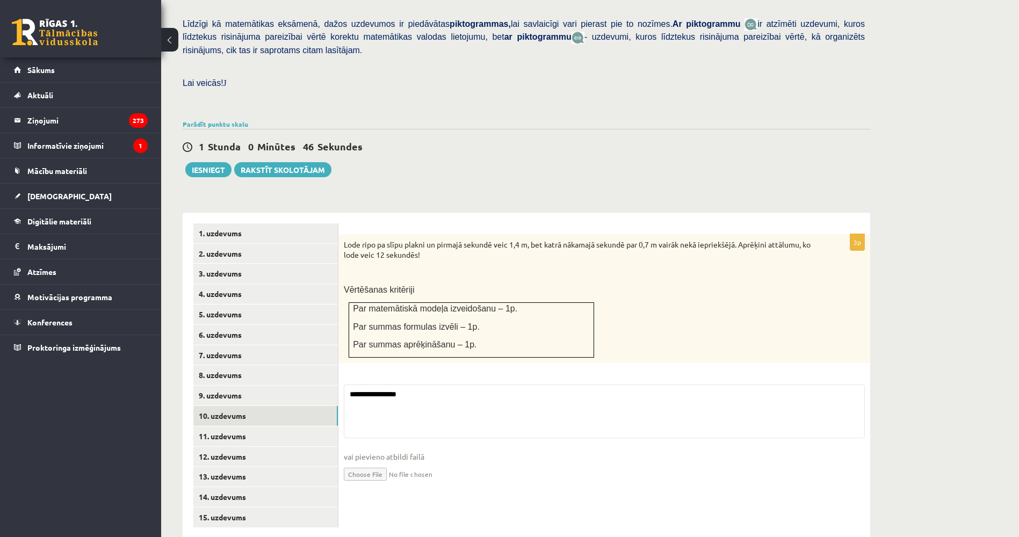
click at [376, 462] on input "file" at bounding box center [604, 473] width 521 height 22
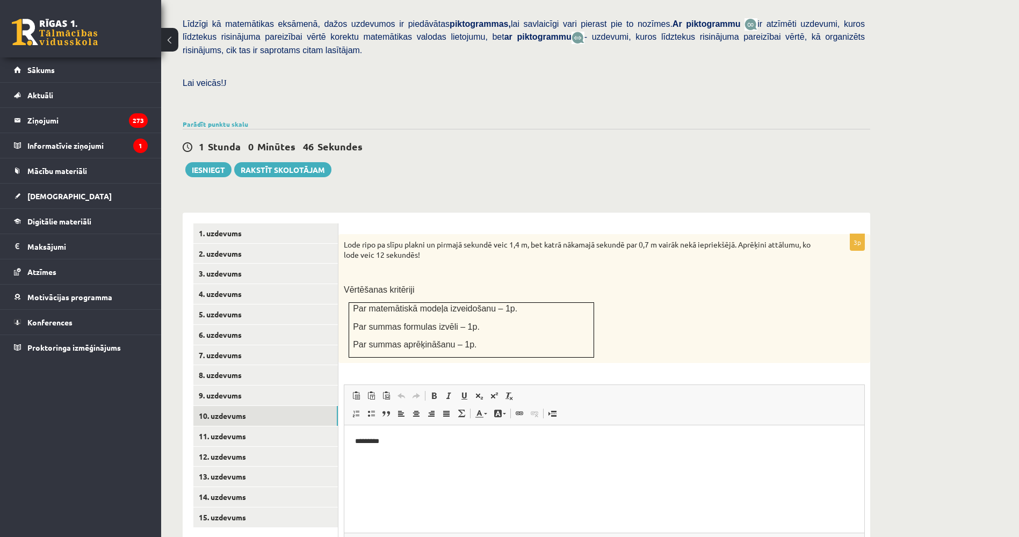
scroll to position [0, 0]
type input "**********"
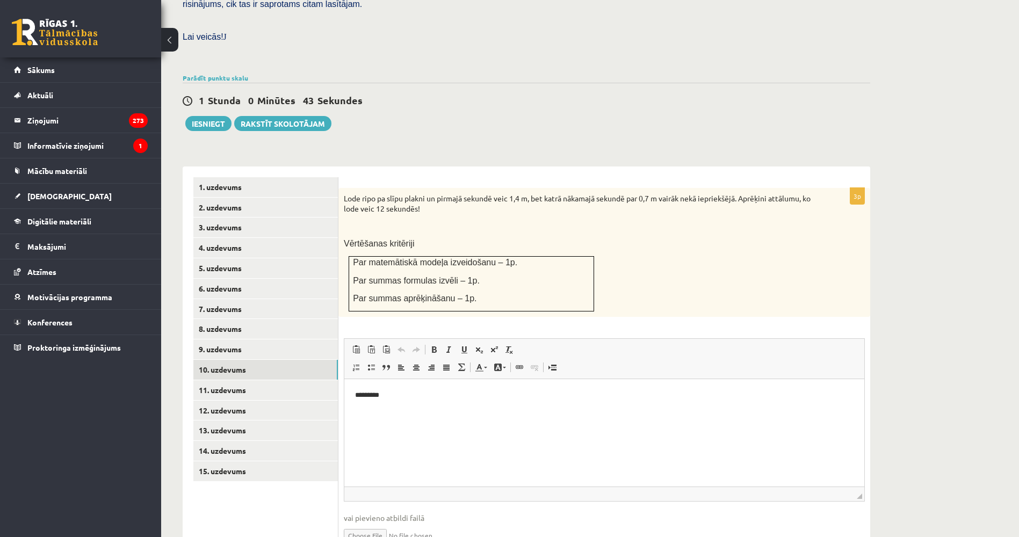
scroll to position [345, 0]
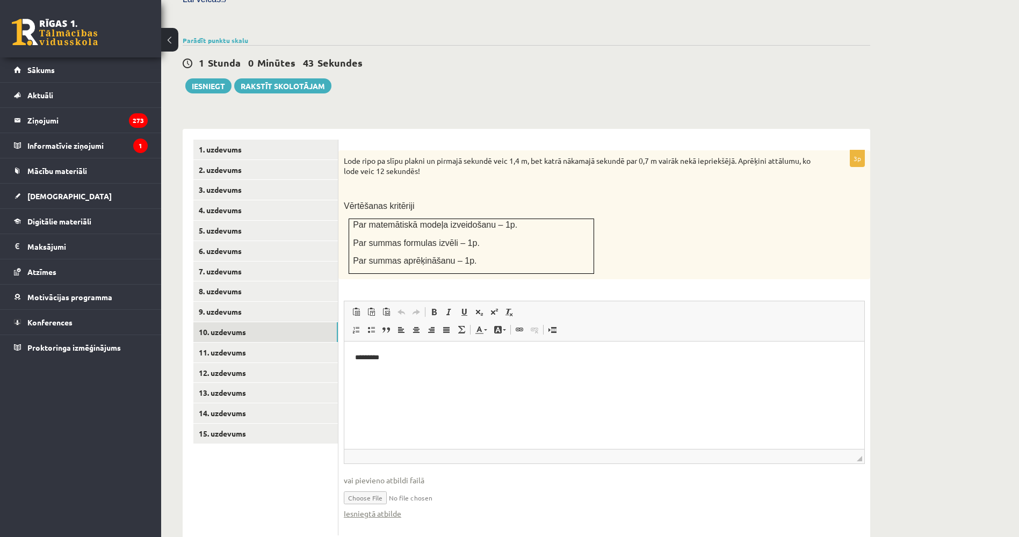
drag, startPoint x: 959, startPoint y: 700, endPoint x: 607, endPoint y: 371, distance: 481.7
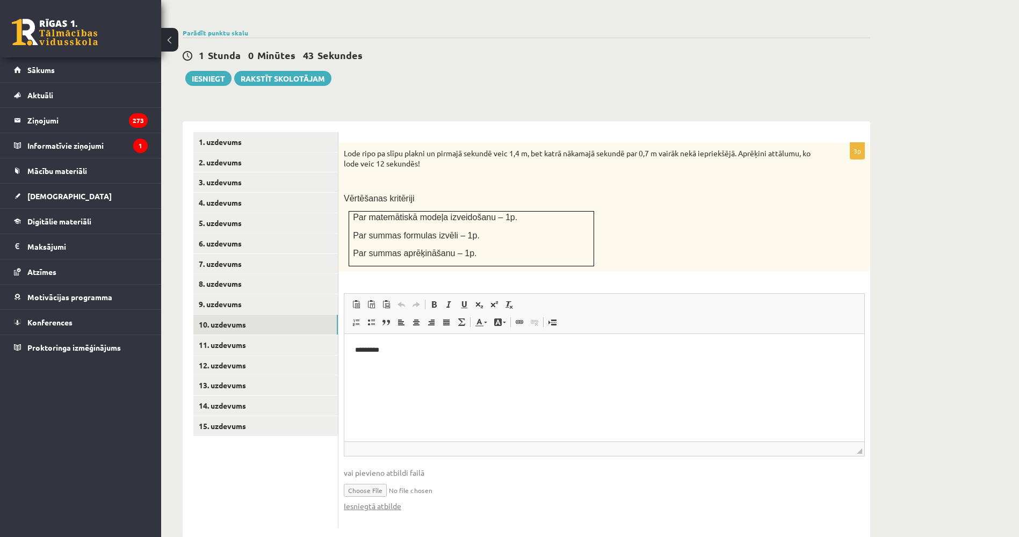
click at [524, 364] on html "*********" at bounding box center [604, 350] width 520 height 33
click at [377, 500] on link "Iesniegtā atbilde" at bounding box center [372, 505] width 57 height 11
click at [266, 335] on link "11. uzdevums" at bounding box center [265, 345] width 144 height 20
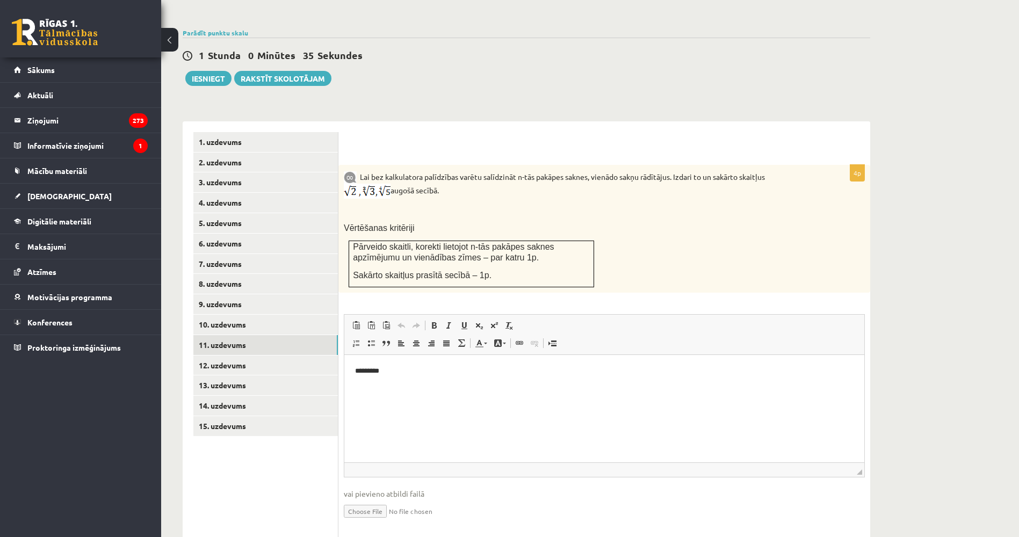
scroll to position [0, 0]
click at [429, 388] on html "*********" at bounding box center [604, 371] width 520 height 33
click at [352, 499] on input "file" at bounding box center [604, 510] width 521 height 22
type input "**********"
click at [390, 521] on link "Iesniegtā atbilde" at bounding box center [372, 526] width 57 height 11
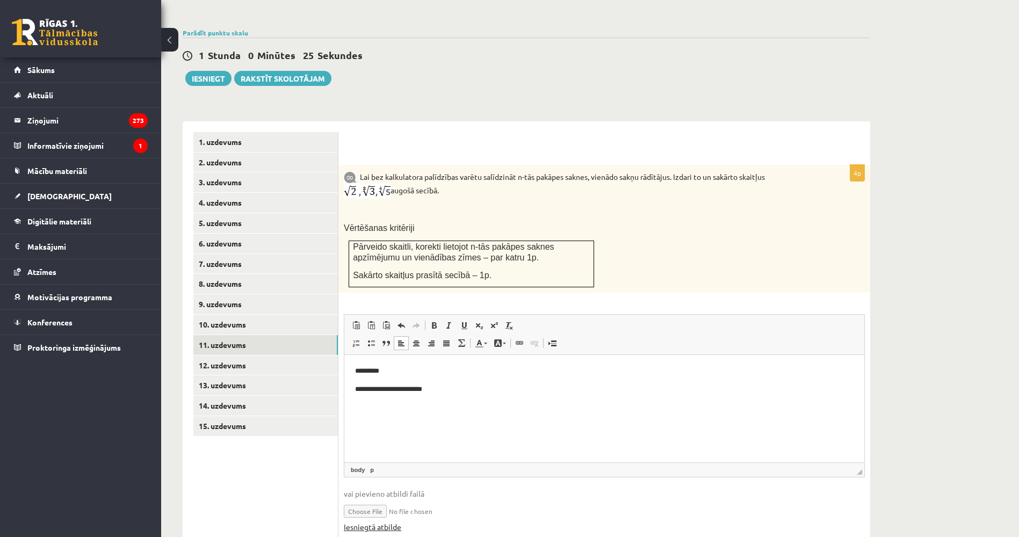
click at [377, 521] on link "Iesniegtā atbilde" at bounding box center [372, 526] width 57 height 11
click at [270, 355] on link "12. uzdevums" at bounding box center [265, 365] width 144 height 20
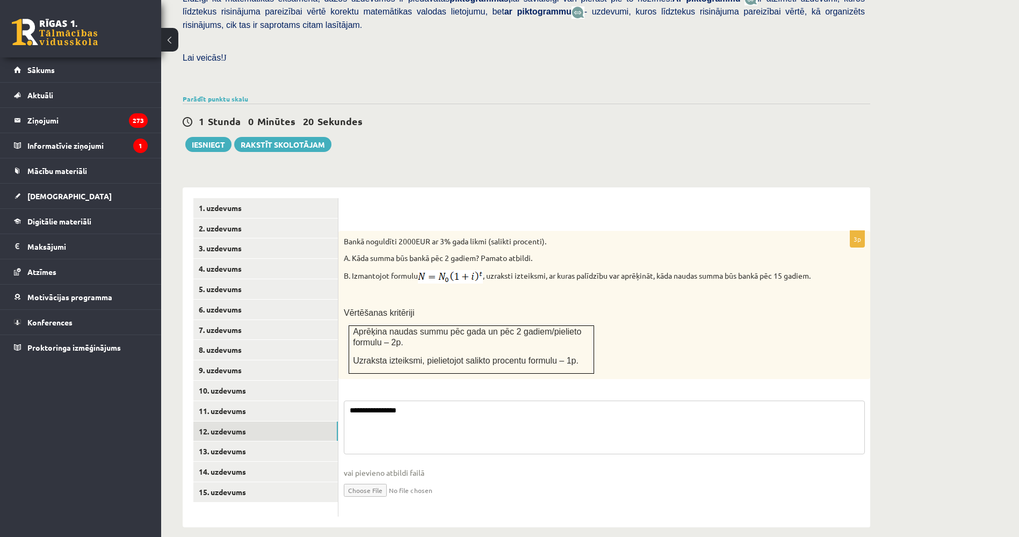
click at [452, 401] on textarea "**********" at bounding box center [604, 428] width 521 height 54
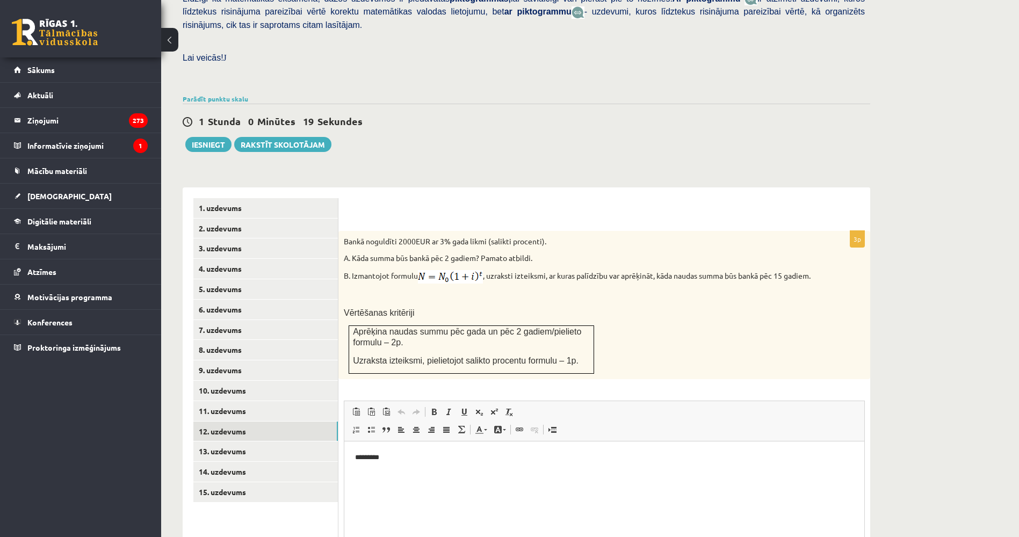
scroll to position [0, 0]
click at [431, 448] on html "*********" at bounding box center [604, 457] width 520 height 33
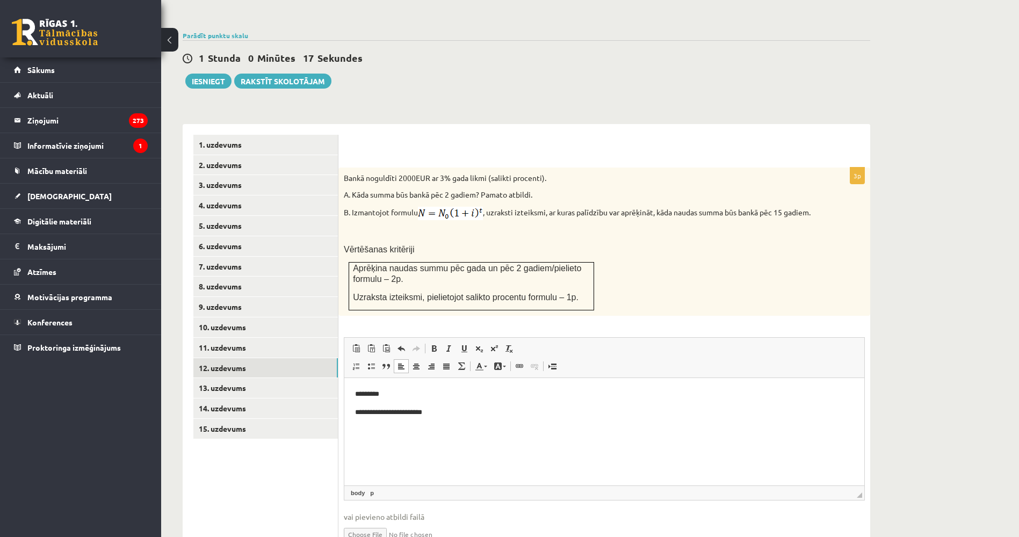
scroll to position [386, 0]
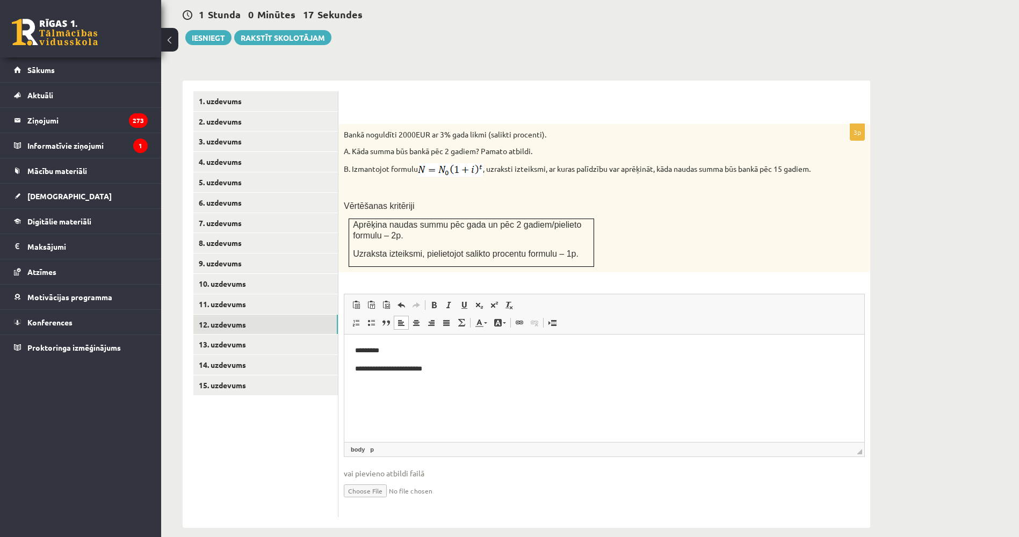
drag, startPoint x: 1025, startPoint y: 683, endPoint x: 675, endPoint y: 350, distance: 482.7
click at [369, 479] on input "file" at bounding box center [604, 490] width 521 height 22
type input "**********"
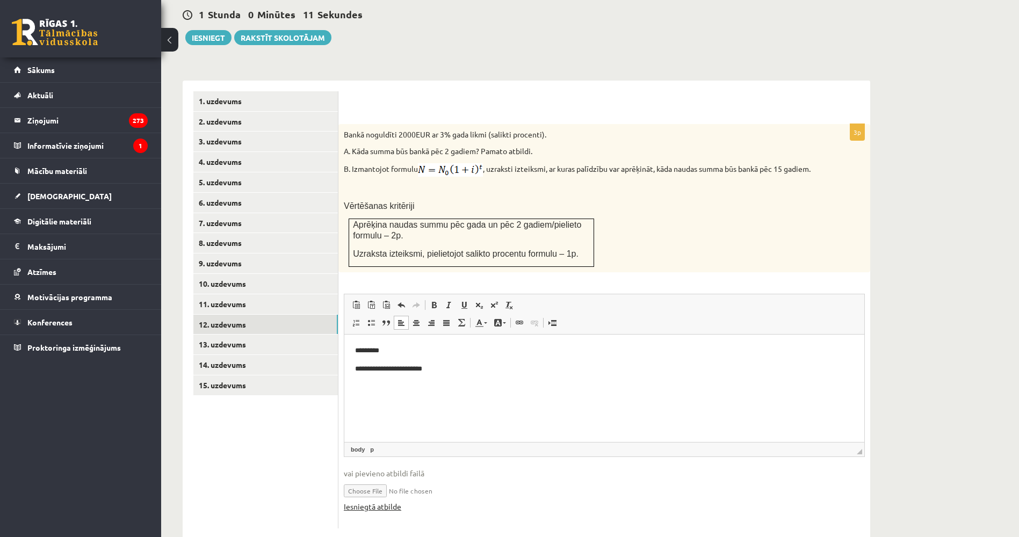
click at [382, 501] on link "Iesniegtā atbilde" at bounding box center [372, 506] width 57 height 11
click at [226, 335] on link "13. uzdevums" at bounding box center [265, 345] width 144 height 20
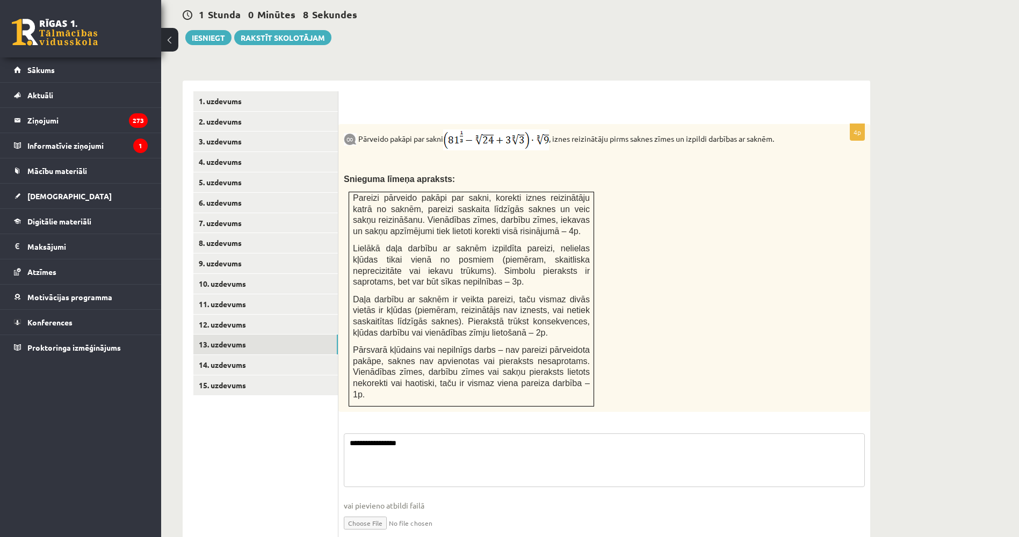
click at [440, 433] on textarea "**********" at bounding box center [604, 460] width 521 height 54
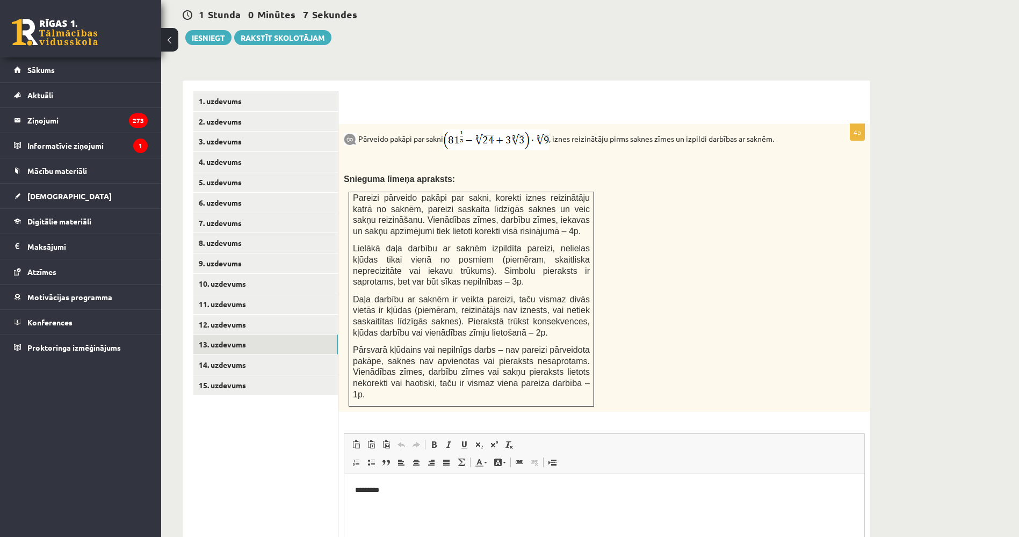
scroll to position [0, 0]
click at [456, 493] on p "*********" at bounding box center [604, 490] width 498 height 11
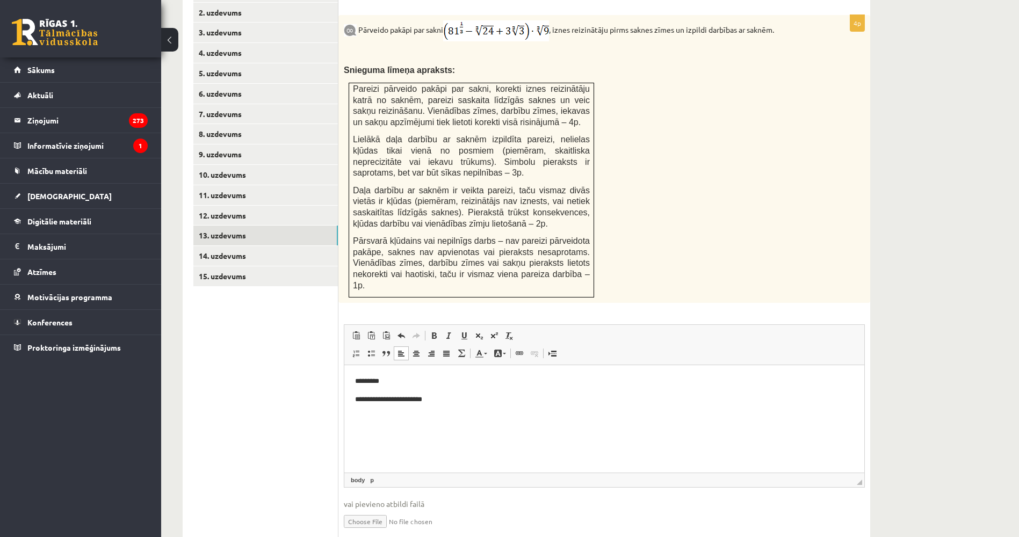
scroll to position [504, 0]
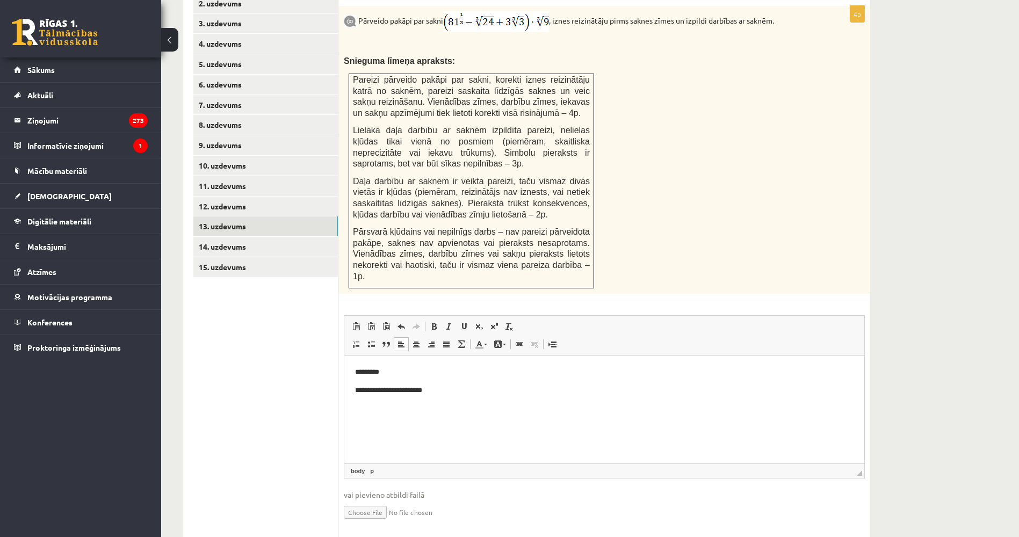
drag, startPoint x: 667, startPoint y: 425, endPoint x: 321, endPoint y: 70, distance: 496.3
click at [372, 500] on input "file" at bounding box center [604, 511] width 521 height 22
type input "**********"
click at [384, 522] on link "Iesniegtā atbilde" at bounding box center [372, 527] width 57 height 11
click at [268, 237] on link "14. uzdevums" at bounding box center [265, 247] width 144 height 20
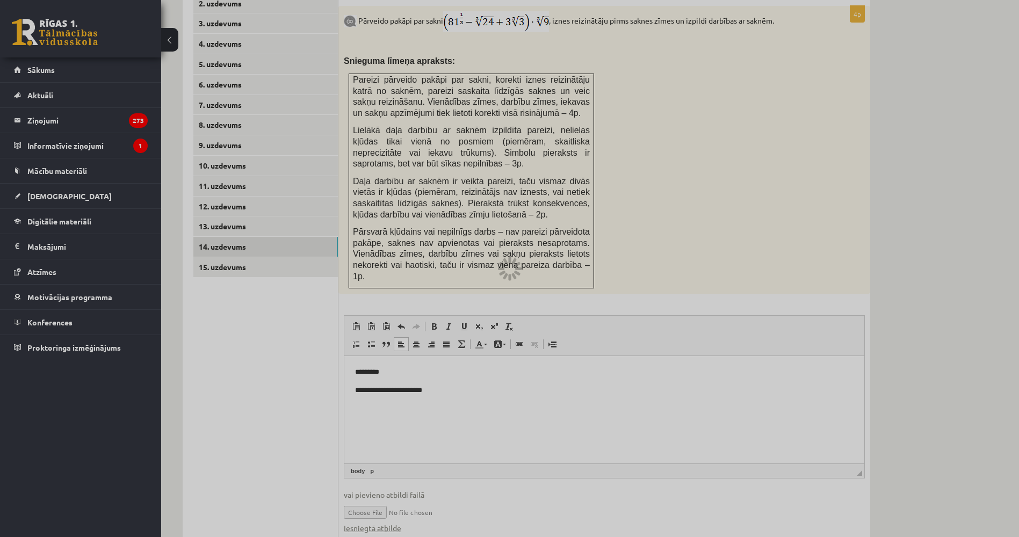
scroll to position [402, 0]
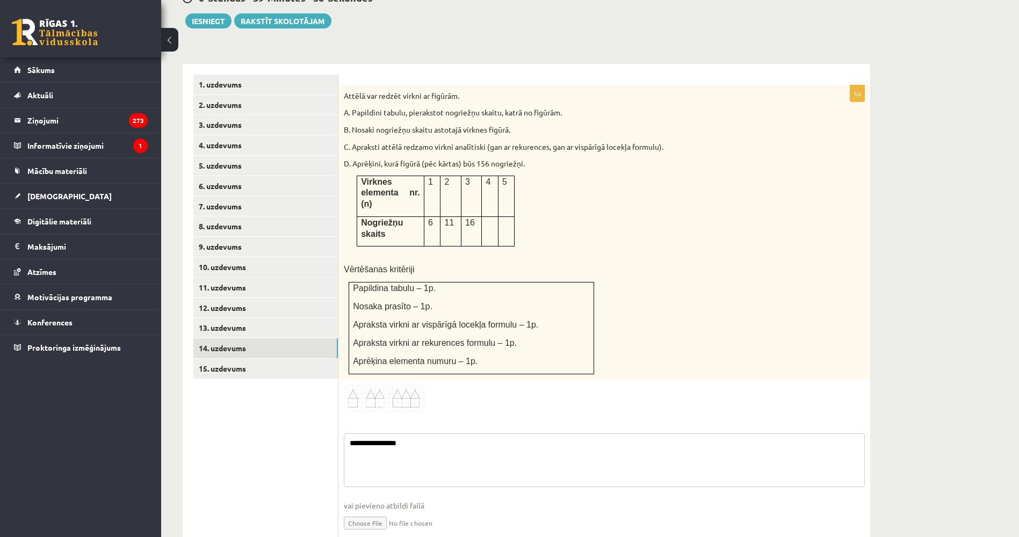
click at [452, 433] on textarea "**********" at bounding box center [604, 460] width 521 height 54
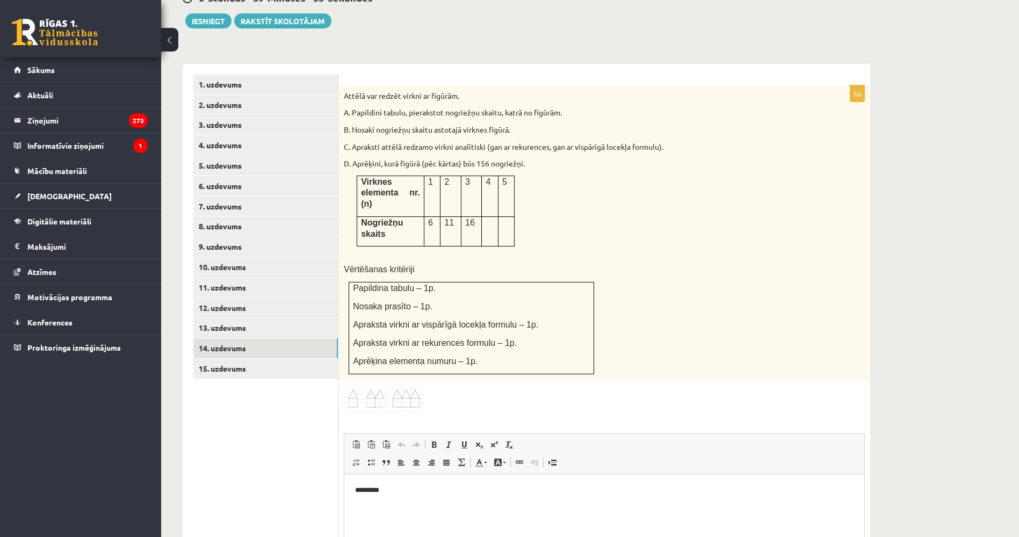
scroll to position [0, 0]
click at [441, 482] on html "*********" at bounding box center [604, 490] width 520 height 33
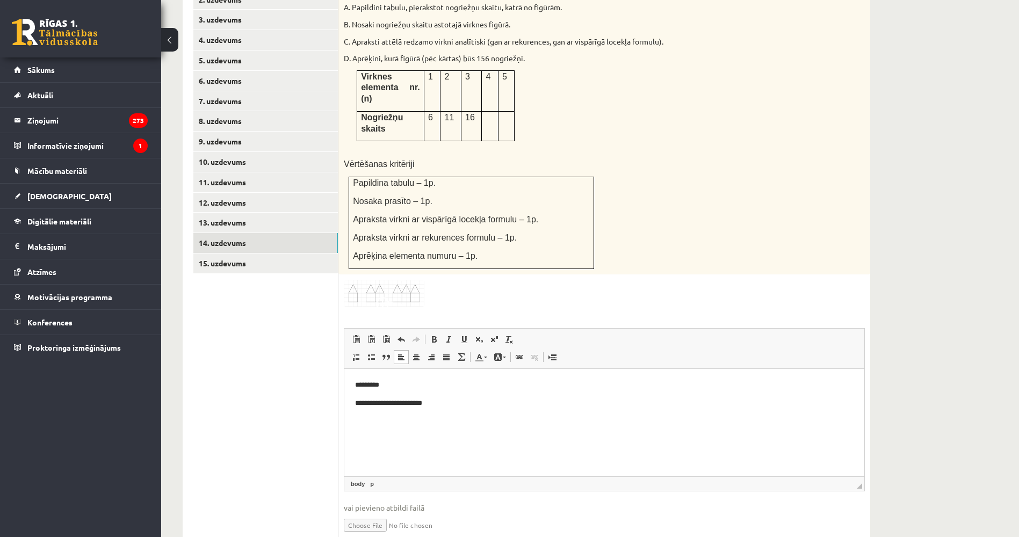
drag, startPoint x: 929, startPoint y: 685, endPoint x: 578, endPoint y: 430, distance: 433.3
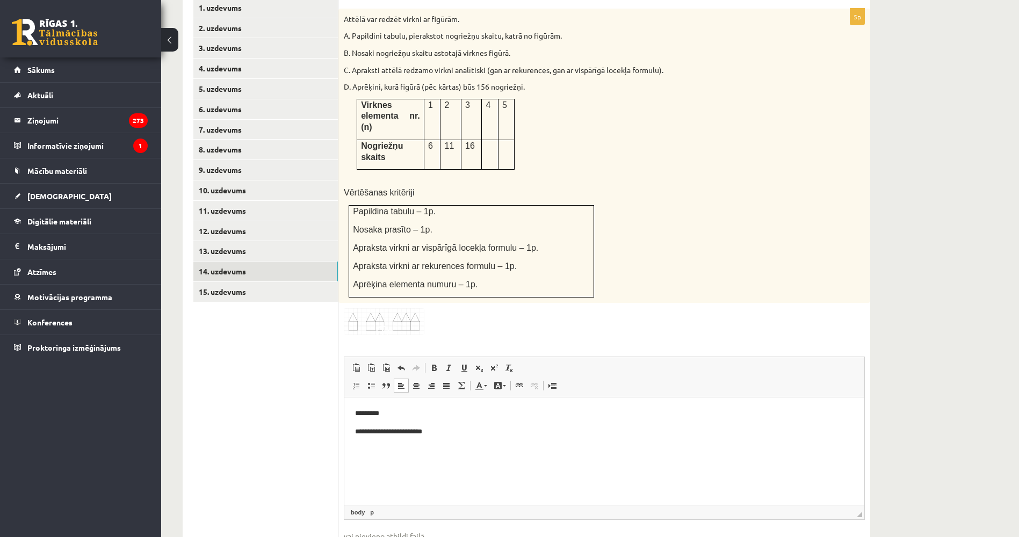
scroll to position [455, 0]
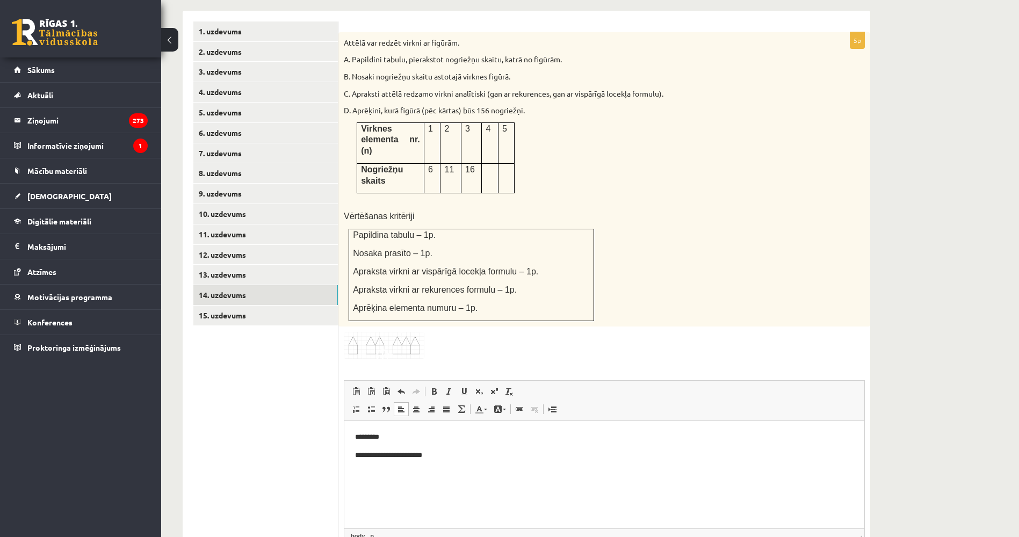
type input "**********"
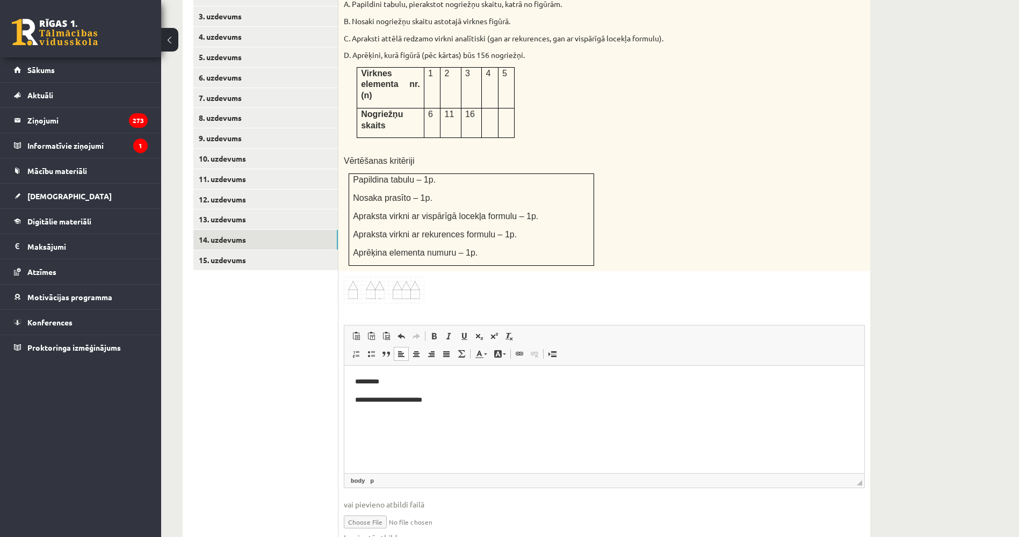
drag, startPoint x: 279, startPoint y: 422, endPoint x: 311, endPoint y: 452, distance: 44.8
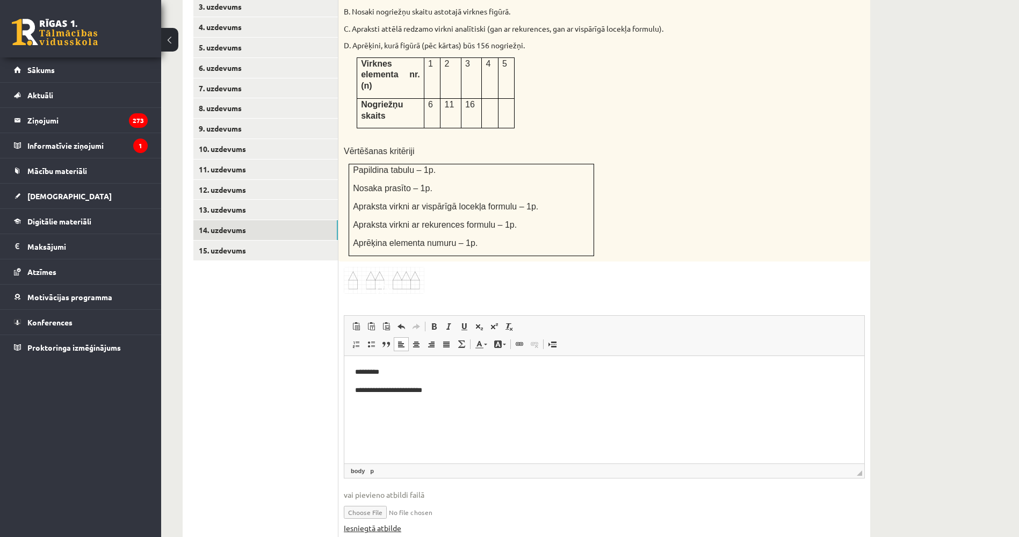
click at [359, 522] on link "Iesniegtā atbilde" at bounding box center [372, 527] width 57 height 11
click at [286, 241] on link "15. uzdevums" at bounding box center [265, 251] width 144 height 20
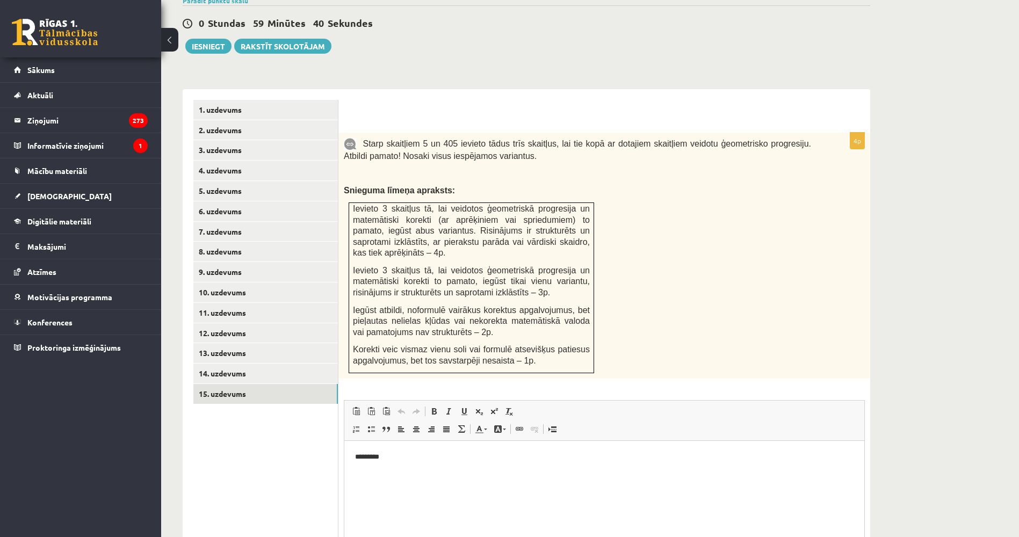
scroll to position [472, 0]
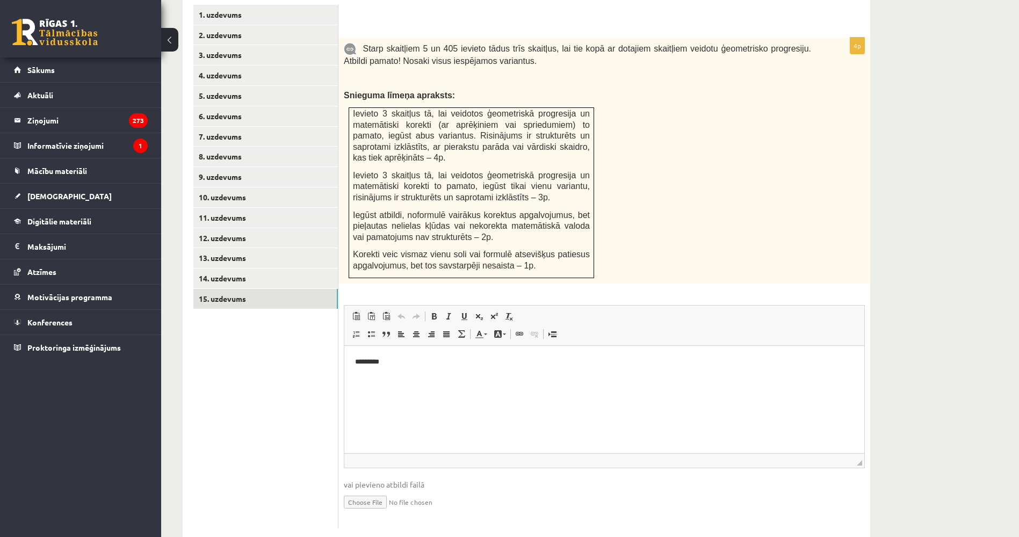
drag, startPoint x: 812, startPoint y: 704, endPoint x: 784, endPoint y: 781, distance: 81.7
click at [368, 490] on input "file" at bounding box center [604, 501] width 521 height 22
type input "**********"
click at [386, 500] on fieldset "**********" at bounding box center [604, 419] width 521 height 229
click at [387, 512] on link "Iesniegtā atbilde" at bounding box center [372, 517] width 57 height 11
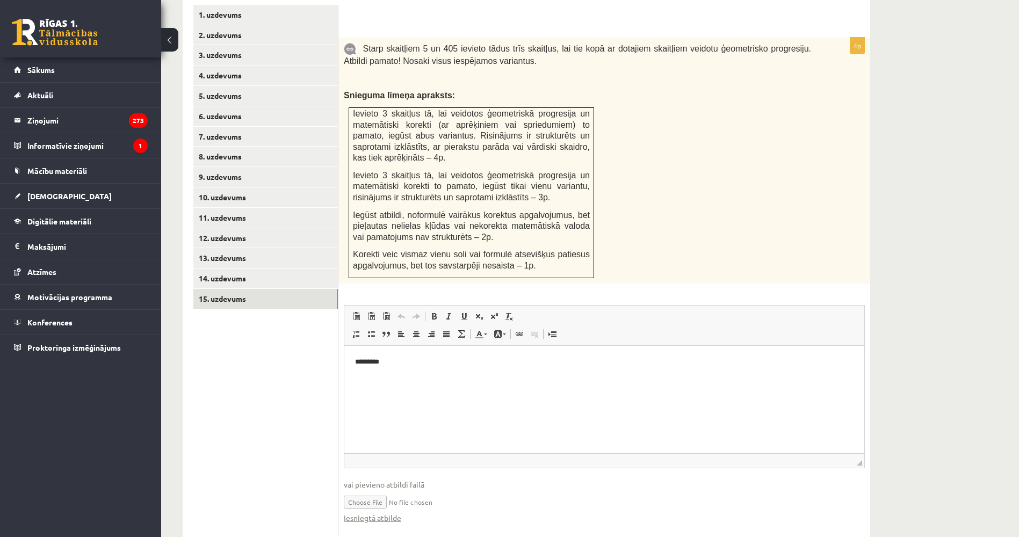
click at [454, 361] on p "*********" at bounding box center [604, 361] width 498 height 11
drag, startPoint x: 281, startPoint y: 364, endPoint x: 9, endPoint y: 31, distance: 429.6
click at [281, 364] on ul "1. uzdevums 2. uzdevums 3. uzdevums 4. uzdevums 5. uzdevums 6. uzdevums 7. uzde…" at bounding box center [265, 272] width 145 height 535
click at [247, 147] on link "8. uzdevums" at bounding box center [265, 157] width 144 height 20
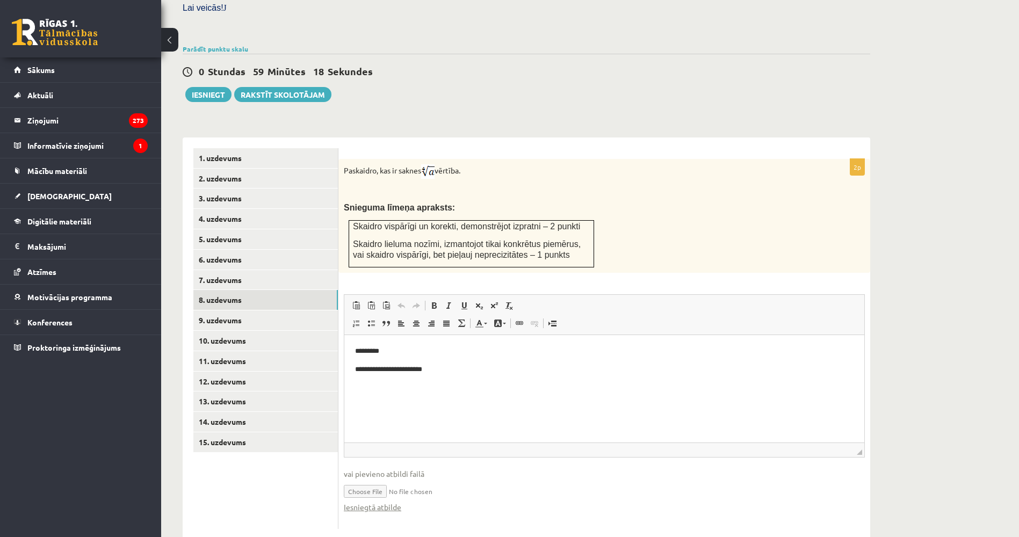
scroll to position [330, 0]
drag, startPoint x: 547, startPoint y: 154, endPoint x: 546, endPoint y: 190, distance: 36.0
click at [383, 500] on link "Iesniegtā atbilde" at bounding box center [372, 505] width 57 height 11
click at [229, 309] on link "9. uzdevums" at bounding box center [265, 319] width 144 height 20
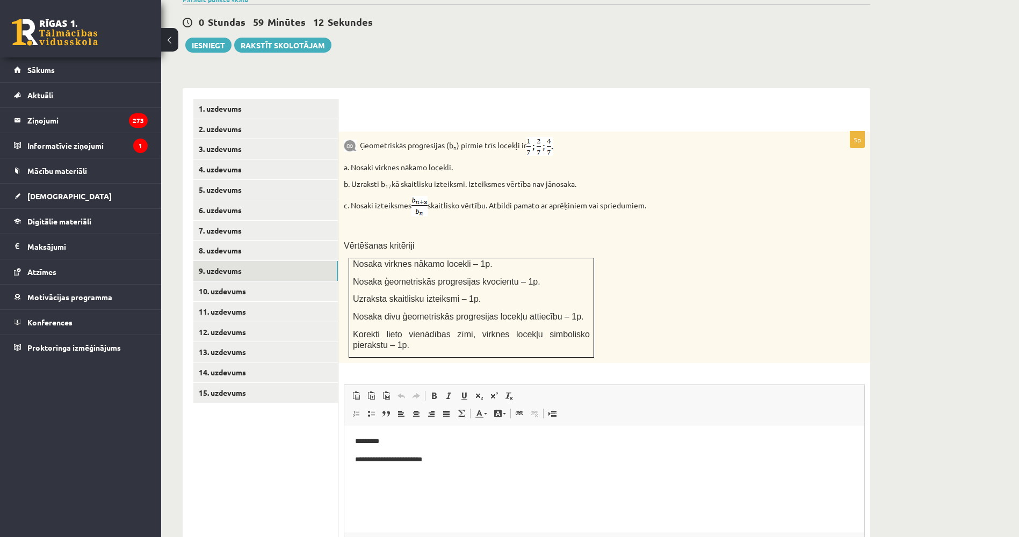
scroll to position [425, 0]
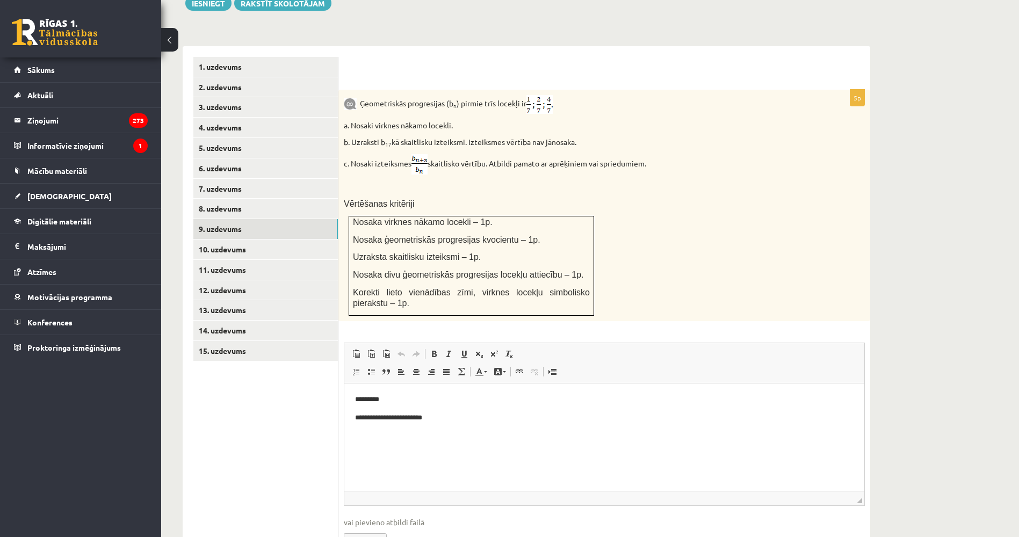
drag, startPoint x: 304, startPoint y: 463, endPoint x: 327, endPoint y: 504, distance: 46.6
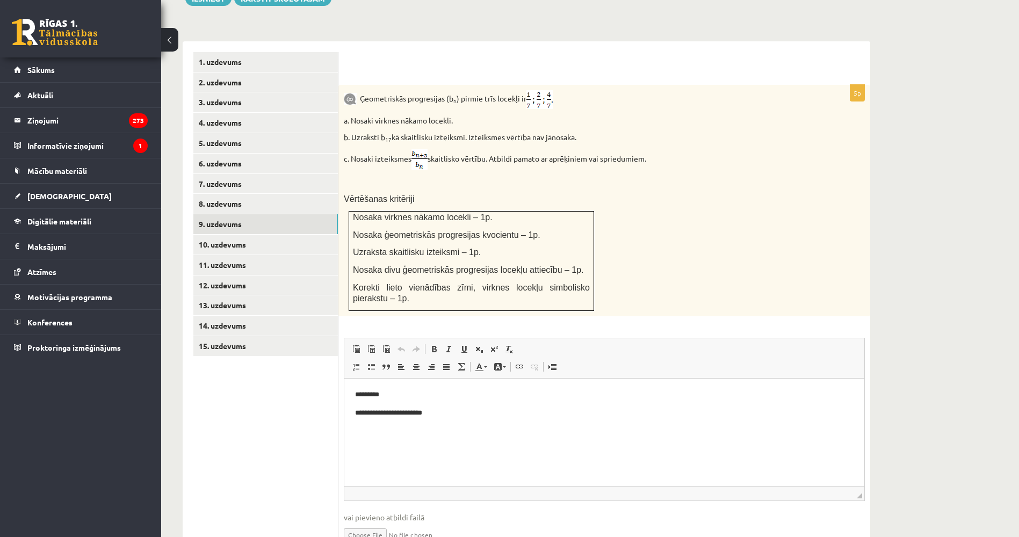
click at [239, 235] on link "10. uzdevums" at bounding box center [265, 245] width 144 height 20
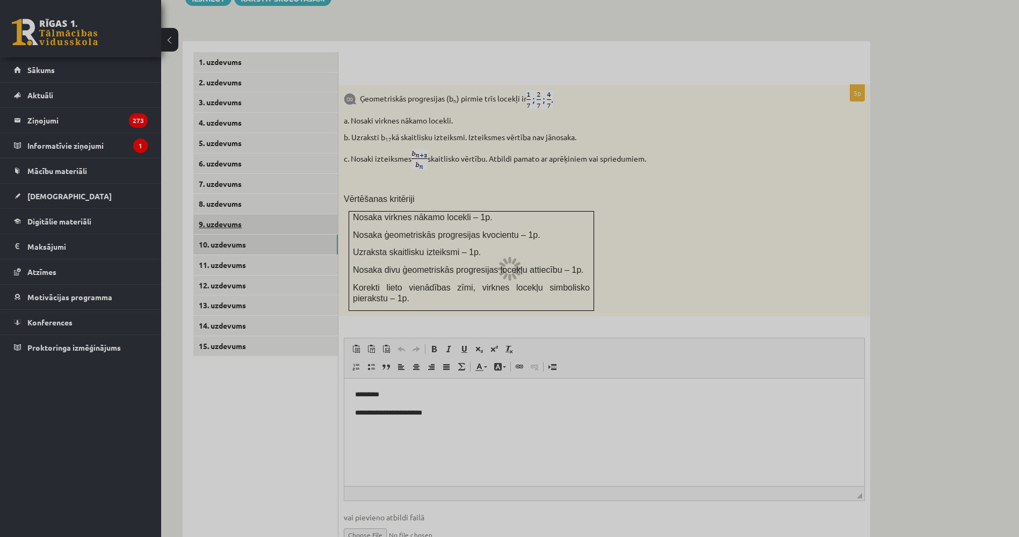
scroll to position [253, 0]
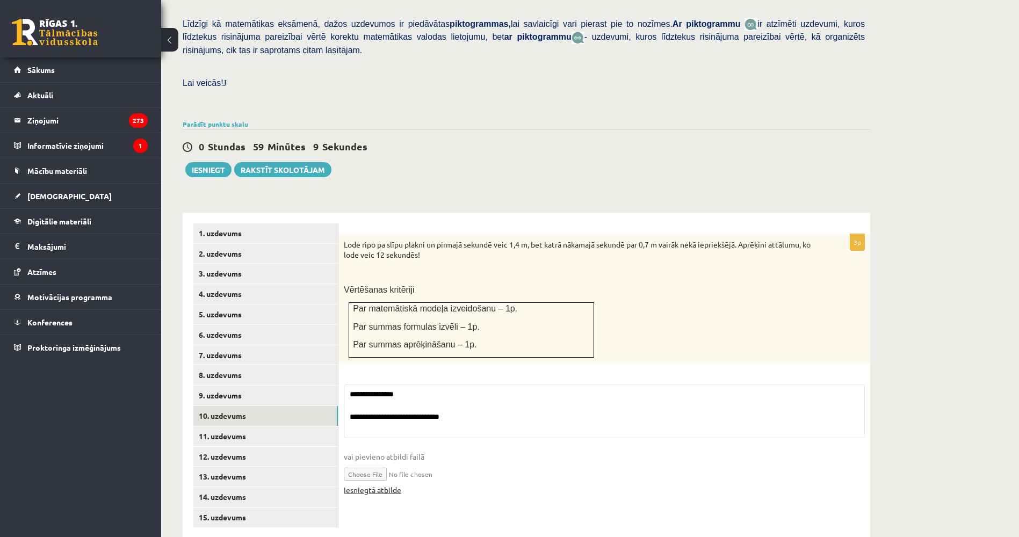
click at [380, 484] on link "Iesniegtā atbilde" at bounding box center [372, 489] width 57 height 11
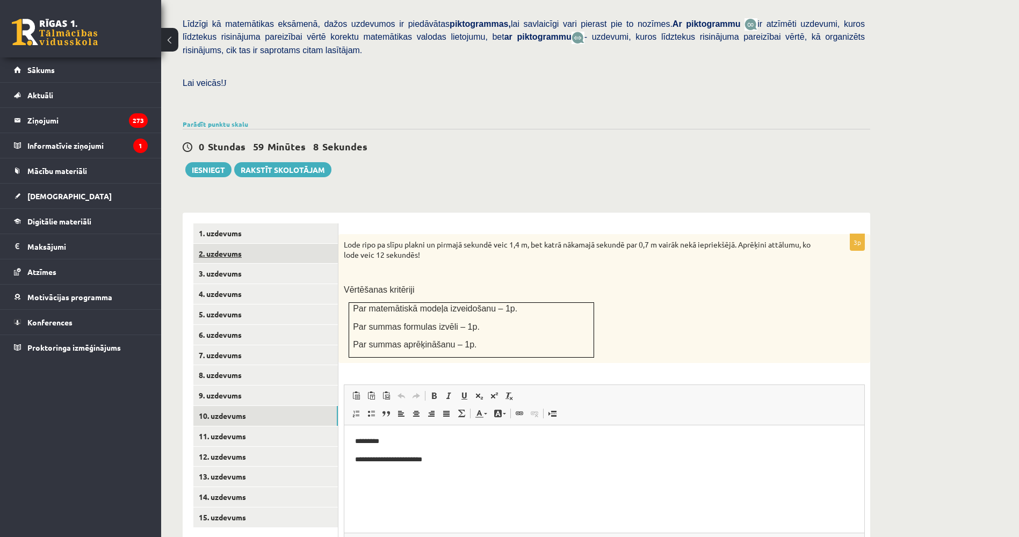
scroll to position [0, 0]
click at [255, 426] on link "11. uzdevums" at bounding box center [265, 436] width 144 height 20
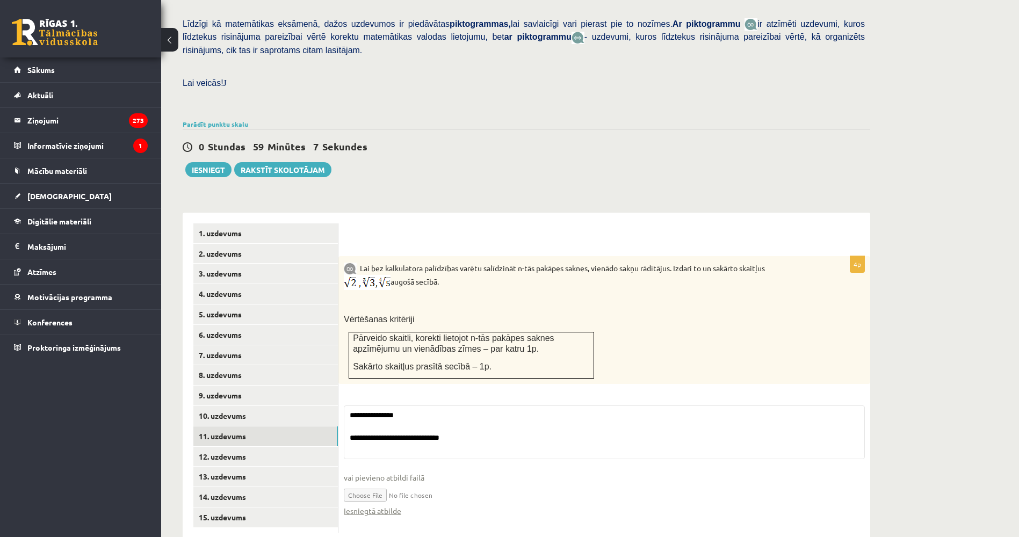
scroll to position [259, 0]
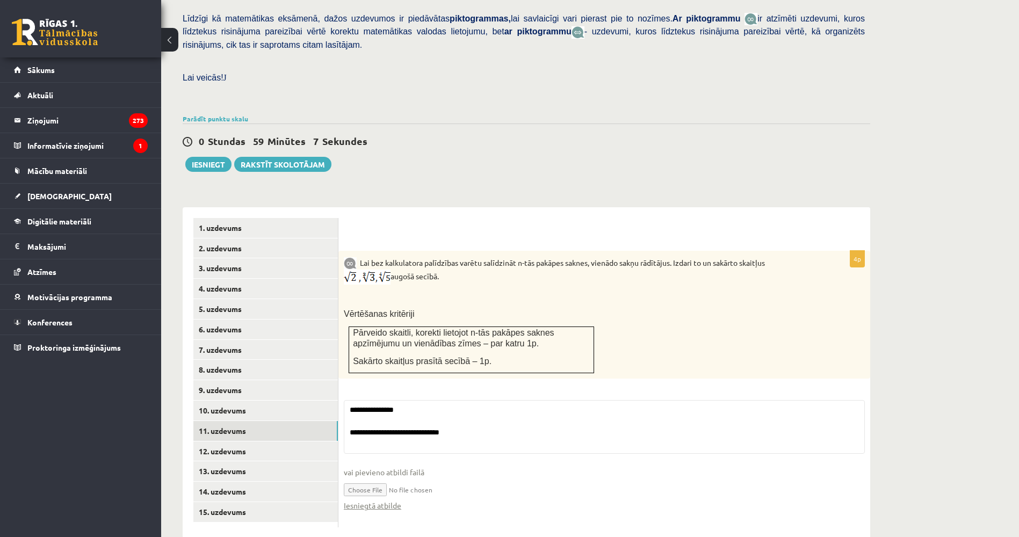
drag, startPoint x: 662, startPoint y: 254, endPoint x: 663, endPoint y: 304, distance: 50.5
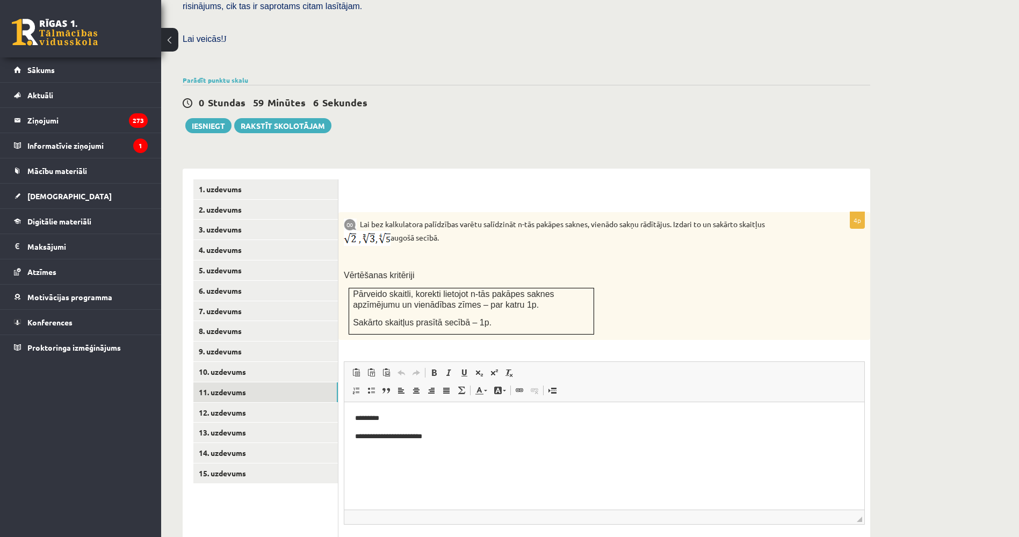
scroll to position [366, 0]
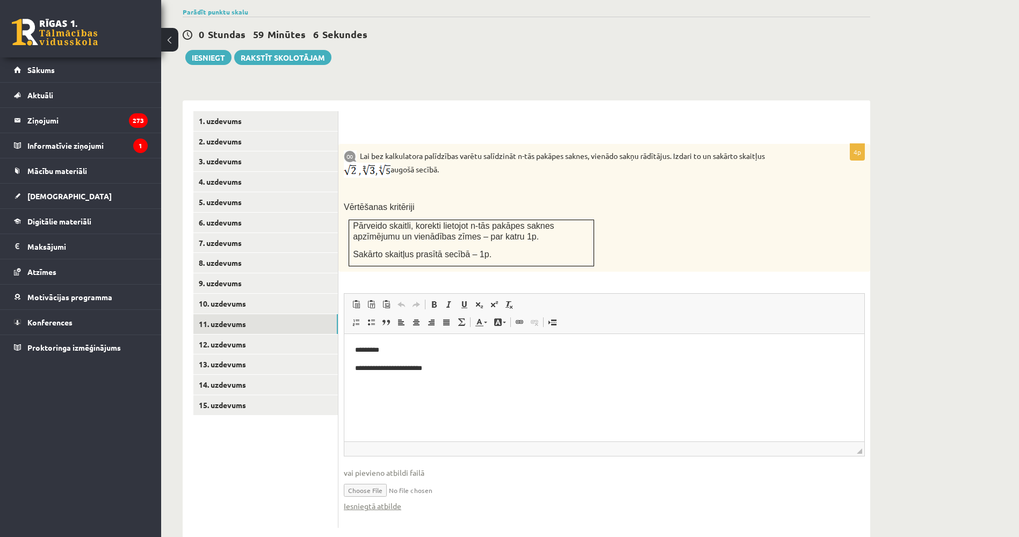
drag, startPoint x: 913, startPoint y: 721, endPoint x: 860, endPoint y: 757, distance: 64.6
click at [394, 500] on link "Iesniegtā atbilde" at bounding box center [372, 505] width 57 height 11
click at [275, 335] on link "12. uzdevums" at bounding box center [265, 345] width 144 height 20
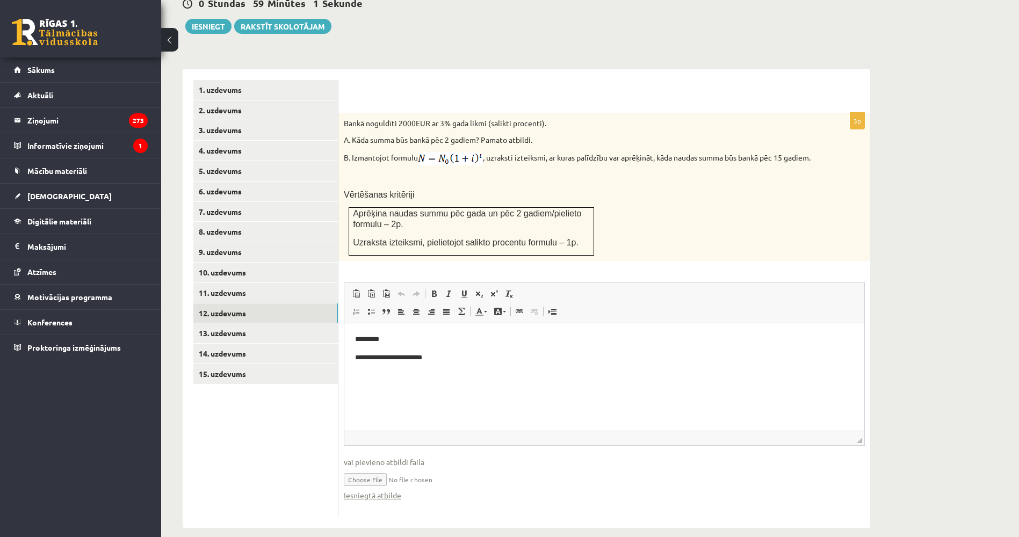
scroll to position [0, 0]
drag, startPoint x: 629, startPoint y: 198, endPoint x: 636, endPoint y: 281, distance: 83.6
click at [373, 490] on link "Iesniegtā atbilde" at bounding box center [372, 495] width 57 height 11
click at [297, 323] on link "13. uzdevums" at bounding box center [265, 333] width 144 height 20
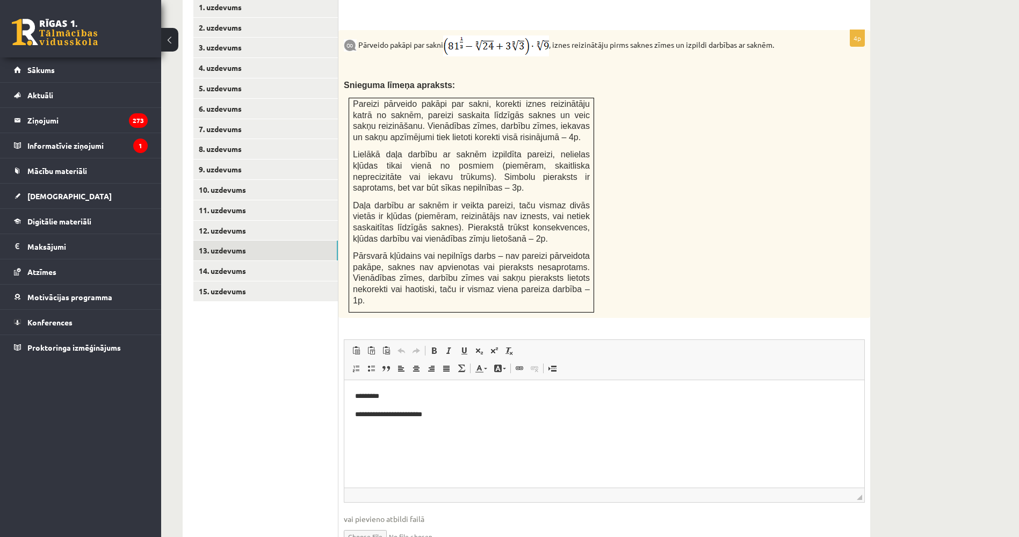
drag, startPoint x: 313, startPoint y: 455, endPoint x: 323, endPoint y: 510, distance: 55.7
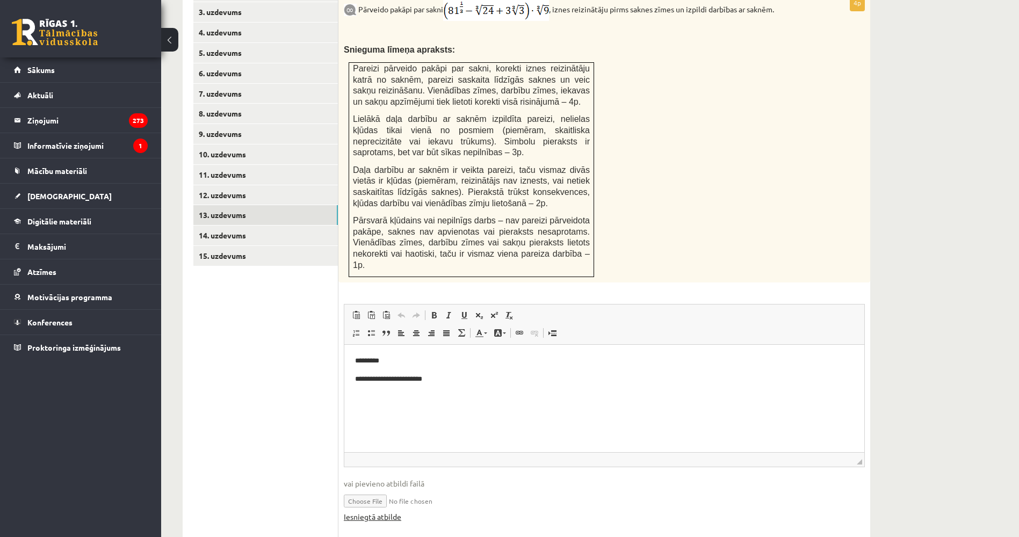
click at [379, 511] on link "Iesniegtā atbilde" at bounding box center [372, 516] width 57 height 11
click at [246, 226] on link "14. uzdevums" at bounding box center [265, 236] width 144 height 20
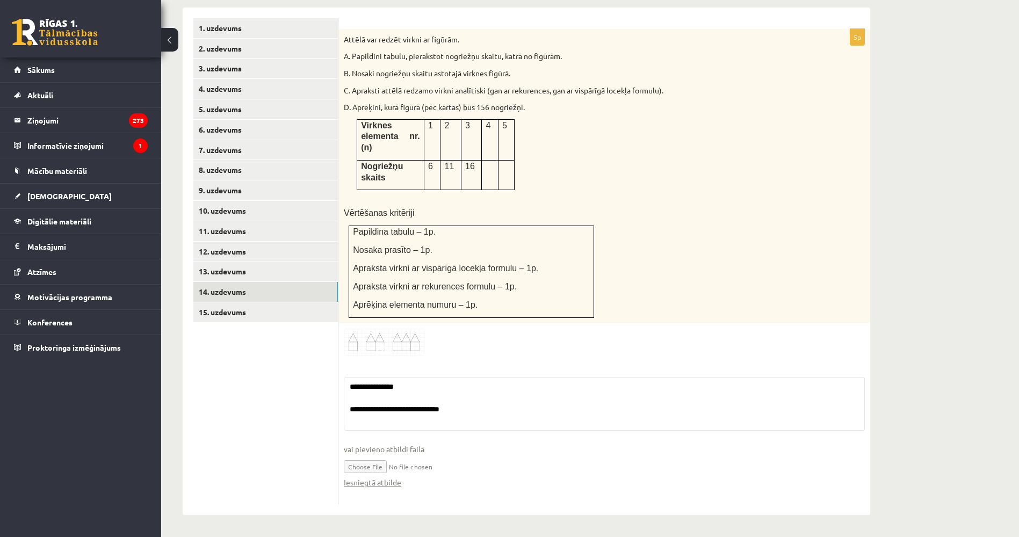
scroll to position [413, 0]
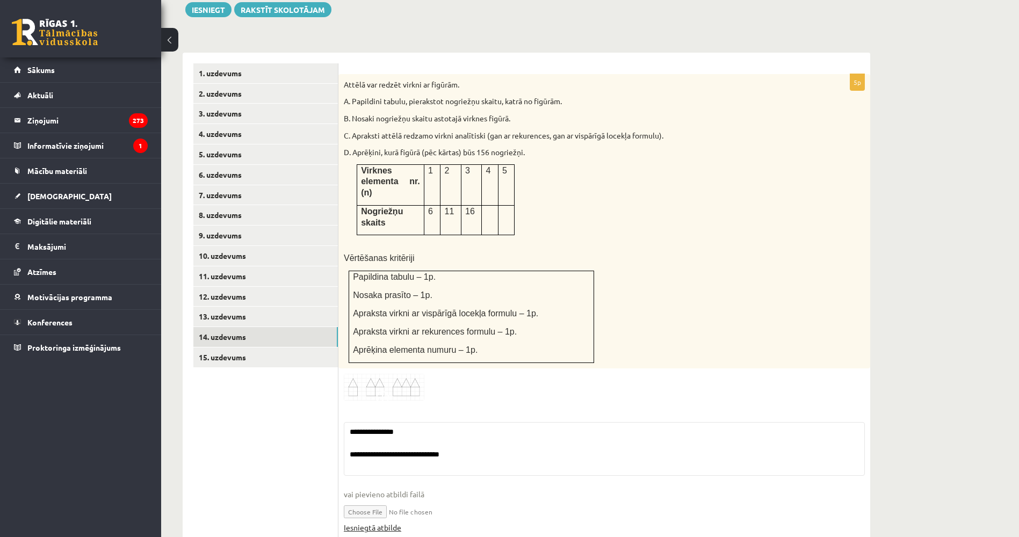
click at [384, 522] on link "Iesniegtā atbilde" at bounding box center [372, 527] width 57 height 11
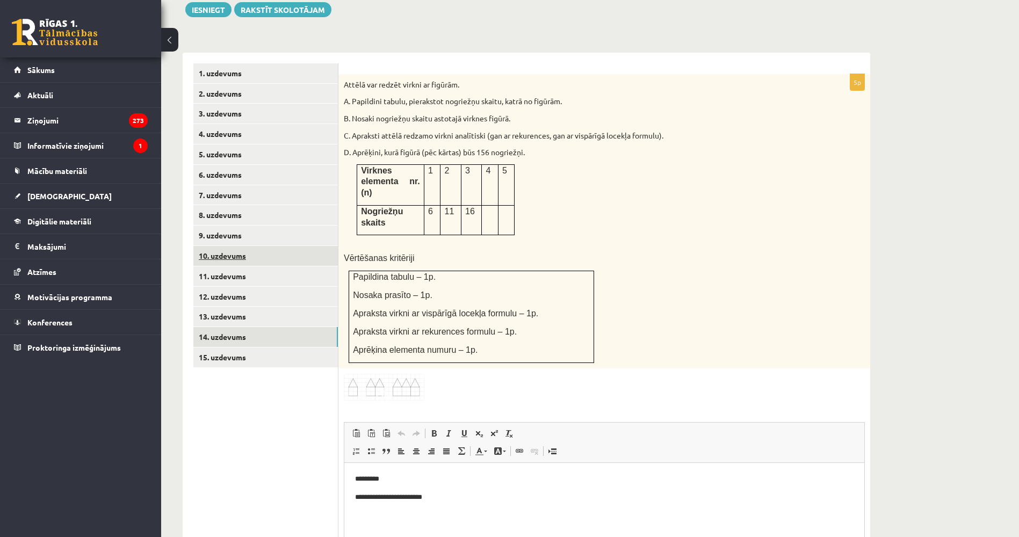
scroll to position [0, 0]
click at [271, 347] on link "15. uzdevums" at bounding box center [265, 357] width 144 height 20
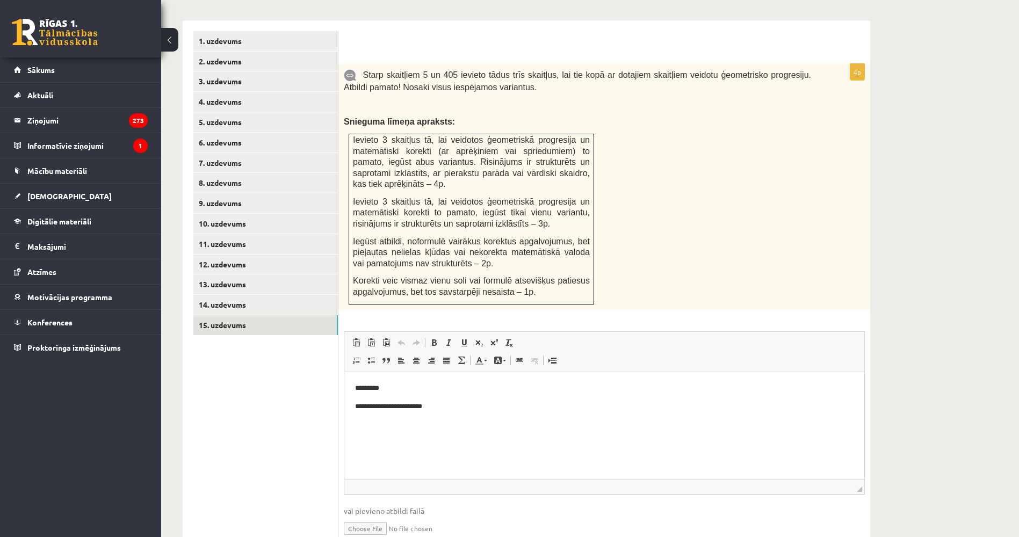
scroll to position [483, 0]
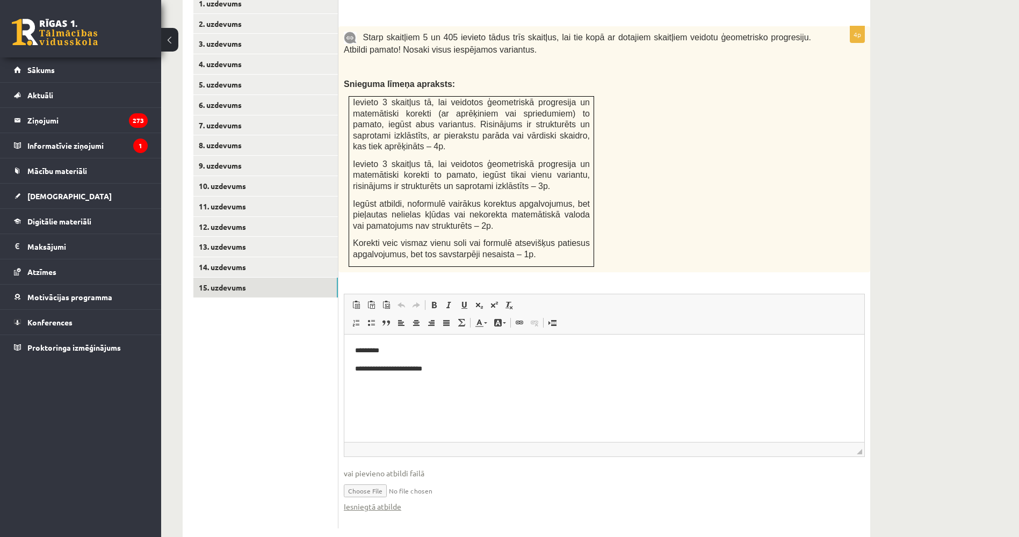
drag, startPoint x: 287, startPoint y: 467, endPoint x: 287, endPoint y: 478, distance: 11.3
click at [350, 501] on link "Iesniegtā atbilde" at bounding box center [372, 506] width 57 height 11
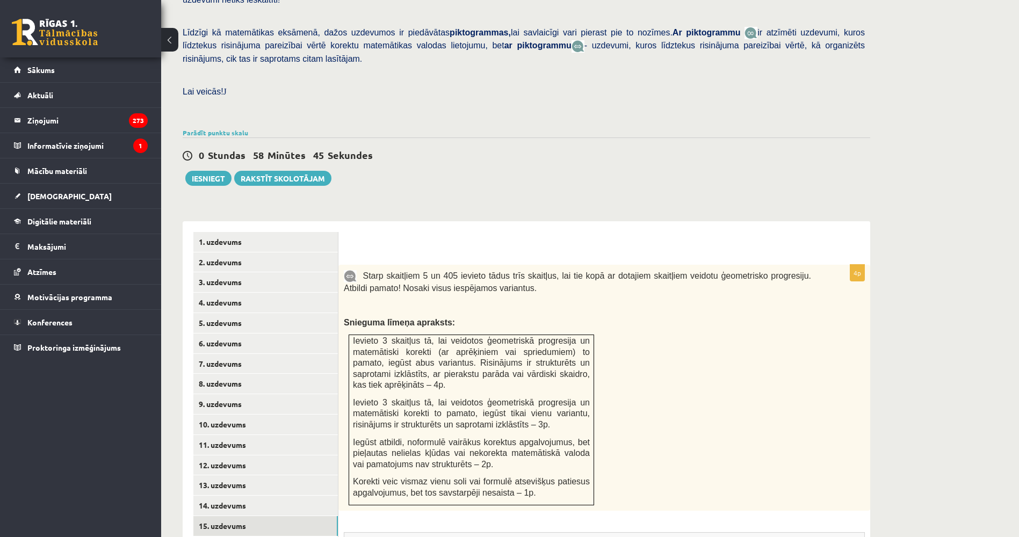
drag, startPoint x: 413, startPoint y: 104, endPoint x: 390, endPoint y: 15, distance: 92.1
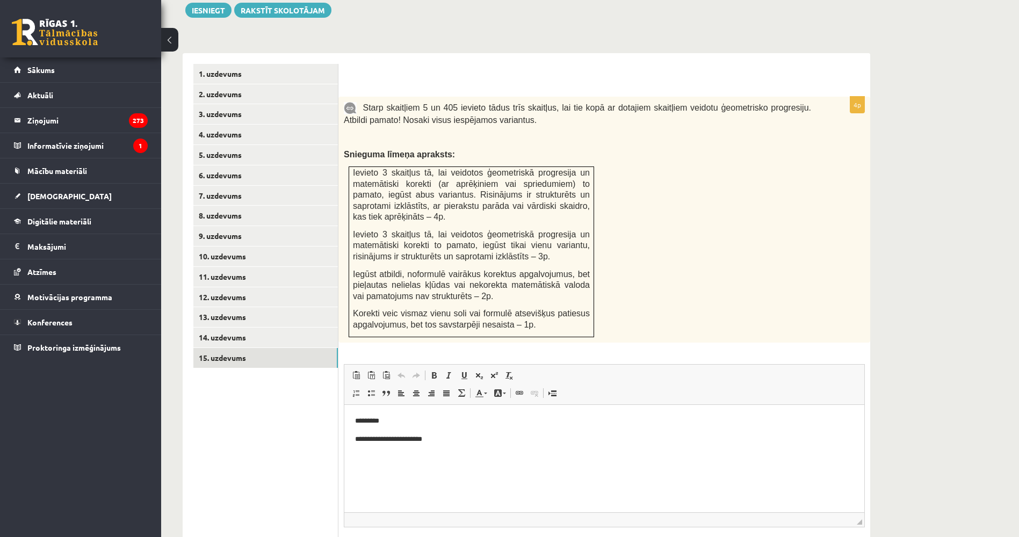
scroll to position [223, 0]
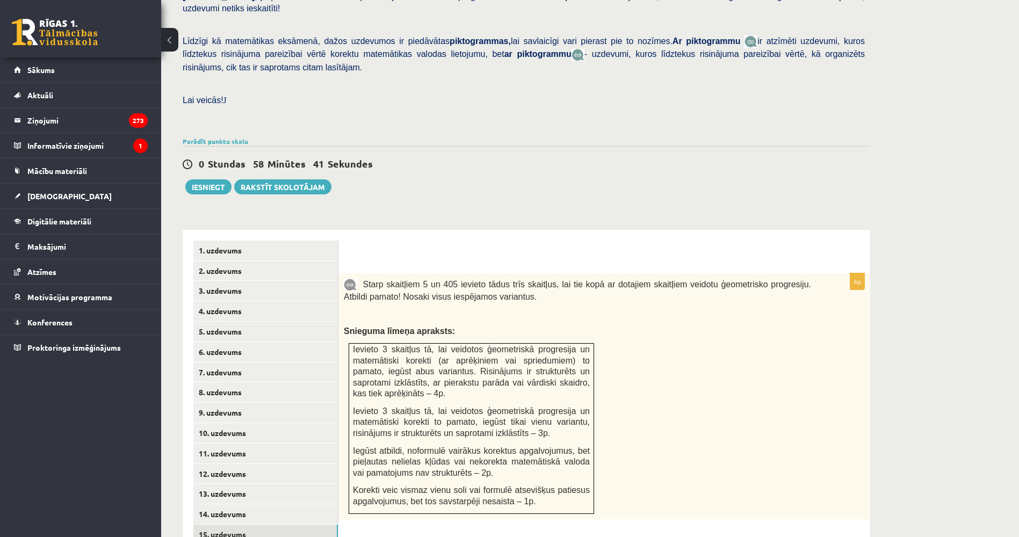
drag, startPoint x: 419, startPoint y: 93, endPoint x: 404, endPoint y: 53, distance: 42.5
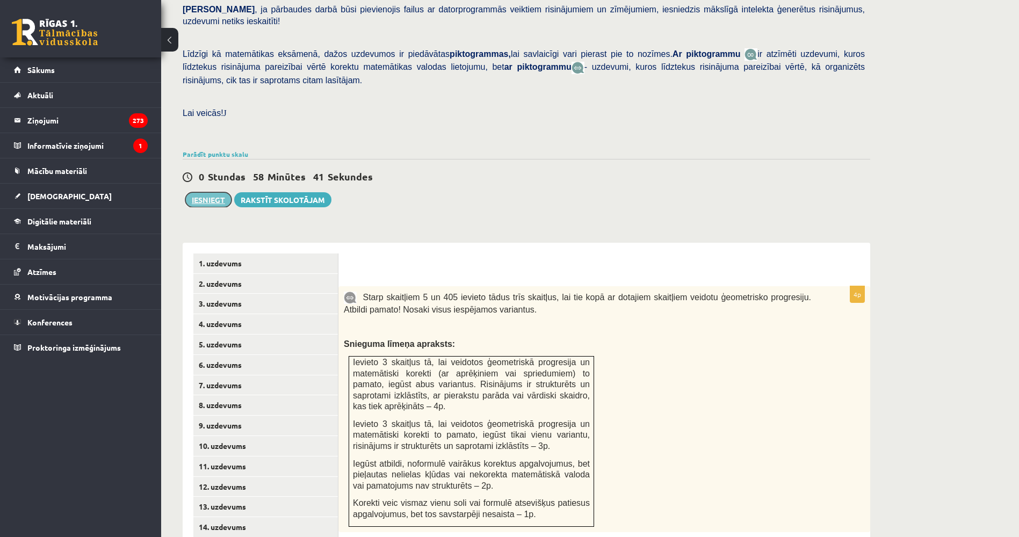
click at [210, 192] on button "Iesniegt" at bounding box center [208, 199] width 46 height 15
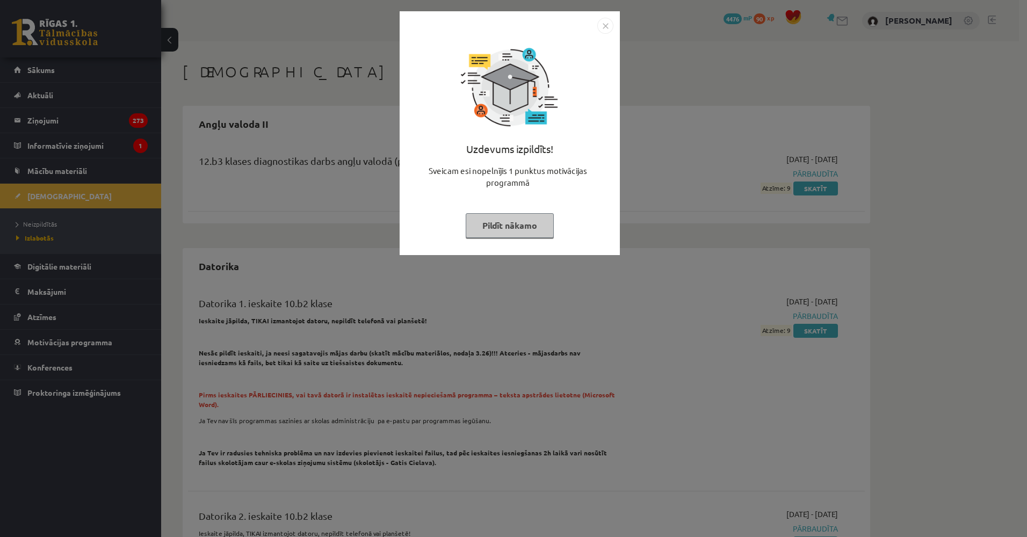
click at [505, 338] on div "Uzdevums izpildīts! Sveicam esi nopelnījis 1 punktus motivācijas programmā Pild…" at bounding box center [513, 268] width 1027 height 537
